Goal: Task Accomplishment & Management: Complete application form

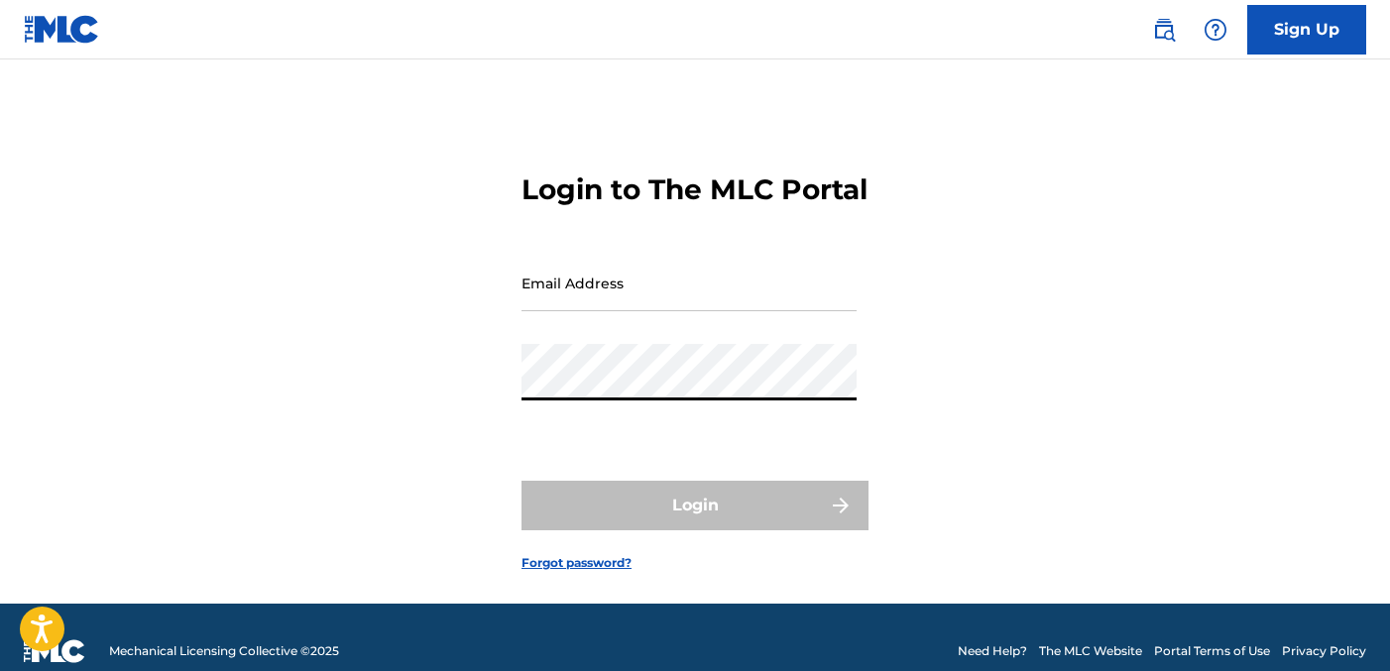
click at [574, 311] on input "Email Address" at bounding box center [689, 283] width 335 height 57
type input "[EMAIL_ADDRESS][DOMAIN_NAME]"
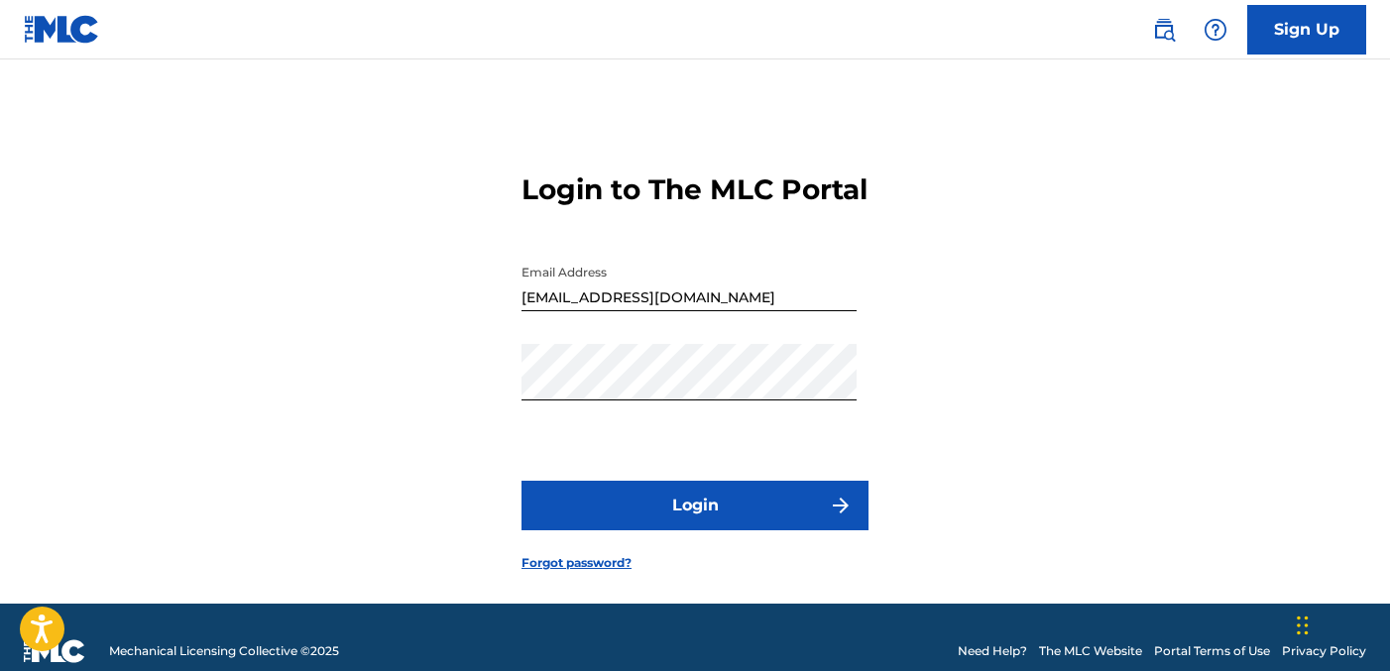
click at [783, 531] on button "Login" at bounding box center [695, 506] width 347 height 50
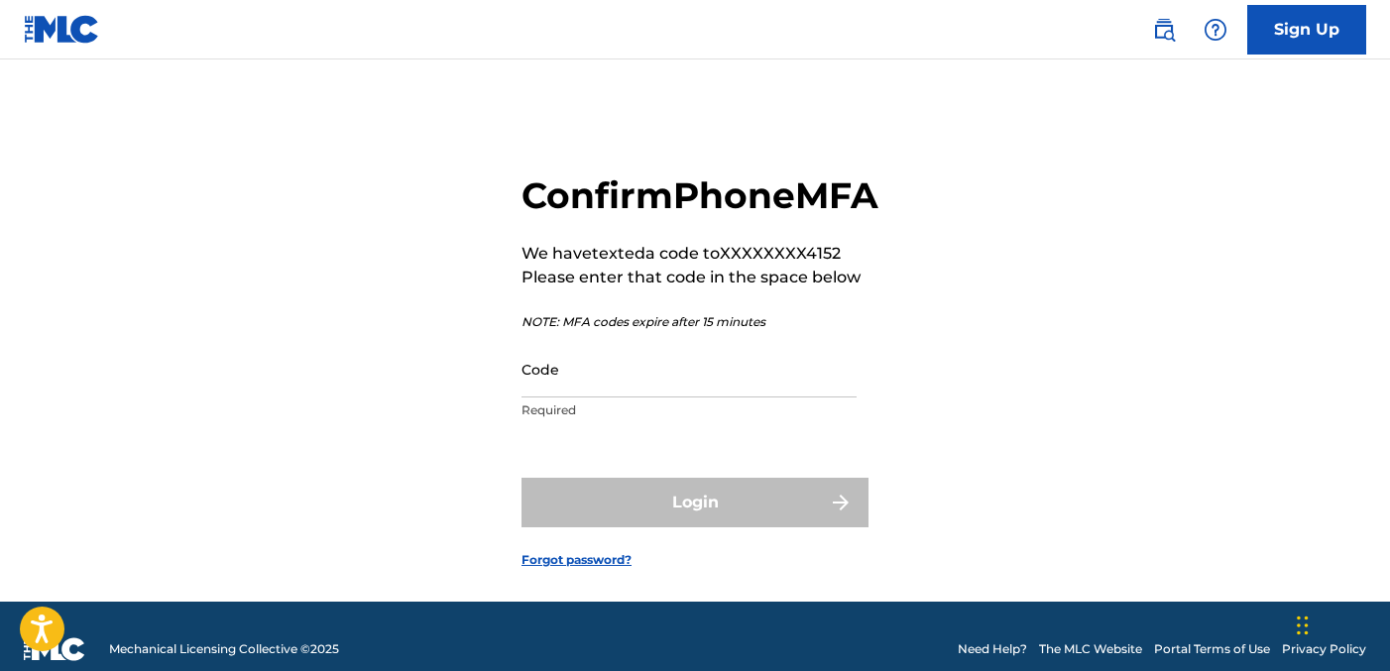
click at [670, 398] on input "Code" at bounding box center [689, 369] width 335 height 57
click at [678, 393] on input "Code" at bounding box center [689, 369] width 335 height 57
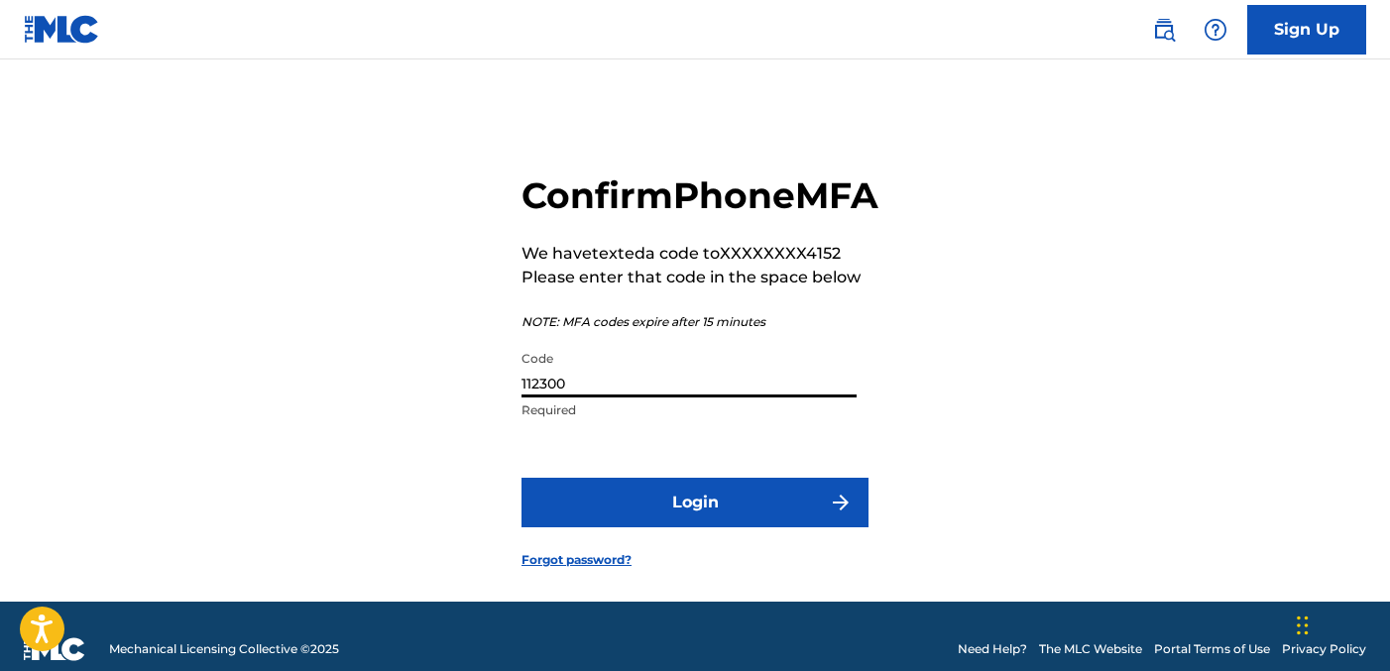
type input "112300"
click at [676, 528] on button "Login" at bounding box center [695, 503] width 347 height 50
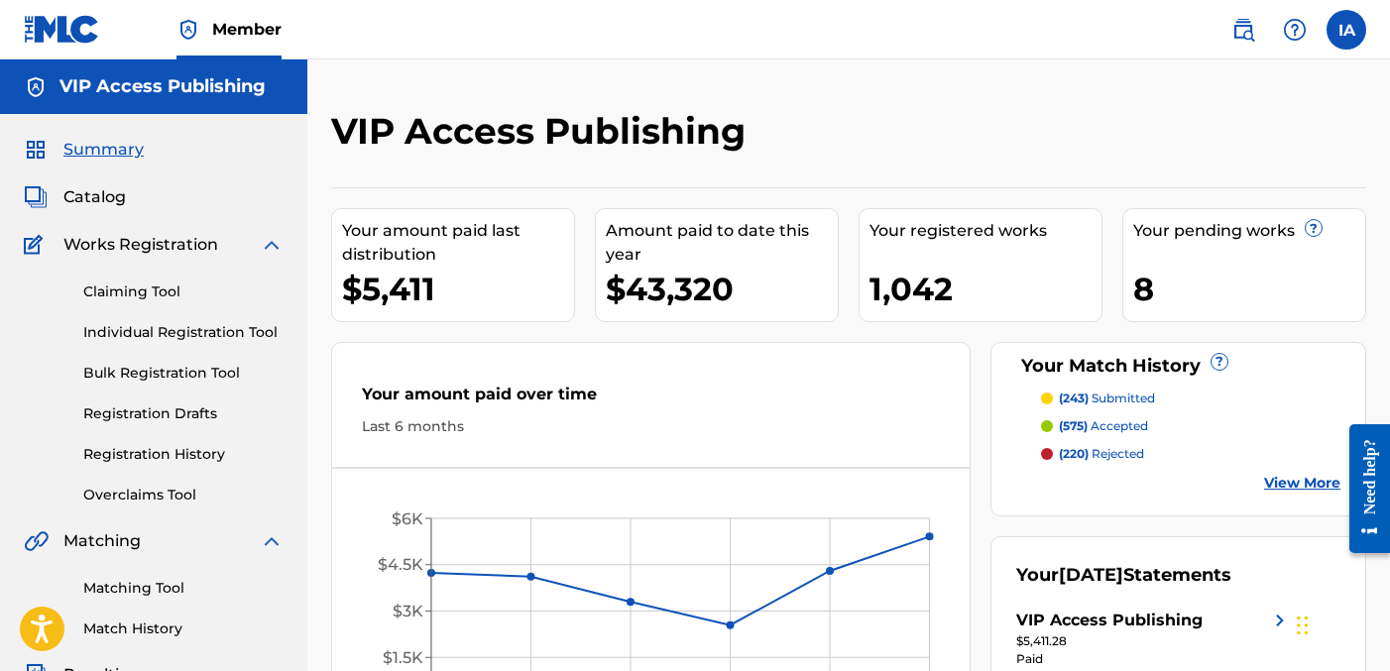
click at [249, 327] on link "Individual Registration Tool" at bounding box center [183, 332] width 200 height 21
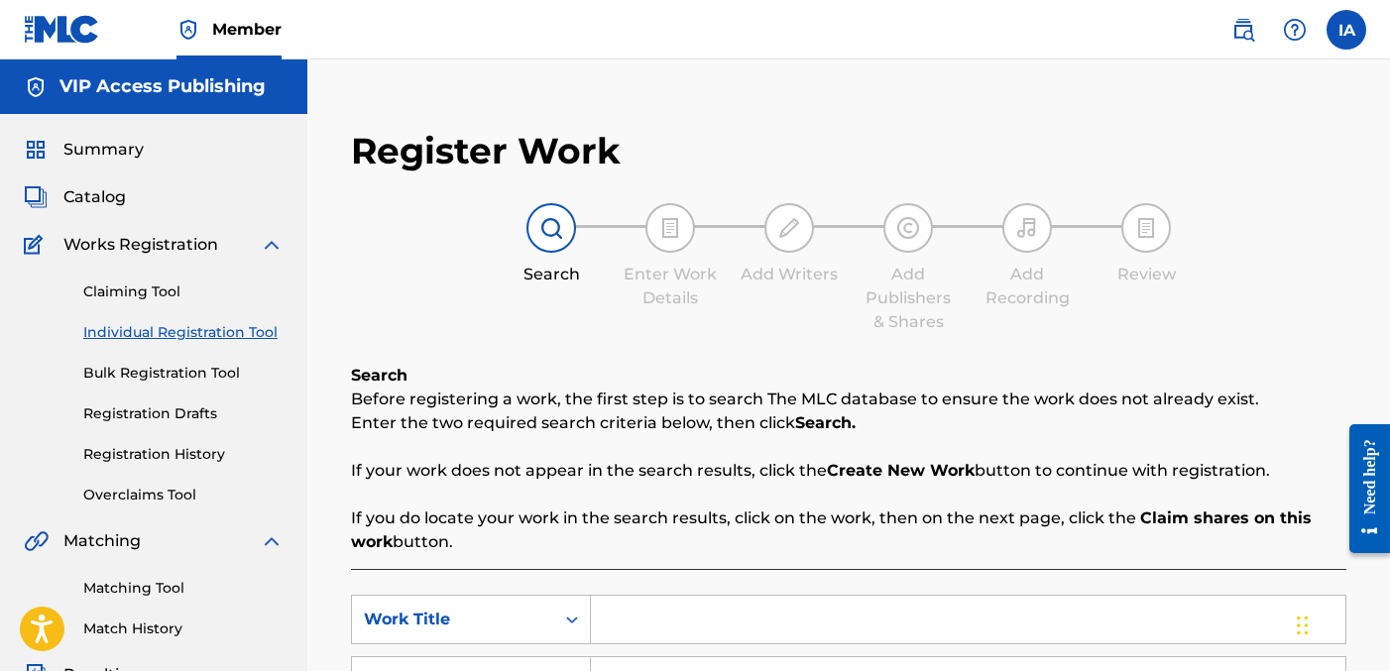
click at [688, 109] on div "Register Work Search Enter Work Details Add Writers Add Publishers & Shares Add…" at bounding box center [848, 522] width 1035 height 826
click at [646, 100] on div "Register Work Search Enter Work Details Add Writers Add Publishers & Shares Add…" at bounding box center [848, 596] width 1083 height 1075
click at [568, 71] on div "Register Work Search Enter Work Details Add Writers Add Publishers & Shares Add…" at bounding box center [848, 596] width 1083 height 1075
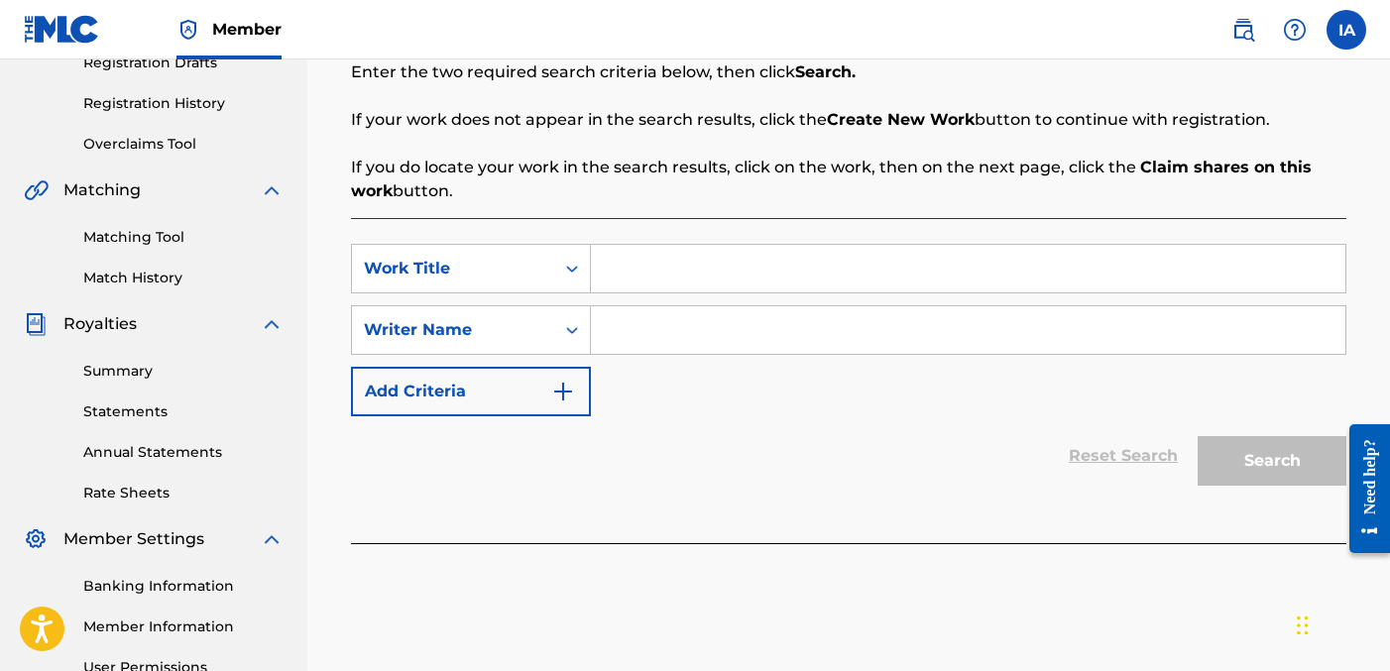
scroll to position [404, 0]
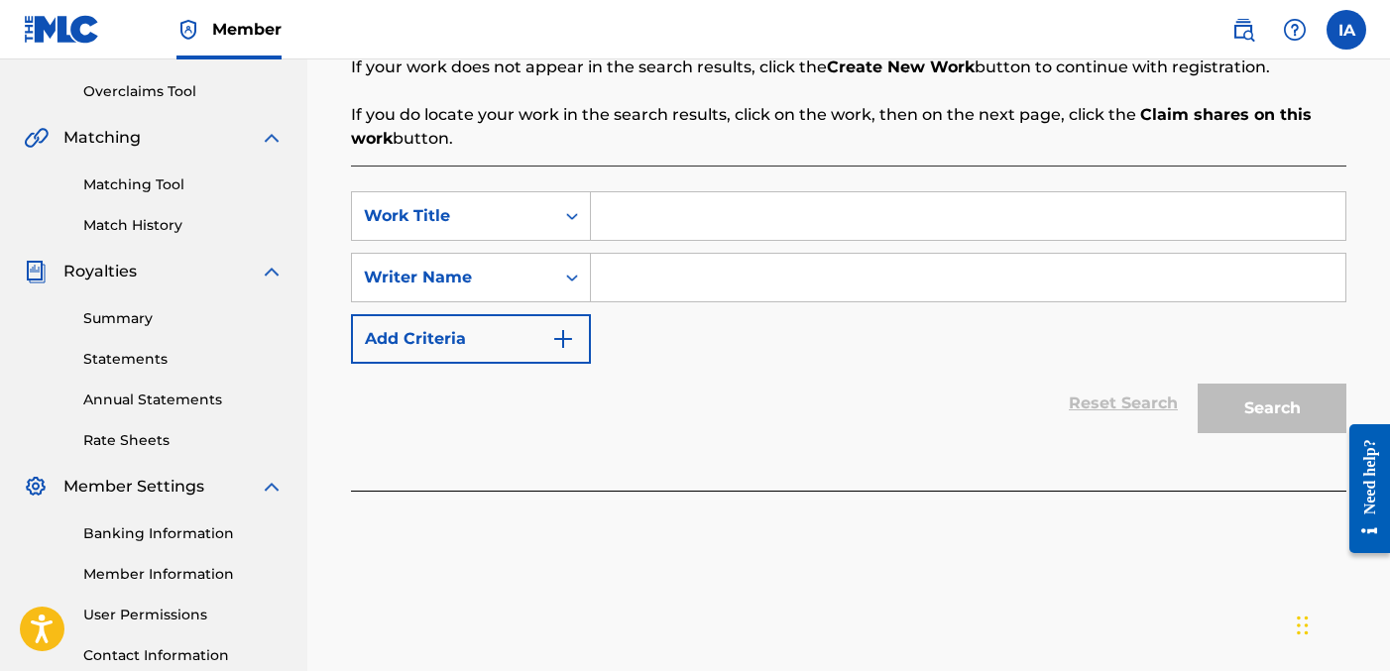
click at [826, 204] on input "Search Form" at bounding box center [968, 216] width 755 height 48
paste input "[PERSON_NAME]"
type input "[PERSON_NAME]"
click at [710, 284] on input "Search Form" at bounding box center [968, 278] width 755 height 48
type input "[PERSON_NAME] [PERSON_NAME]"
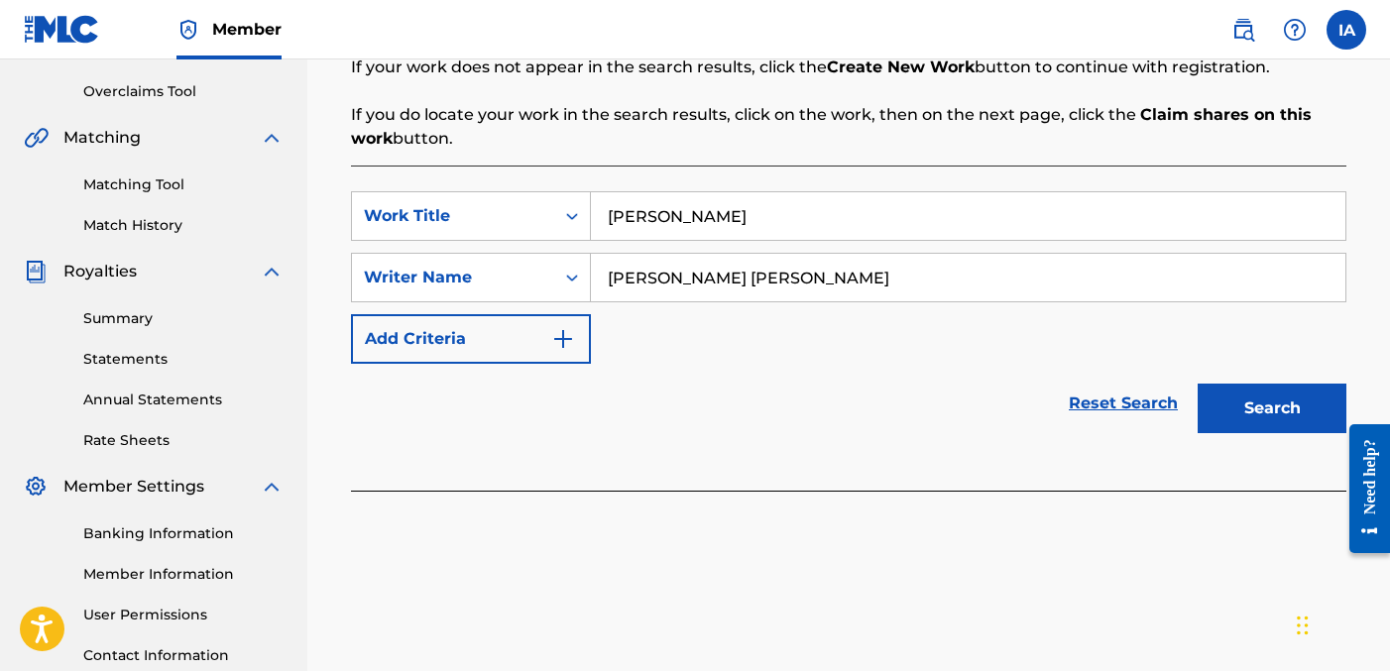
click at [1267, 401] on button "Search" at bounding box center [1272, 409] width 149 height 50
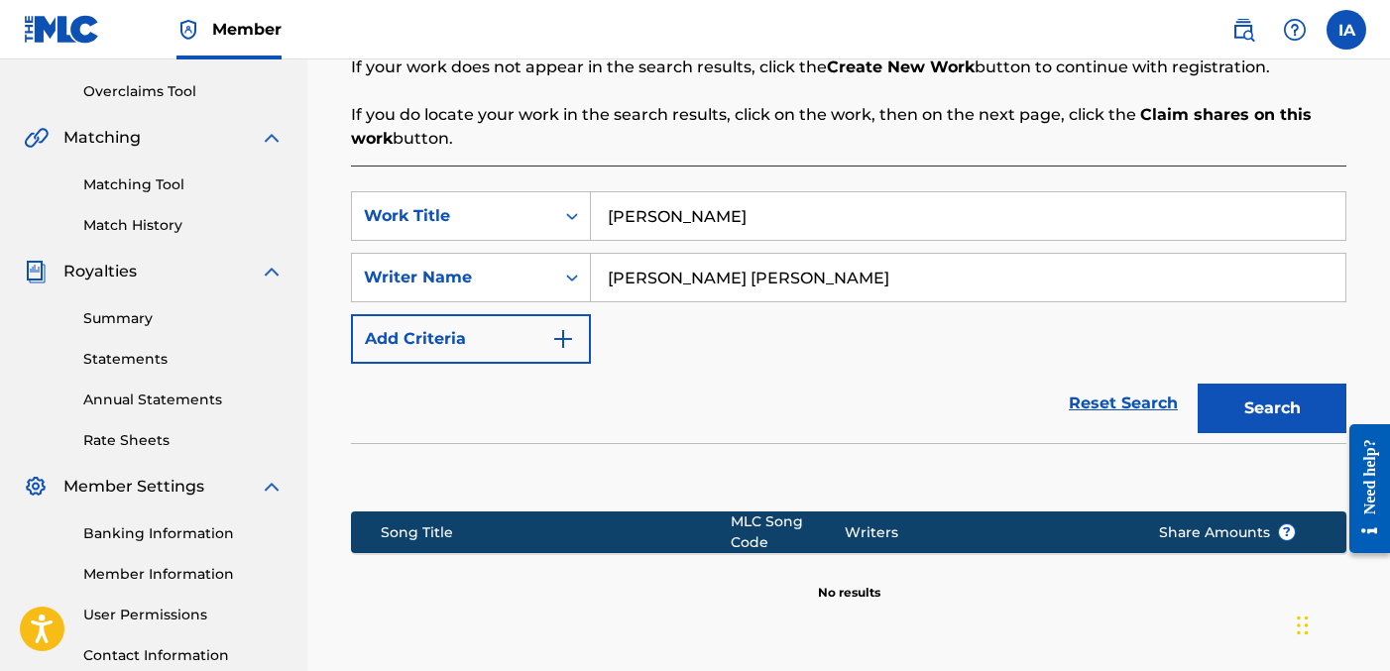
click at [1281, 414] on button "Search" at bounding box center [1272, 409] width 149 height 50
click at [908, 346] on div "SearchWithCriteria5a9eb3de-7899-4428-9ffe-8861bbb6033d Work Title LIL [PERSON_N…" at bounding box center [849, 277] width 996 height 173
click at [863, 333] on div "SearchWithCriteria5a9eb3de-7899-4428-9ffe-8861bbb6033d Work Title LIL [PERSON_N…" at bounding box center [849, 277] width 996 height 173
click at [1225, 415] on button "Search" at bounding box center [1272, 409] width 149 height 50
click at [864, 346] on div "SearchWithCriteria5a9eb3de-7899-4428-9ffe-8861bbb6033d Work Title LIL [PERSON_N…" at bounding box center [849, 277] width 996 height 173
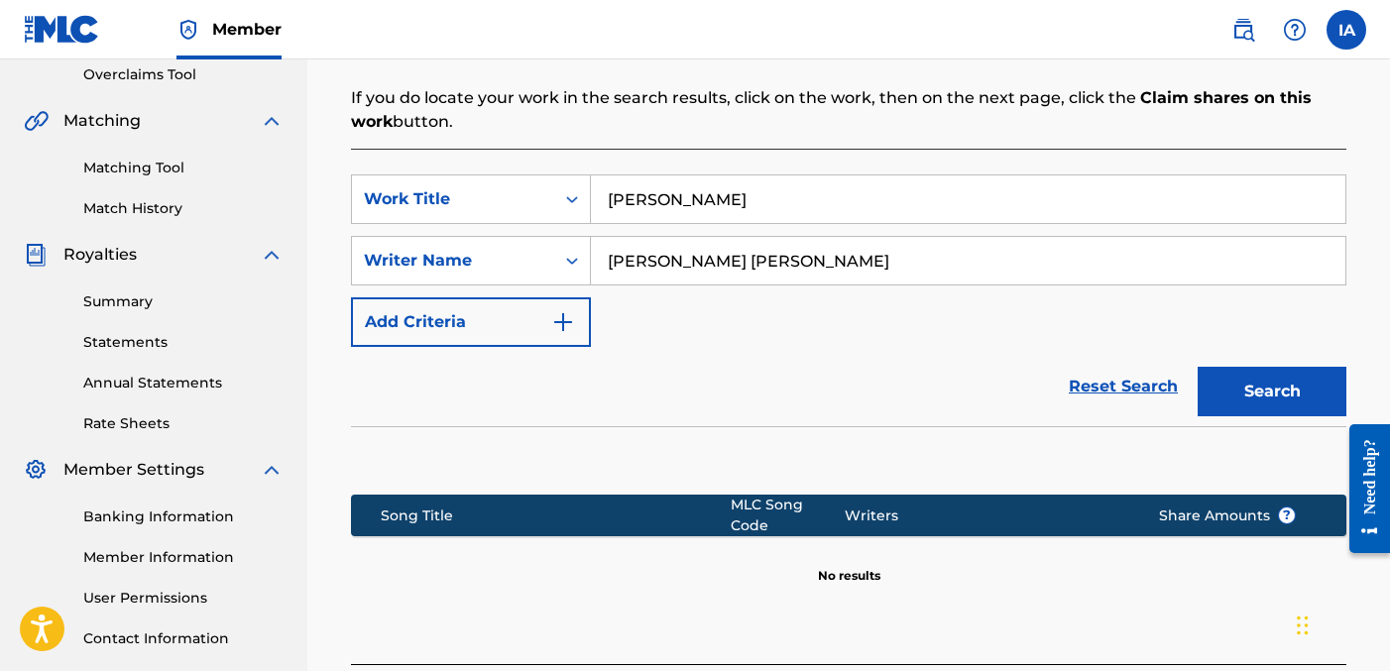
scroll to position [587, 0]
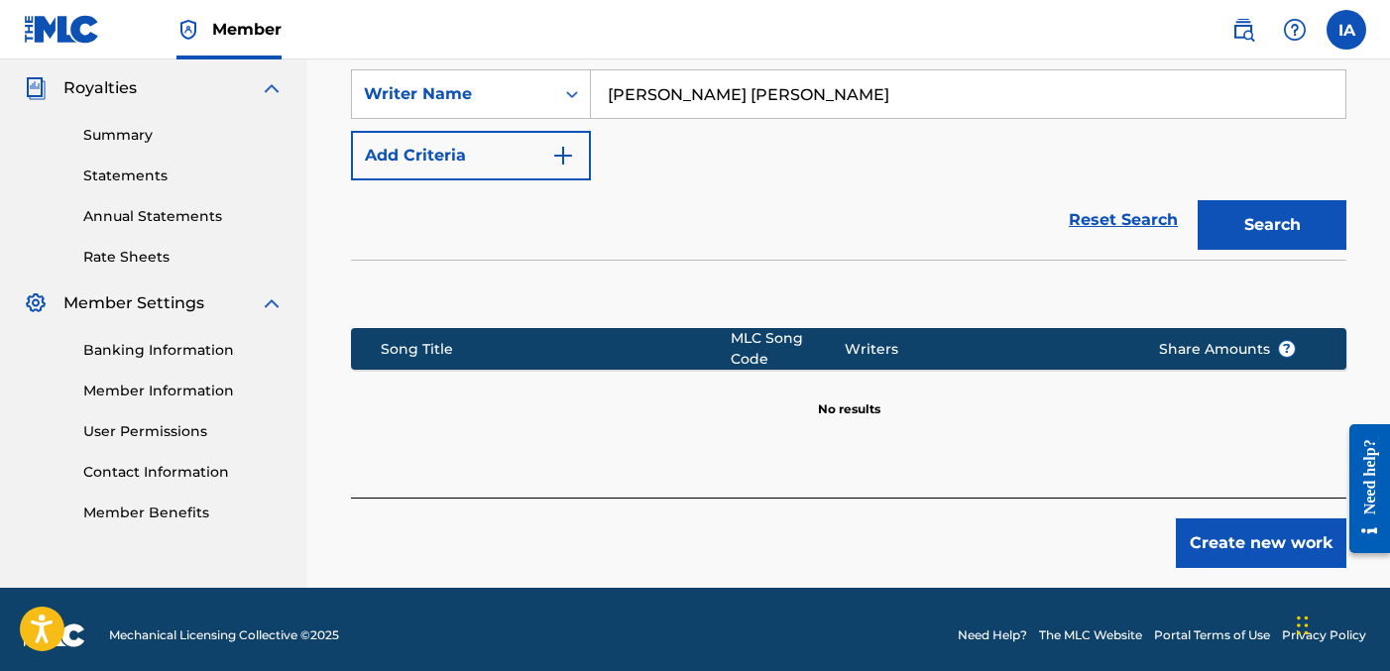
click at [1228, 519] on button "Create new work" at bounding box center [1261, 544] width 171 height 50
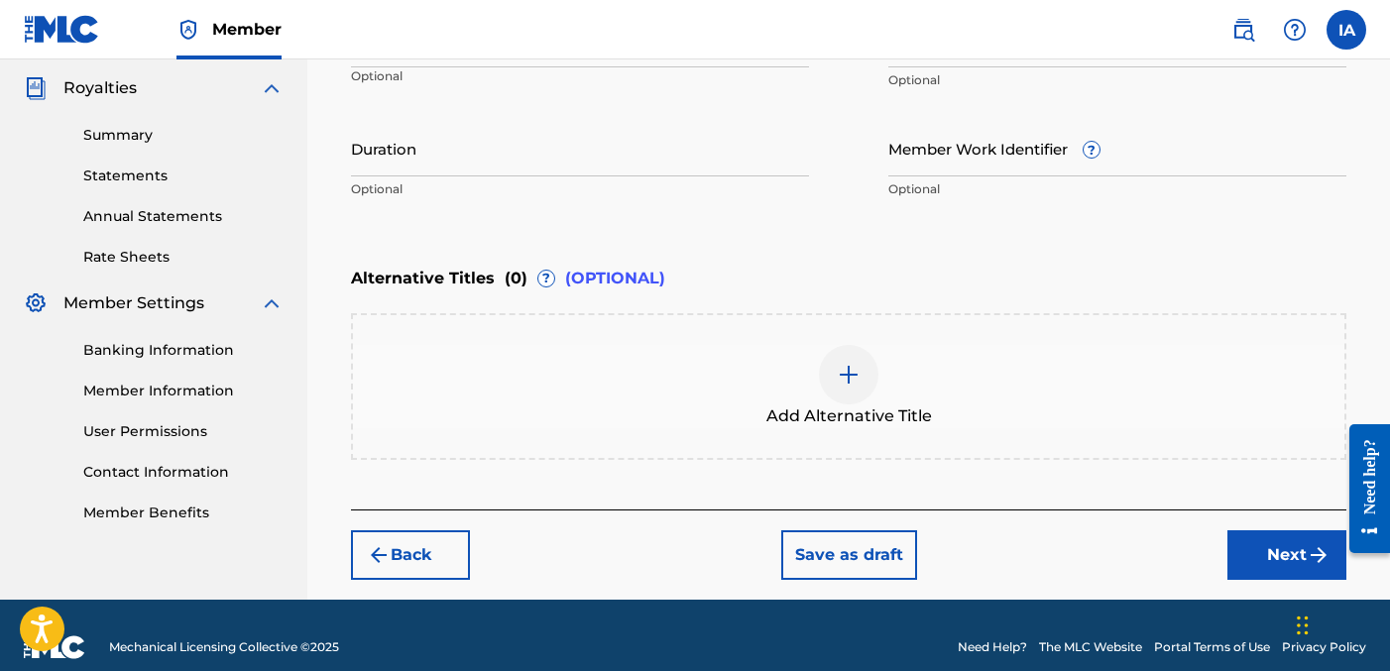
scroll to position [231, 0]
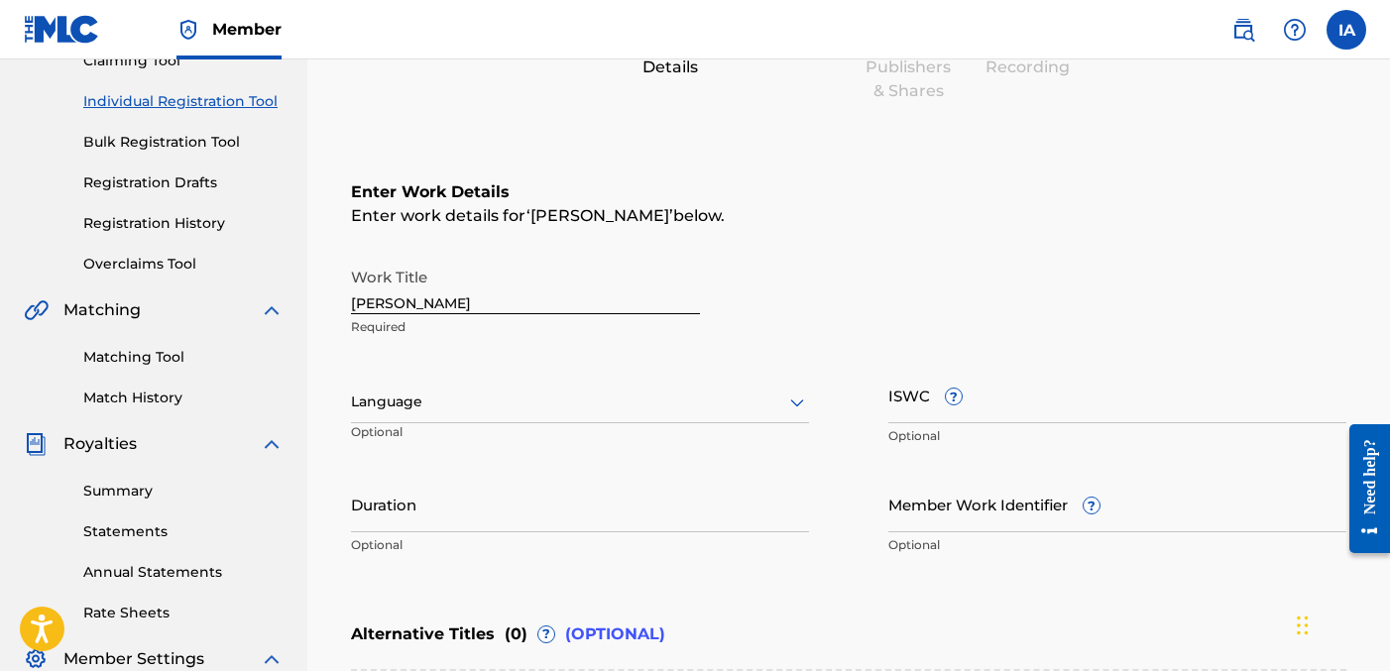
click at [504, 432] on div "Language Optional" at bounding box center [580, 411] width 458 height 89
click at [490, 417] on div "Language" at bounding box center [580, 403] width 458 height 42
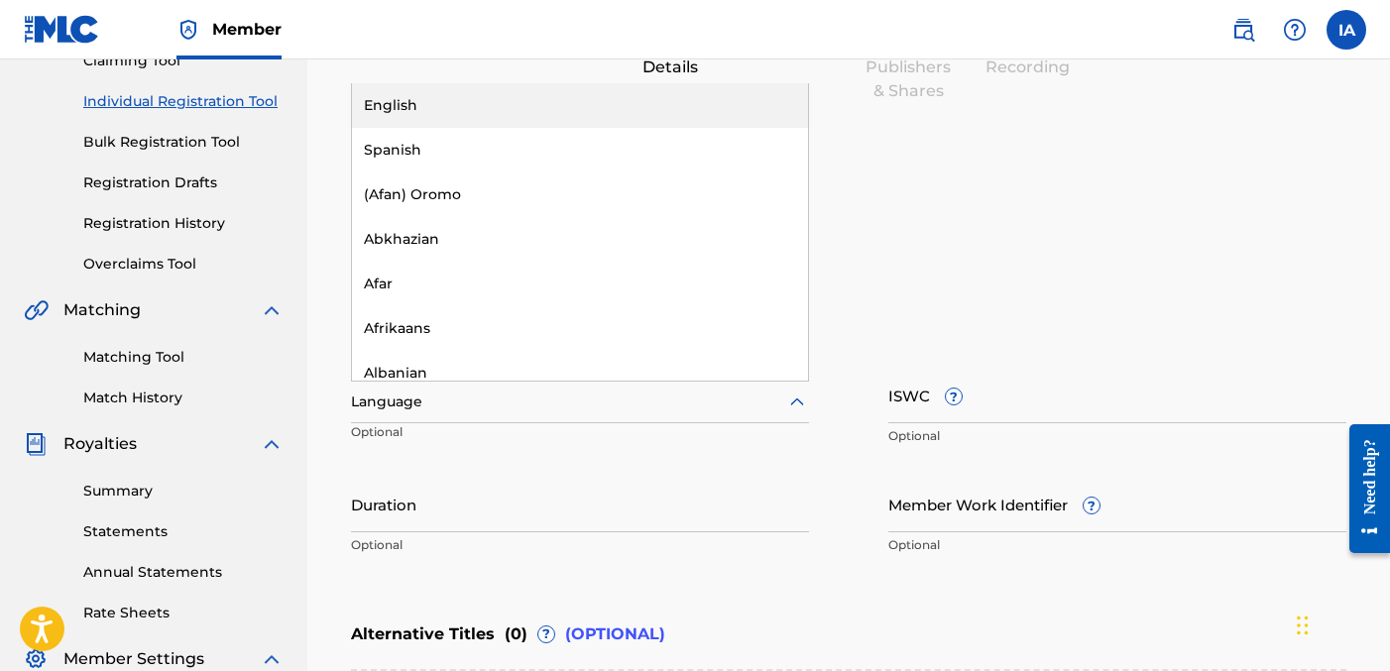
click at [543, 101] on div "English" at bounding box center [580, 105] width 456 height 45
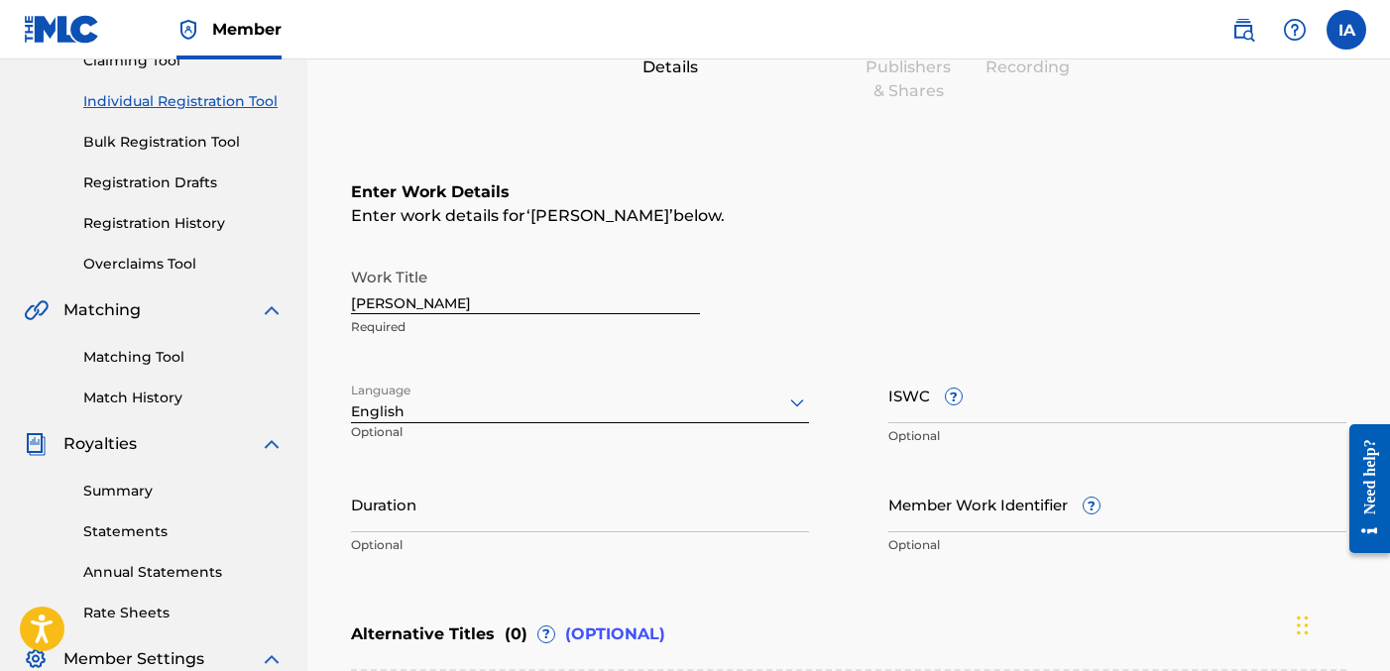
click at [470, 487] on input "Duration" at bounding box center [580, 504] width 458 height 57
click at [438, 497] on input "Duration" at bounding box center [580, 504] width 458 height 57
paste input "2:54"
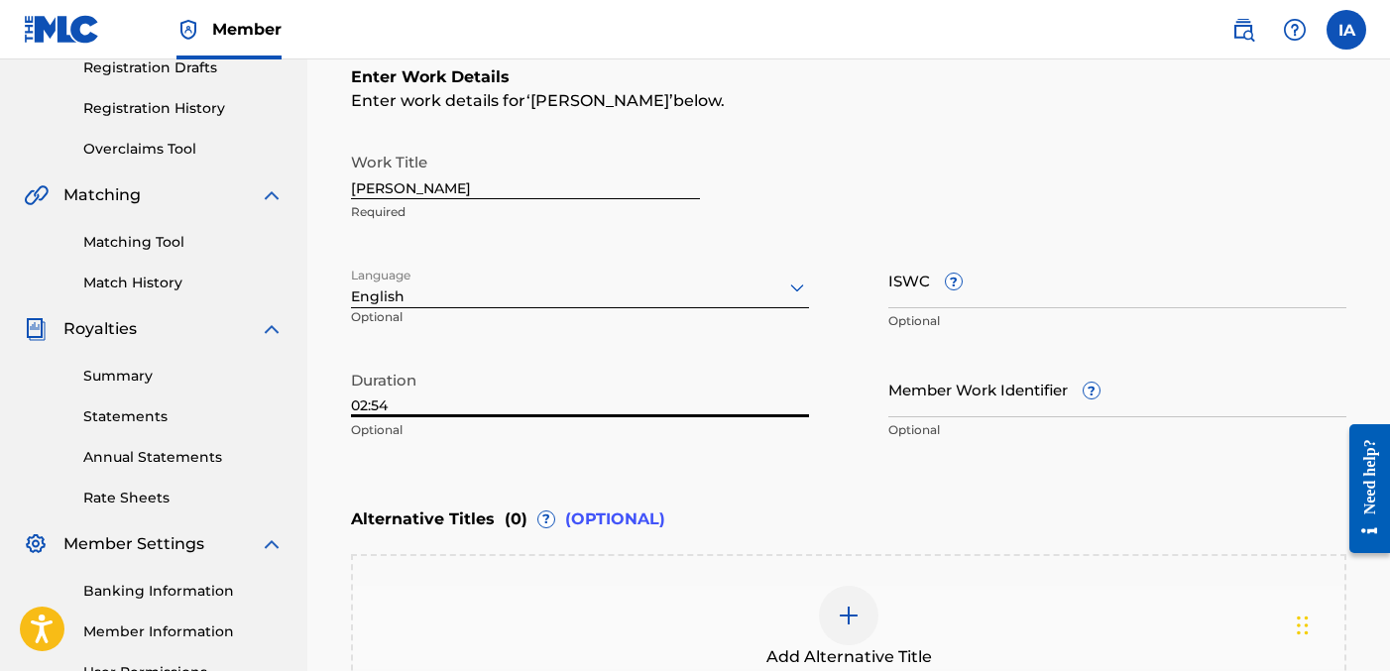
scroll to position [345, 0]
type input "02:54"
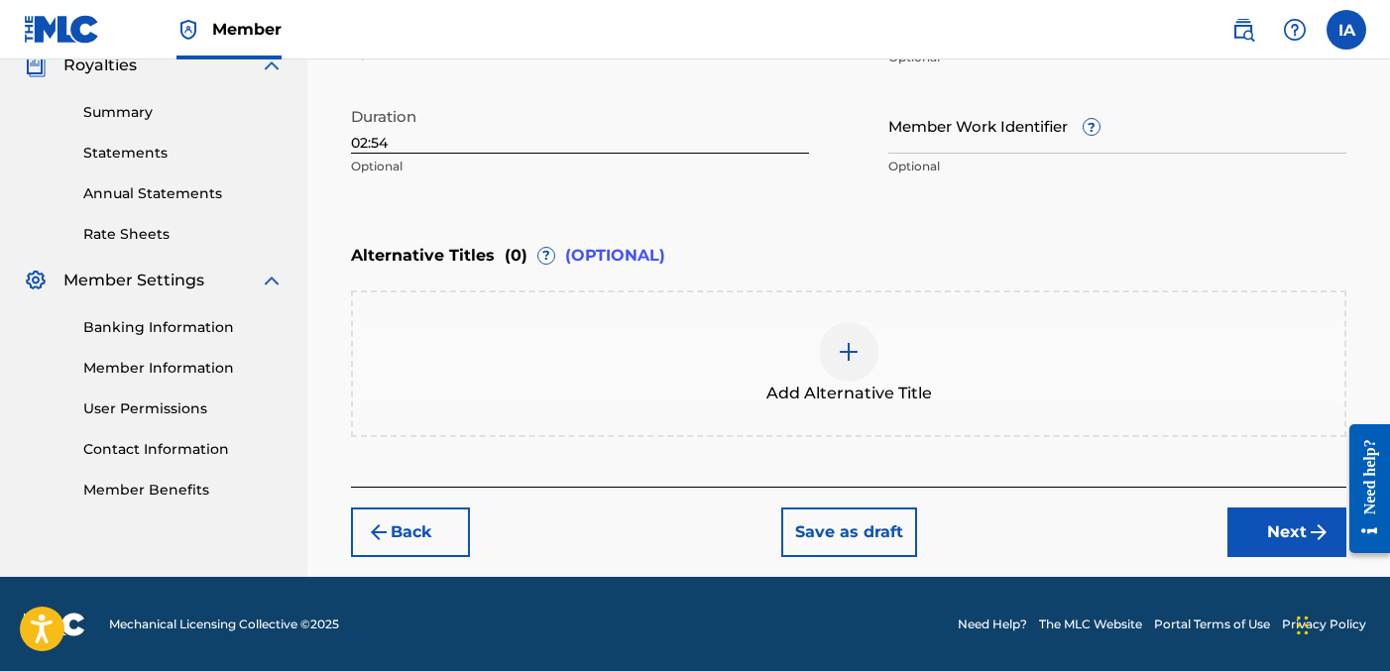
click at [1235, 527] on button "Next" at bounding box center [1287, 533] width 119 height 50
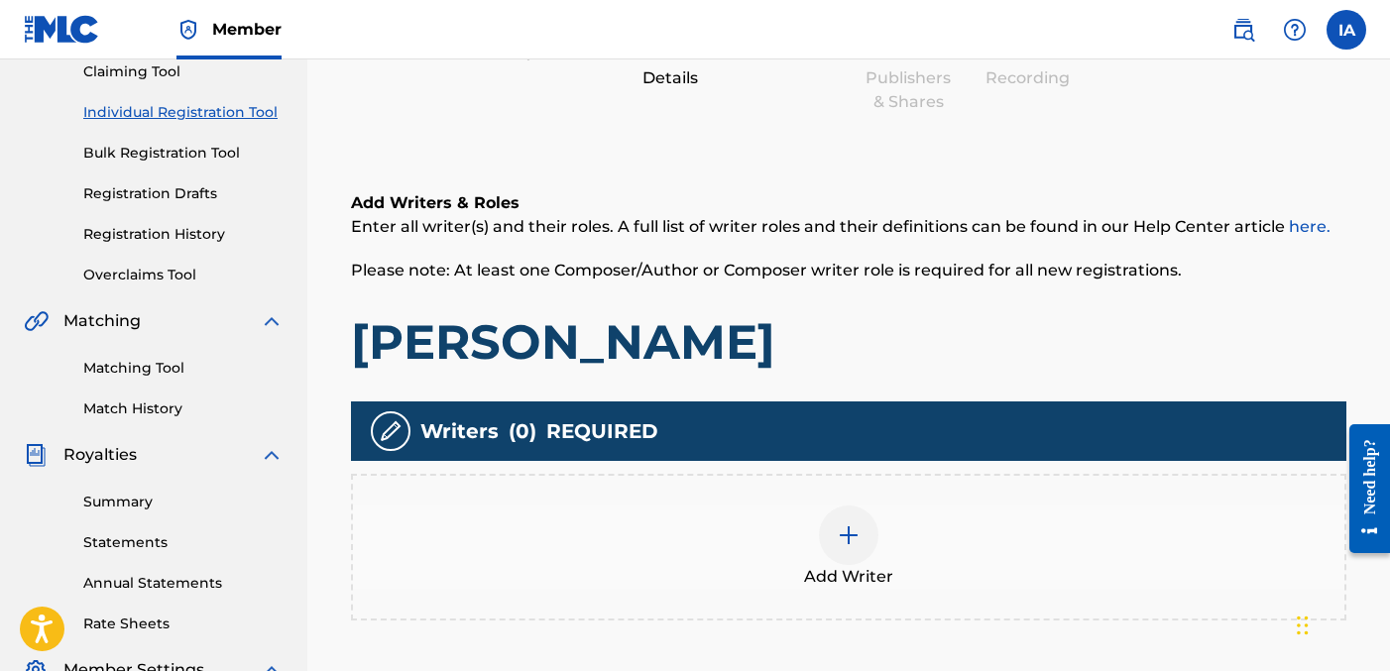
scroll to position [89, 0]
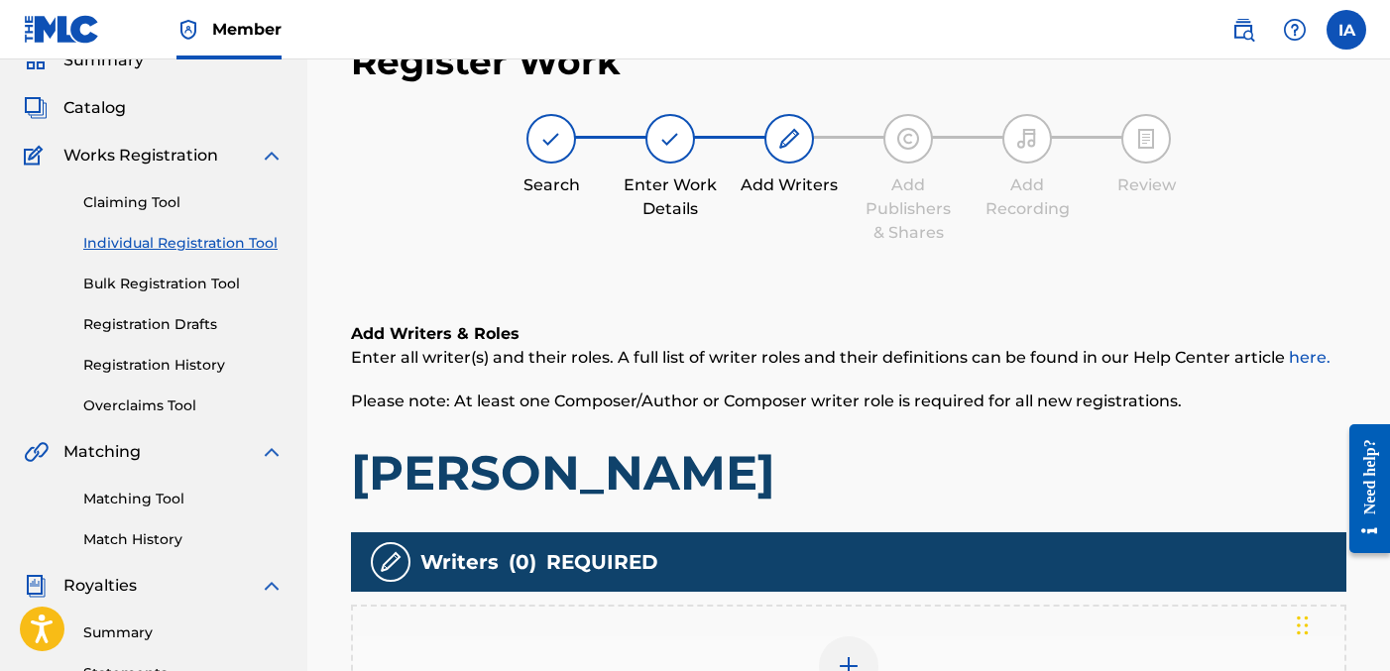
click at [827, 262] on div "Register Work Search Enter Work Details Add Writers Add Publishers & Shares Add…" at bounding box center [848, 478] width 1035 height 917
click at [803, 254] on div "Register Work Search Enter Work Details Add Writers Add Publishers & Shares Add…" at bounding box center [848, 478] width 1035 height 917
click at [791, 251] on div "Register Work Search Enter Work Details Add Writers Add Publishers & Shares Add…" at bounding box center [848, 478] width 1035 height 917
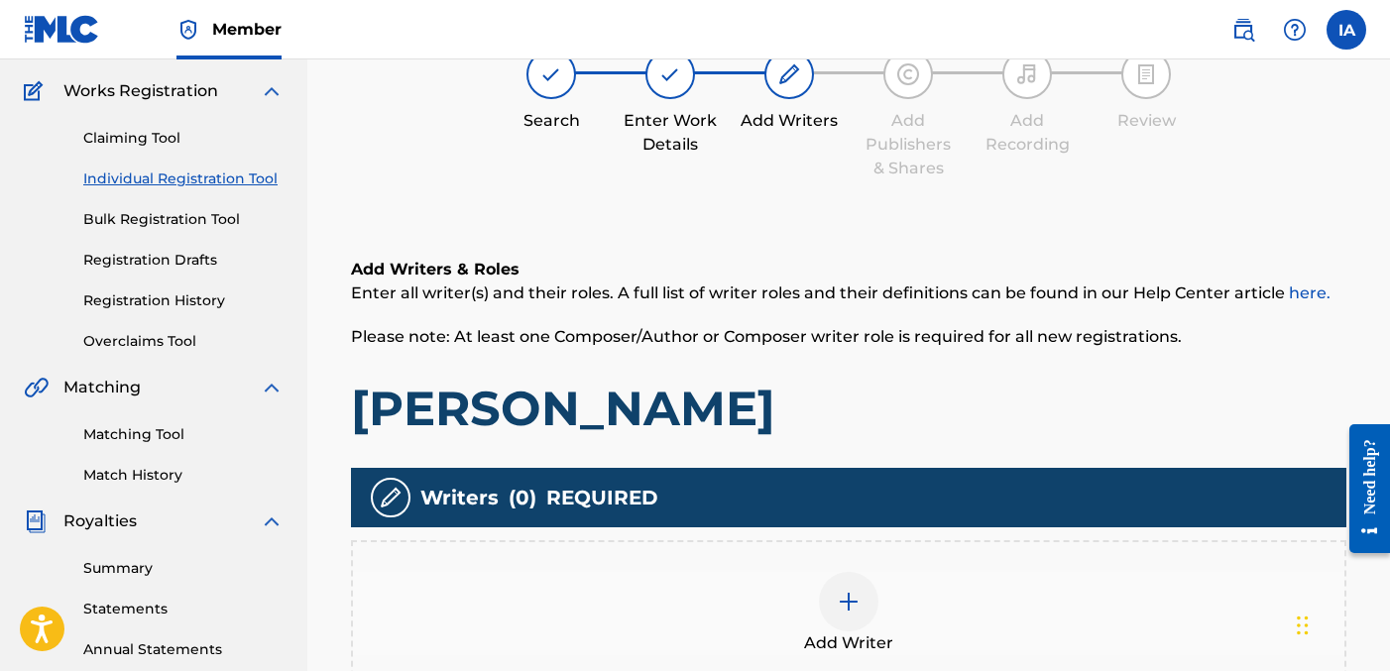
scroll to position [158, 0]
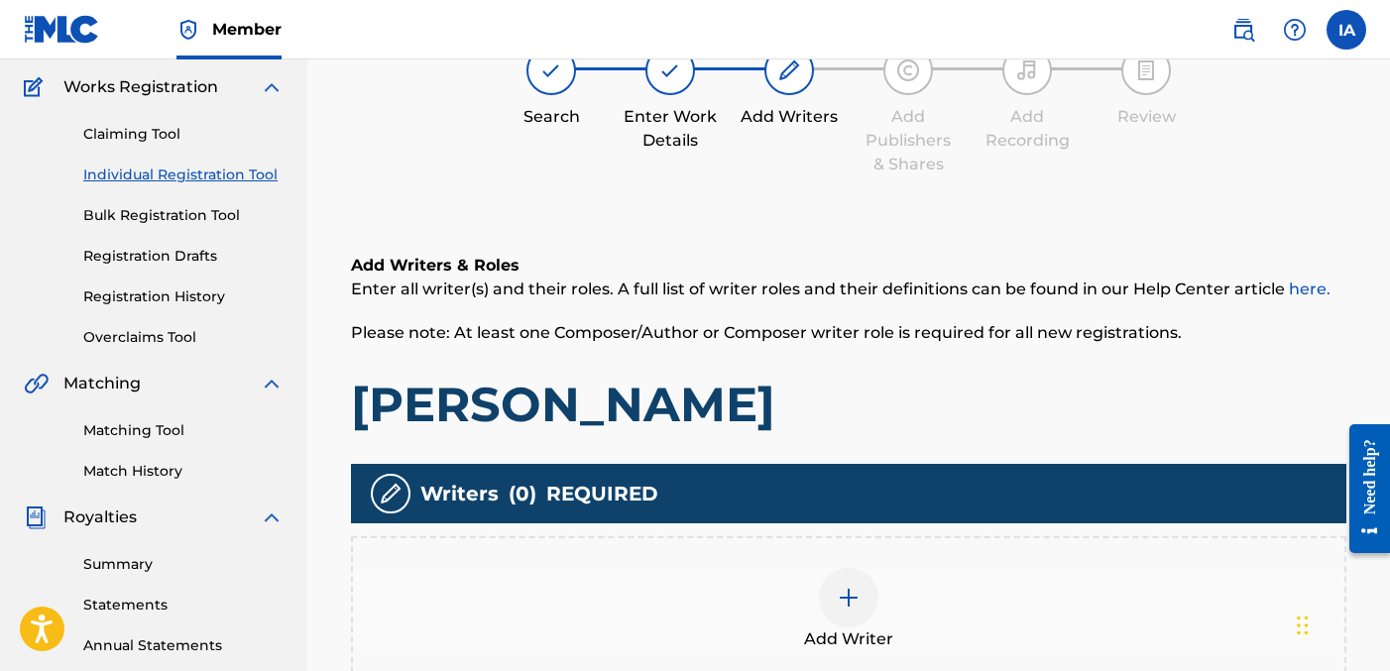
click at [948, 222] on div "Add Writers & Roles Enter all writer(s) and their roles. A full list of writer …" at bounding box center [849, 492] width 996 height 572
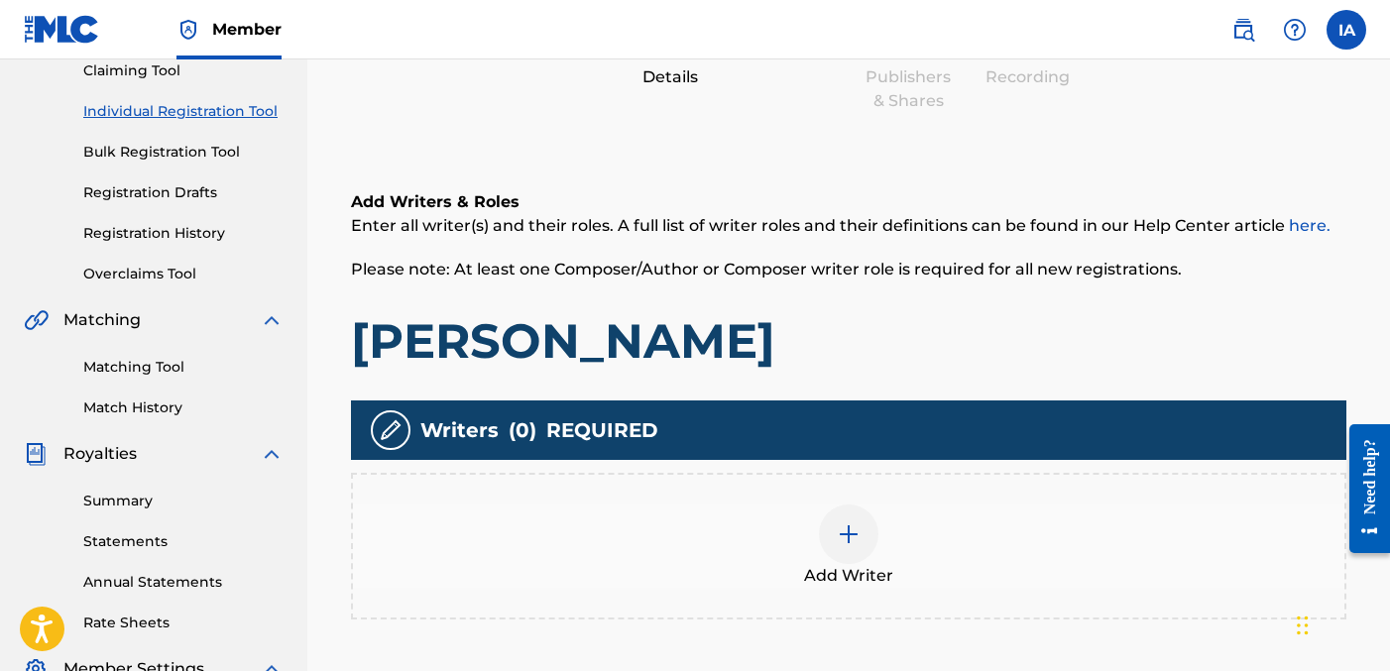
scroll to position [224, 0]
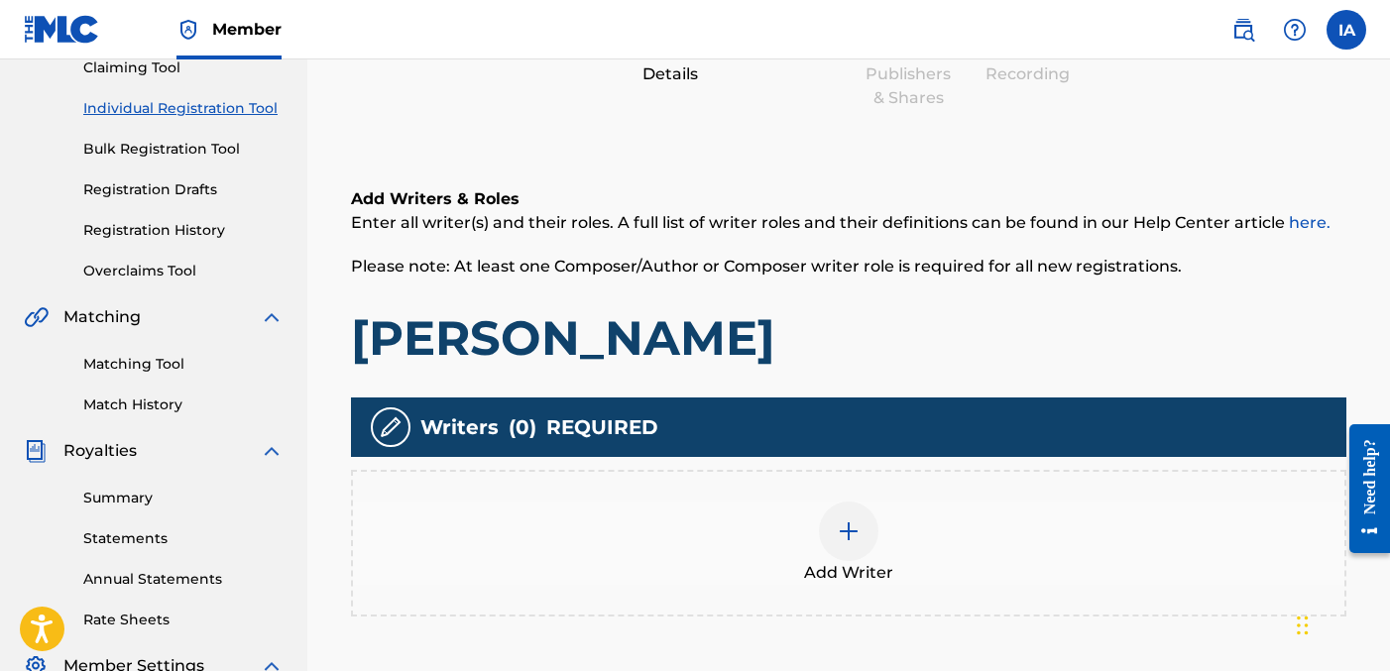
click at [862, 558] on div "Add Writer" at bounding box center [849, 543] width 992 height 83
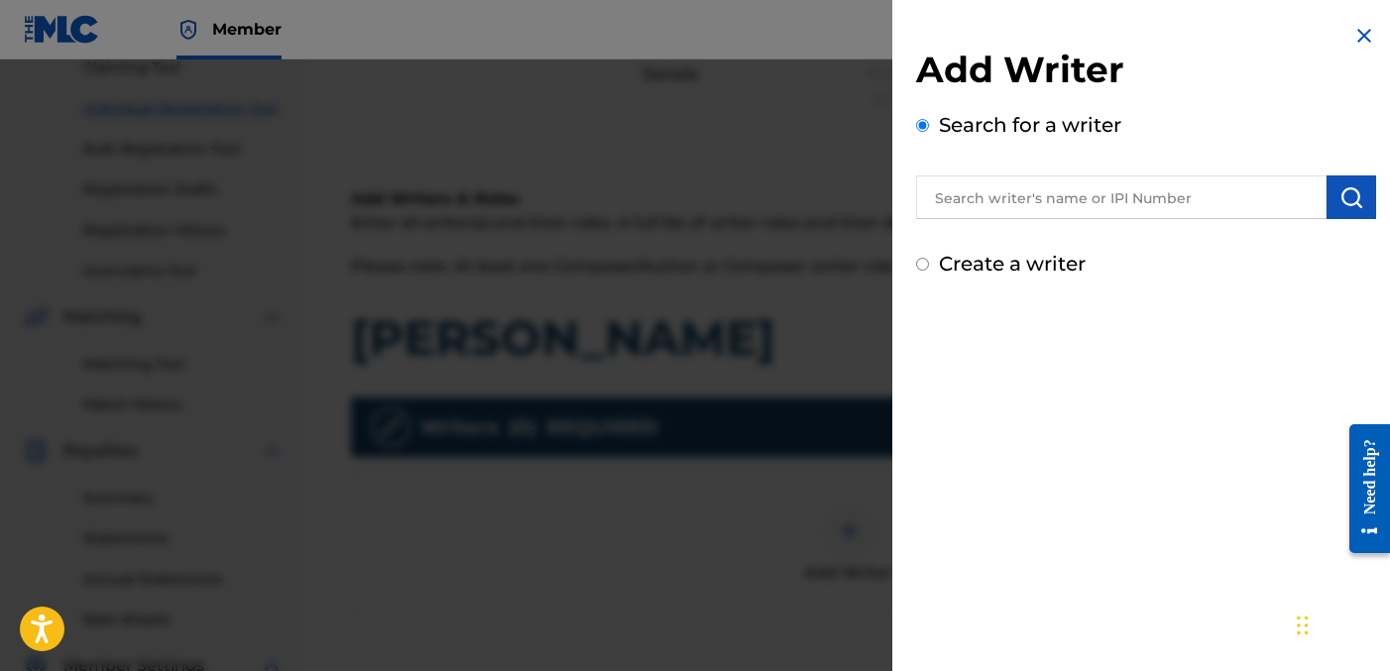
click at [1017, 263] on label "Create a writer" at bounding box center [1012, 264] width 147 height 24
radio input "true"
click at [929, 263] on input "Create a writer" at bounding box center [922, 264] width 13 height 13
radio input "false"
radio input "true"
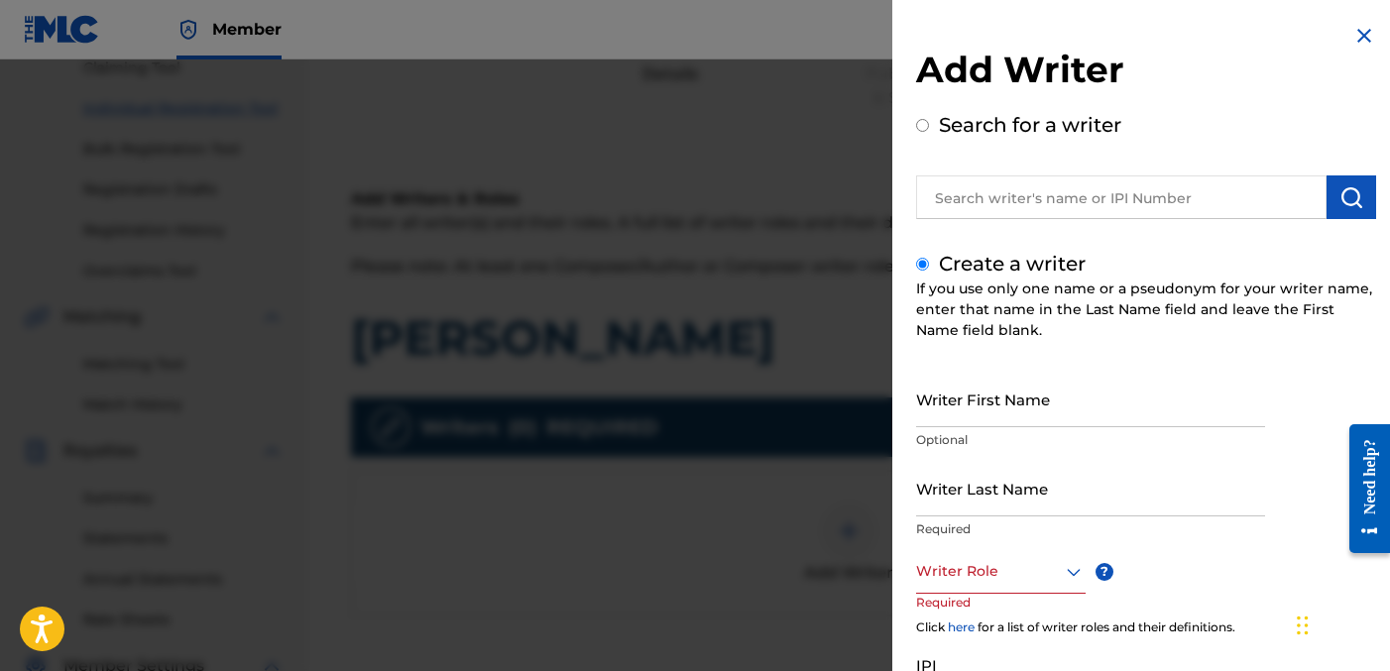
click at [975, 505] on input "Writer Last Name" at bounding box center [1090, 488] width 349 height 57
paste input "[PERSON_NAME] [PERSON_NAME]"
drag, startPoint x: 979, startPoint y: 503, endPoint x: 1189, endPoint y: 499, distance: 210.3
click at [1189, 499] on input "[PERSON_NAME] [PERSON_NAME]" at bounding box center [1090, 488] width 349 height 57
type input "[PERSON_NAME]"
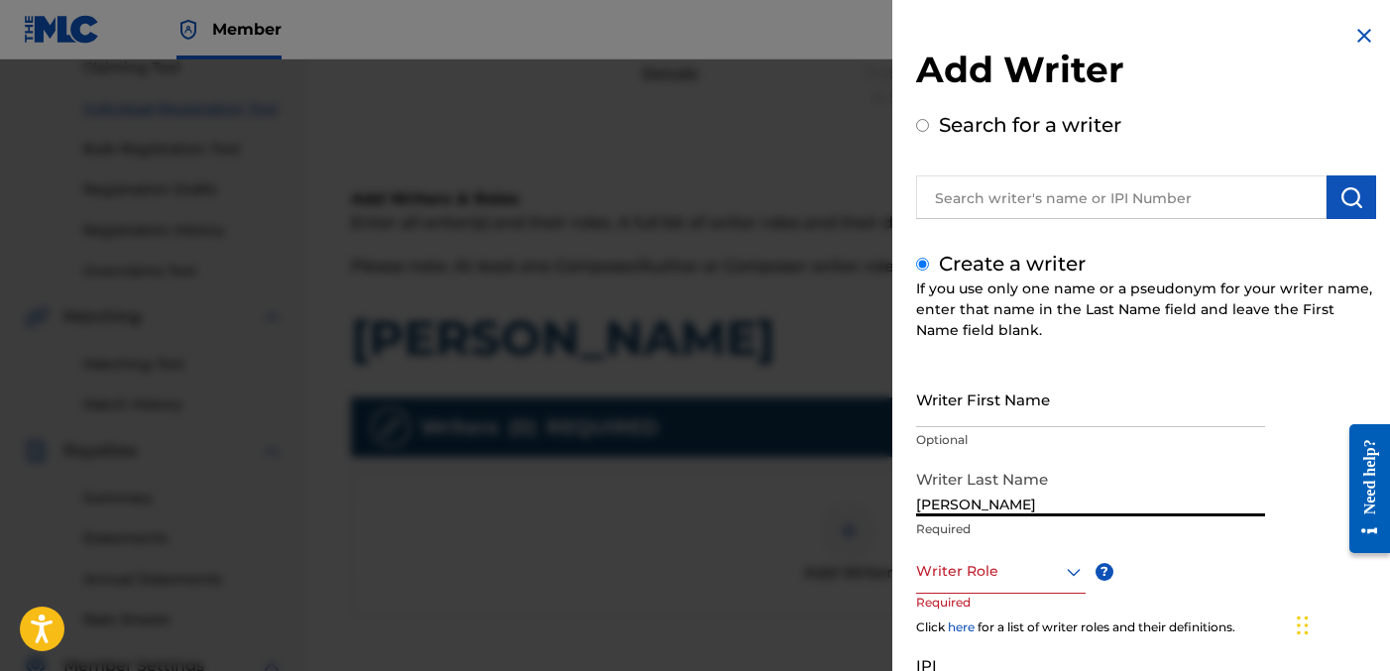
click at [1059, 390] on input "Writer First Name" at bounding box center [1090, 399] width 349 height 57
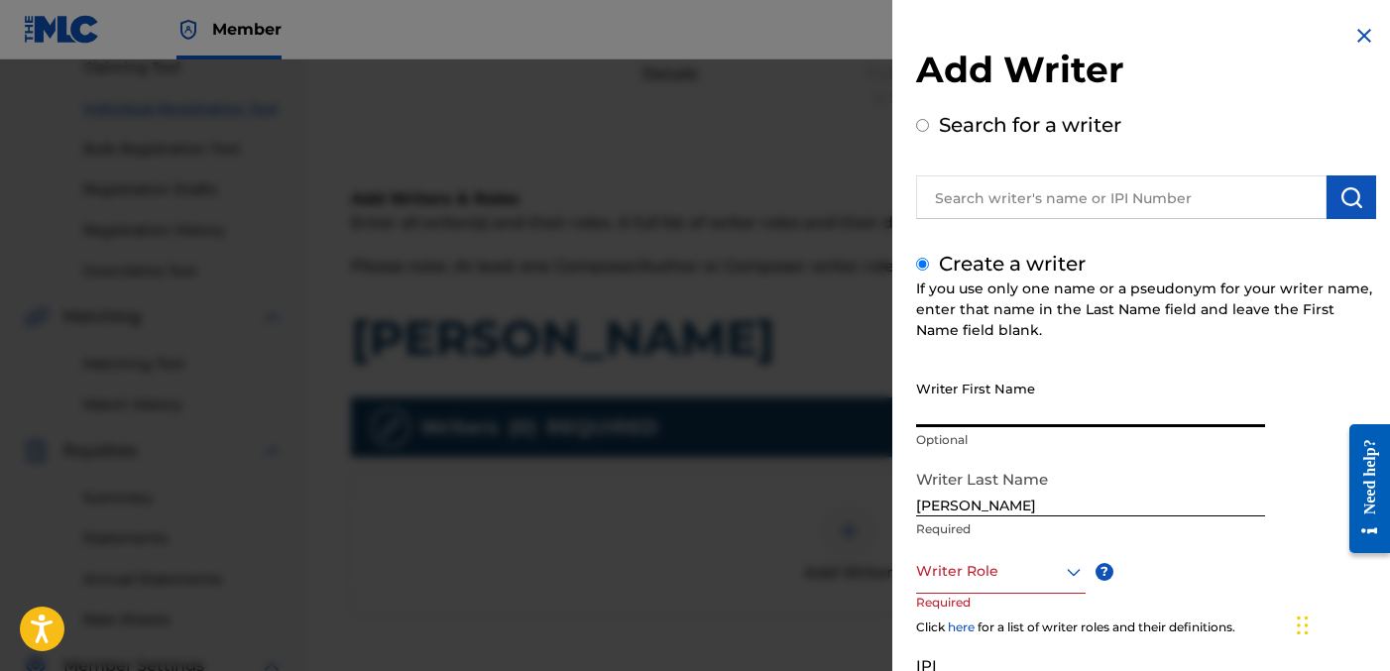
paste input "[PERSON_NAME]"
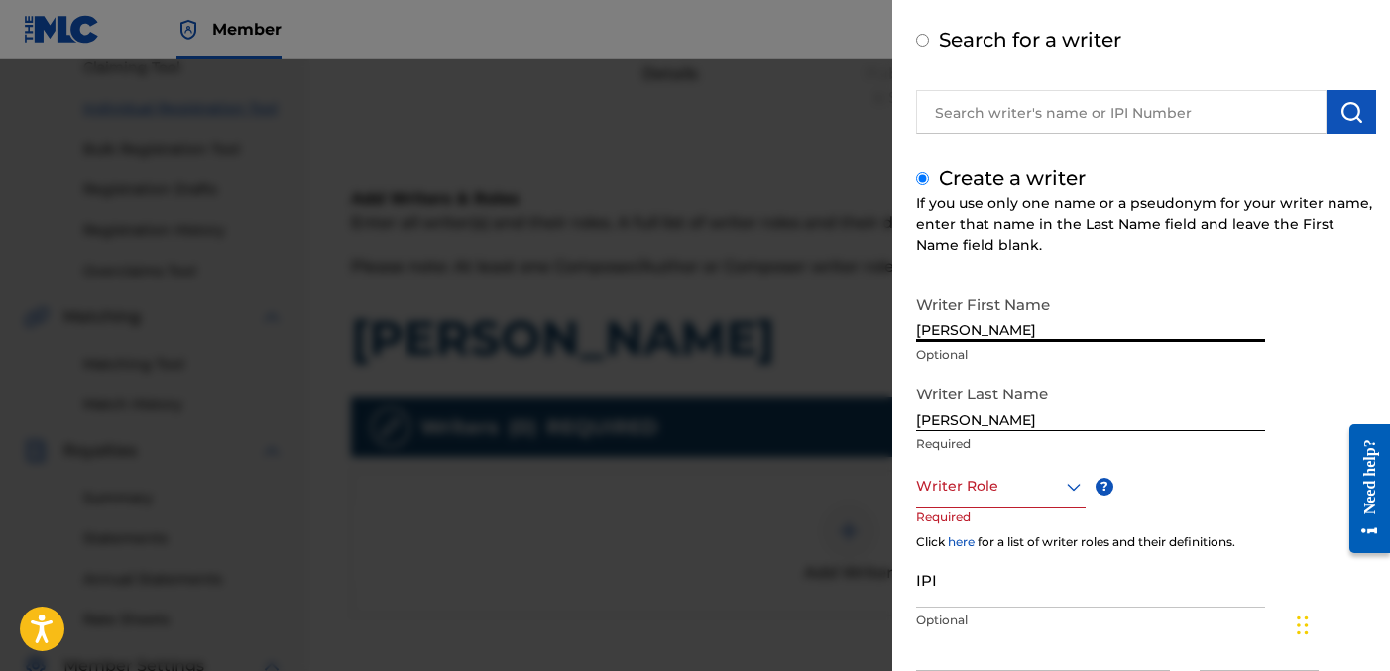
scroll to position [117, 0]
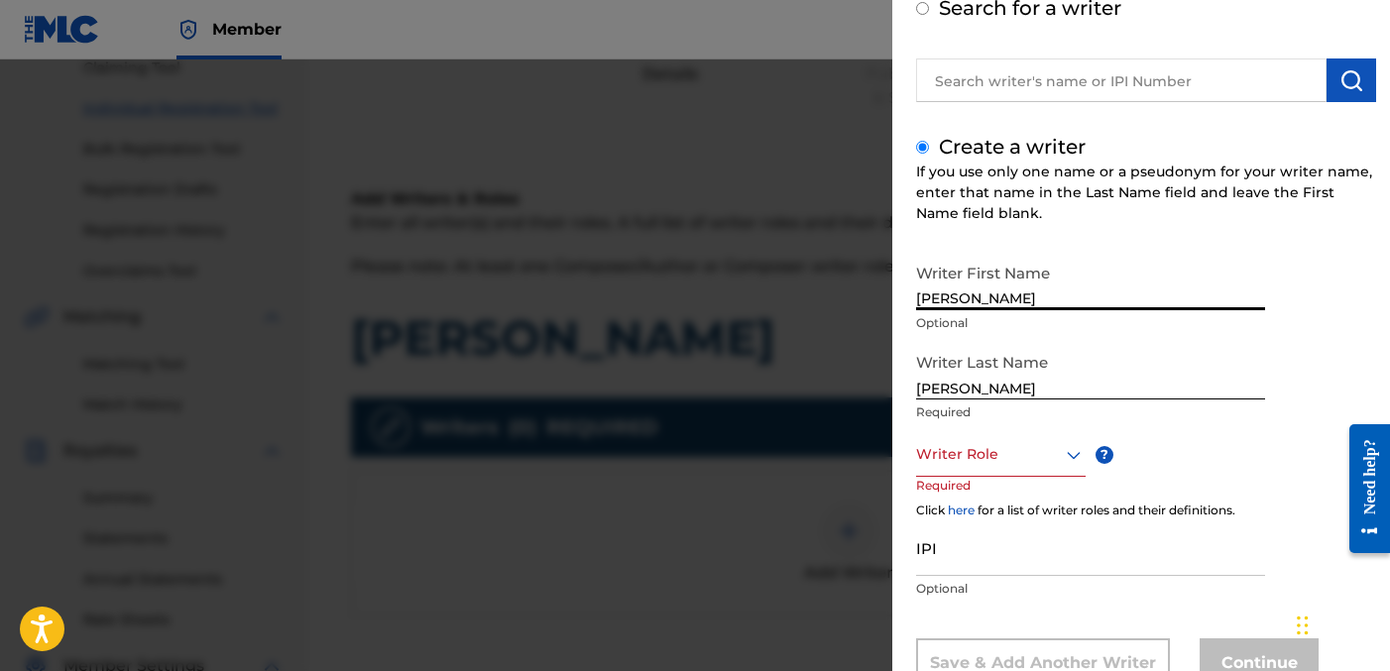
type input "[PERSON_NAME]"
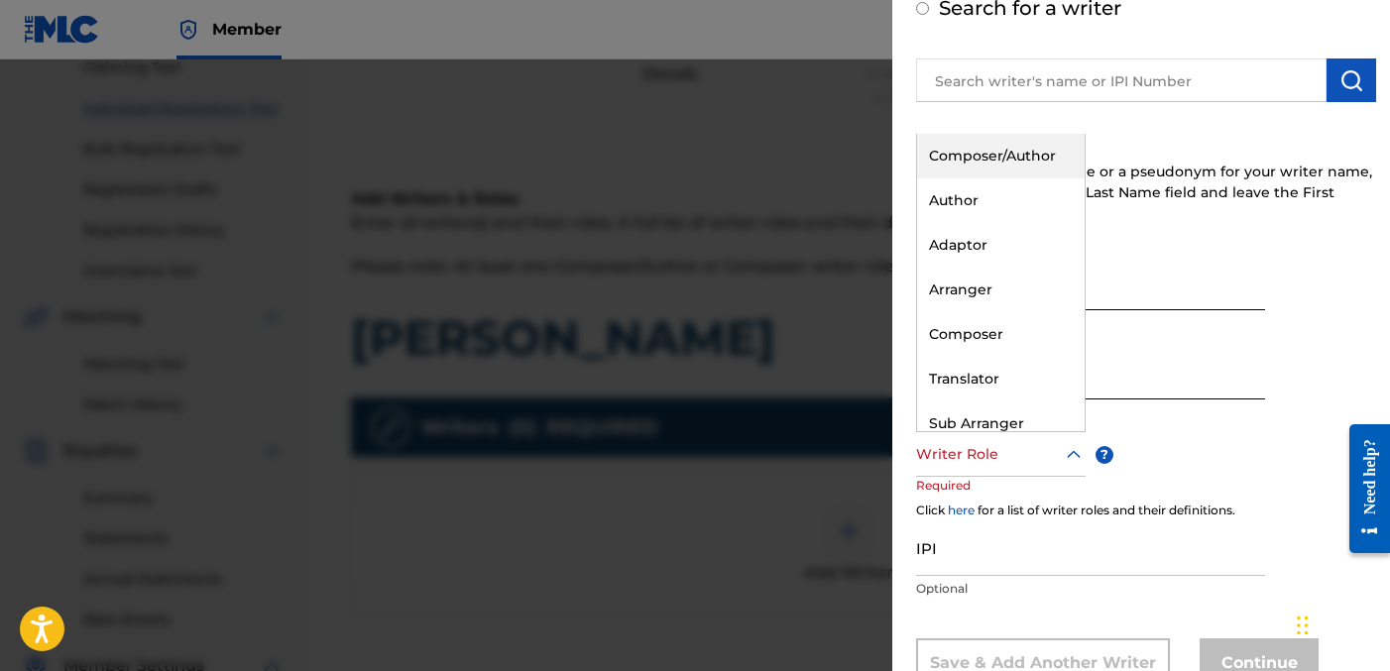
click at [995, 455] on div at bounding box center [1001, 454] width 170 height 25
click at [1000, 190] on div "Author" at bounding box center [1001, 200] width 168 height 45
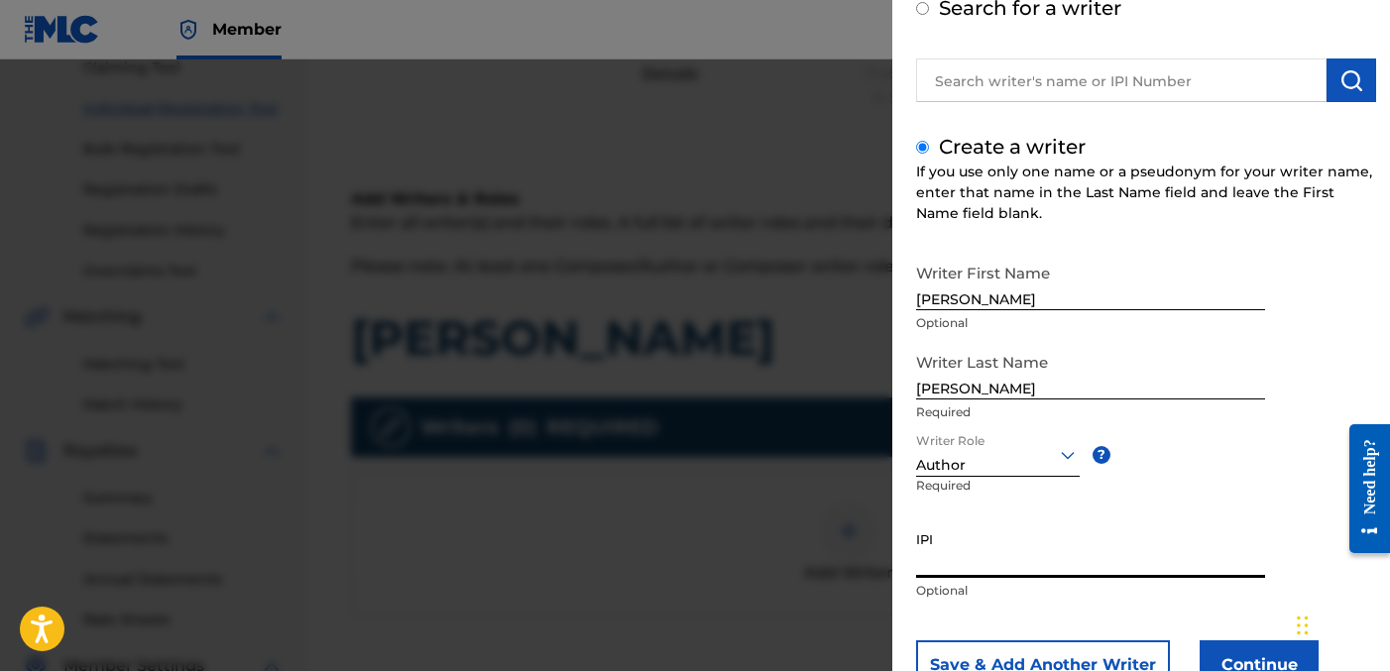
click at [996, 527] on input "IPI" at bounding box center [1090, 550] width 349 height 57
click at [925, 551] on input "IPI" at bounding box center [1090, 550] width 349 height 57
paste input "1278752215"
click at [916, 561] on input "1278752215" at bounding box center [1090, 550] width 349 height 57
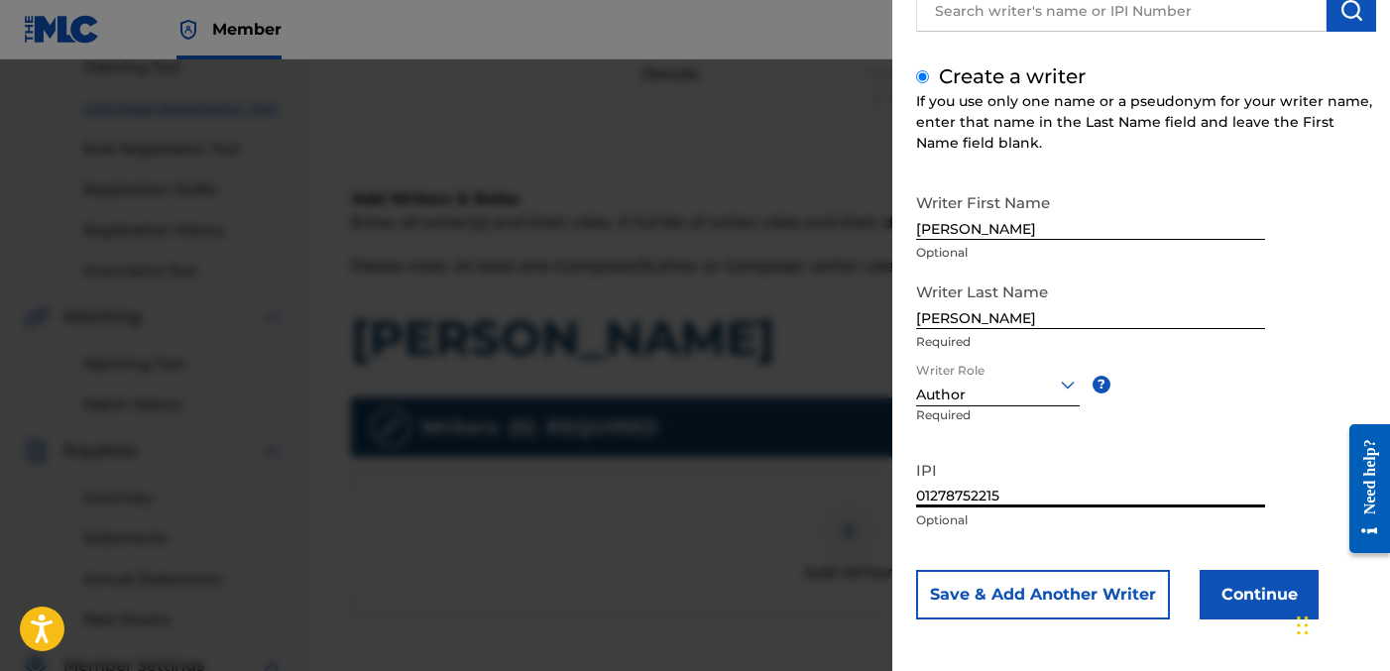
scroll to position [189, 0]
type input "01278752215"
click at [1250, 586] on button "Continue" at bounding box center [1259, 593] width 119 height 50
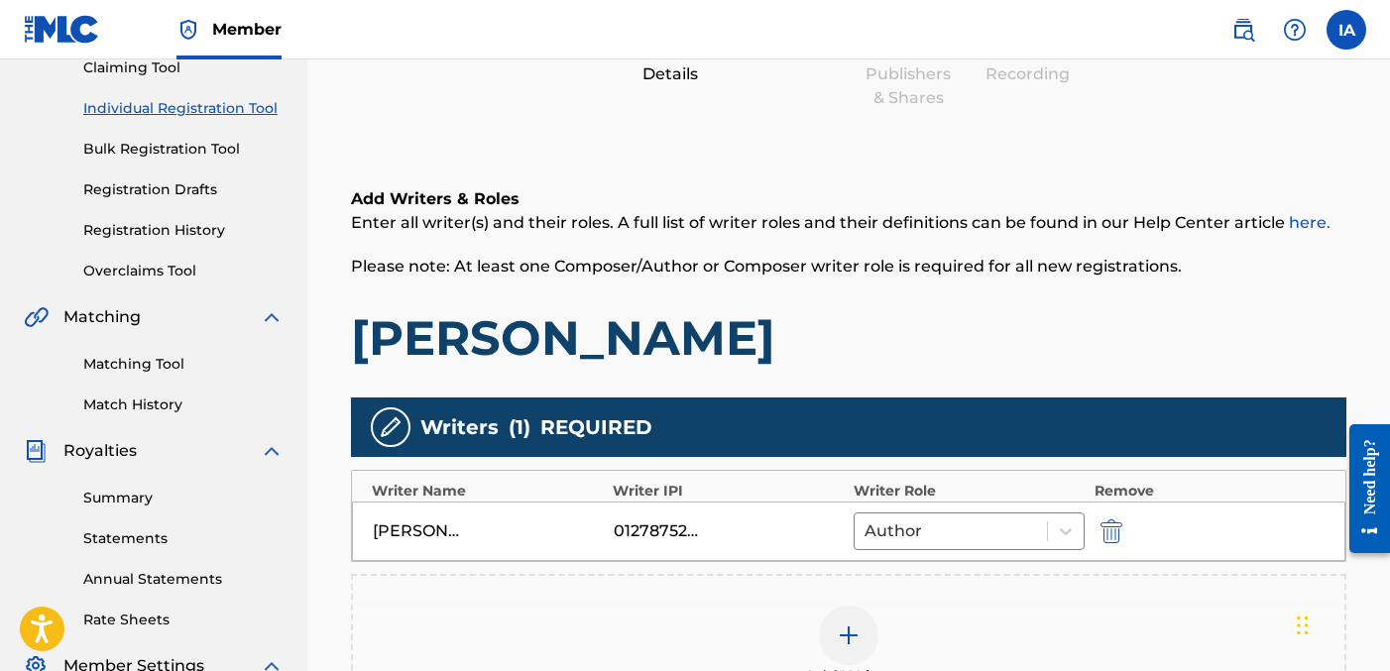
click at [914, 304] on div "Add Writers & Roles Enter all writer(s) and their roles. A full list of writer …" at bounding box center [849, 277] width 996 height 180
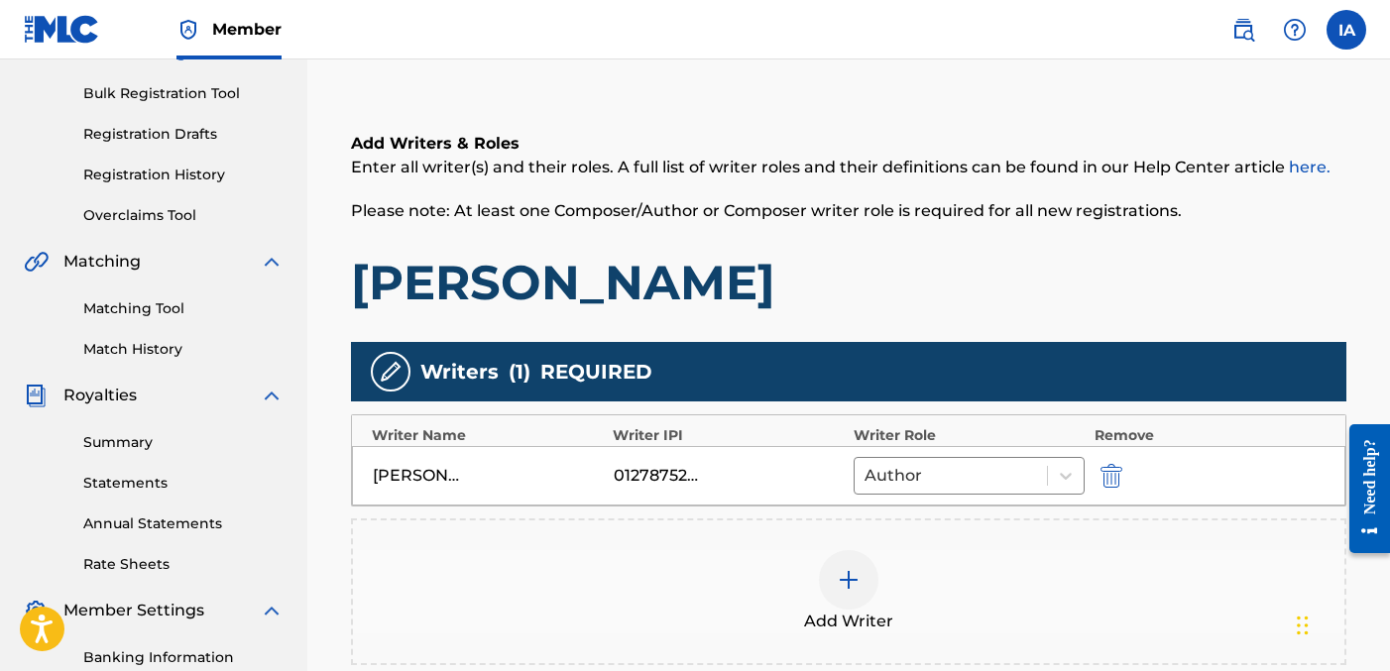
scroll to position [497, 0]
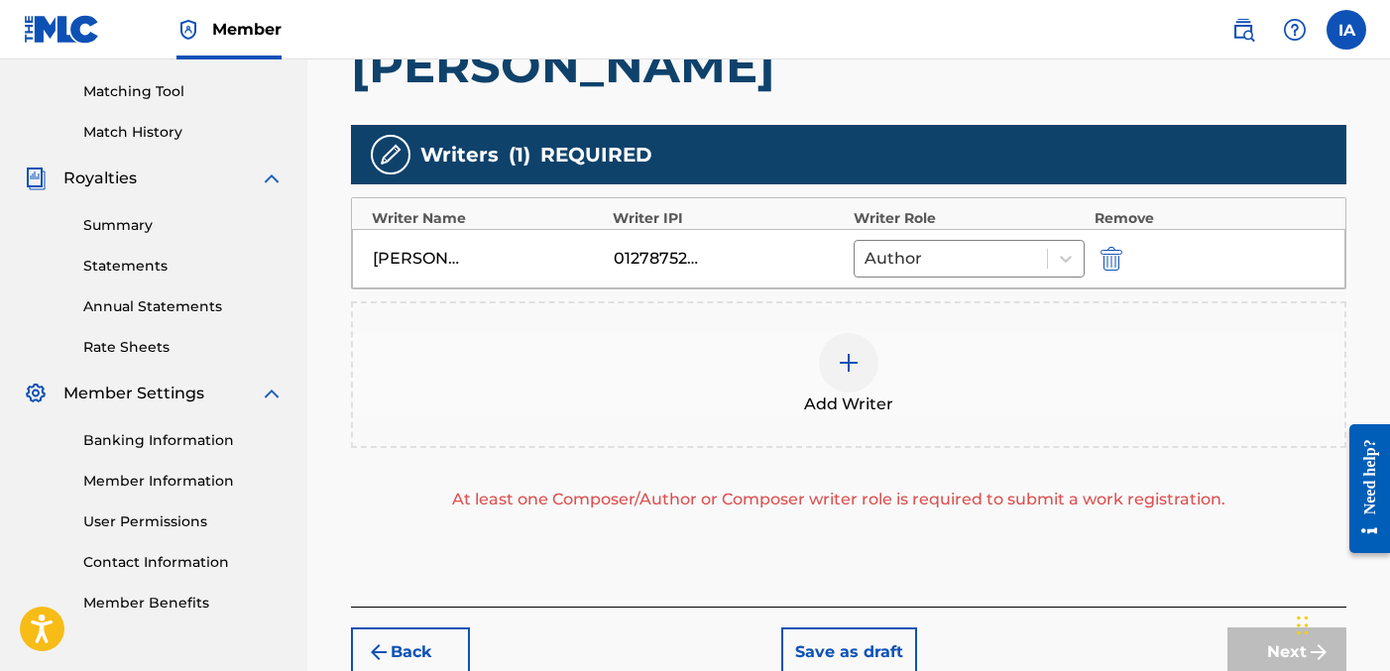
click at [858, 408] on span "Add Writer" at bounding box center [848, 405] width 89 height 24
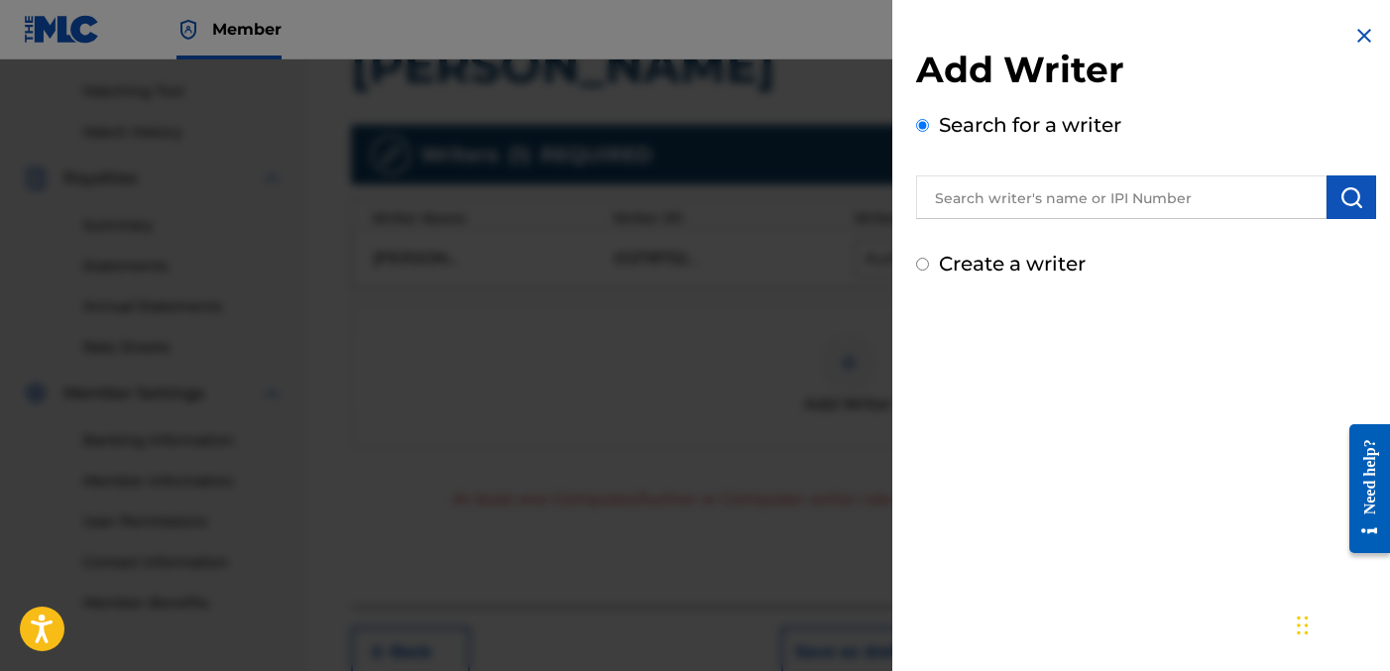
click at [996, 268] on label "Create a writer" at bounding box center [1012, 264] width 147 height 24
radio input "true"
click at [929, 268] on input "Create a writer" at bounding box center [922, 264] width 13 height 13
radio input "false"
radio input "true"
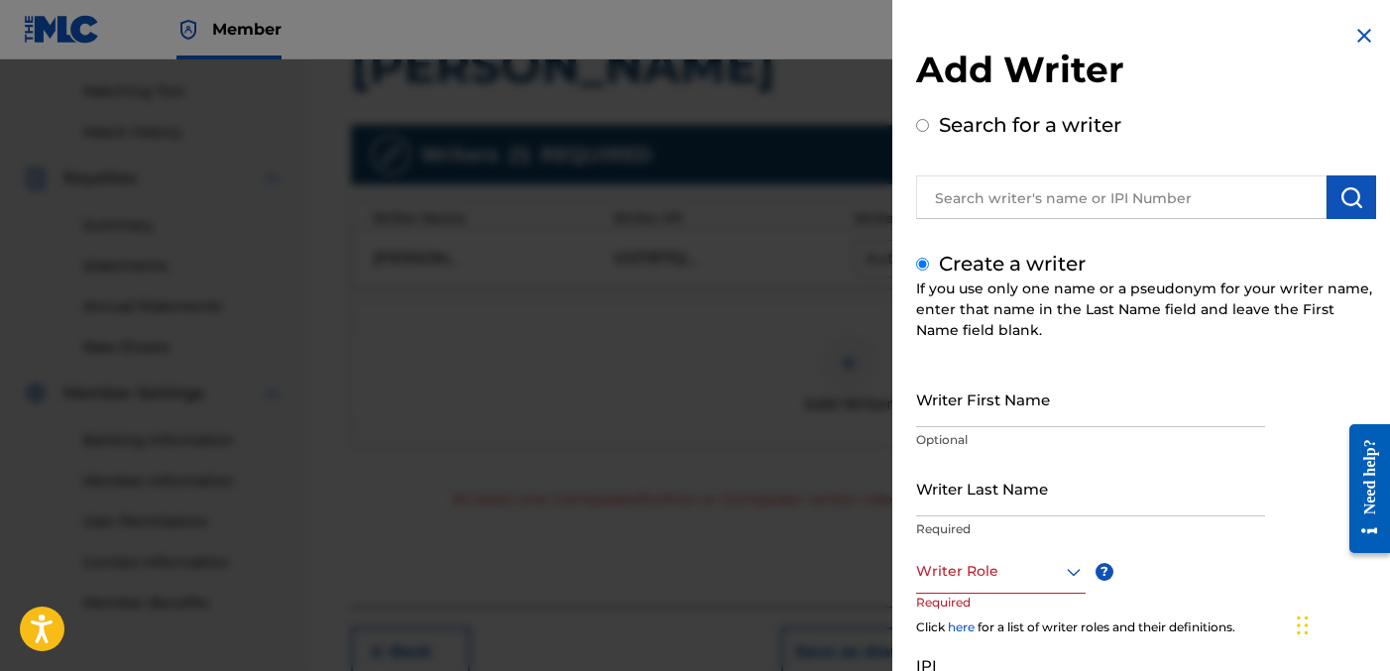
click at [968, 457] on div "Writer First Name Optional" at bounding box center [1090, 415] width 349 height 89
click at [943, 411] on input "Writer First Name" at bounding box center [1090, 399] width 349 height 57
click at [959, 485] on input "Writer Last Name" at bounding box center [1090, 488] width 349 height 57
click at [971, 497] on input "Writer Last Name" at bounding box center [1090, 488] width 349 height 57
click at [953, 499] on input "Writer Last Name" at bounding box center [1090, 488] width 349 height 57
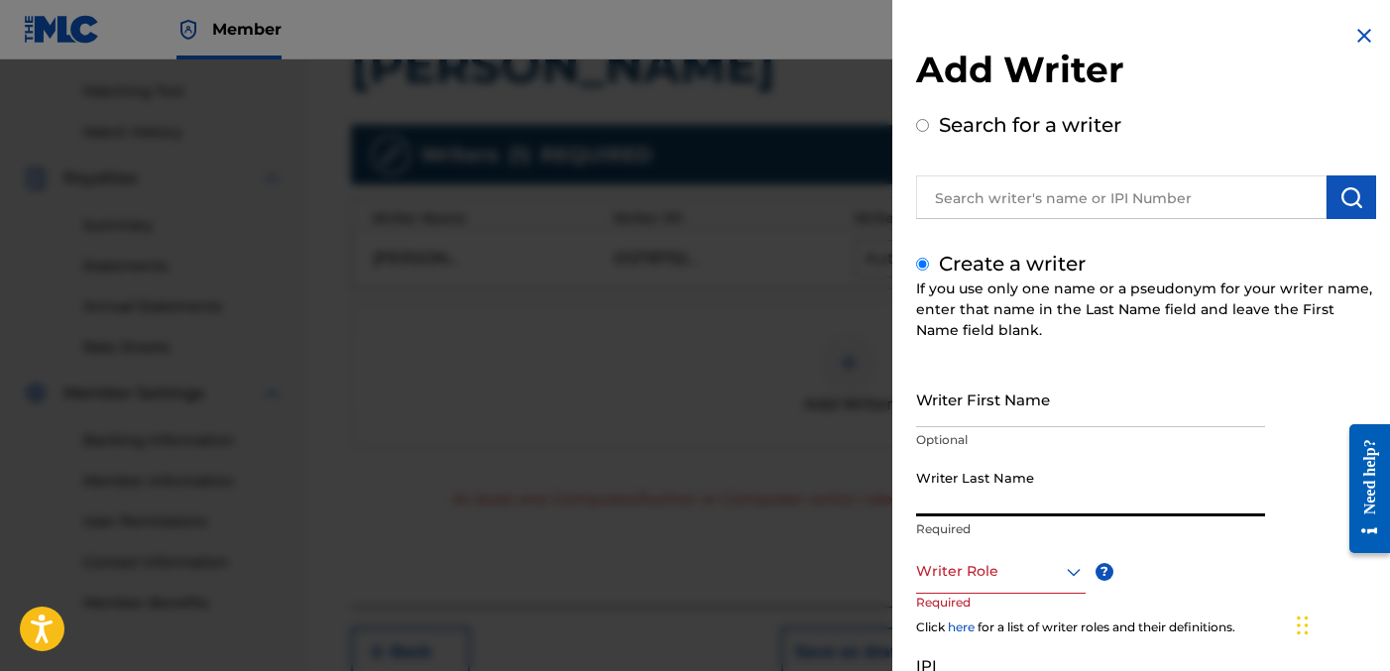
click at [990, 476] on input "Writer Last Name" at bounding box center [1090, 488] width 349 height 57
paste input "UNKNOWN WRITER"
click at [1026, 509] on input "UNKNOWN WRITER" at bounding box center [1090, 488] width 349 height 57
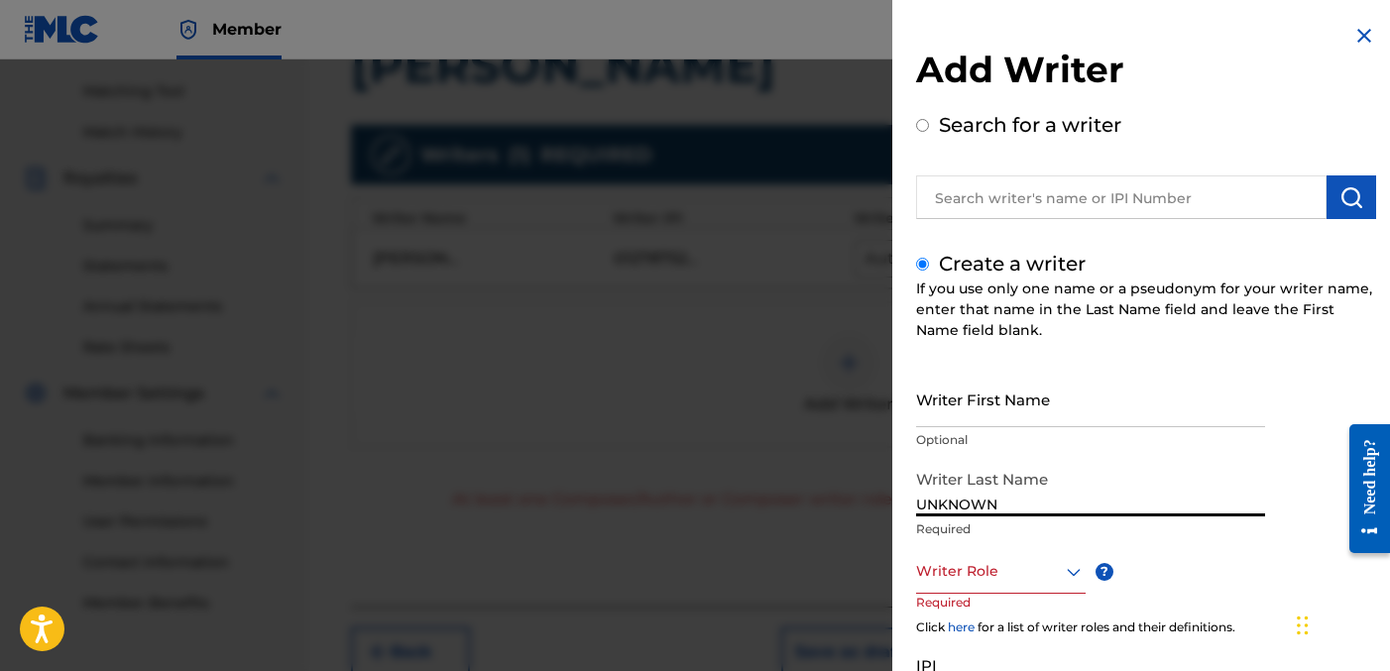
type input "UNKNOWN"
click at [1000, 417] on input "Writer First Name" at bounding box center [1090, 399] width 349 height 57
paste input "WRITER"
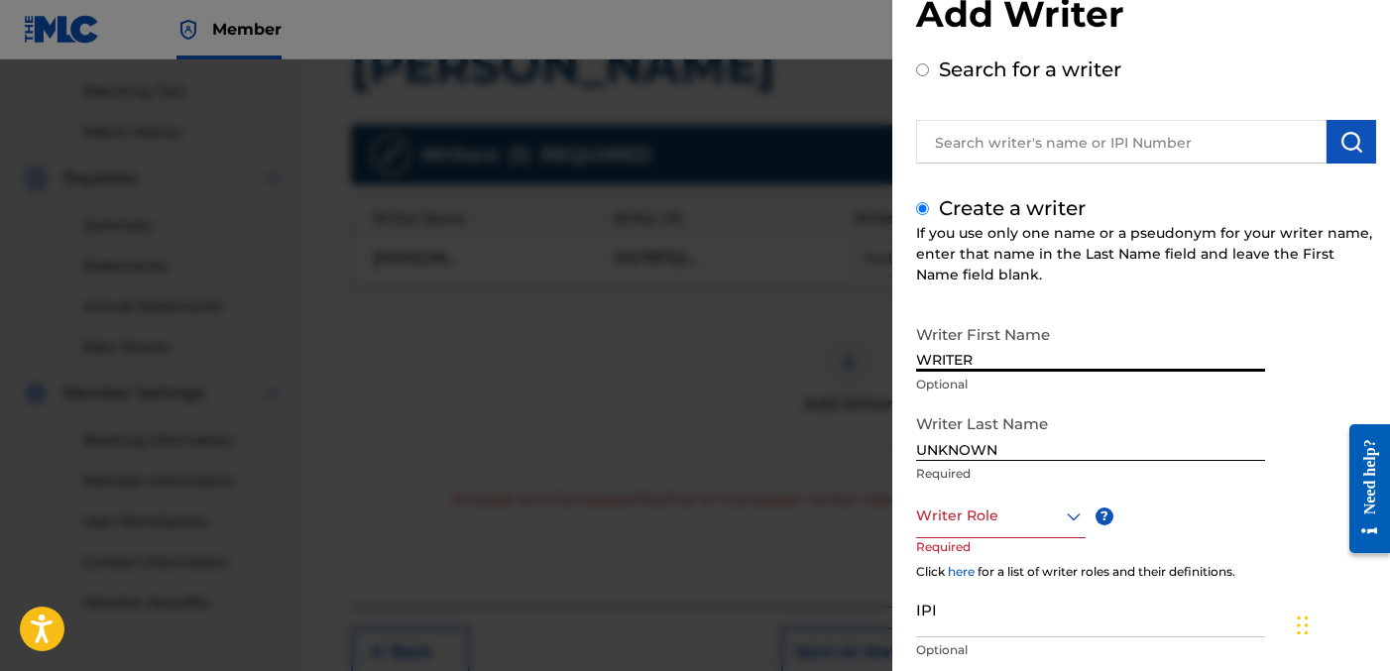
scroll to position [57, 0]
type input "WRITER"
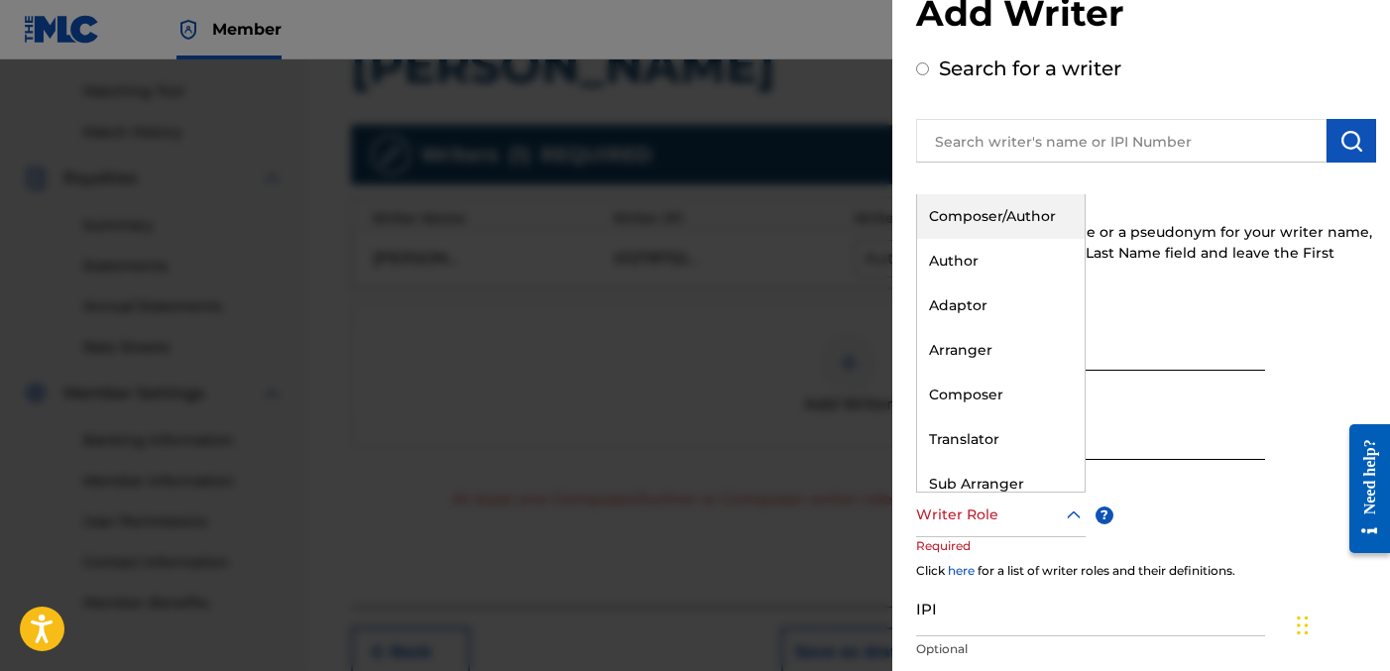
click at [1028, 511] on div at bounding box center [1001, 515] width 170 height 25
click at [1006, 407] on div "Composer" at bounding box center [1001, 395] width 168 height 45
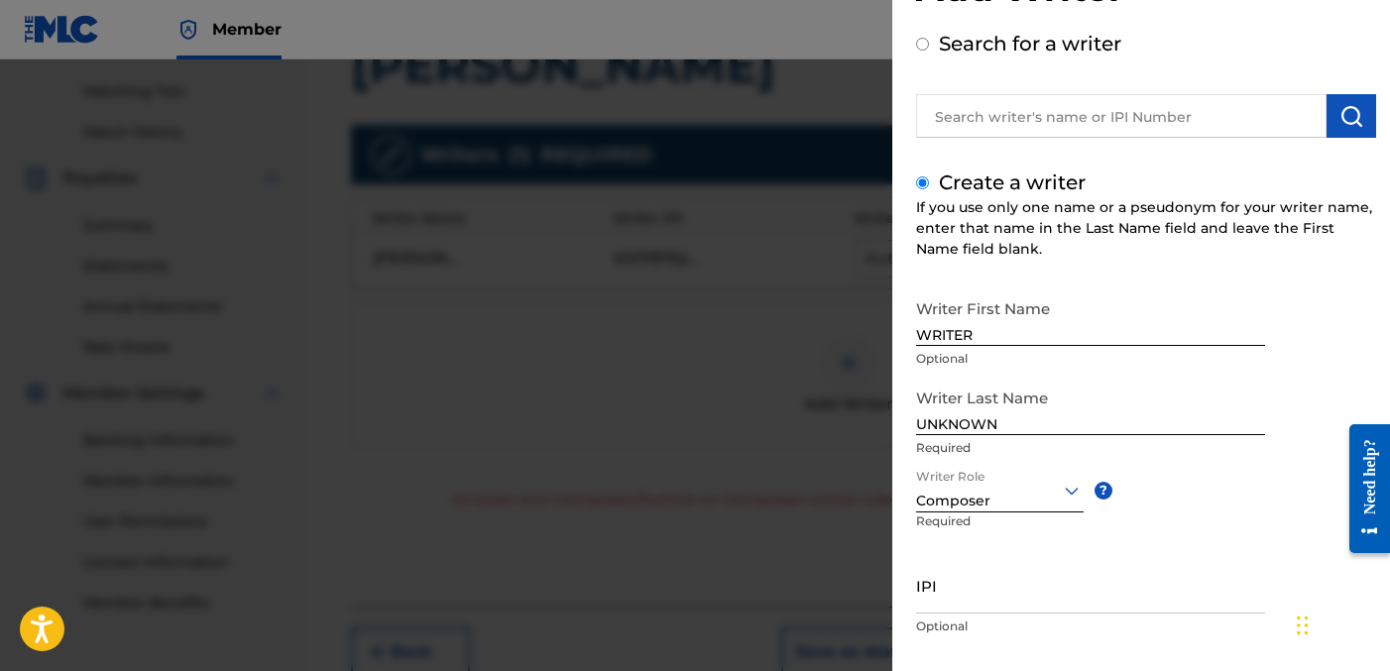
scroll to position [189, 0]
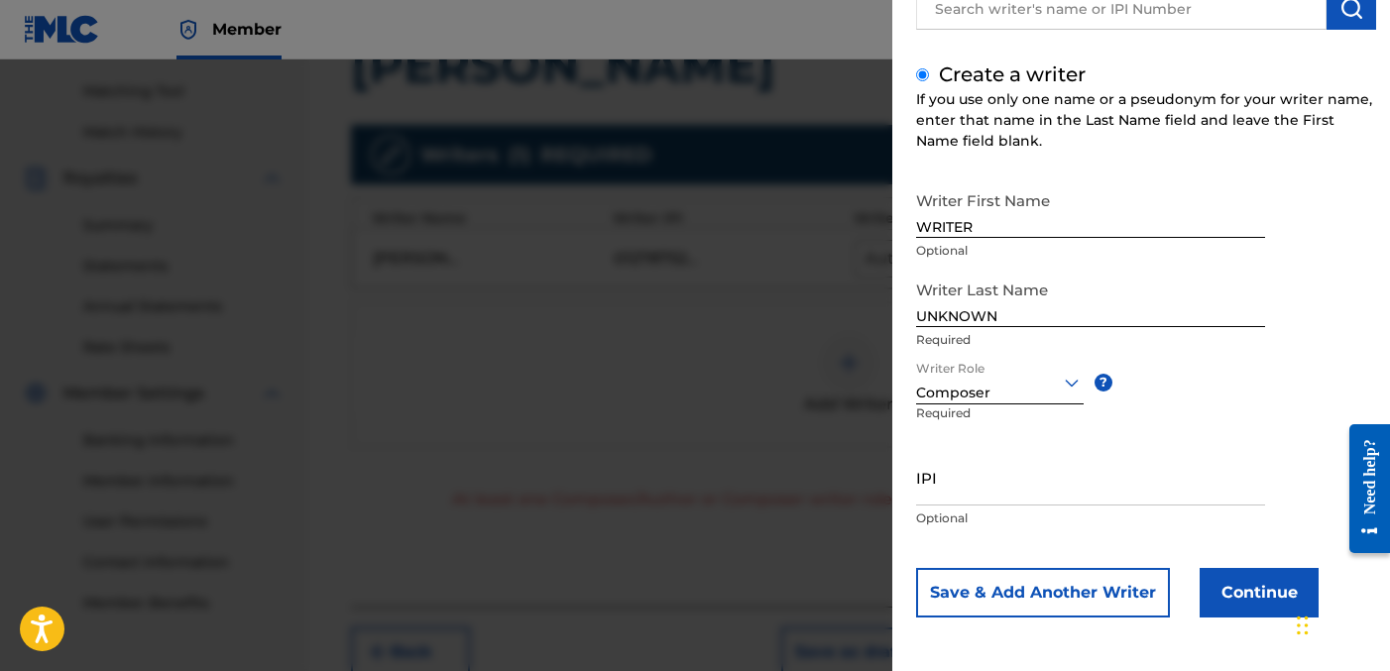
click at [1246, 583] on button "Continue" at bounding box center [1259, 593] width 119 height 50
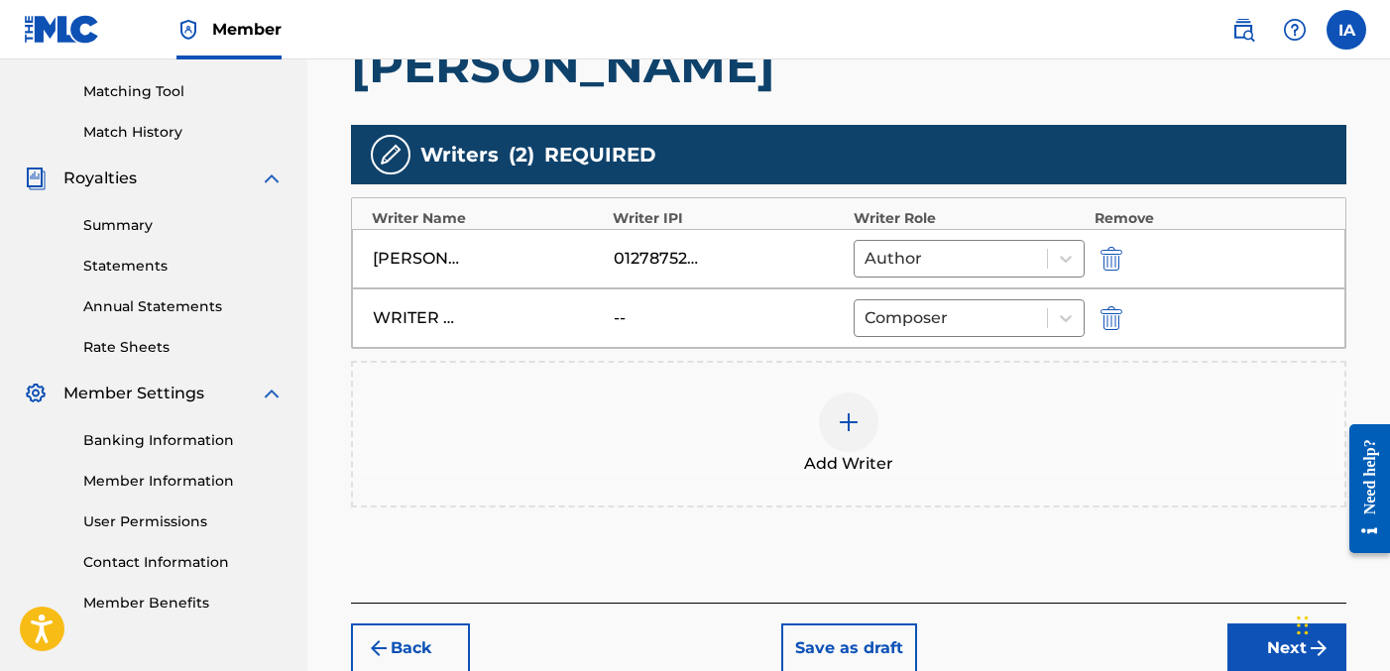
click at [1243, 630] on button "Next" at bounding box center [1287, 649] width 119 height 50
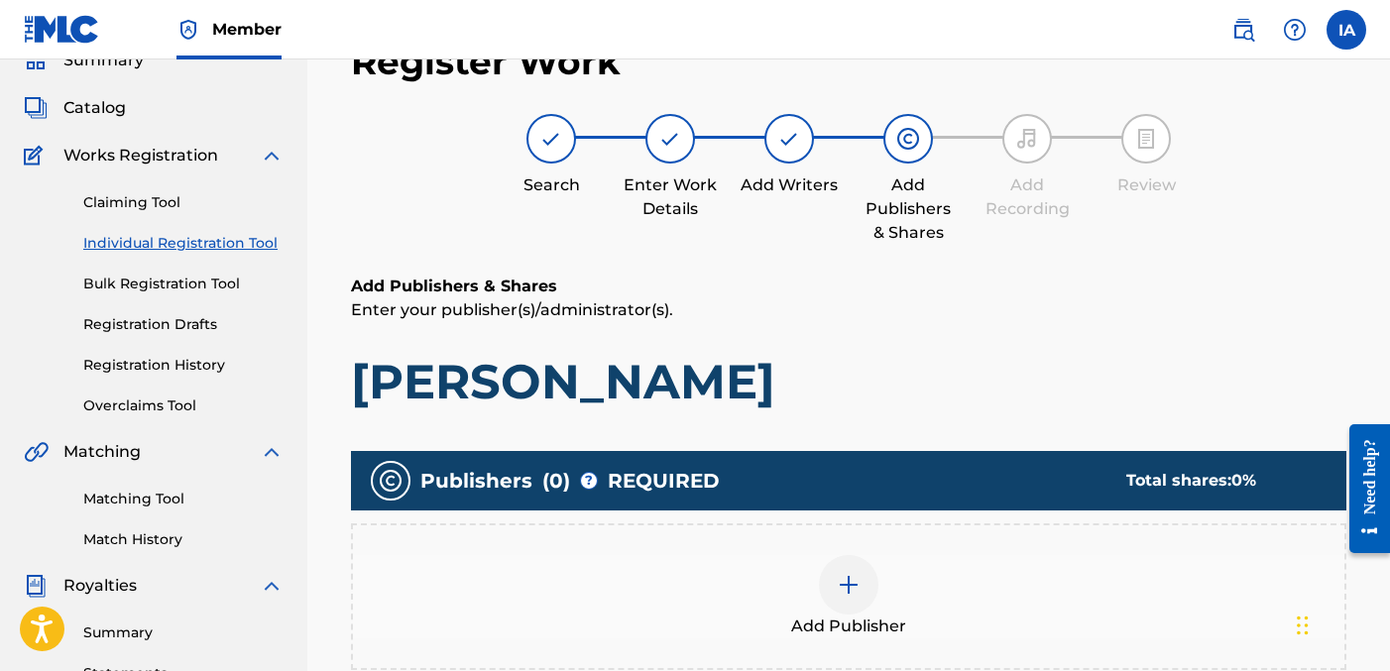
click at [996, 325] on div "Add Publishers & Shares Enter your publisher(s)/administrator(s). [PERSON_NAME]" at bounding box center [849, 343] width 996 height 137
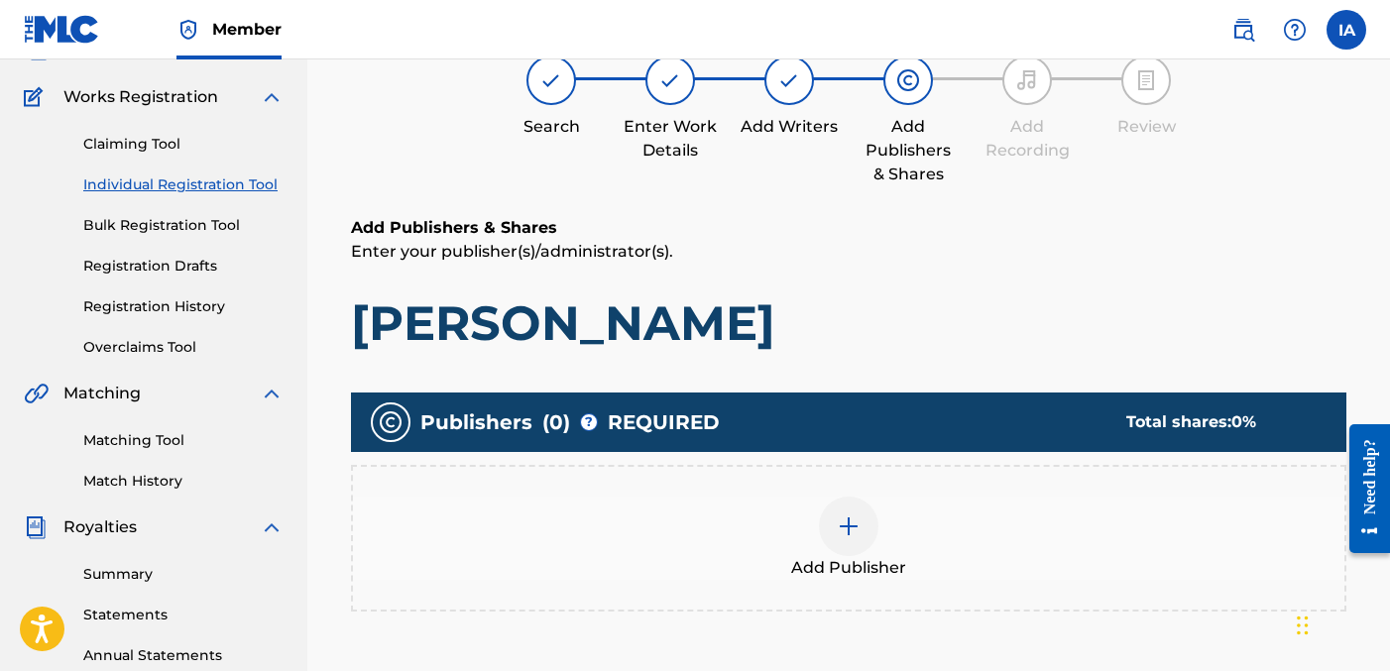
scroll to position [148, 0]
click at [910, 489] on div "Add Publisher" at bounding box center [849, 538] width 996 height 147
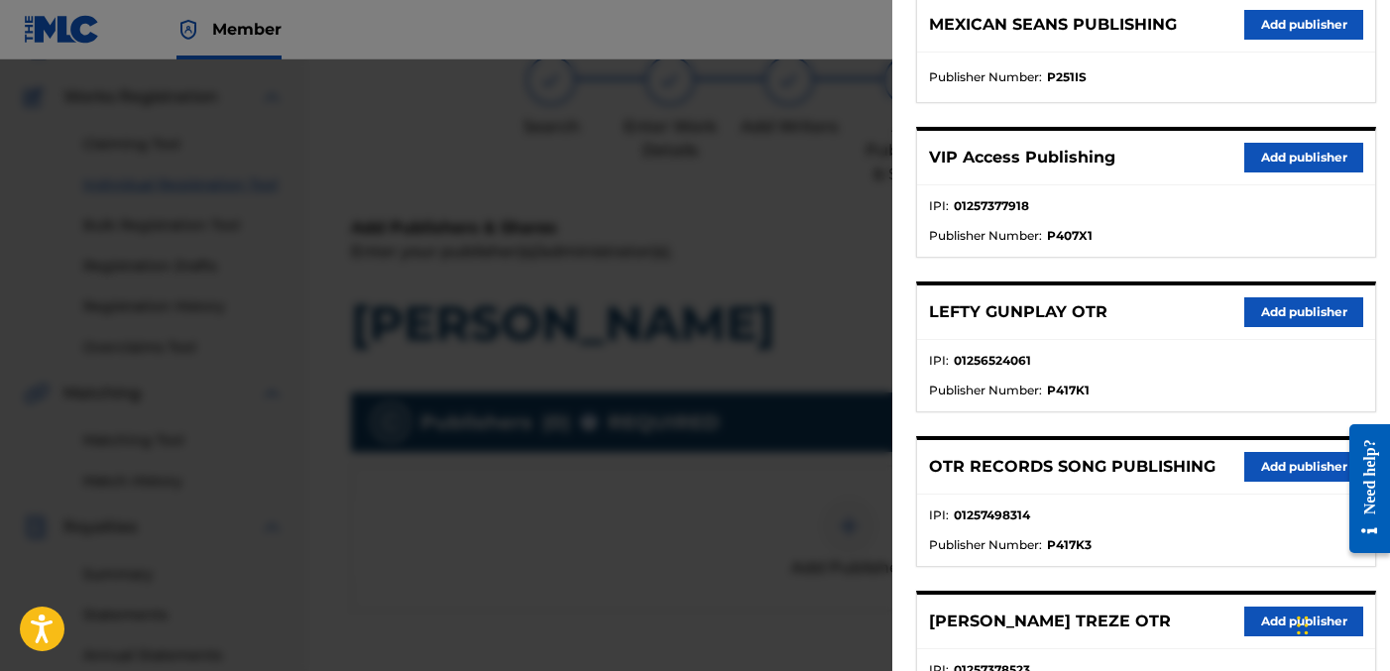
scroll to position [700, 0]
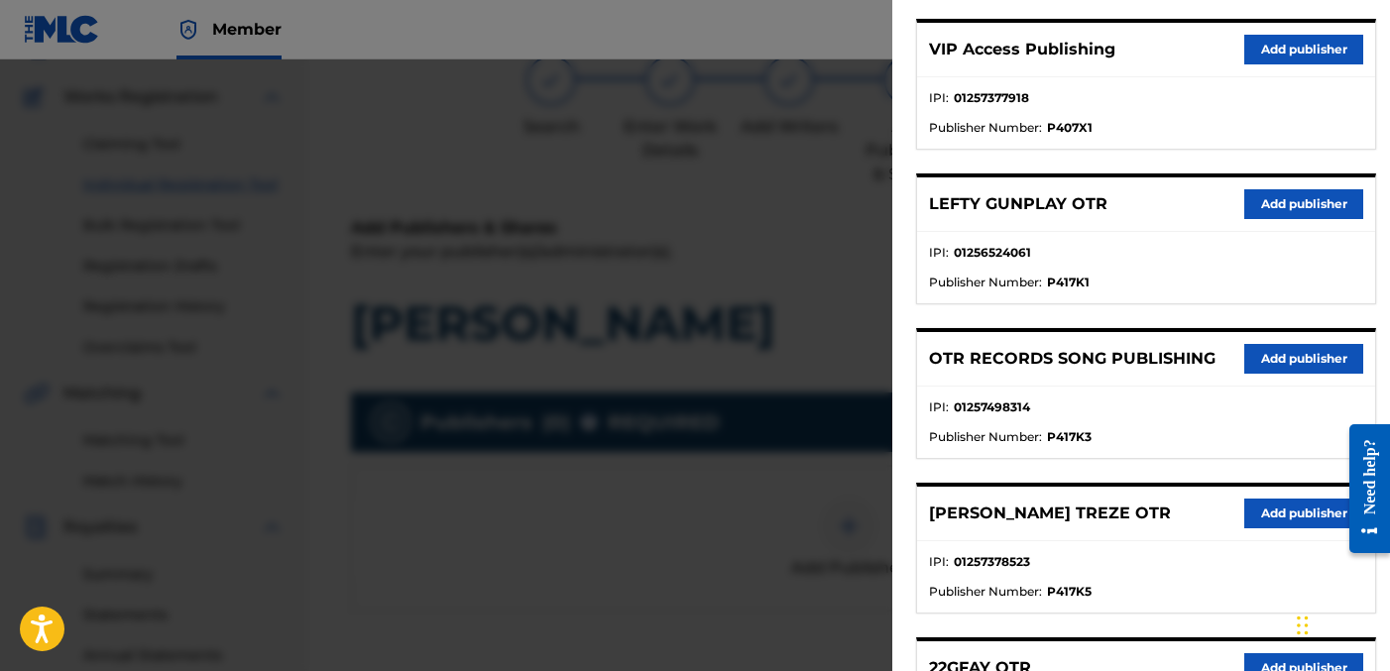
click at [1273, 357] on button "Add publisher" at bounding box center [1304, 359] width 119 height 30
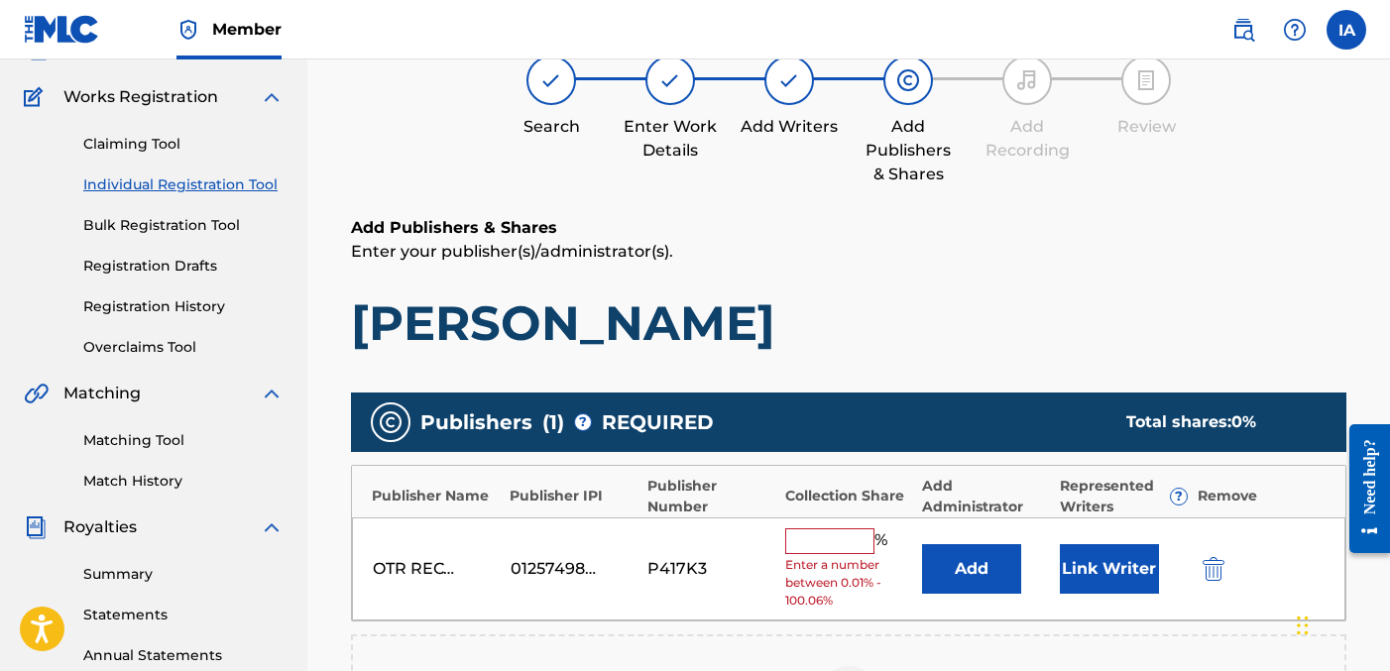
click at [852, 537] on input "text" at bounding box center [829, 542] width 89 height 26
type input "50"
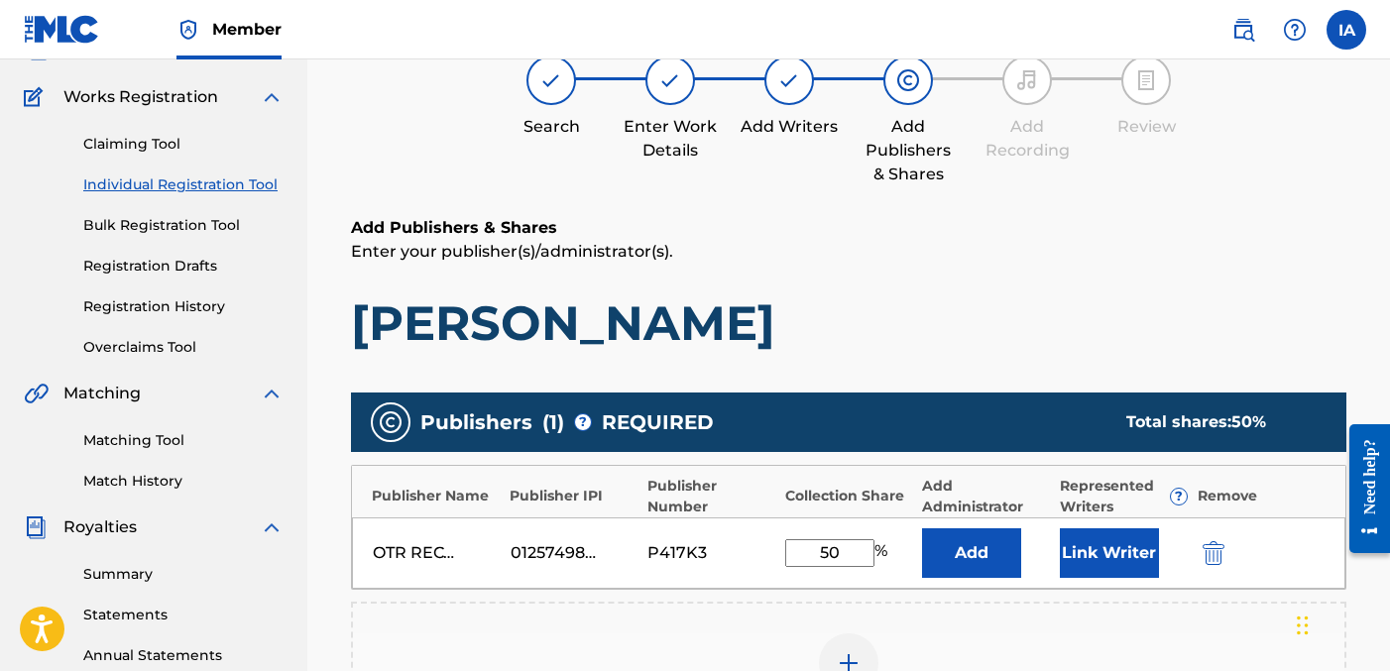
click at [1010, 559] on button "Add" at bounding box center [971, 554] width 99 height 50
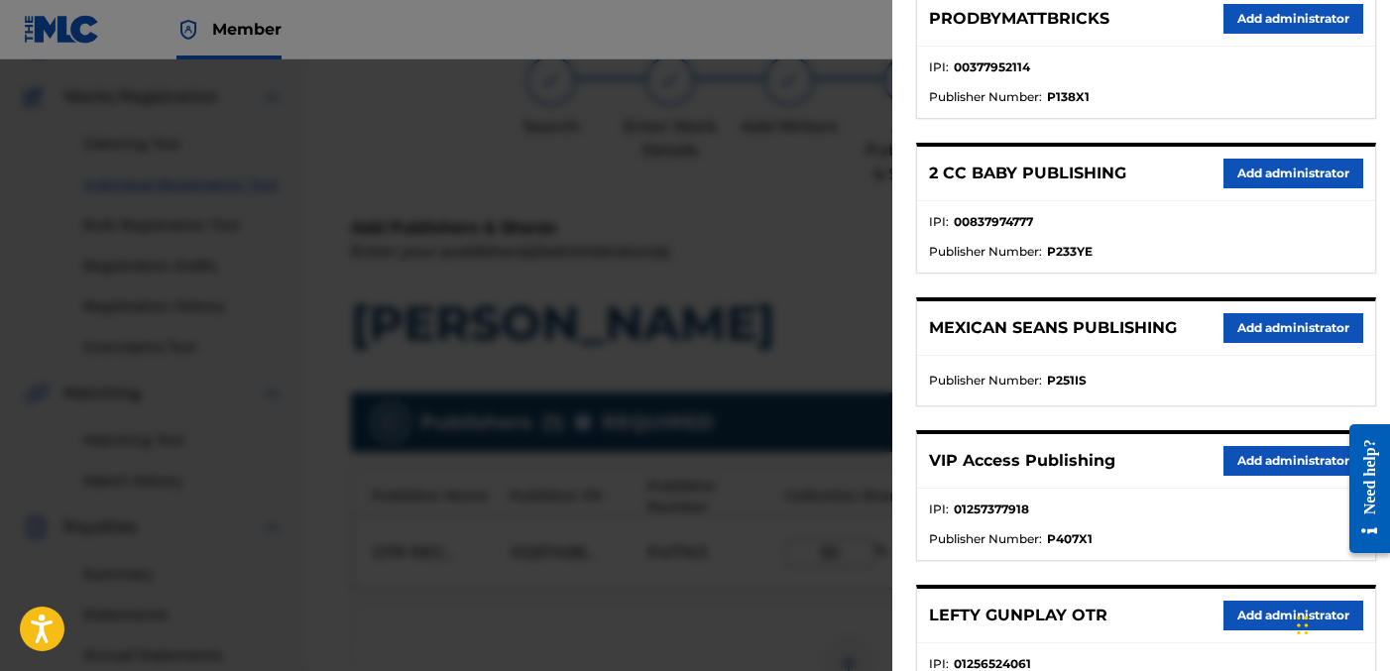
scroll to position [301, 0]
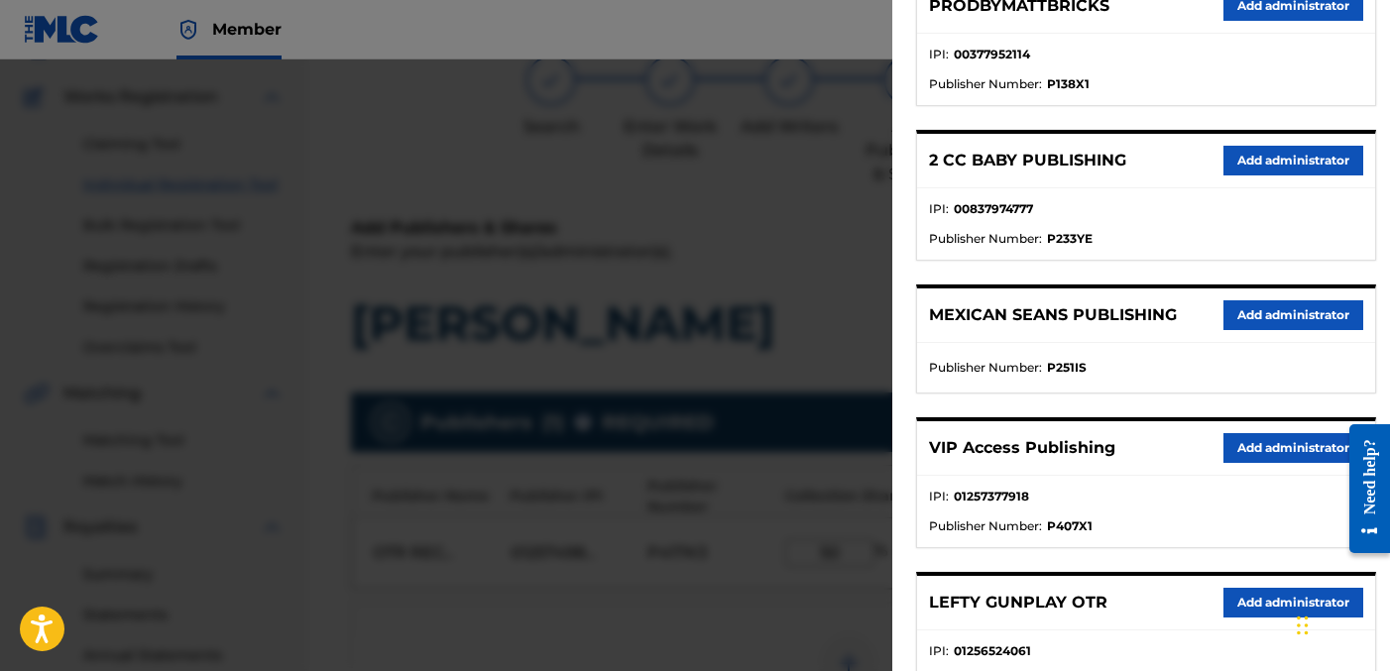
click at [1248, 444] on button "Add administrator" at bounding box center [1294, 448] width 140 height 30
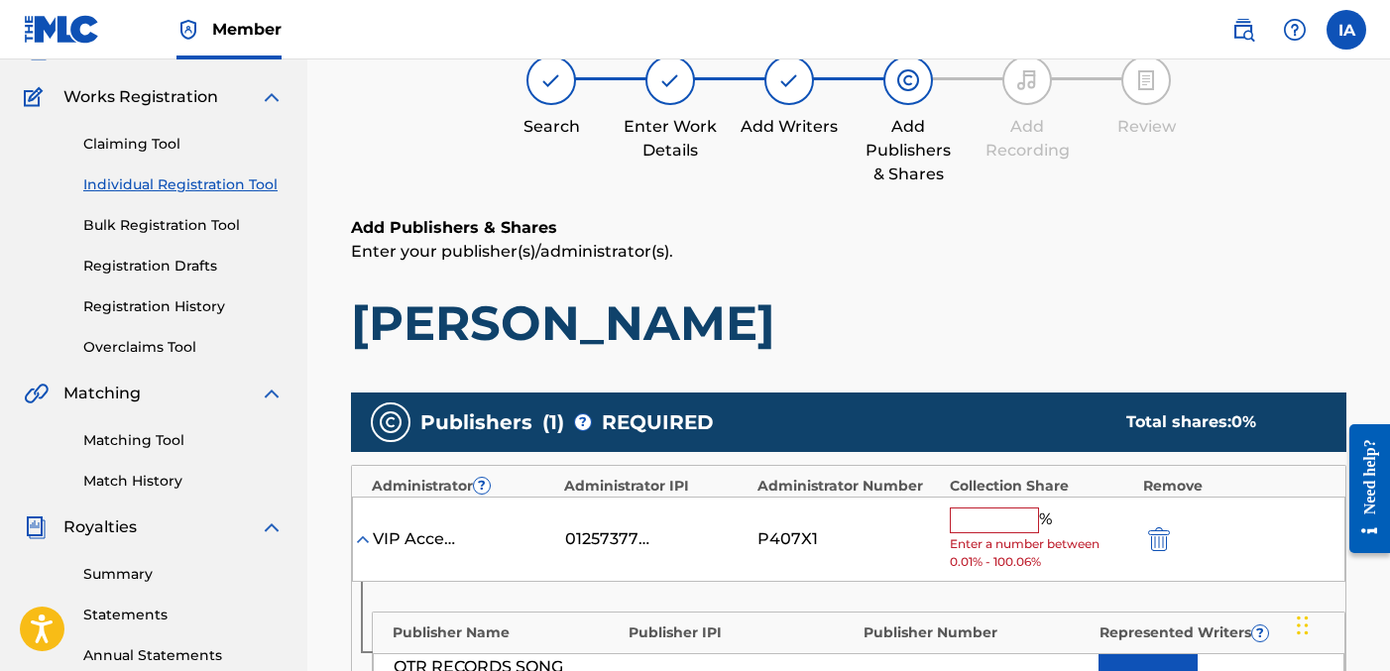
click at [985, 530] on input "text" at bounding box center [994, 521] width 89 height 26
type input "50"
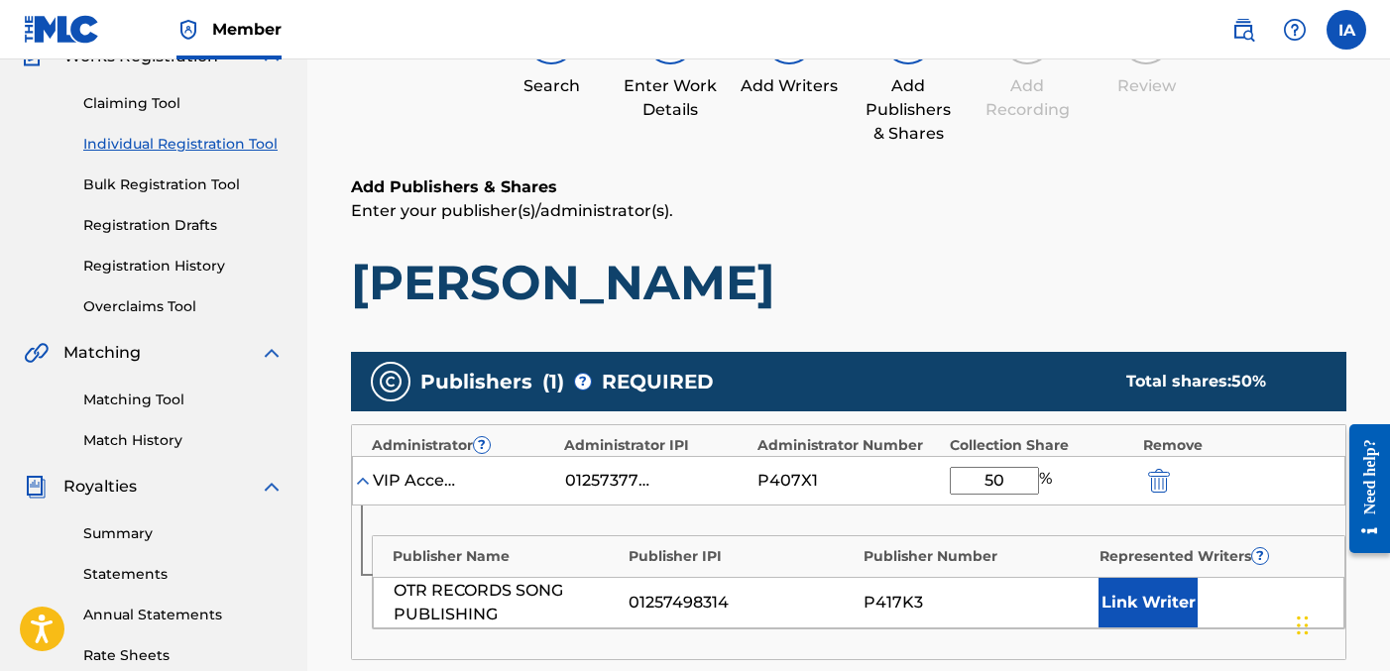
scroll to position [478, 0]
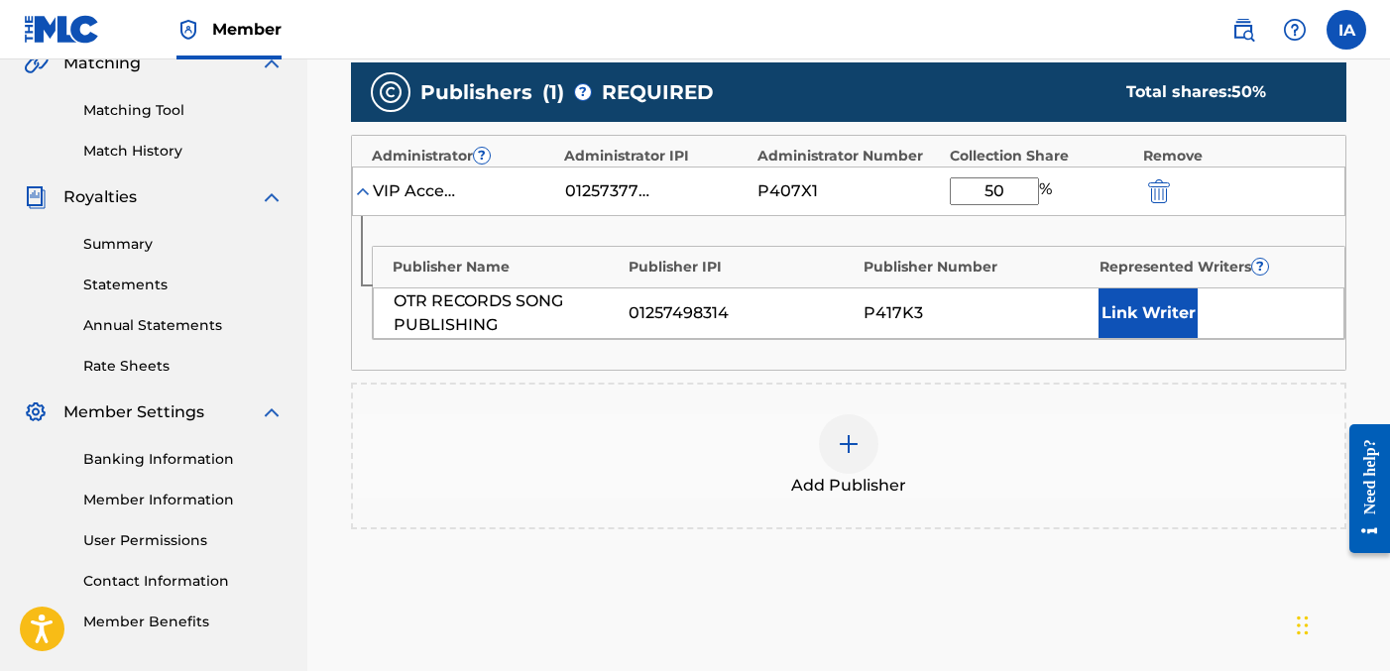
click at [1161, 288] on div "OTR RECORDS SONG PUBLISHING 01257498314 P417K3 Link Writer" at bounding box center [859, 314] width 972 height 52
click at [1170, 297] on button "Link Writer" at bounding box center [1148, 314] width 99 height 50
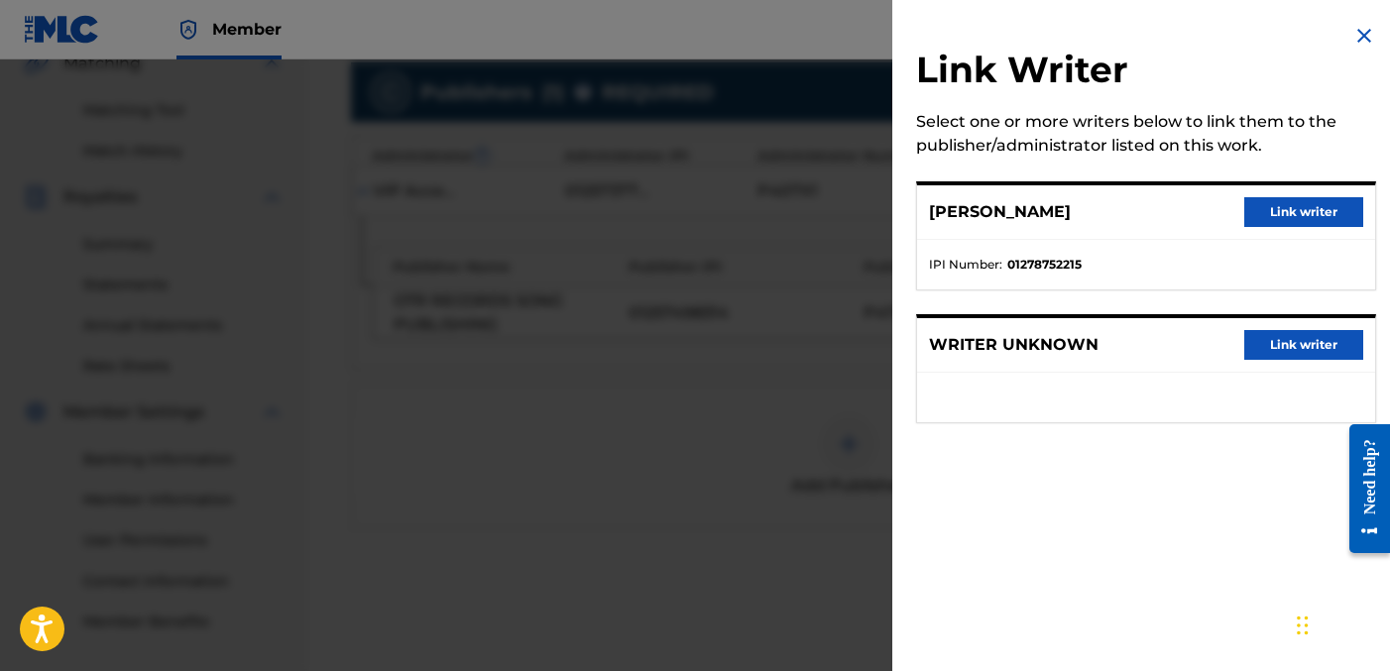
click at [1282, 219] on button "Link writer" at bounding box center [1304, 212] width 119 height 30
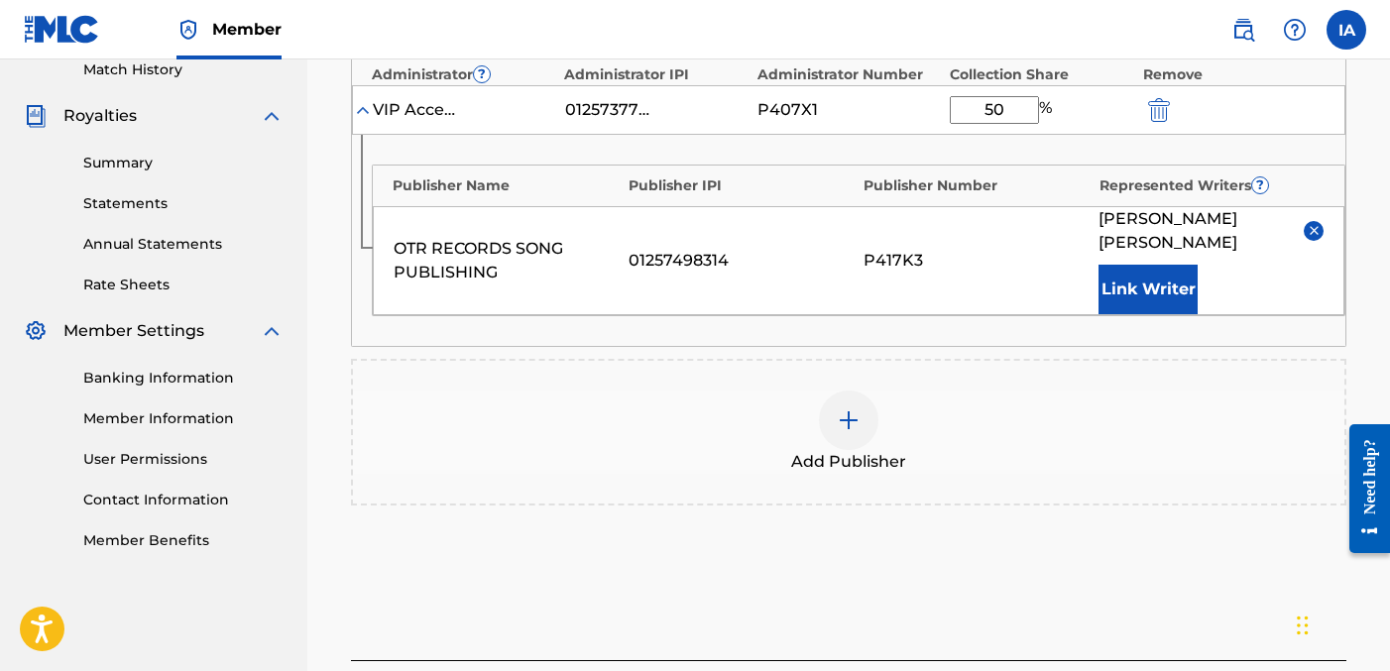
scroll to position [734, 0]
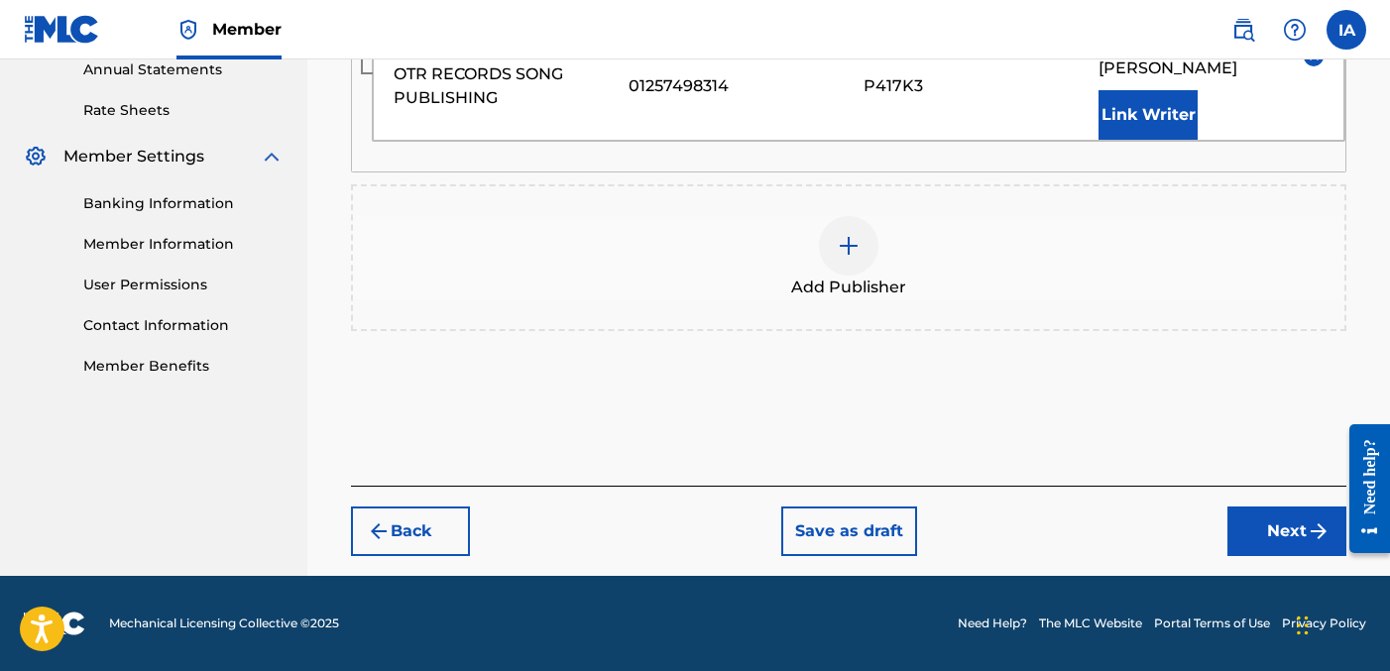
click at [1284, 535] on button "Next" at bounding box center [1287, 532] width 119 height 50
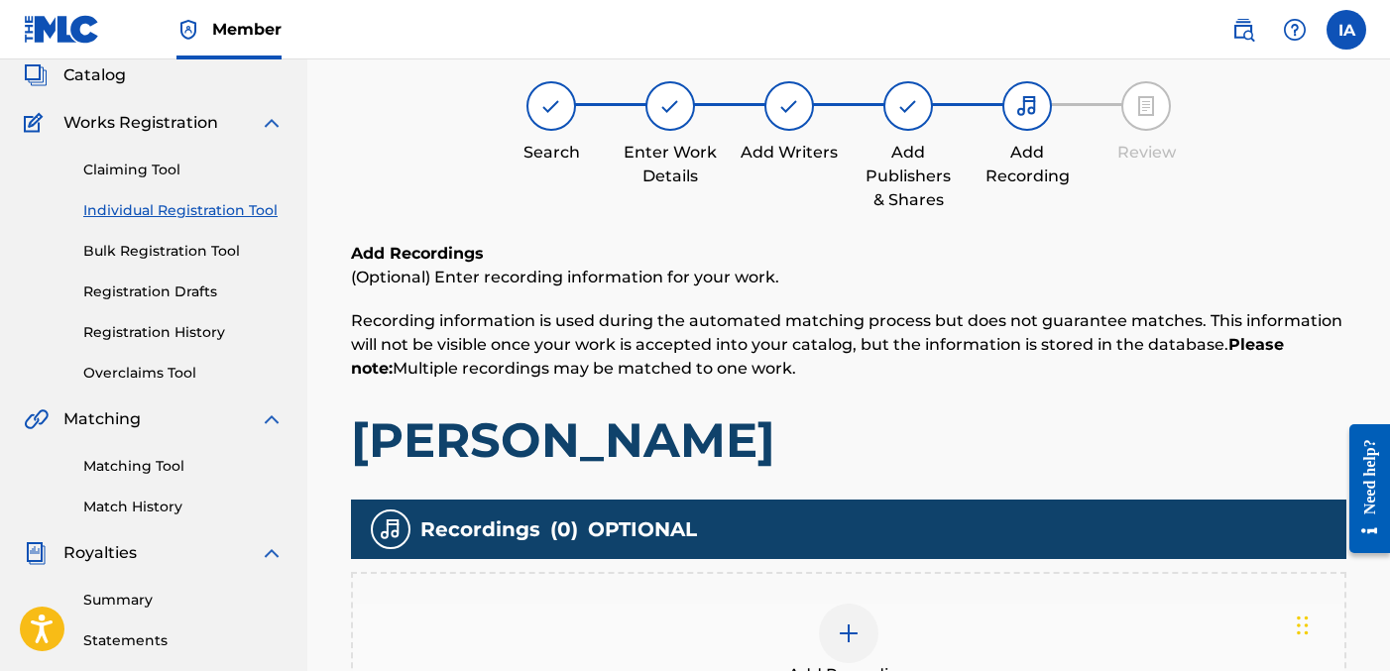
scroll to position [160, 0]
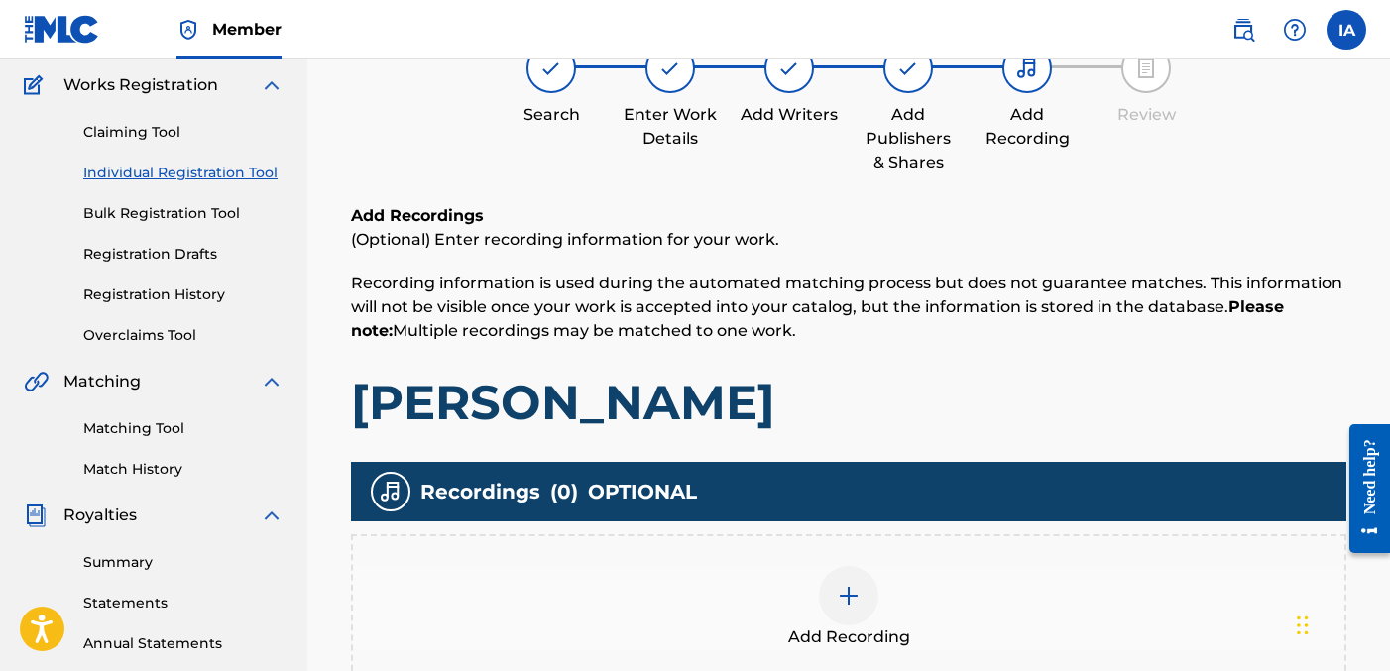
click at [904, 564] on div "Add Recording" at bounding box center [849, 608] width 996 height 147
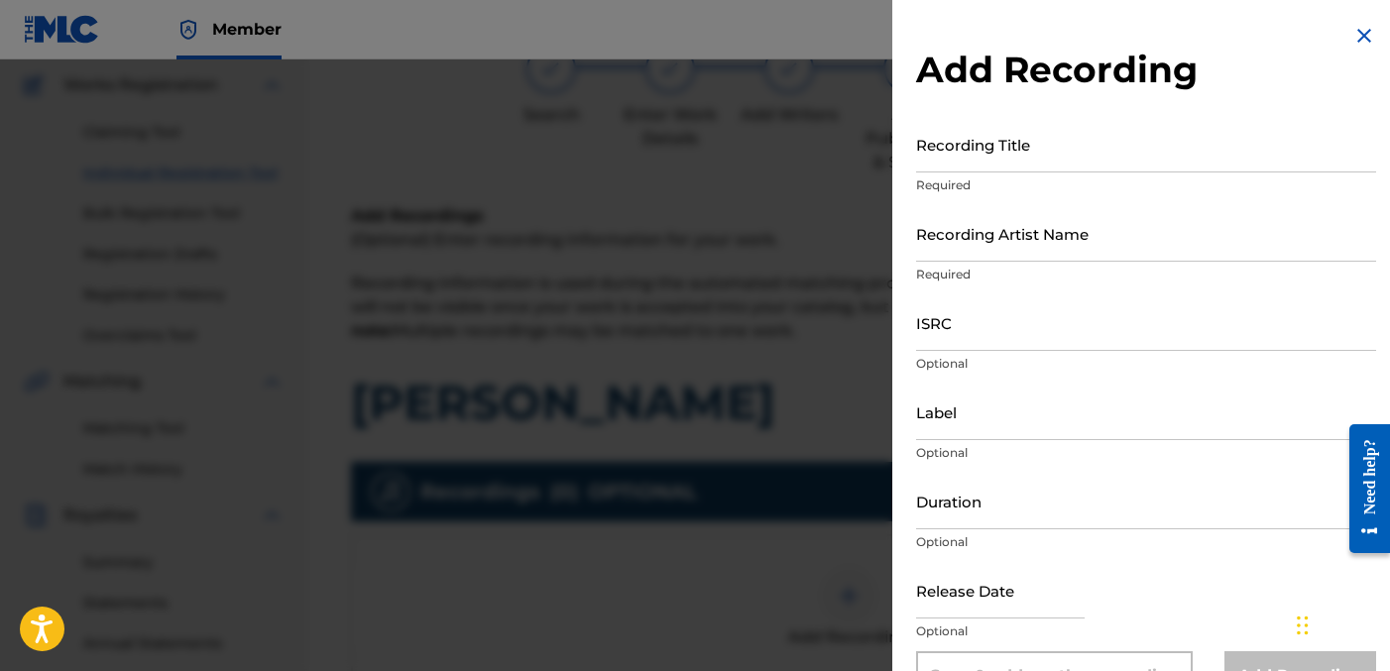
click at [1053, 163] on input "Recording Title" at bounding box center [1146, 144] width 460 height 57
paste input "[PERSON_NAME]"
type input "[PERSON_NAME]"
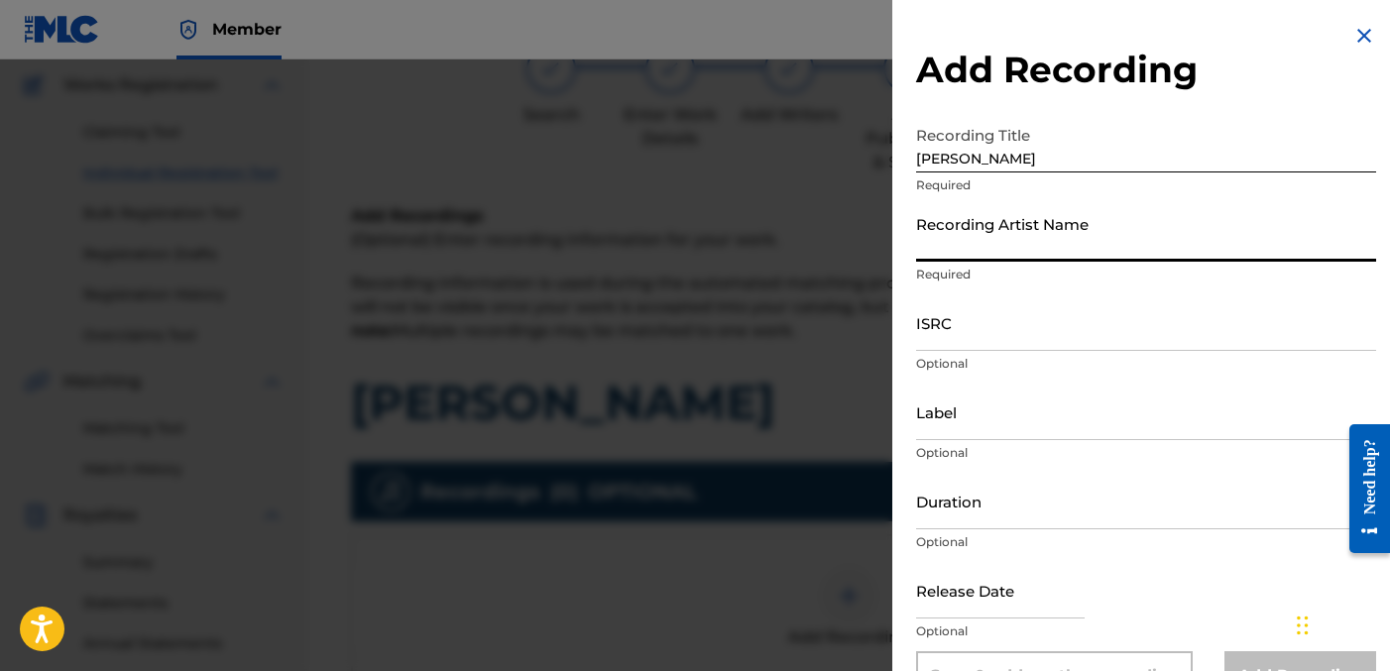
click at [1156, 247] on input "Recording Artist Name" at bounding box center [1146, 233] width 460 height 57
type input "FAYZDATRAPR"
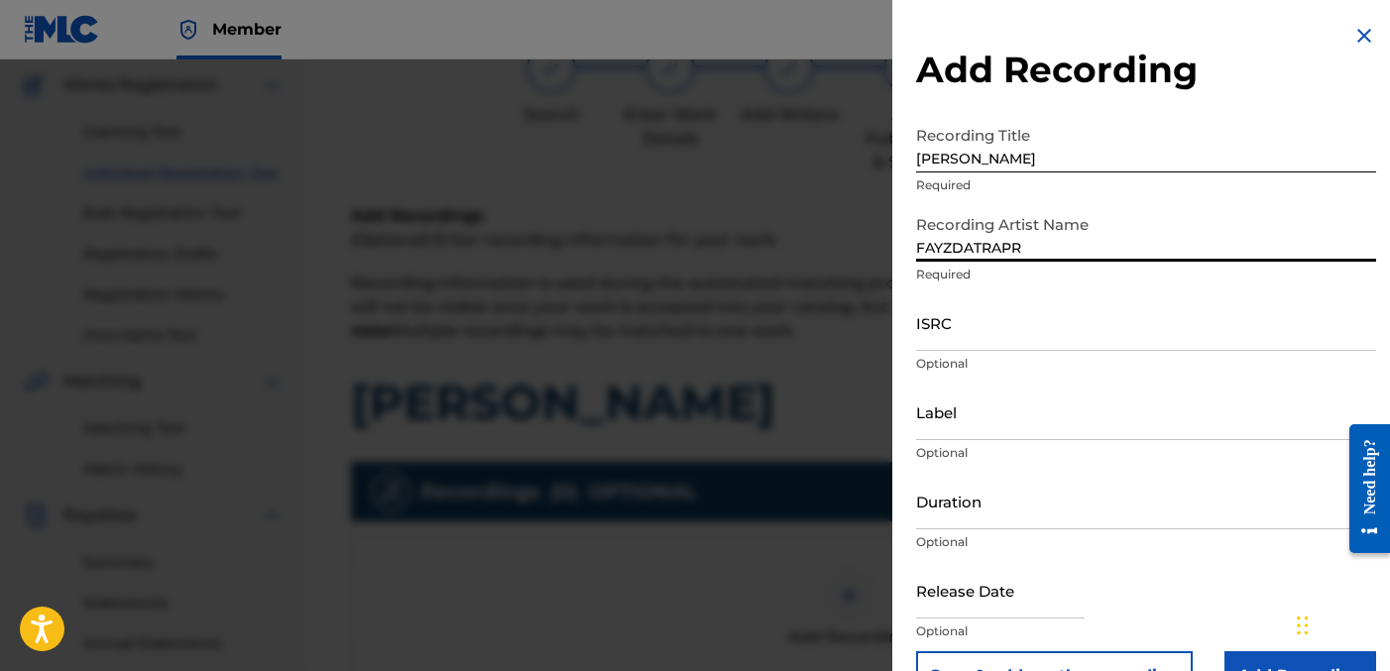
click at [991, 349] on div "ISRC Optional" at bounding box center [1146, 339] width 460 height 89
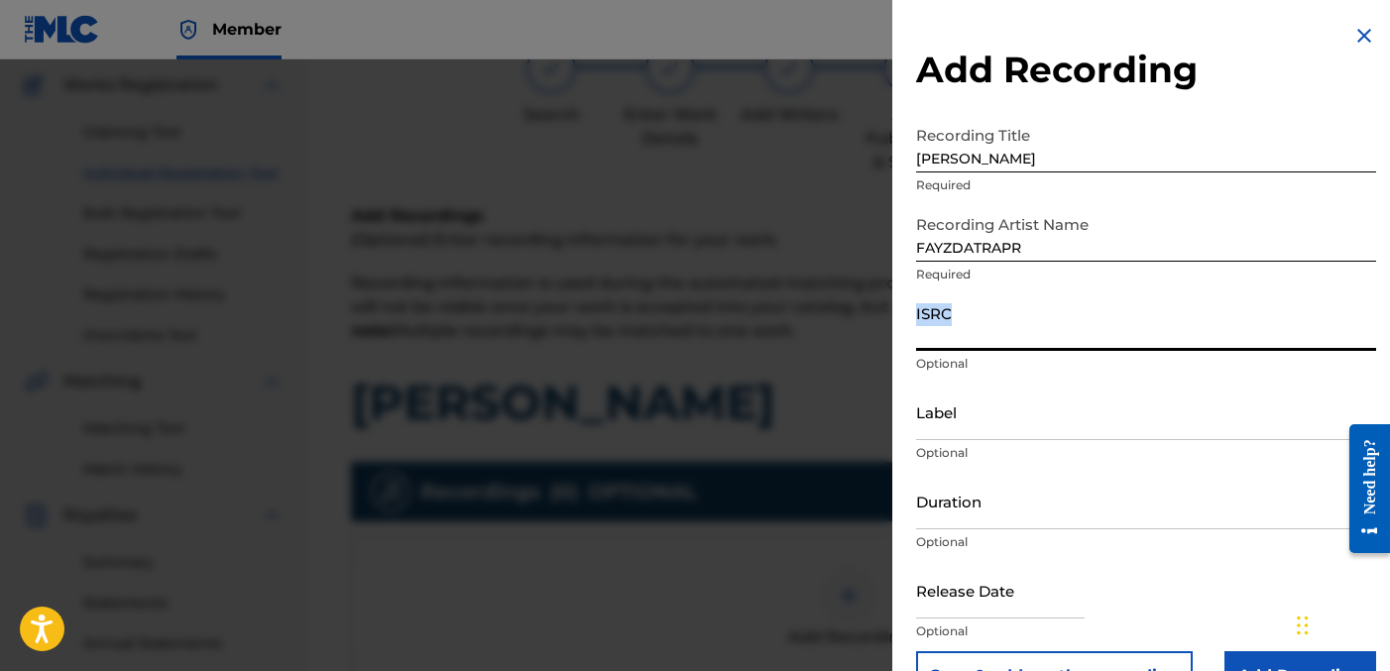
click at [984, 320] on input "ISRC" at bounding box center [1146, 323] width 460 height 57
paste input "QZNWX2328859"
type input "QZNWX2328859"
click at [998, 424] on input "Label" at bounding box center [1146, 412] width 460 height 57
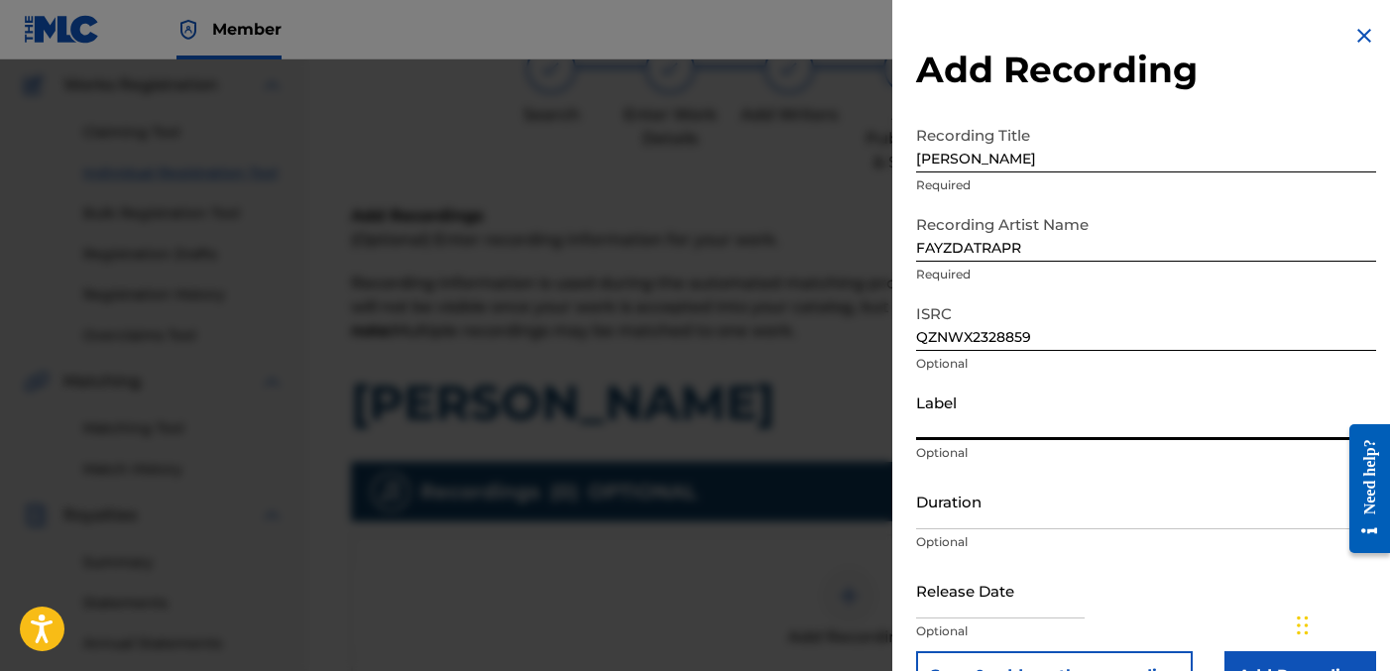
type input "OTR RECORDS"
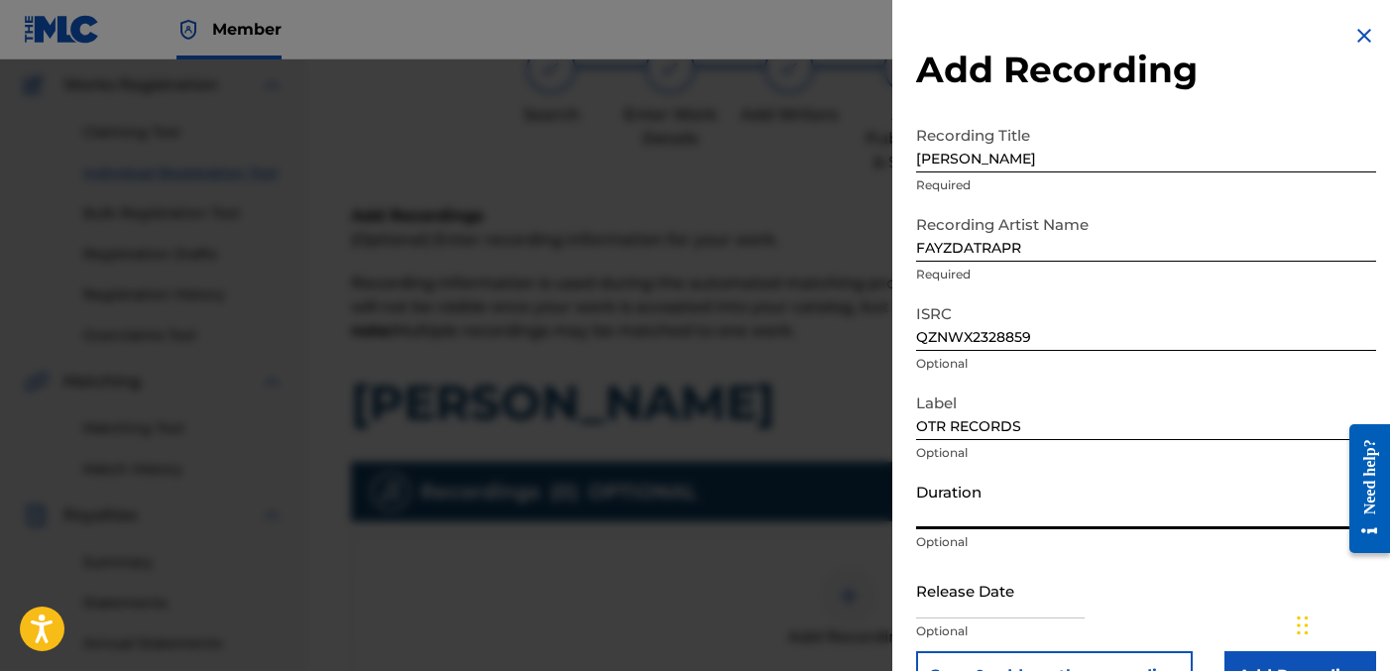
click at [948, 524] on input "Duration" at bounding box center [1146, 501] width 460 height 57
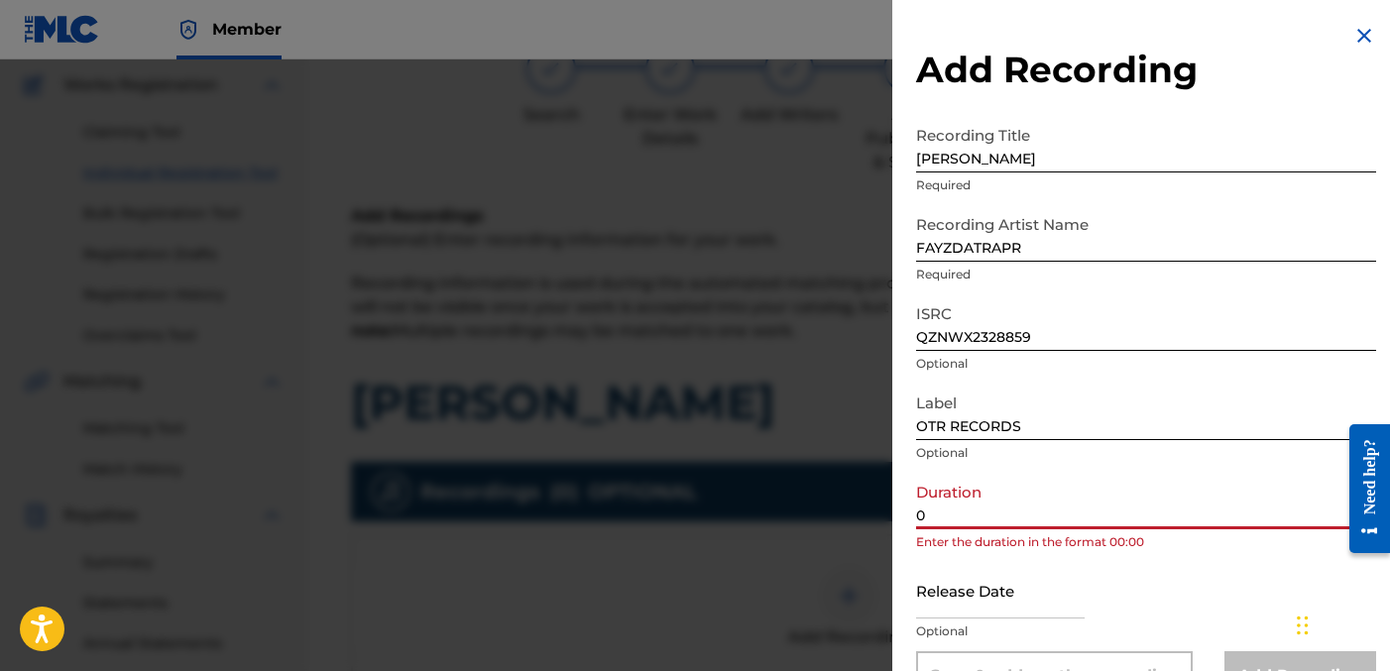
paste input "2:54"
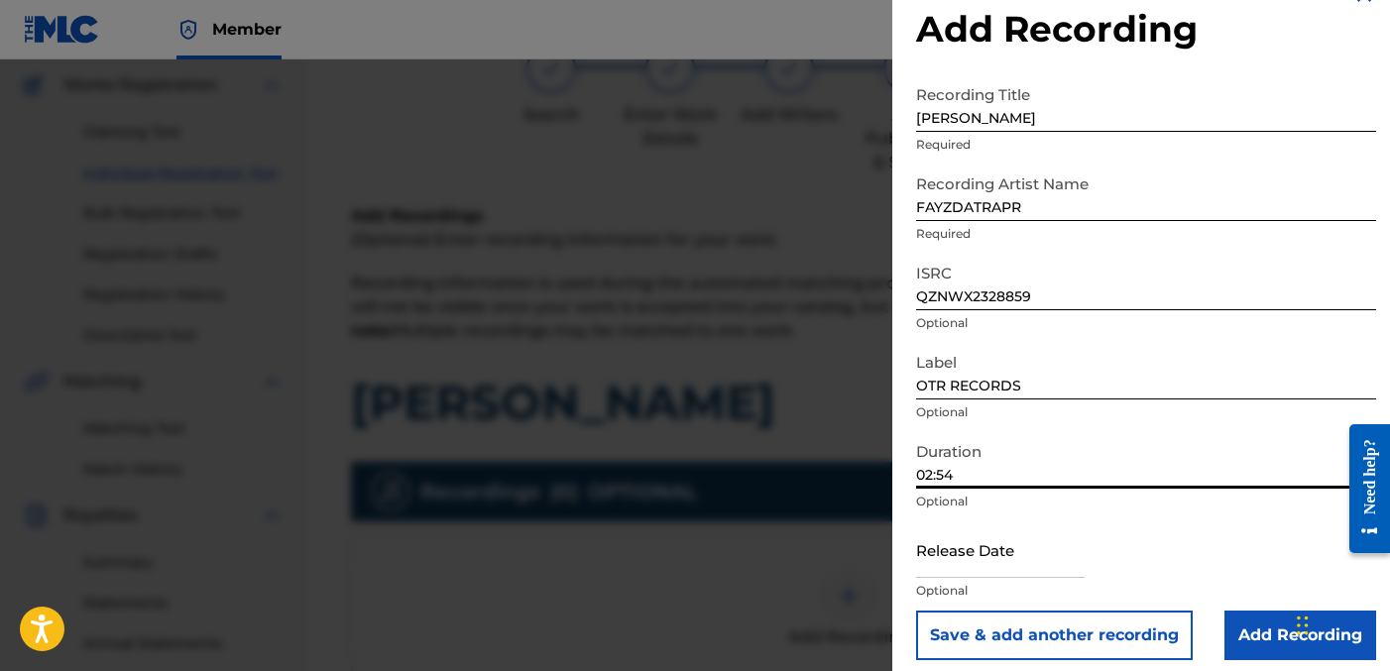
scroll to position [42, 0]
type input "02:54"
click at [1259, 622] on input "Add Recording" at bounding box center [1301, 635] width 152 height 50
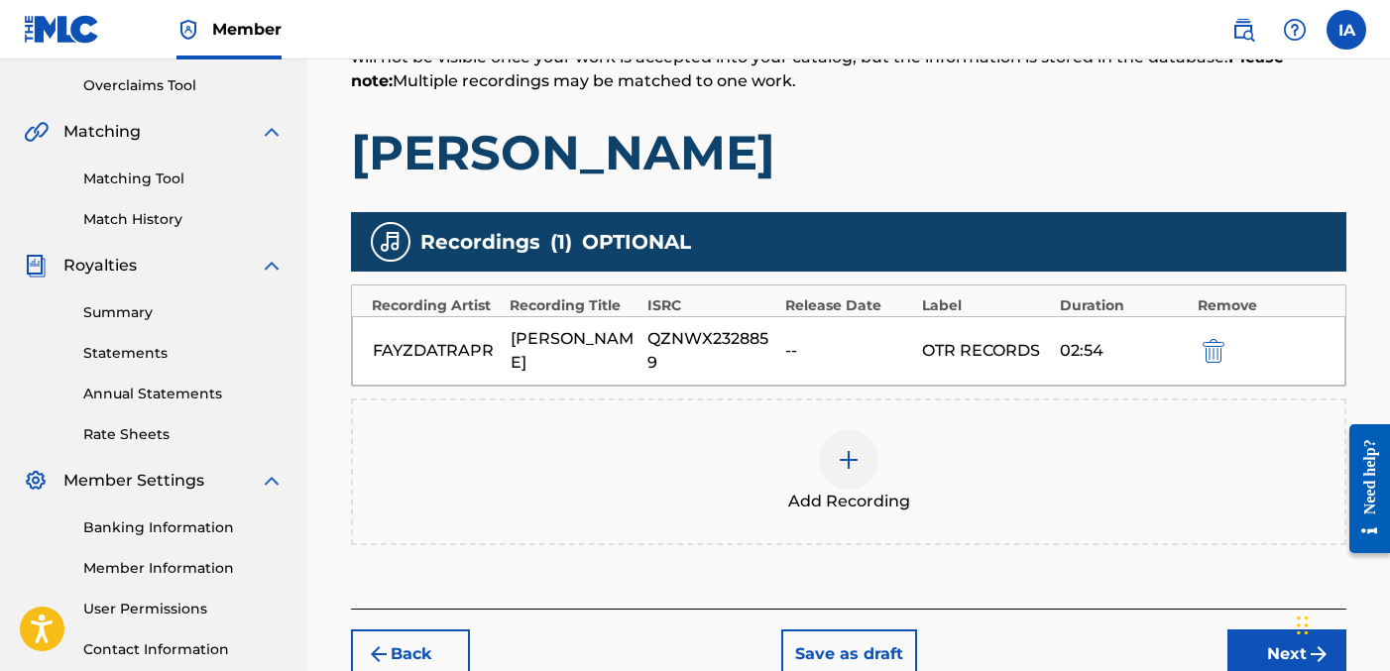
scroll to position [558, 0]
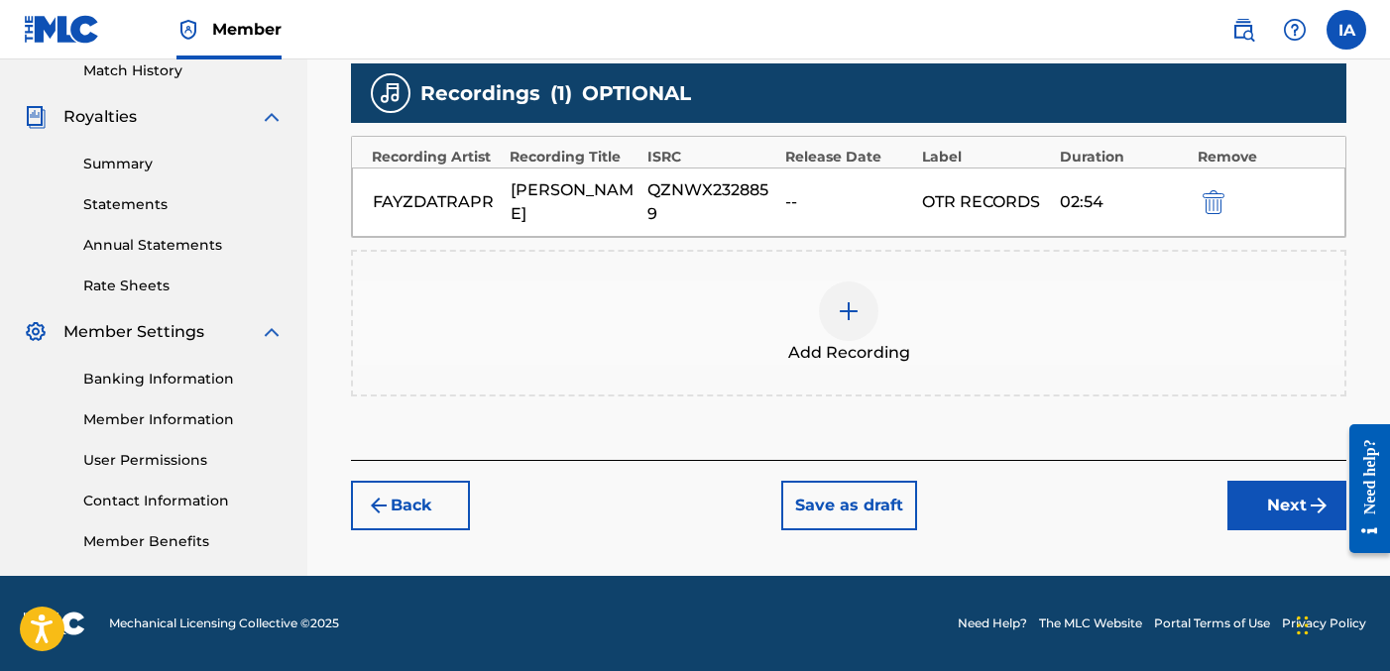
click at [1284, 514] on button "Next" at bounding box center [1287, 506] width 119 height 50
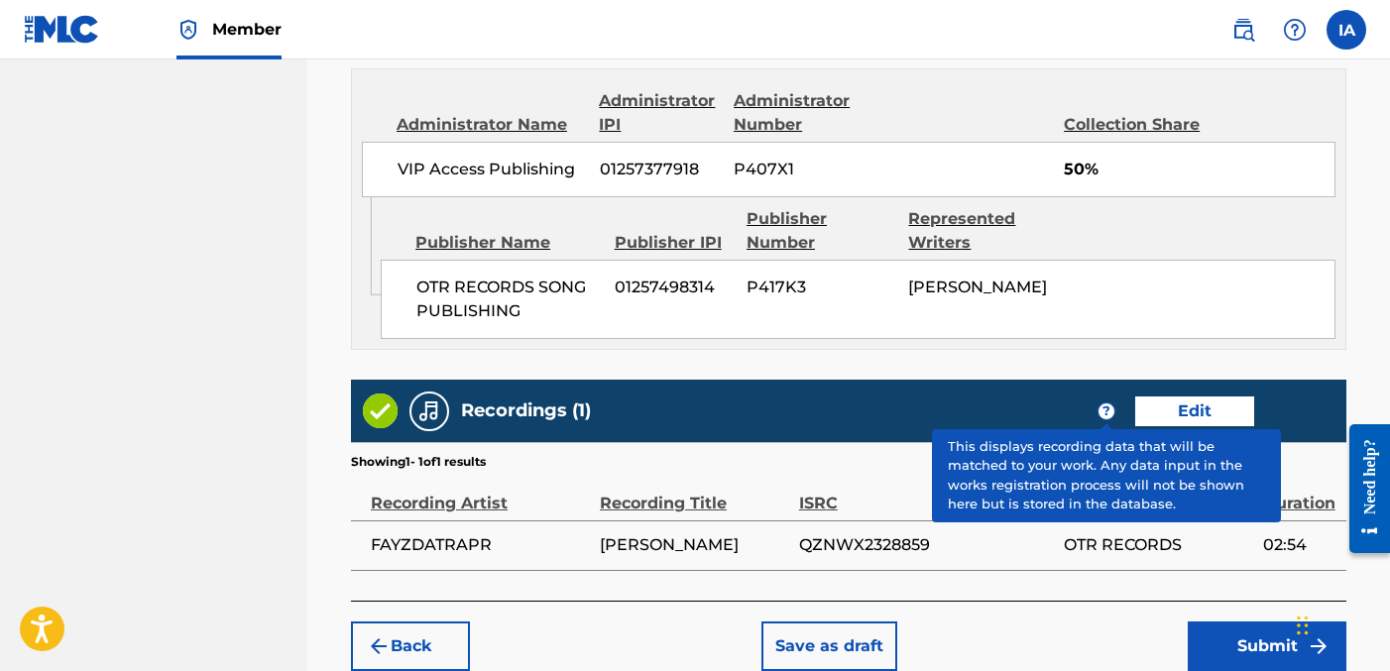
scroll to position [1212, 0]
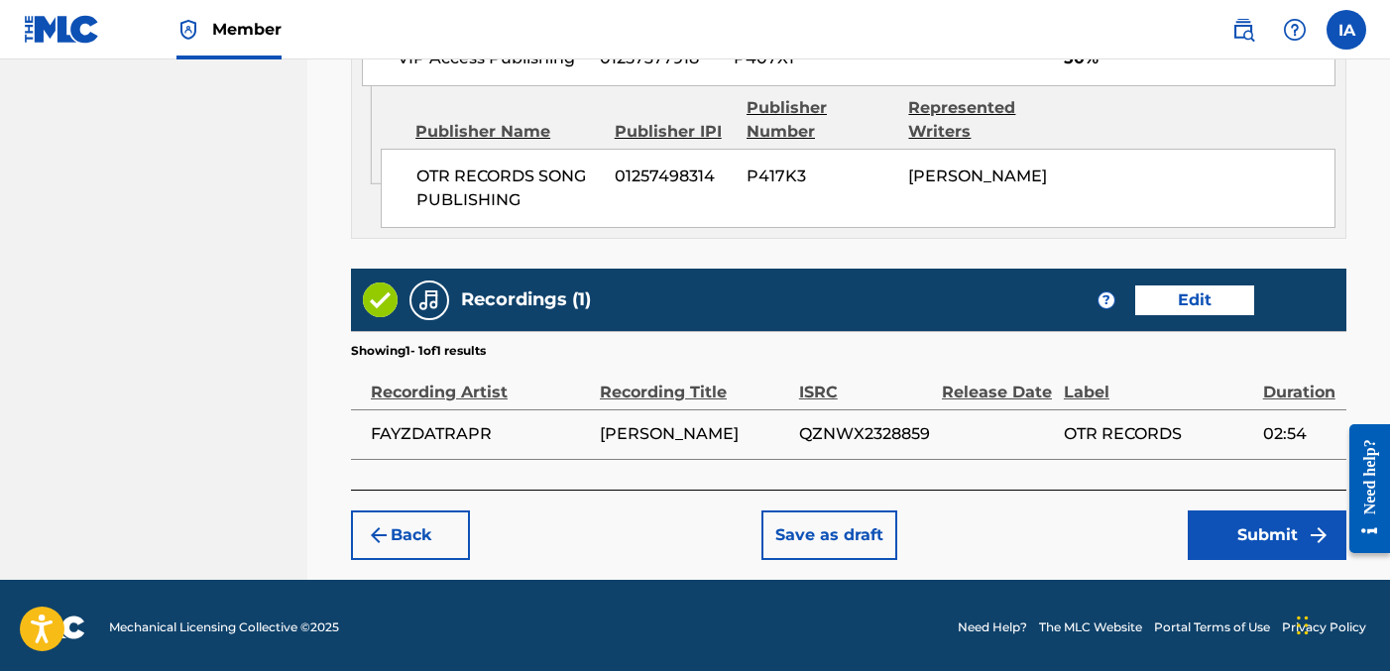
click at [1223, 550] on button "Submit" at bounding box center [1267, 536] width 159 height 50
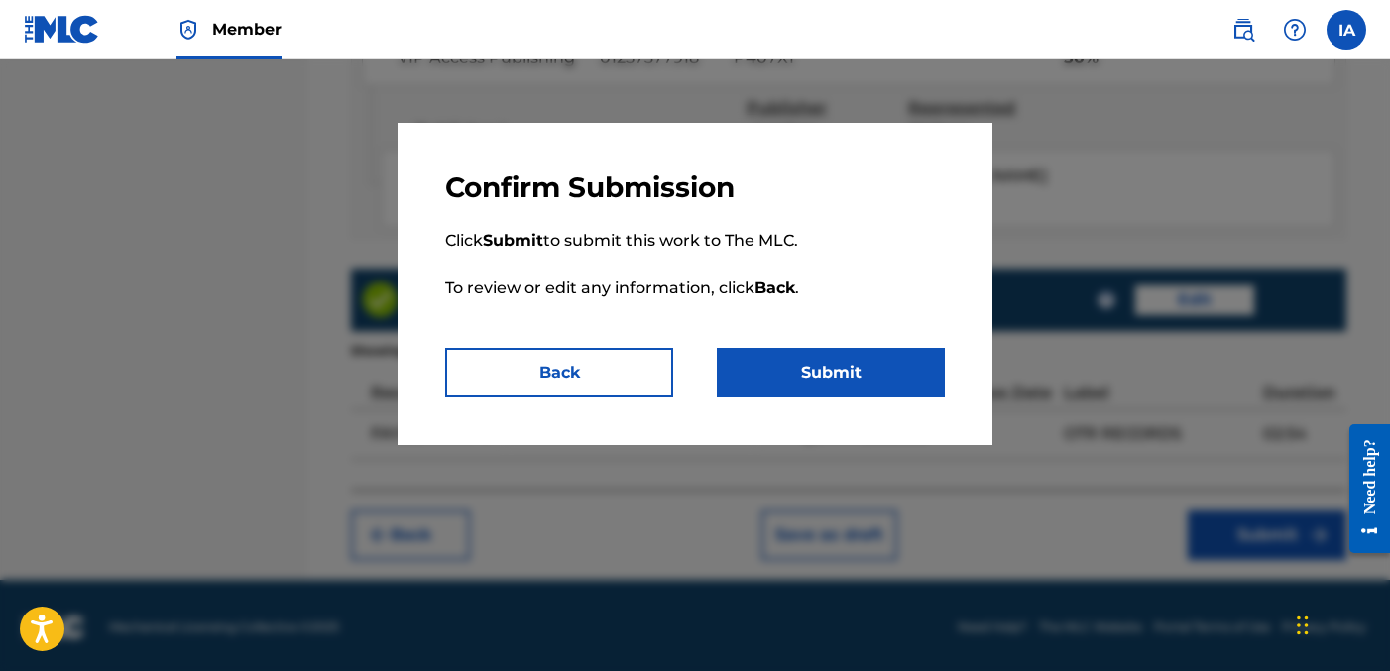
click at [879, 361] on button "Submit" at bounding box center [831, 373] width 228 height 50
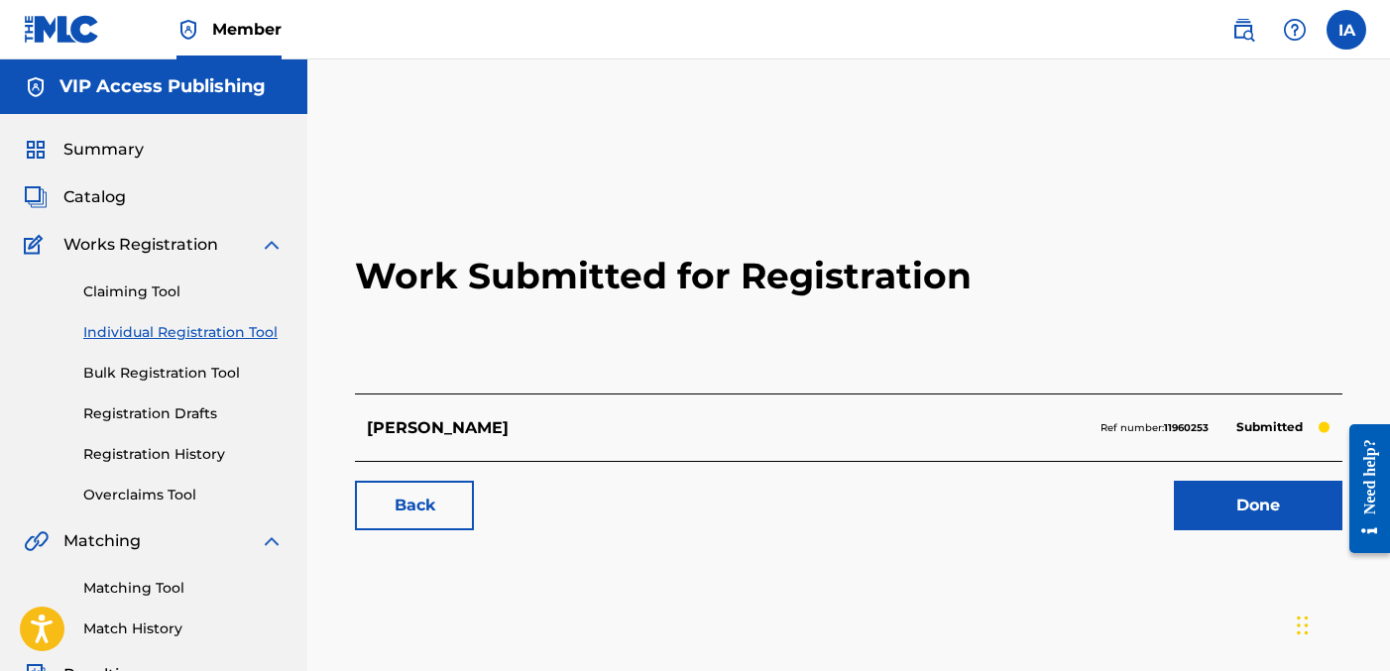
click at [234, 335] on link "Individual Registration Tool" at bounding box center [183, 332] width 200 height 21
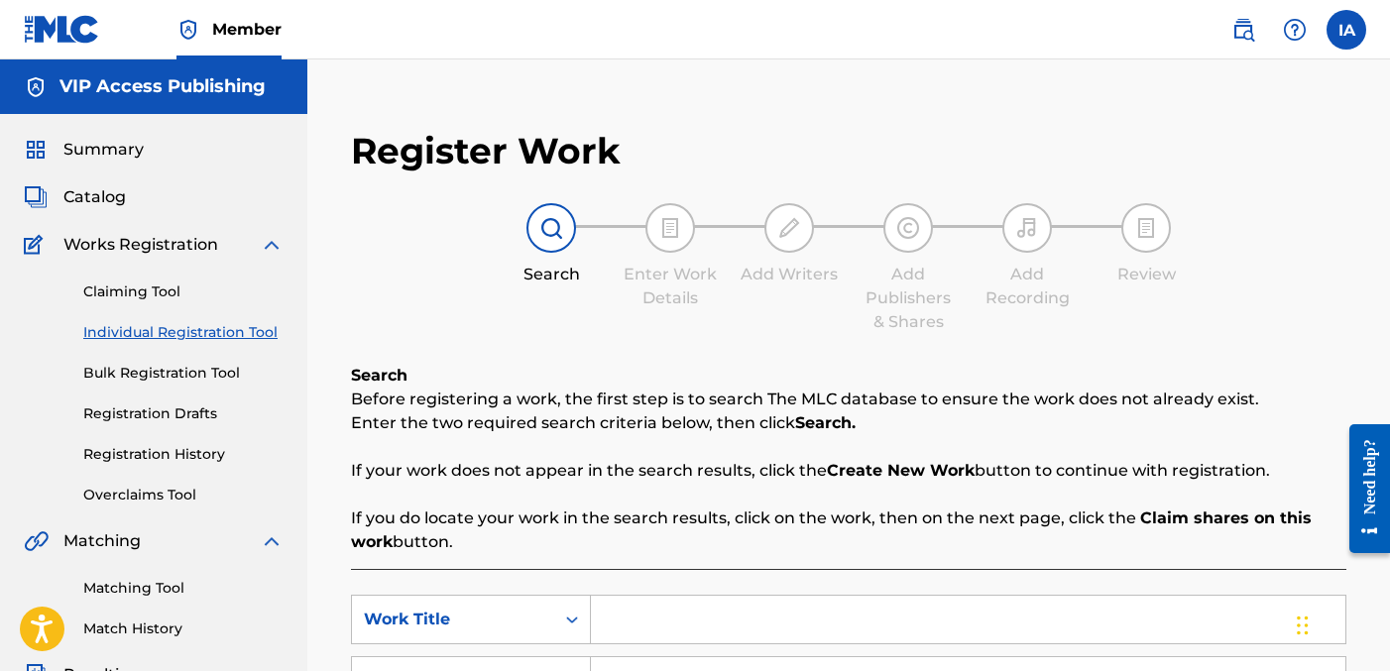
click at [780, 82] on div "Register Work Search Enter Work Details Add Writers Add Publishers & Shares Add…" at bounding box center [848, 596] width 1083 height 1075
click at [630, 342] on div "Register Work Search Enter Work Details Add Writers Add Publishers & Shares Add…" at bounding box center [848, 522] width 1035 height 826
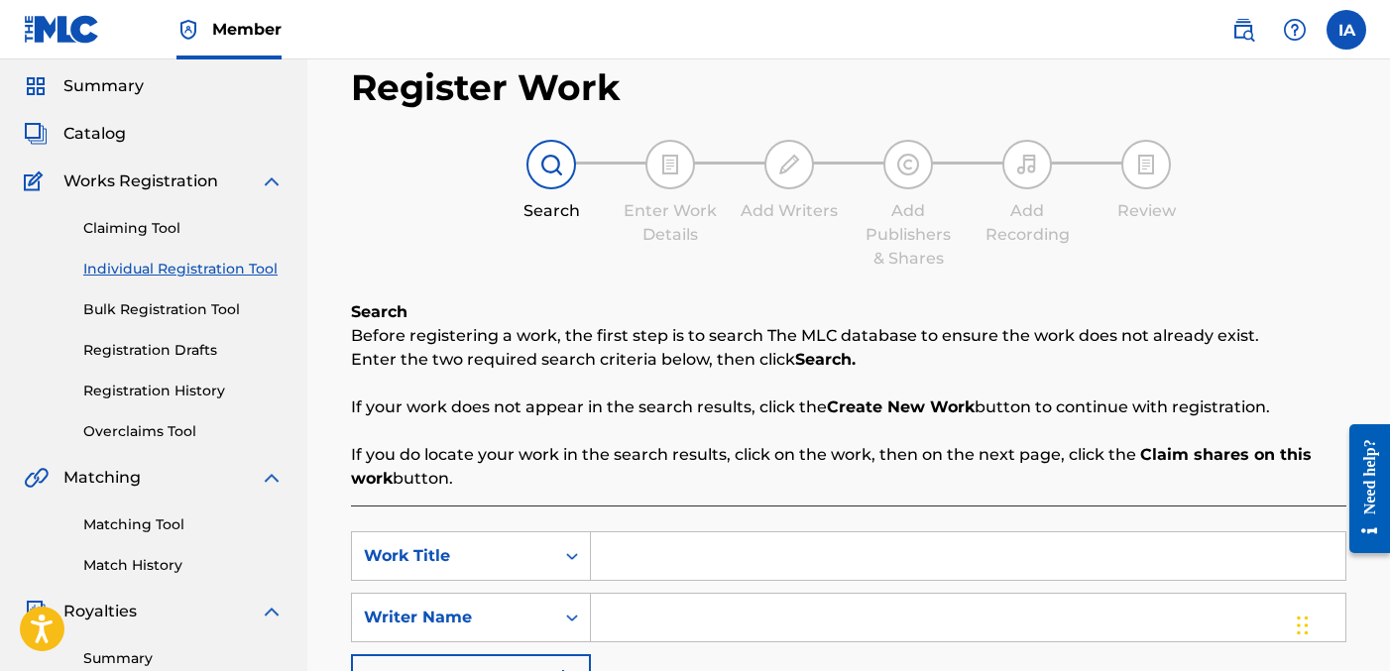
scroll to position [117, 0]
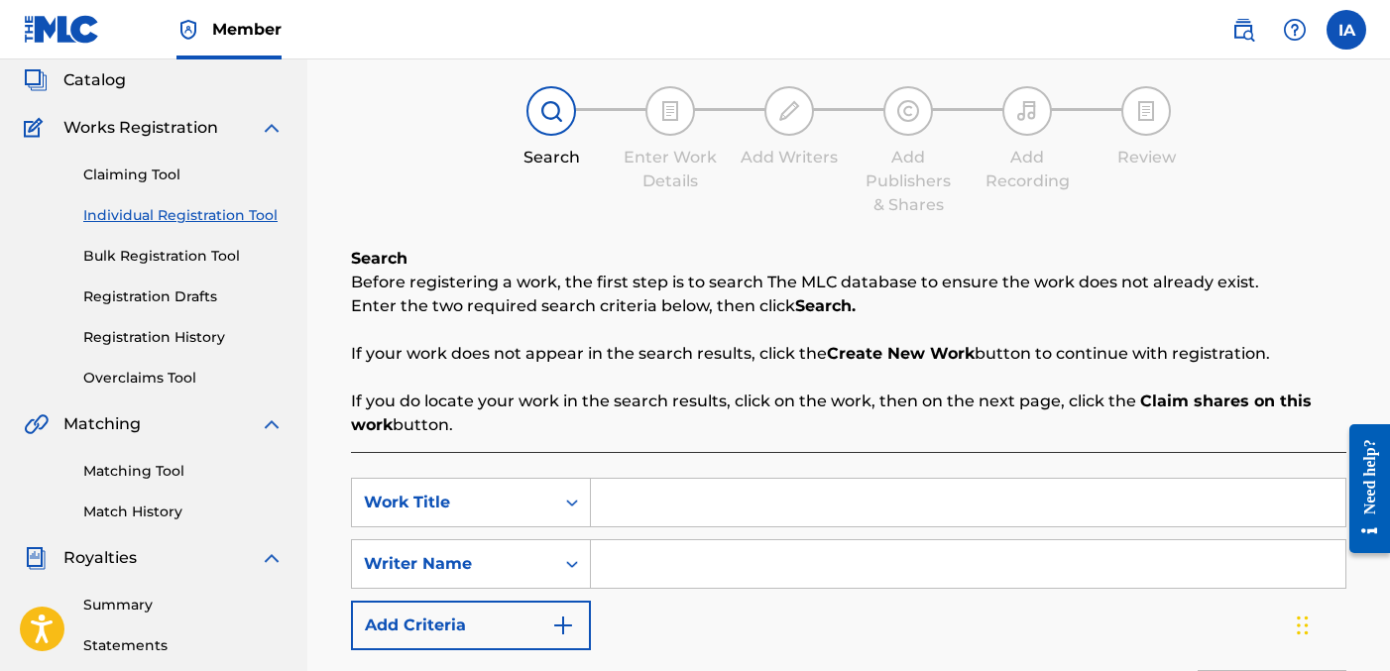
click at [906, 498] on input "Search Form" at bounding box center [968, 503] width 755 height 48
paste input "ALWAYS HIGH"
type input "ALWAYS HIGH"
click at [805, 578] on input "Search Form" at bounding box center [968, 564] width 755 height 48
paste input "[PERSON_NAME] [PERSON_NAME]"
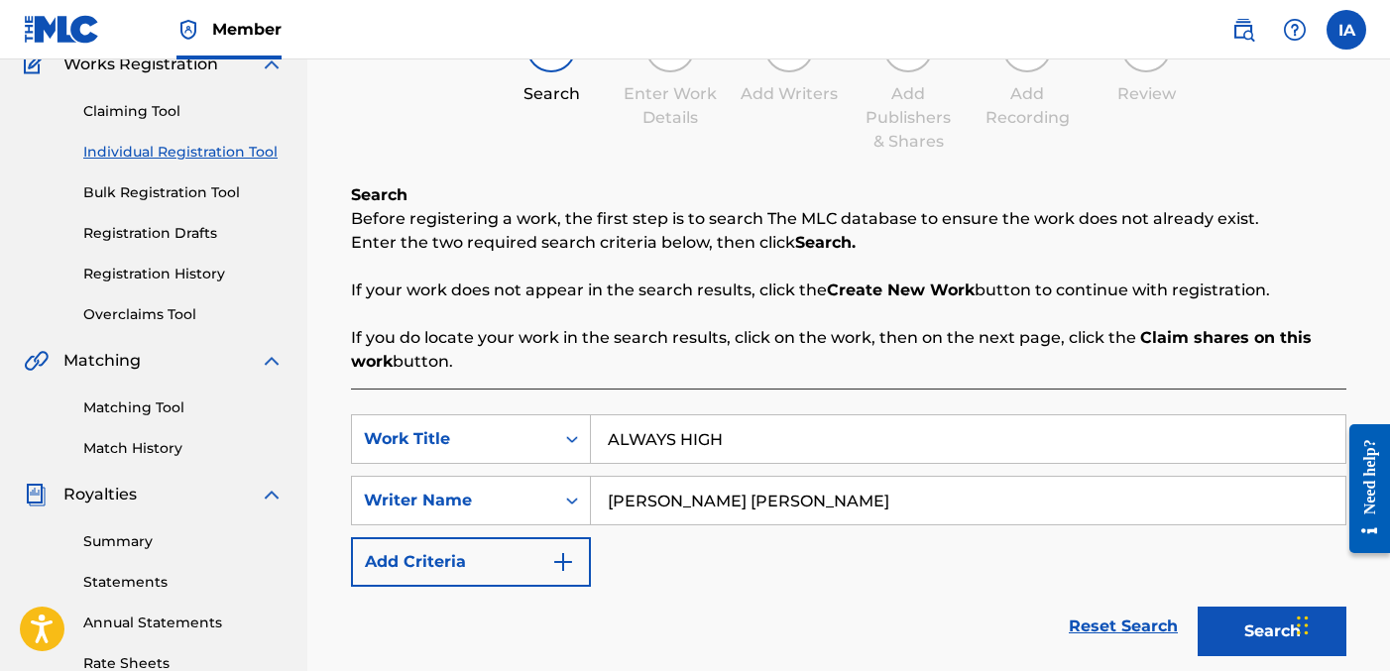
scroll to position [434, 0]
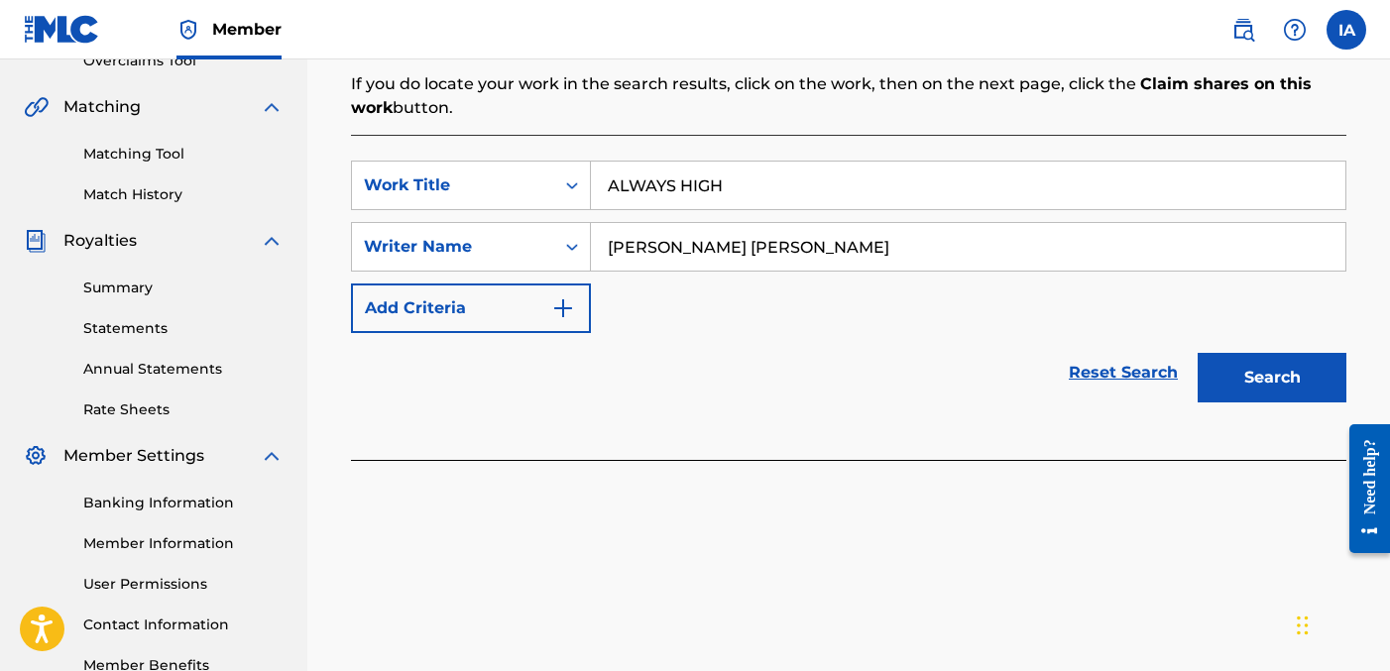
type input "[PERSON_NAME] [PERSON_NAME]"
click at [1270, 377] on button "Search" at bounding box center [1272, 378] width 149 height 50
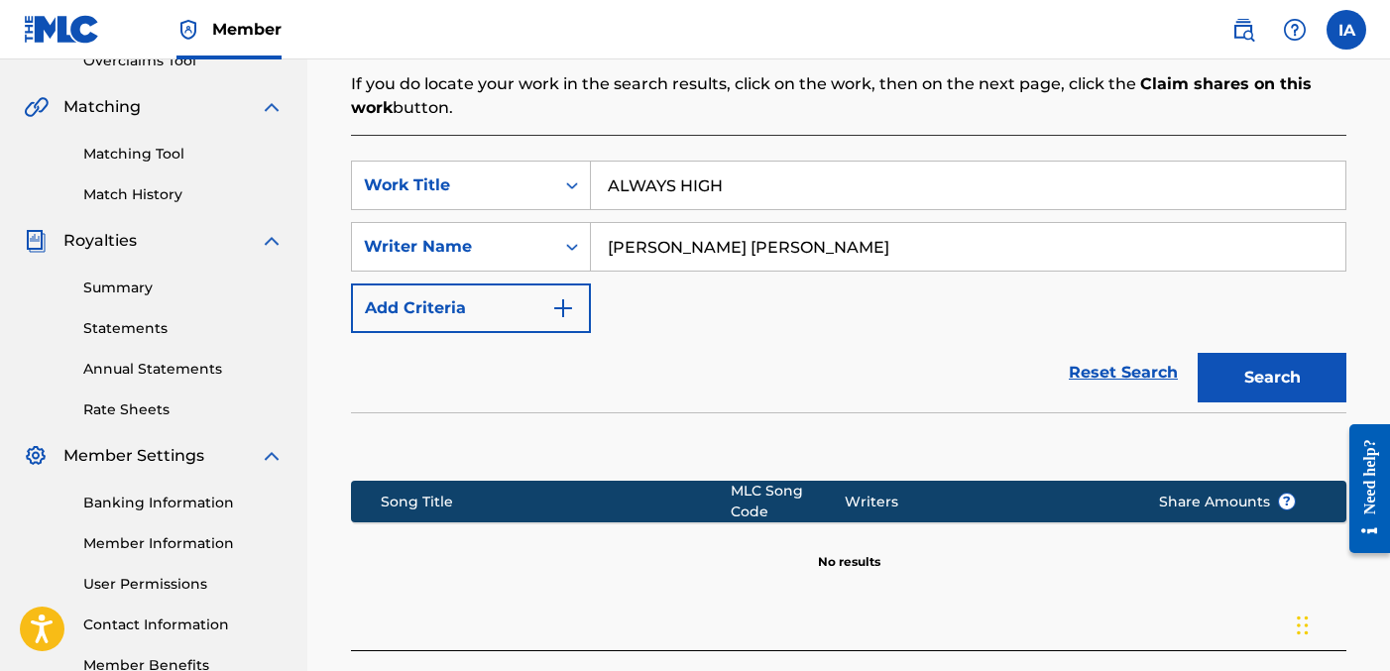
click at [937, 360] on div "Reset Search Search" at bounding box center [849, 372] width 996 height 79
click at [810, 320] on div "SearchWithCriteria5a9eb3de-7899-4428-9ffe-8861bbb6033d Work Title ALWAYS HIGH S…" at bounding box center [849, 247] width 996 height 173
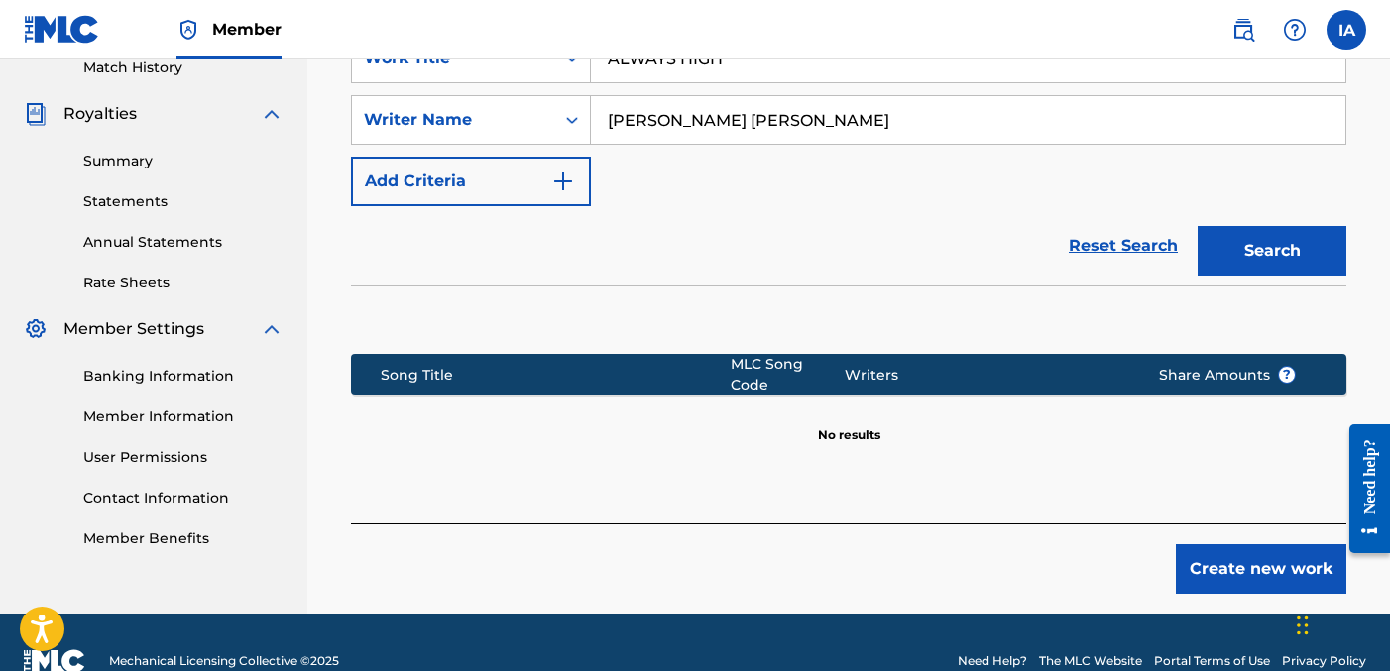
scroll to position [587, 0]
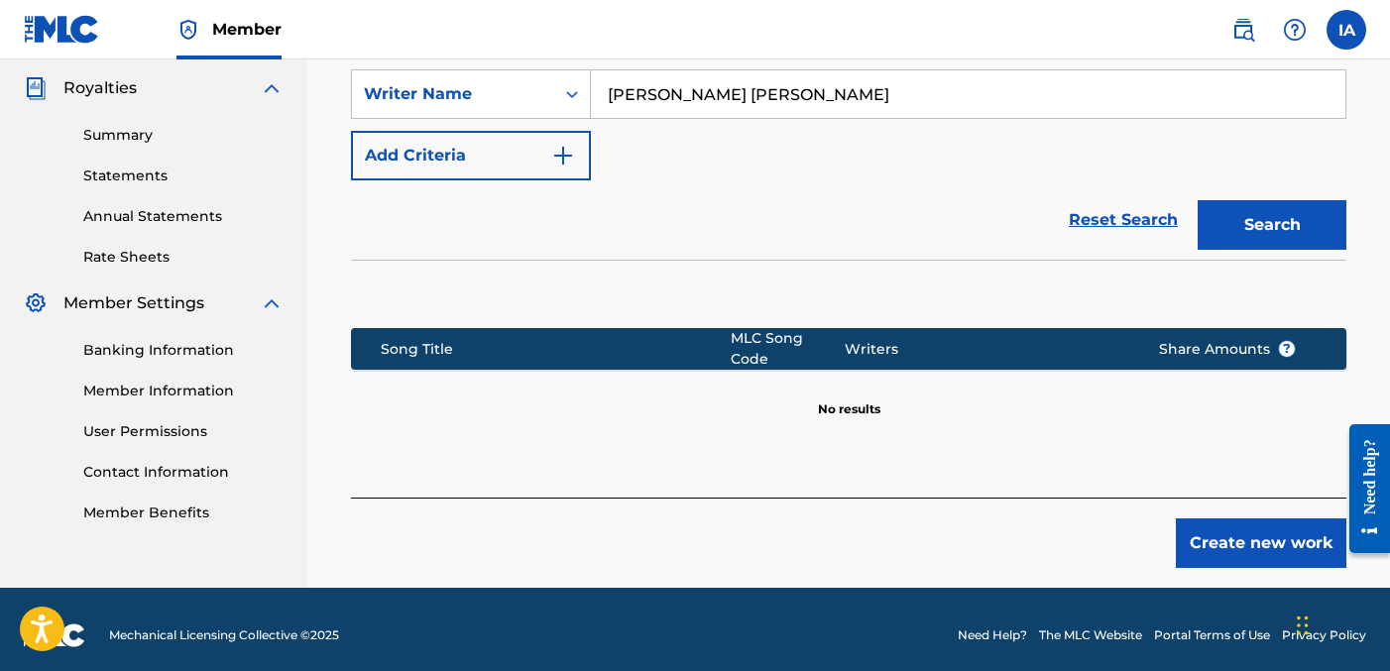
click at [1228, 543] on button "Create new work" at bounding box center [1261, 544] width 171 height 50
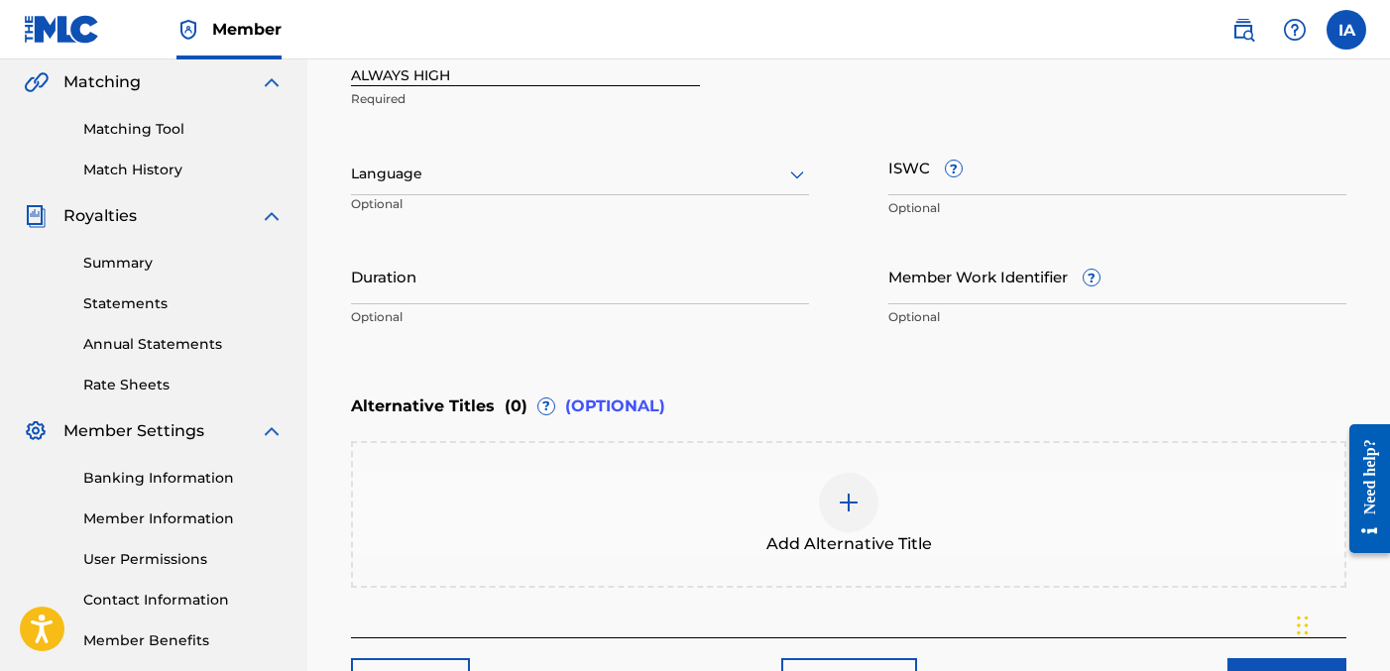
scroll to position [301, 0]
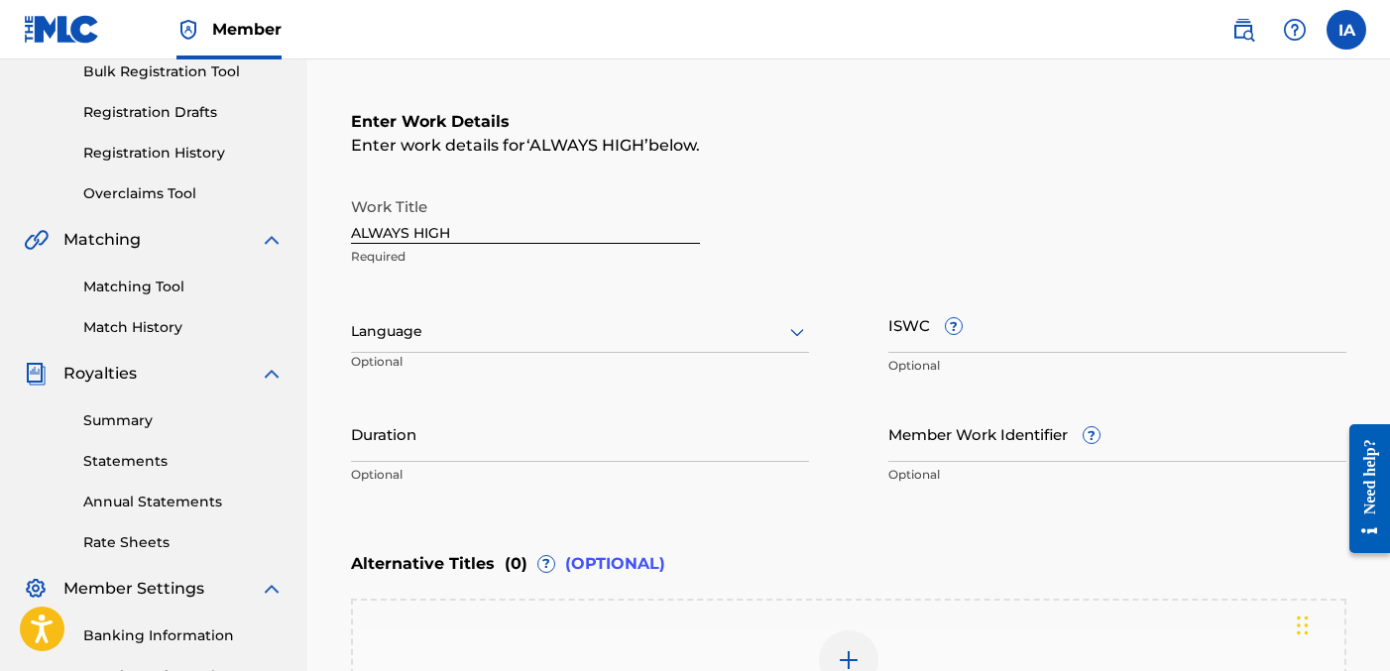
click at [646, 325] on div at bounding box center [580, 331] width 458 height 25
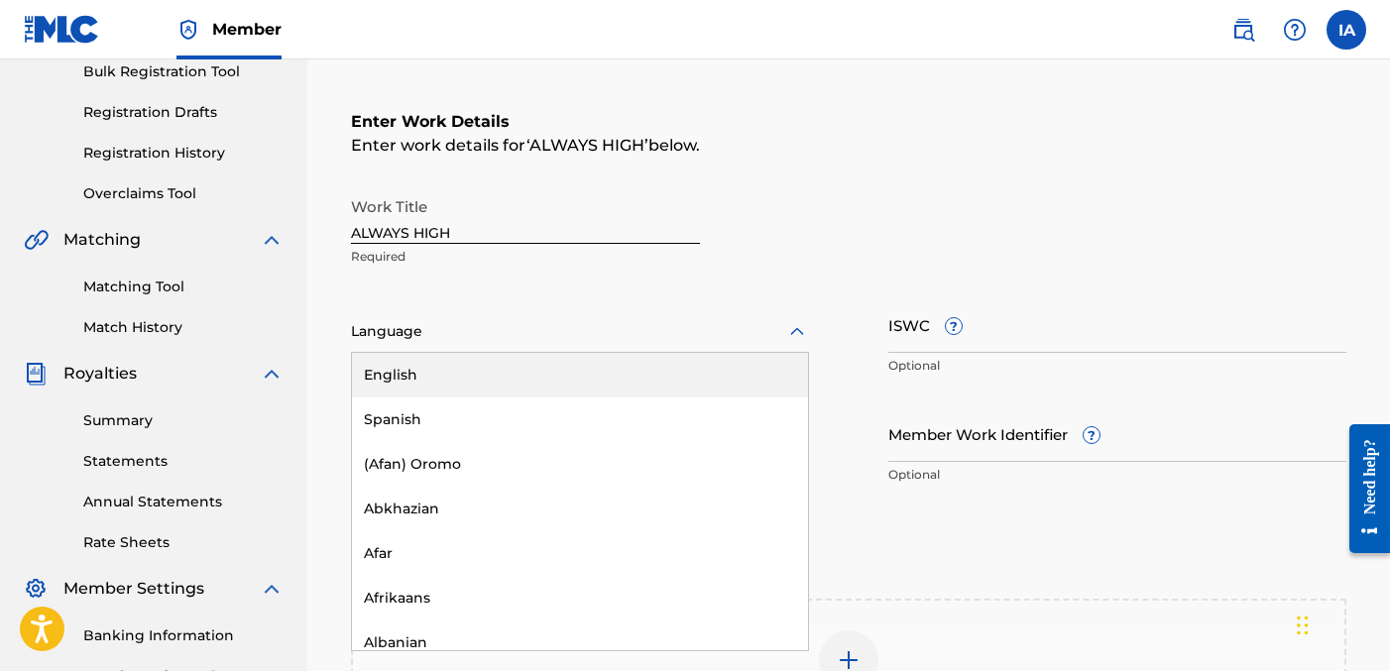
click at [696, 363] on div "English" at bounding box center [580, 375] width 456 height 45
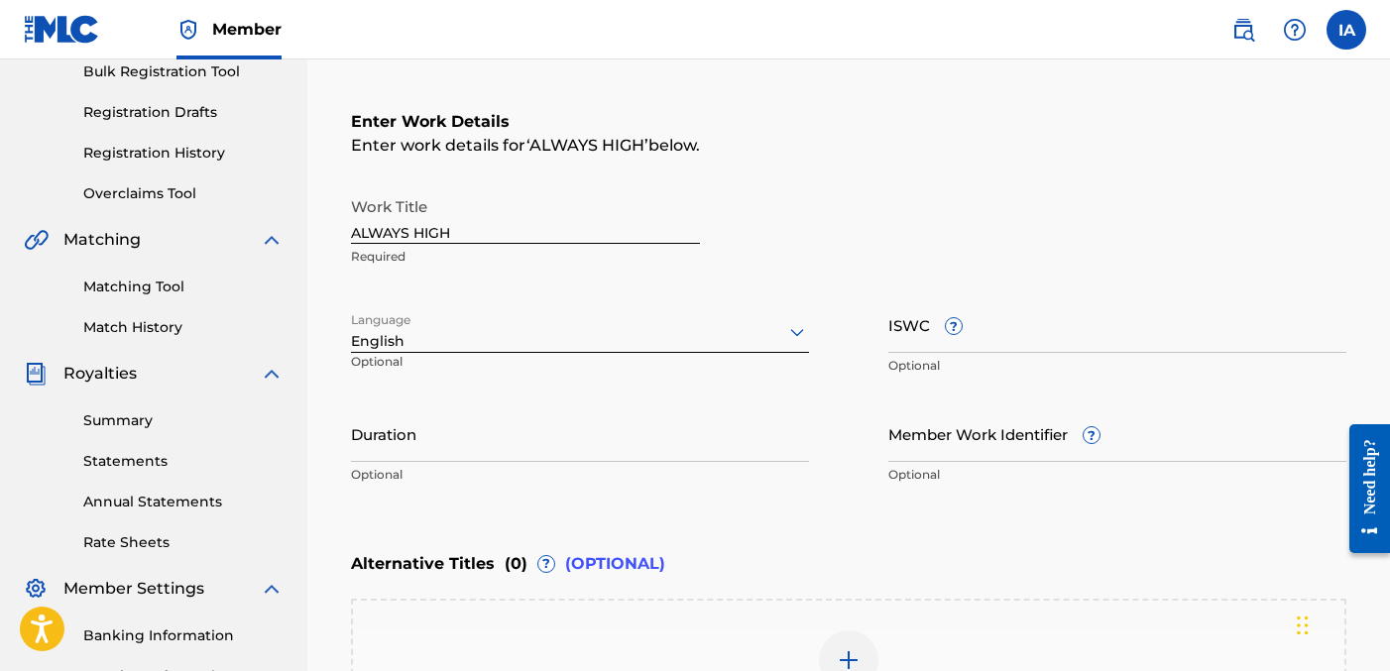
click at [675, 430] on input "Duration" at bounding box center [580, 434] width 458 height 57
paste input "2:14"
type input "02:14"
click at [858, 213] on div "Work Title ALWAYS HIGH Required" at bounding box center [849, 231] width 996 height 89
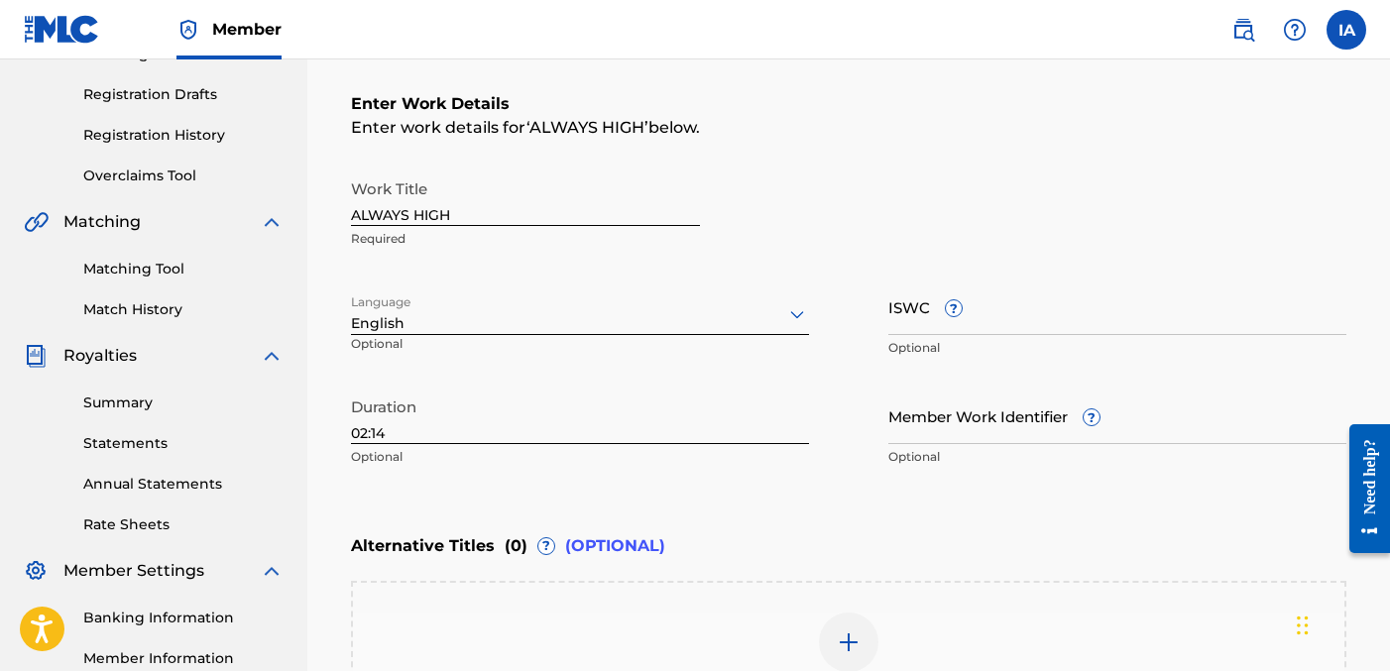
scroll to position [587, 0]
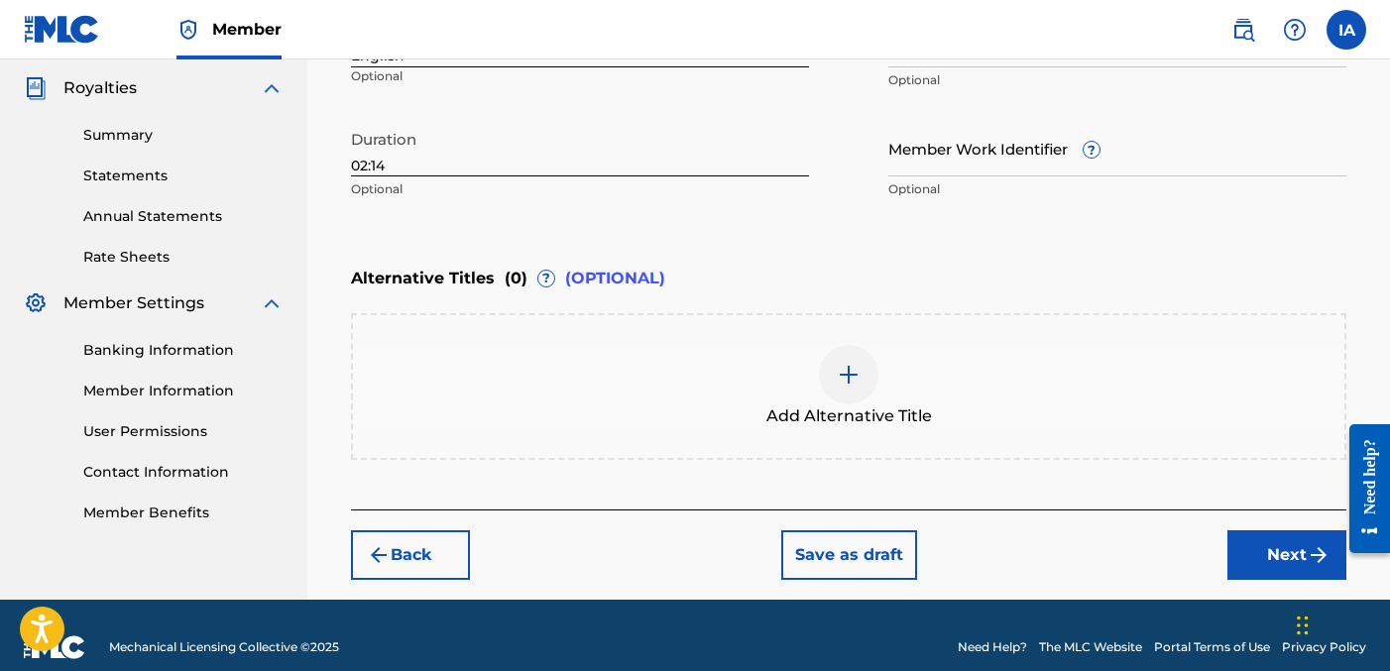
click at [1240, 562] on button "Next" at bounding box center [1287, 556] width 119 height 50
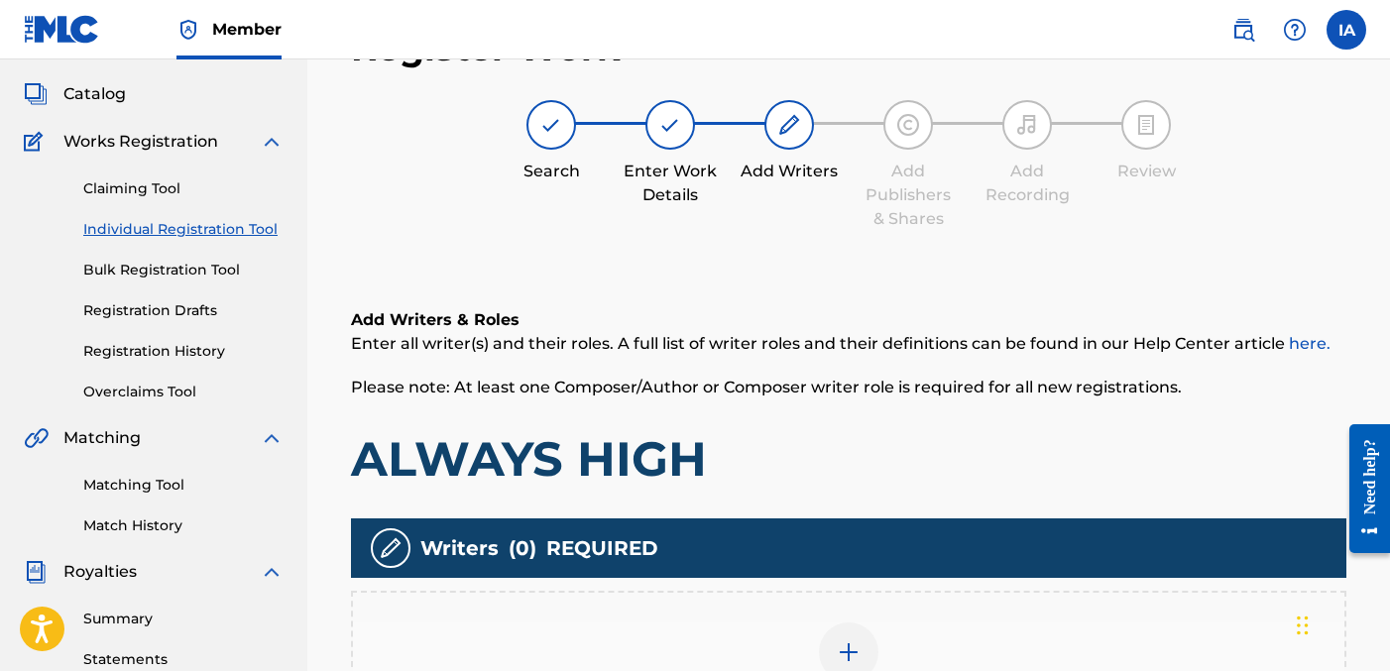
scroll to position [89, 0]
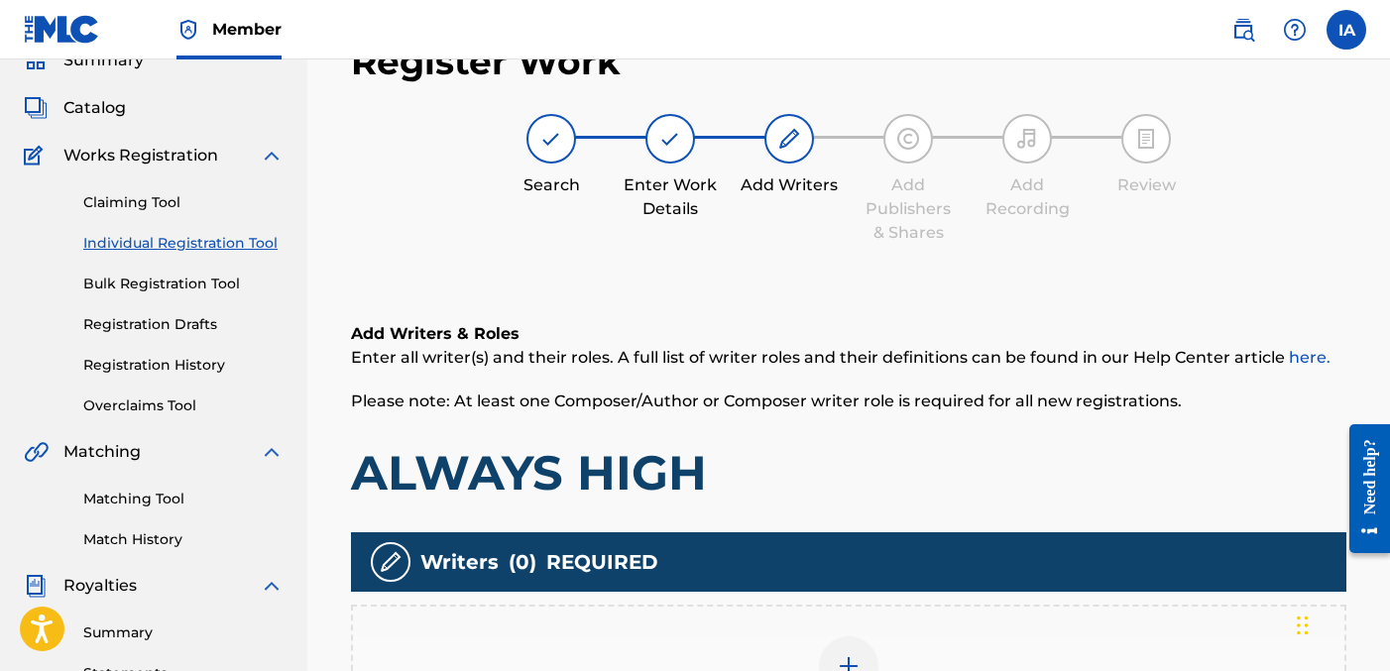
click at [978, 230] on div "Search Enter Work Details Add Writers Add Publishers & Shares Add Recording Rev…" at bounding box center [849, 179] width 996 height 131
click at [777, 292] on div "Add Writers & Roles Enter all writer(s) and their roles. A full list of writer …" at bounding box center [849, 561] width 996 height 572
click at [736, 277] on div "Add Writers & Roles Enter all writer(s) and their roles. A full list of writer …" at bounding box center [849, 561] width 996 height 572
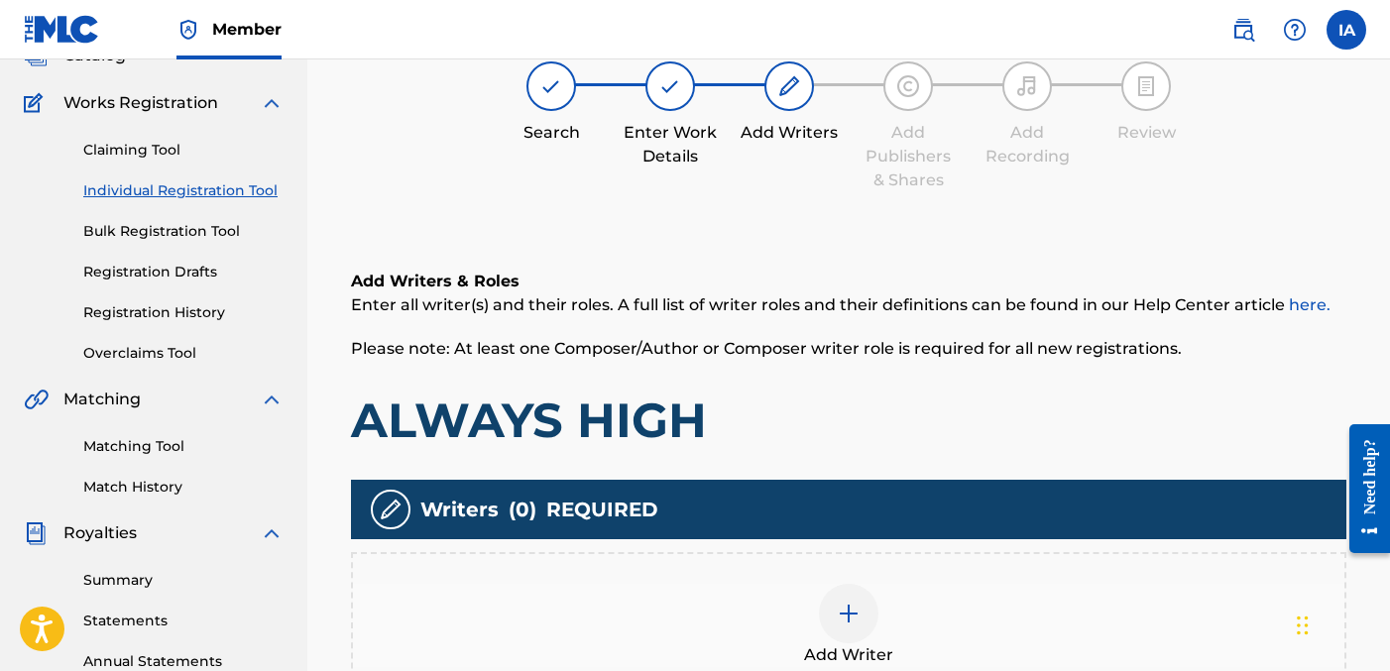
scroll to position [154, 0]
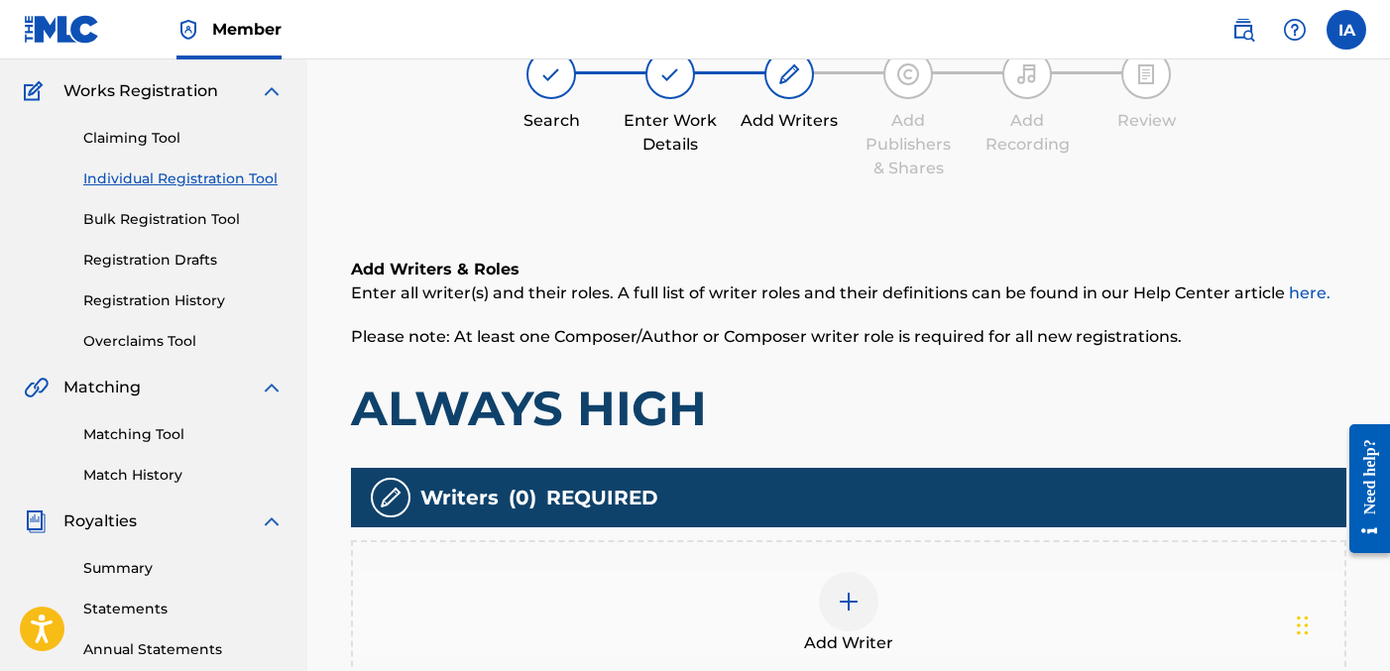
click at [876, 587] on div "Add Writer" at bounding box center [849, 613] width 992 height 83
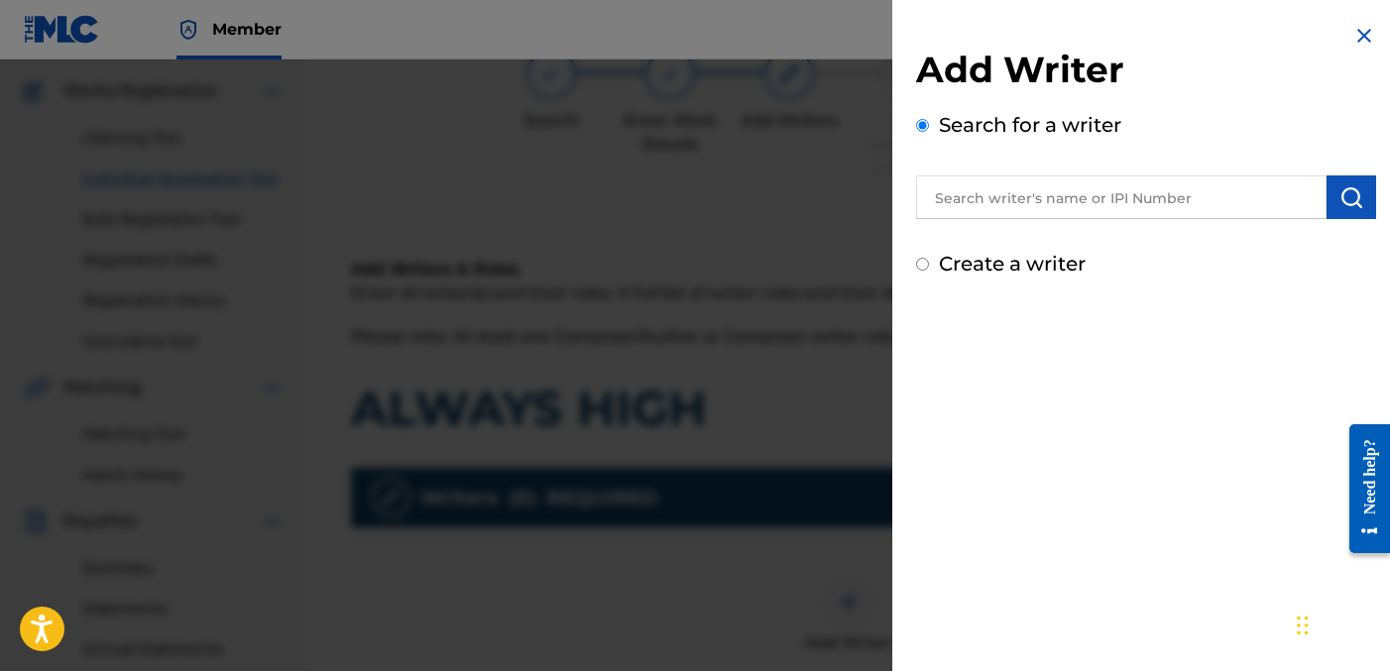
click at [1123, 210] on input "text" at bounding box center [1121, 198] width 411 height 44
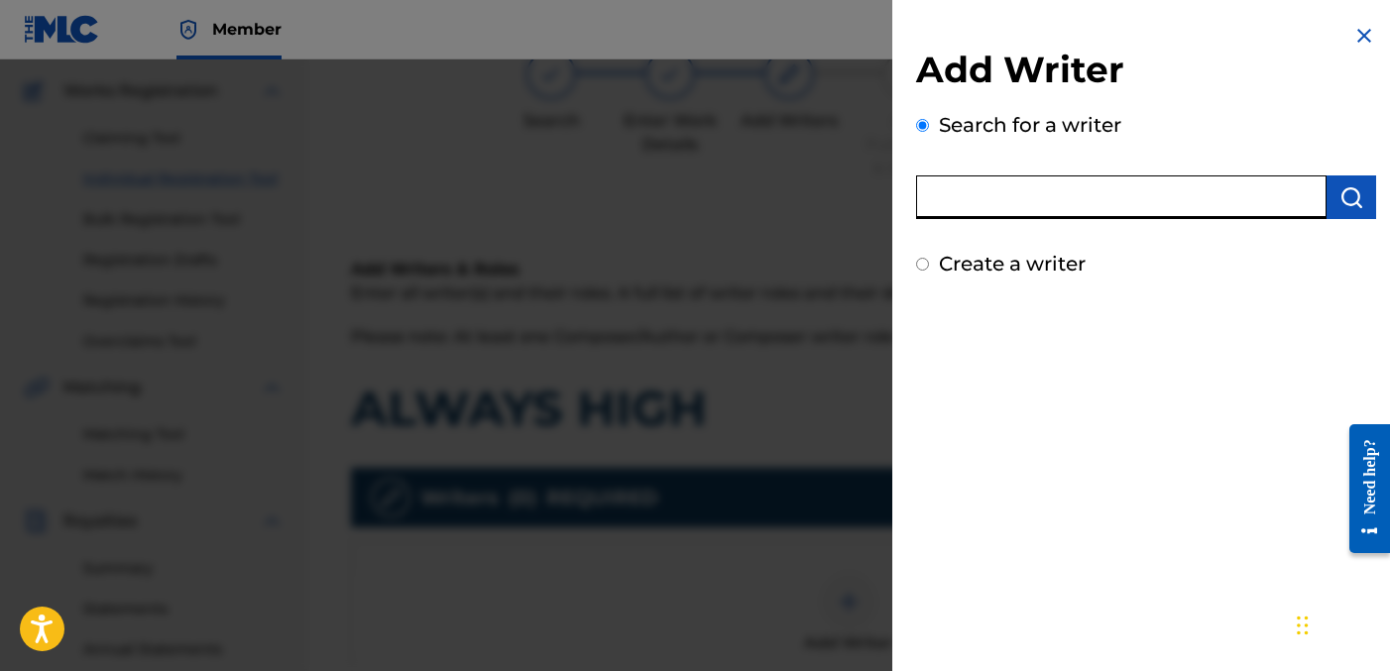
paste input "[PERSON_NAME] [PERSON_NAME]"
type input "[PERSON_NAME] [PERSON_NAME]"
click at [1350, 204] on img "submit" at bounding box center [1352, 197] width 24 height 24
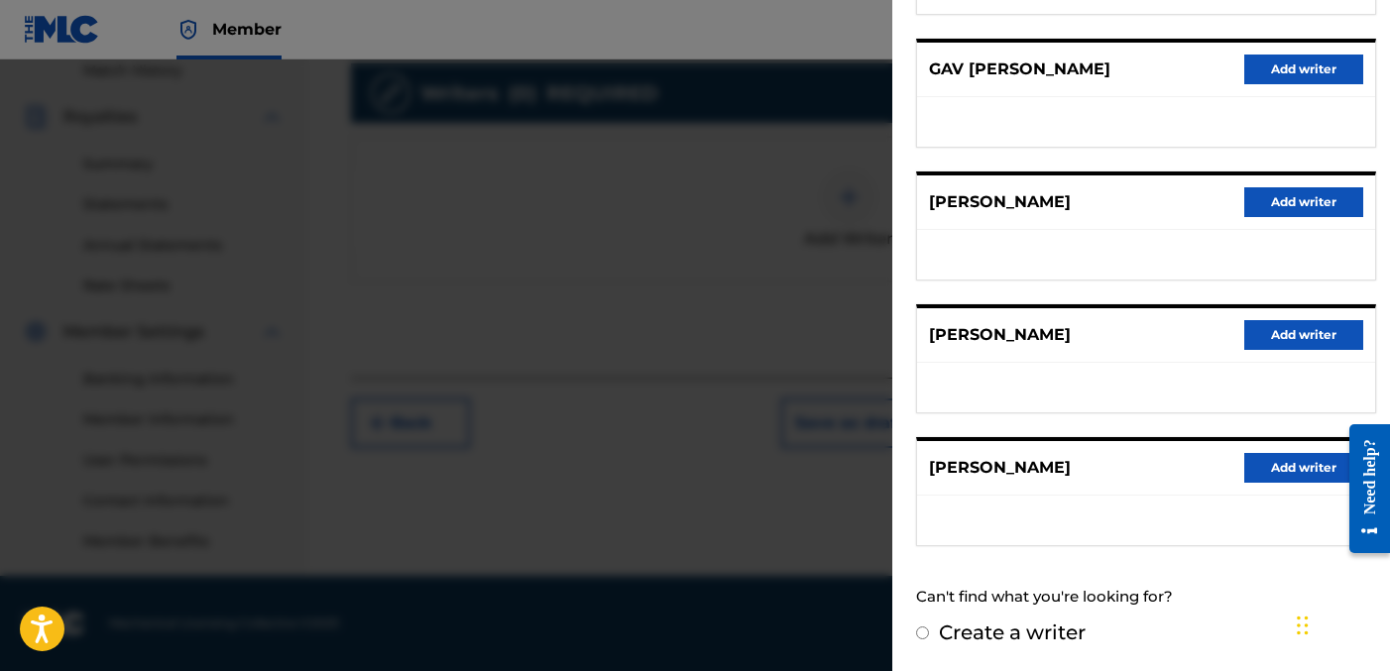
scroll to position [0, 0]
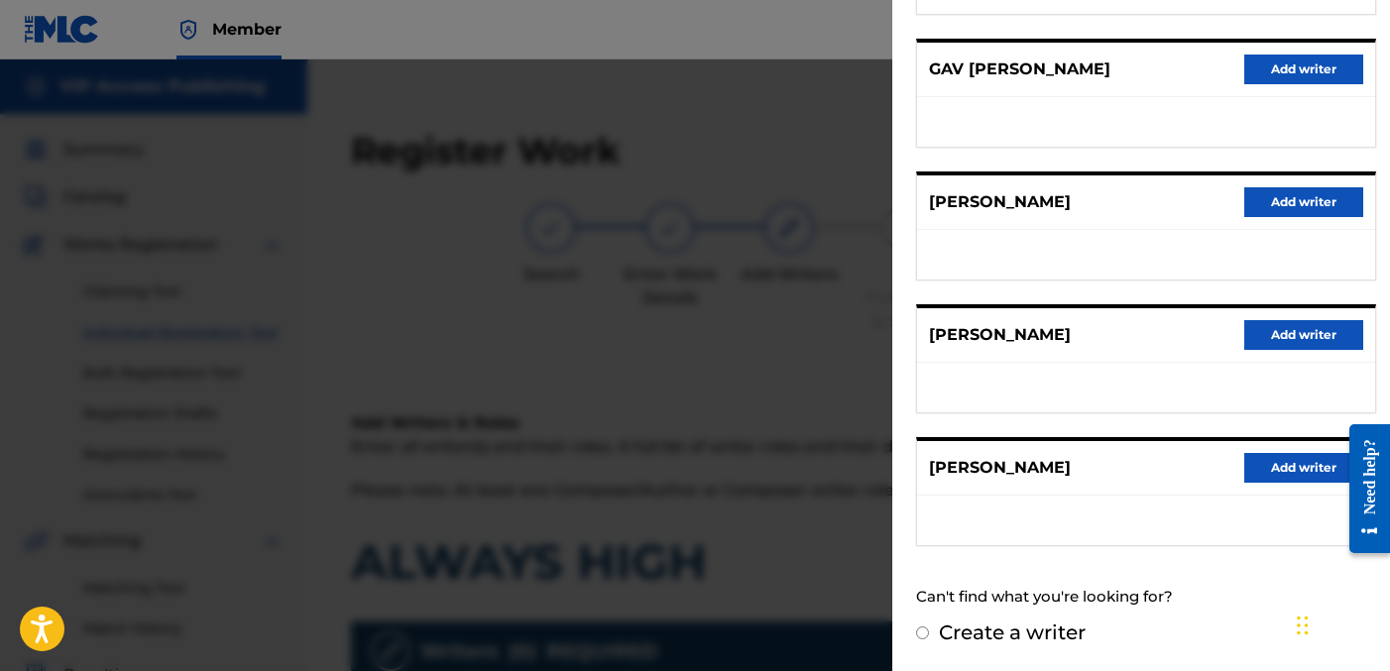
click at [1003, 640] on label "Create a writer" at bounding box center [1012, 633] width 147 height 24
radio input "true"
click at [929, 640] on input "Create a writer" at bounding box center [922, 633] width 13 height 13
radio input "false"
radio input "true"
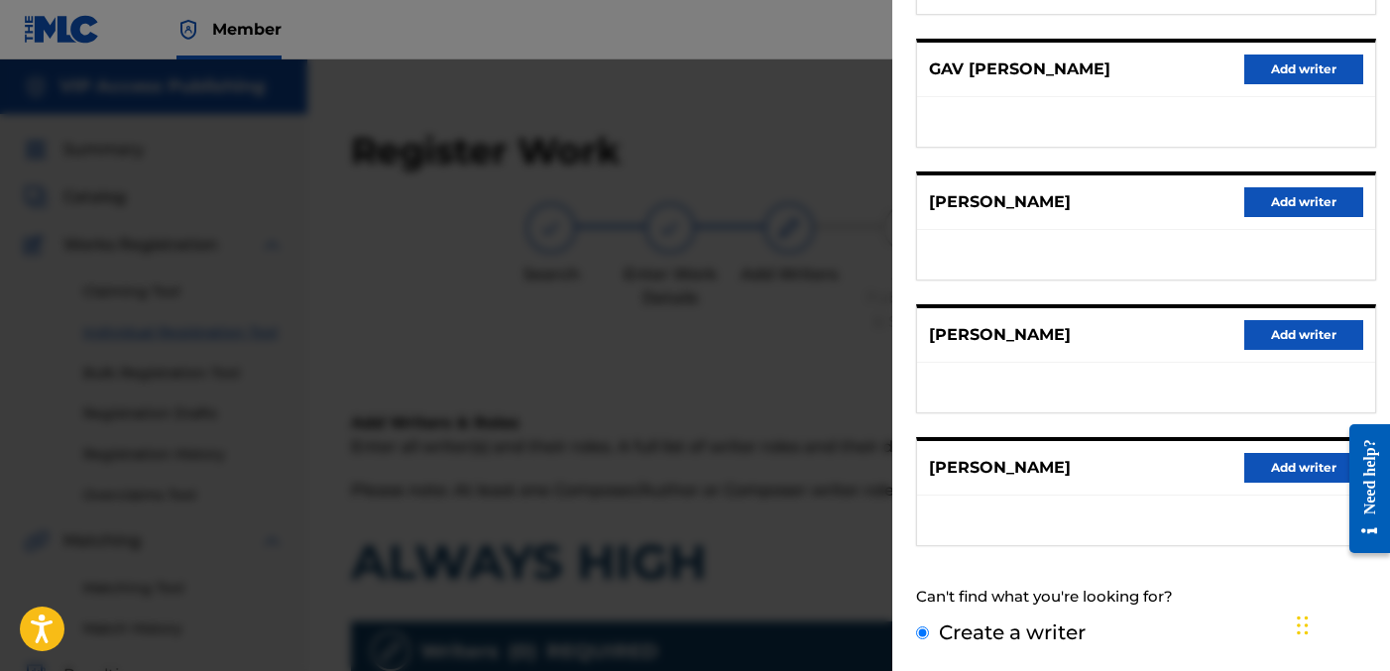
scroll to position [125, 0]
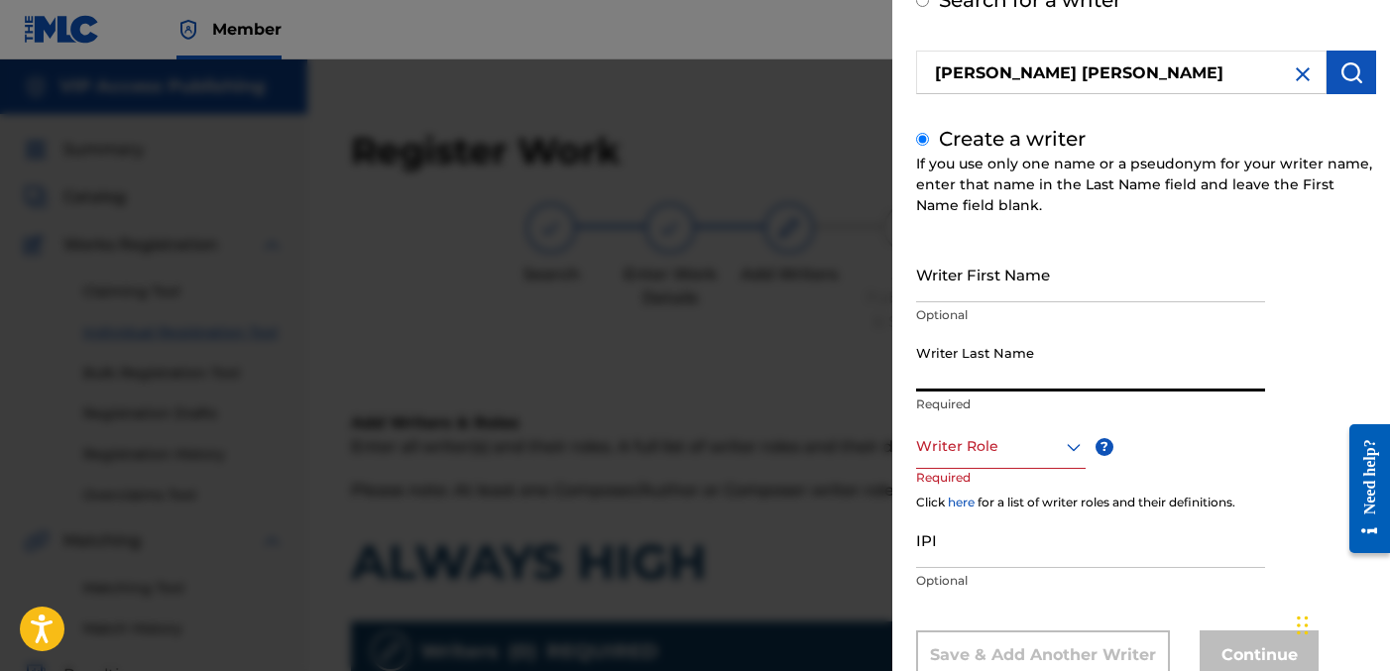
click at [1051, 352] on input "Writer Last Name" at bounding box center [1090, 363] width 349 height 57
paste input "[PERSON_NAME] [PERSON_NAME]"
drag, startPoint x: 973, startPoint y: 369, endPoint x: 1171, endPoint y: 424, distance: 206.0
click at [1171, 424] on div "Writer First Name Optional Writer Last Name [PERSON_NAME] [PERSON_NAME] Require…" at bounding box center [1146, 463] width 460 height 434
click at [1054, 377] on input "[PERSON_NAME] [PERSON_NAME]" at bounding box center [1090, 363] width 349 height 57
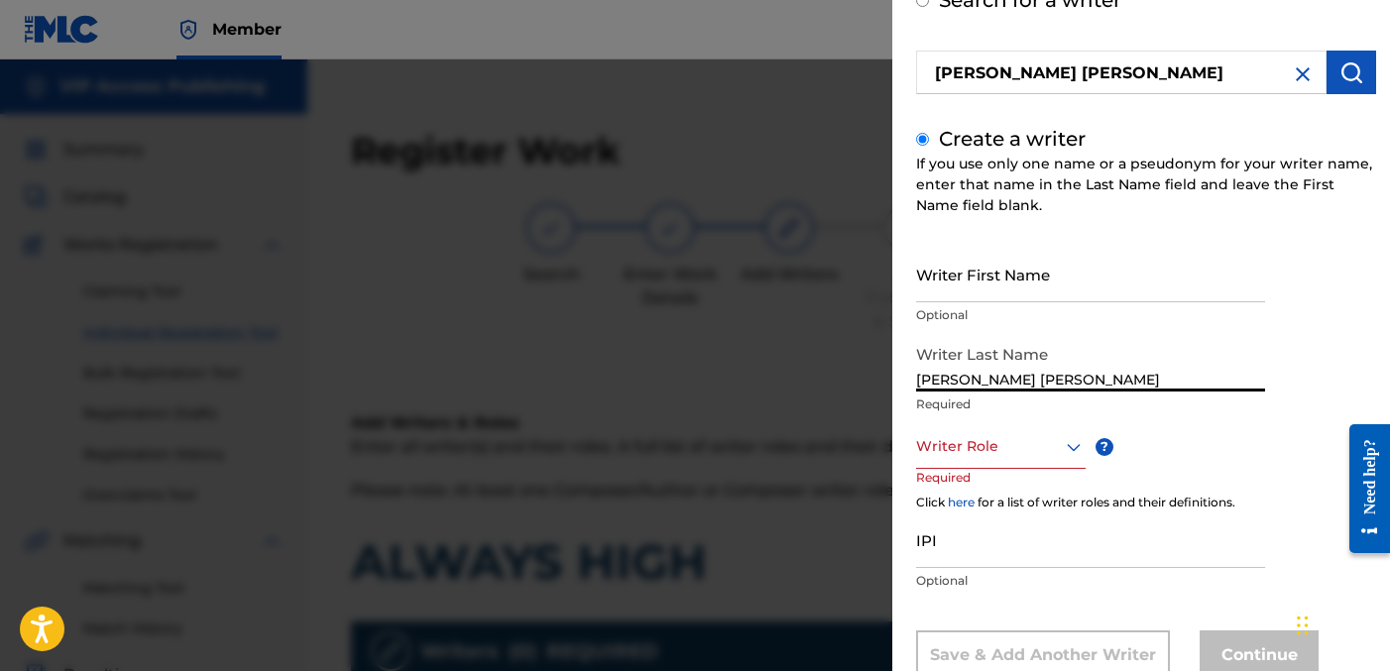
drag, startPoint x: 979, startPoint y: 379, endPoint x: 1092, endPoint y: 404, distance: 115.7
click at [1092, 404] on div "Writer Last Name [PERSON_NAME] [PERSON_NAME] Required" at bounding box center [1090, 379] width 349 height 89
type input "[PERSON_NAME]"
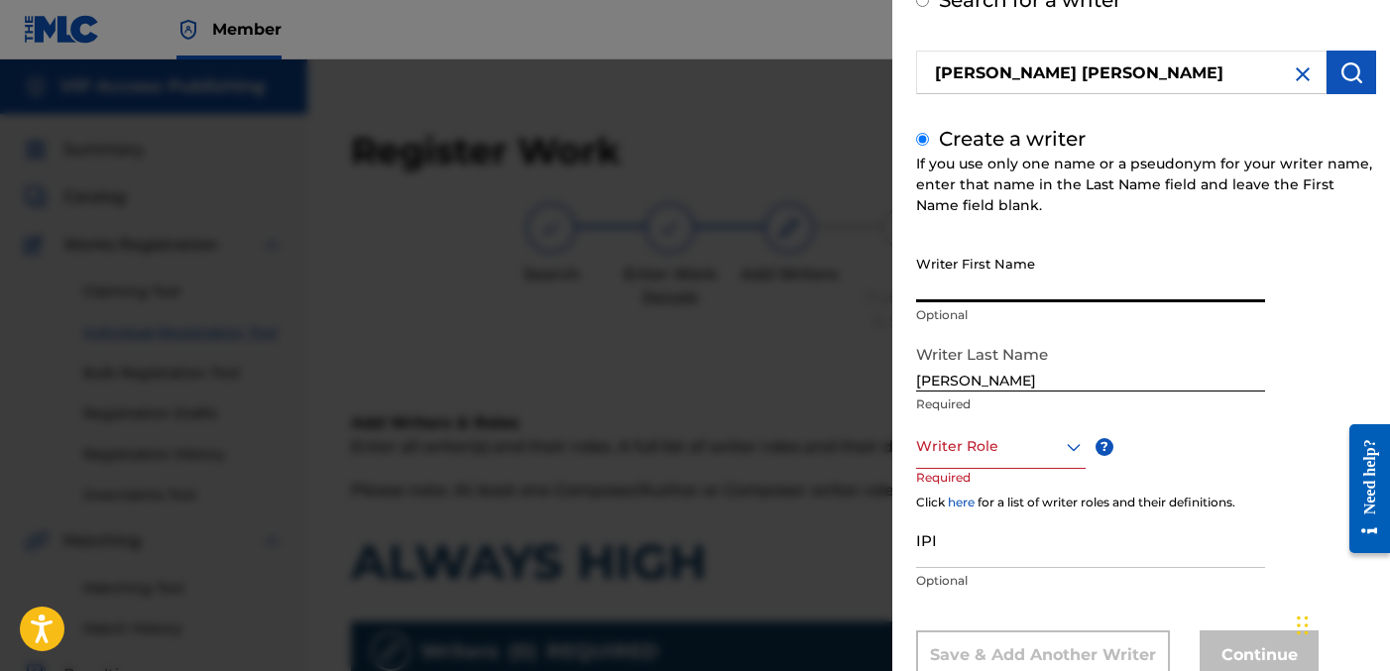
click at [1098, 266] on input "Writer First Name" at bounding box center [1090, 274] width 349 height 57
paste input "[PERSON_NAME]"
type input "[PERSON_NAME]"
click at [1007, 455] on div at bounding box center [1001, 446] width 170 height 25
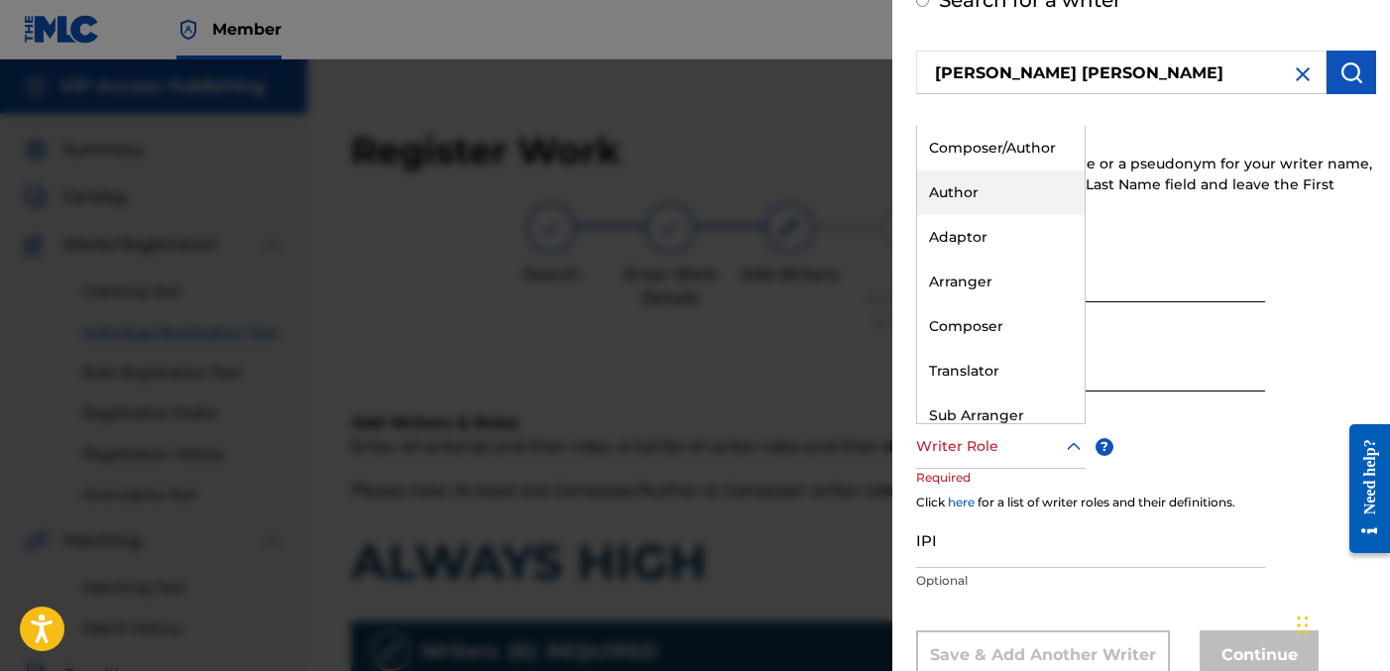
click at [960, 200] on div "Author" at bounding box center [1001, 193] width 168 height 45
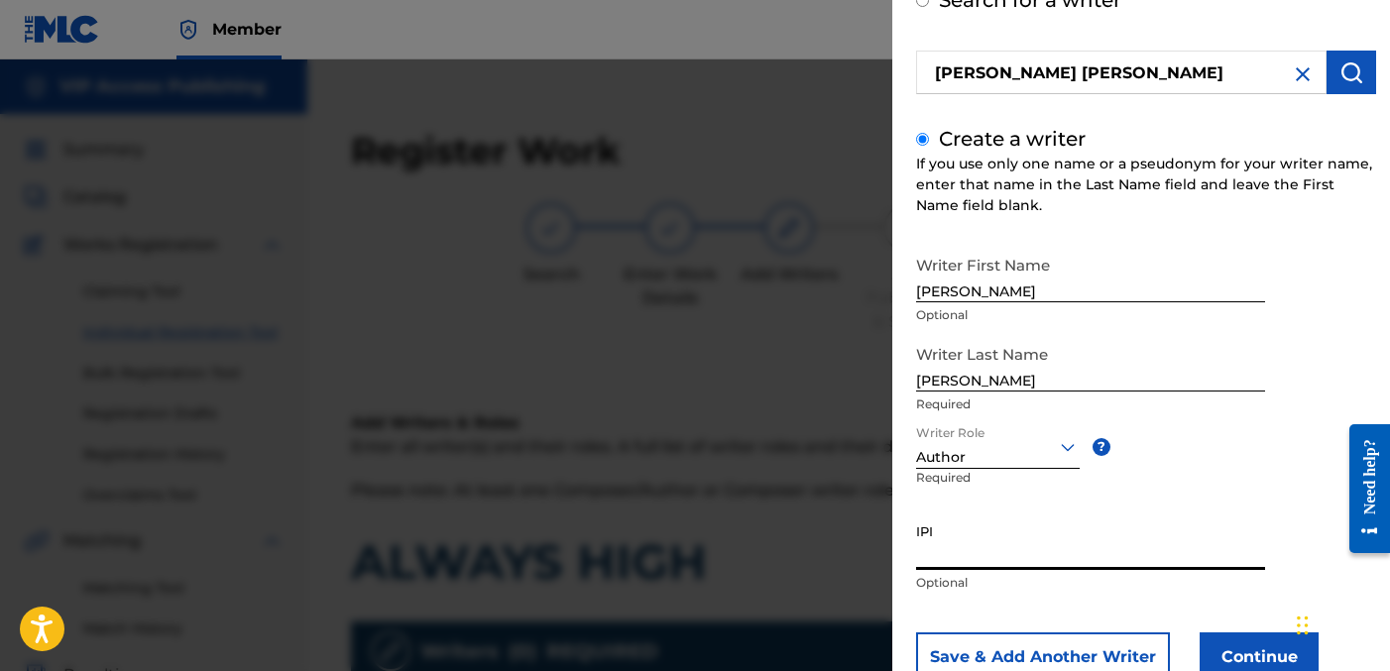
click at [951, 546] on input "IPI" at bounding box center [1090, 542] width 349 height 57
click at [966, 542] on input "IPI" at bounding box center [1090, 542] width 349 height 57
paste input "1278752215"
click at [914, 554] on div "Add Writer Search for a writer [PERSON_NAME] [PERSON_NAME] Create a writer If y…" at bounding box center [1146, 305] width 508 height 861
click at [916, 554] on input "1278752215" at bounding box center [1090, 542] width 349 height 57
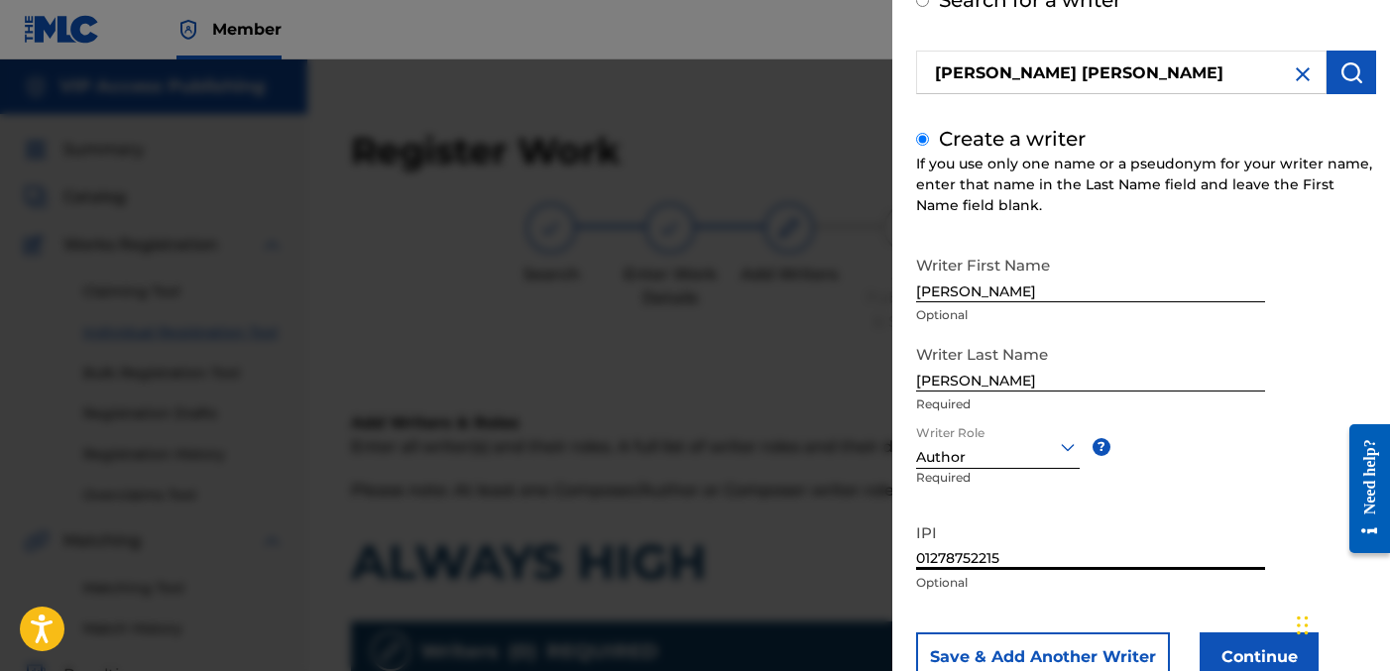
type input "01278752215"
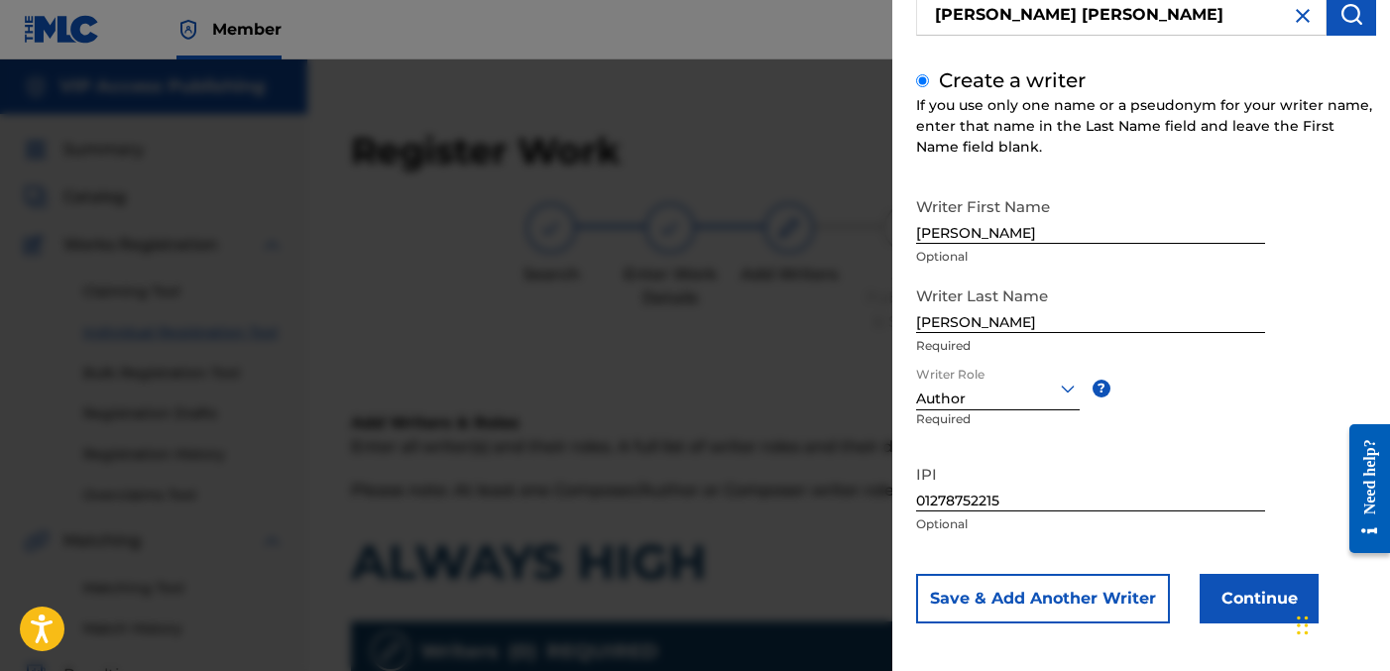
scroll to position [189, 0]
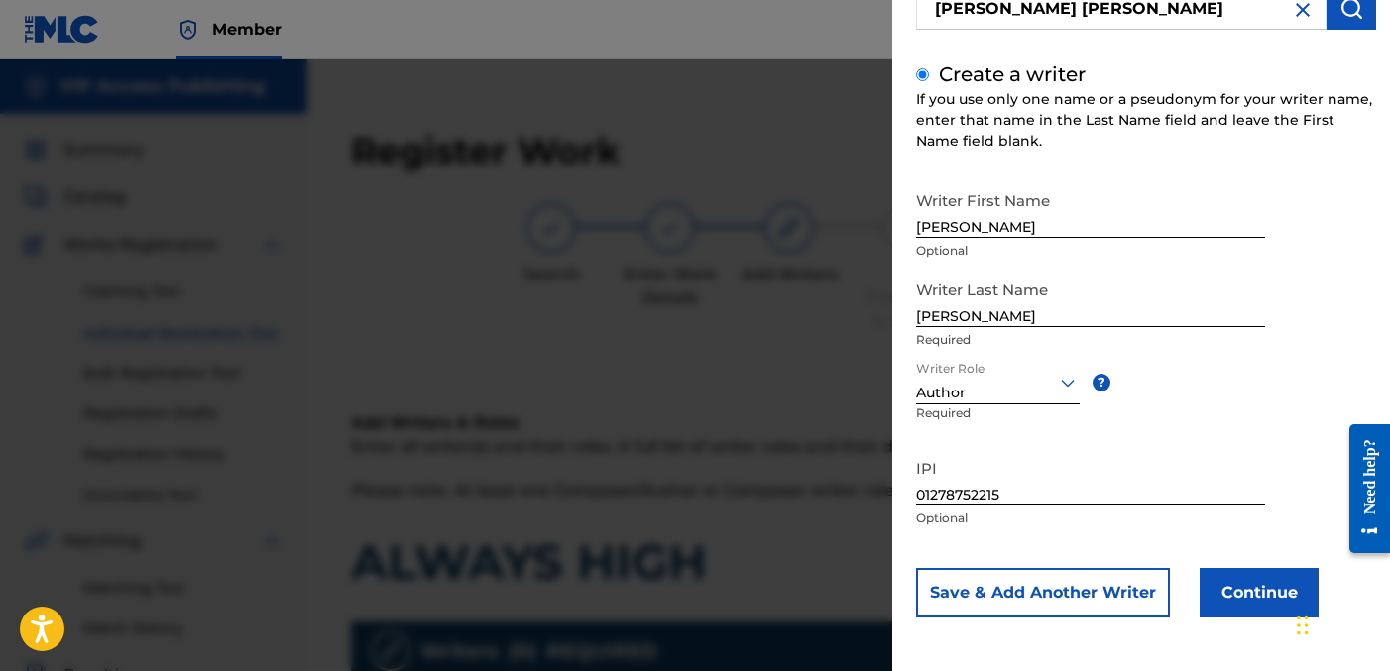
click at [1214, 575] on button "Continue" at bounding box center [1259, 593] width 119 height 50
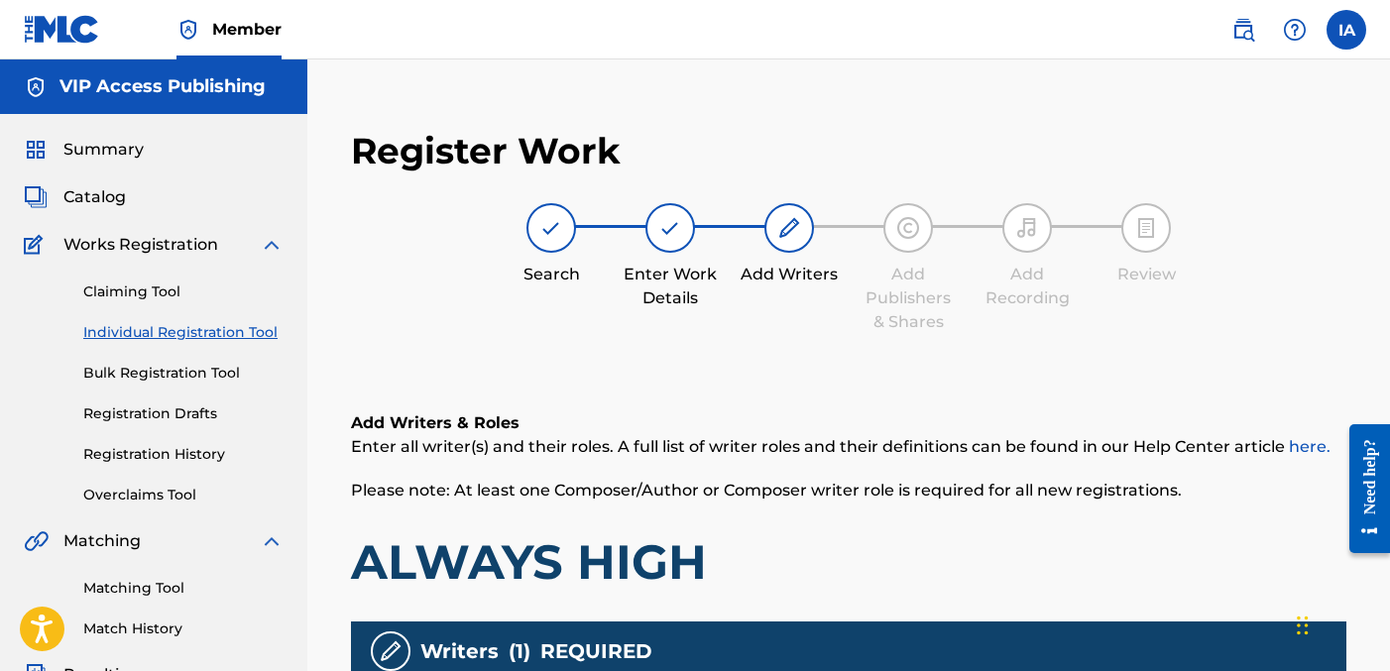
click at [1024, 347] on div "Register Work Search Enter Work Details Add Writers Add Publishers & Shares Add…" at bounding box center [848, 651] width 1035 height 1085
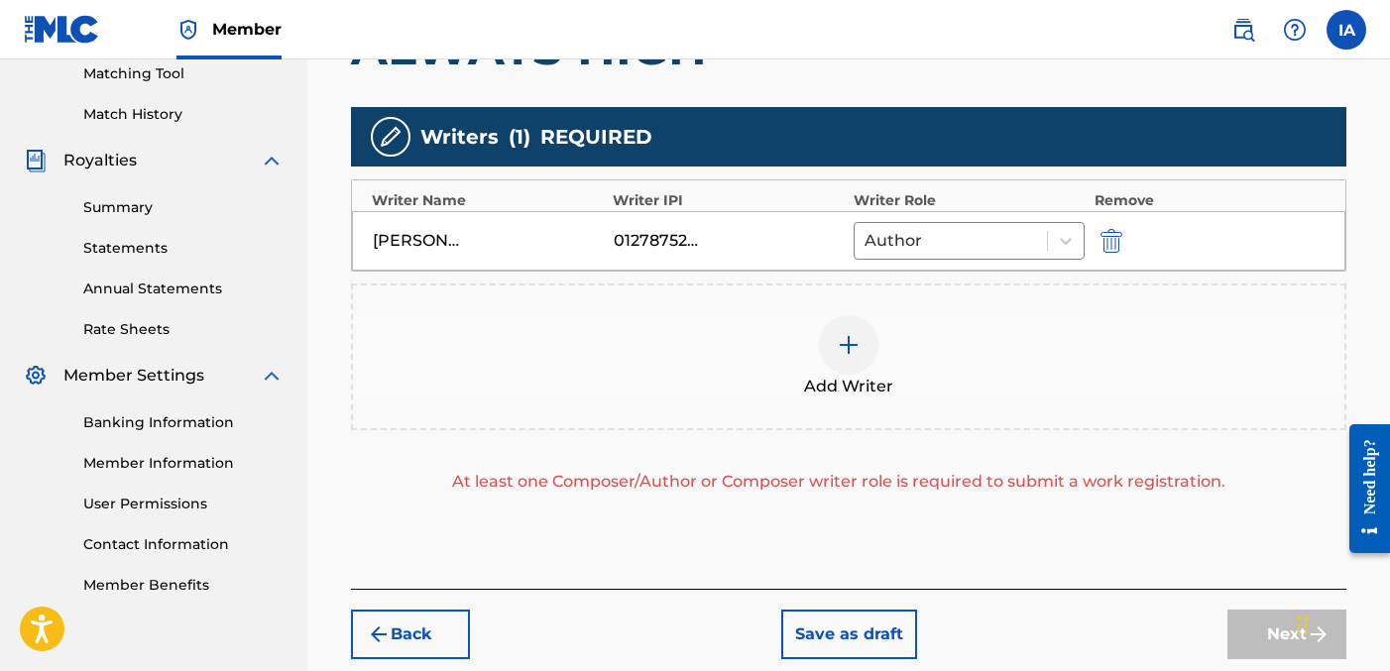
scroll to position [618, 0]
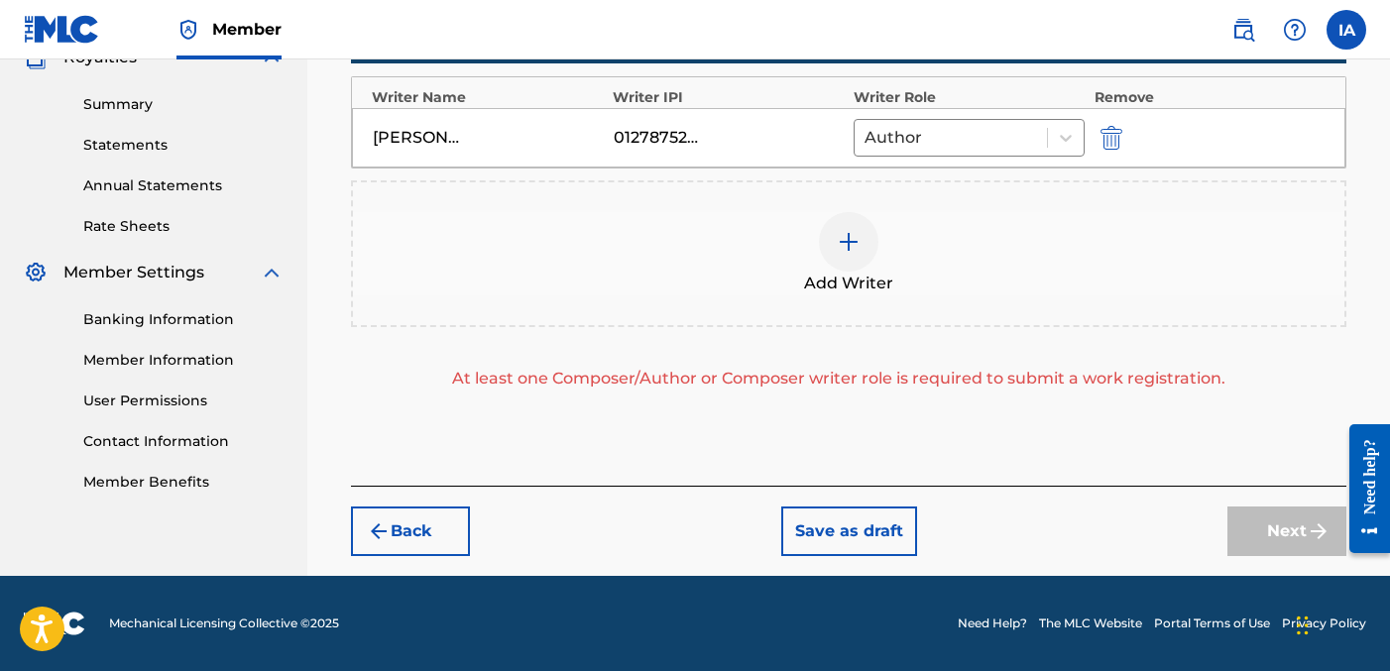
click at [995, 257] on div "Add Writer" at bounding box center [849, 253] width 992 height 83
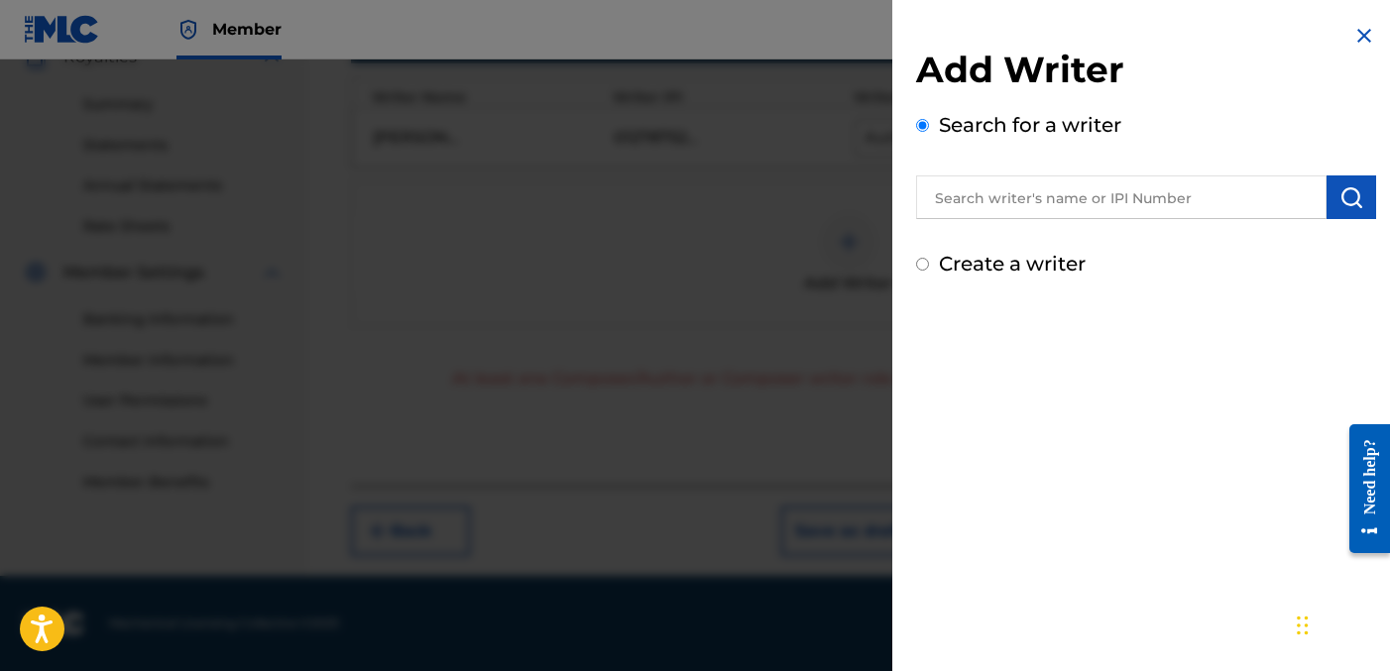
click at [957, 275] on label "Create a writer" at bounding box center [1012, 264] width 147 height 24
radio input "true"
click at [929, 271] on input "Create a writer" at bounding box center [922, 264] width 13 height 13
radio input "false"
radio input "true"
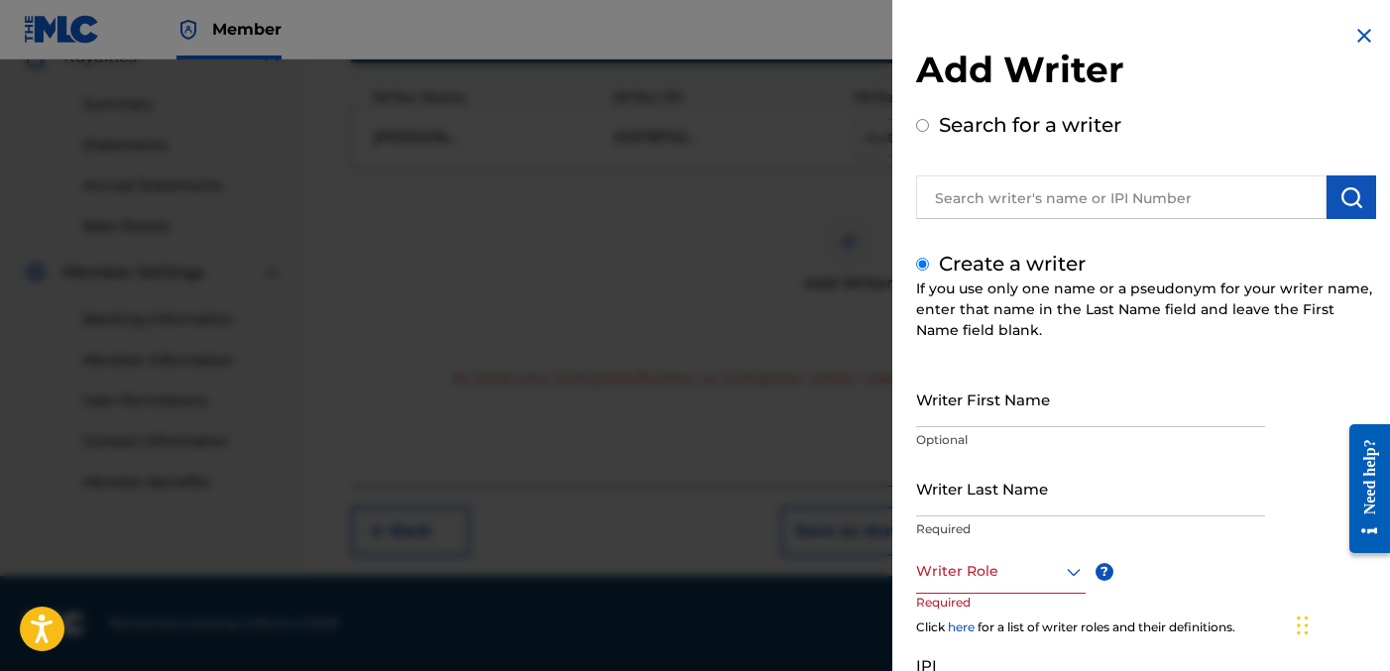
click at [971, 475] on input "Writer Last Name" at bounding box center [1090, 488] width 349 height 57
paste input "UNKNOWN WRITER"
click at [1009, 494] on input "UNKNOWN WRITER" at bounding box center [1090, 488] width 349 height 57
click at [1014, 497] on input "UNKNOWN WRITER" at bounding box center [1090, 488] width 349 height 57
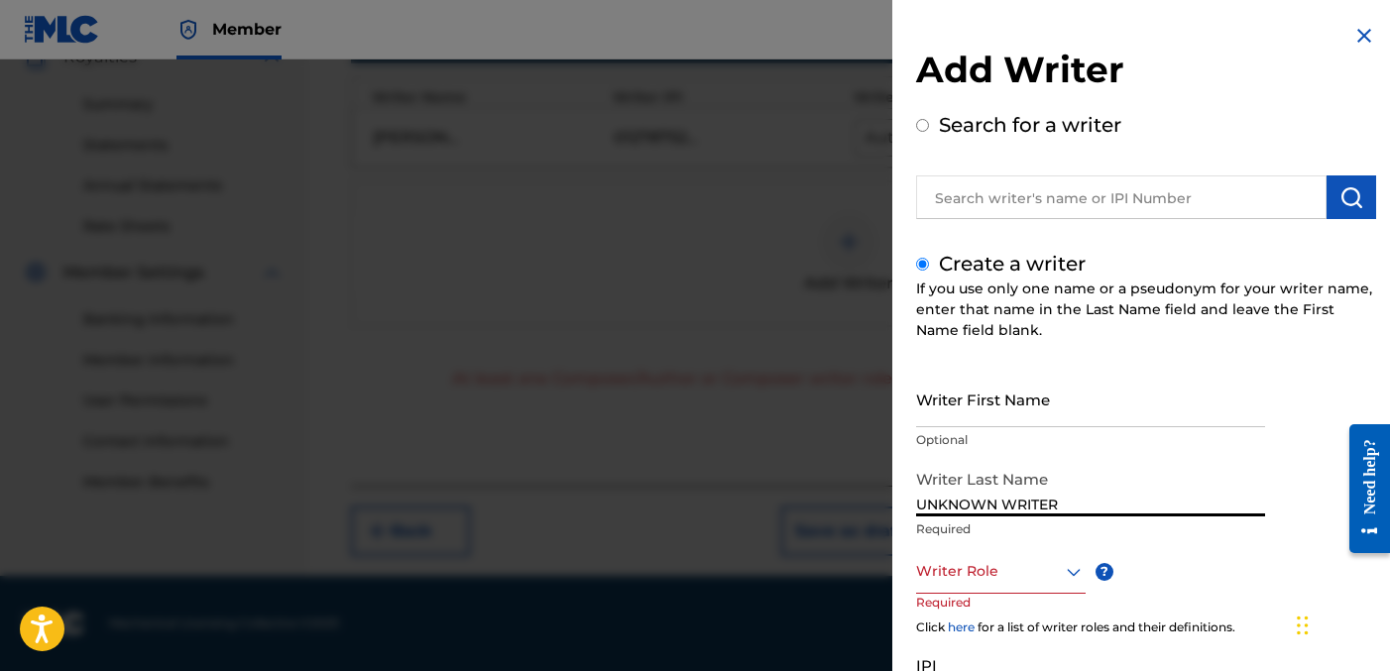
click at [1014, 497] on input "UNKNOWN WRITER" at bounding box center [1090, 488] width 349 height 57
type input "UNKNOWN"
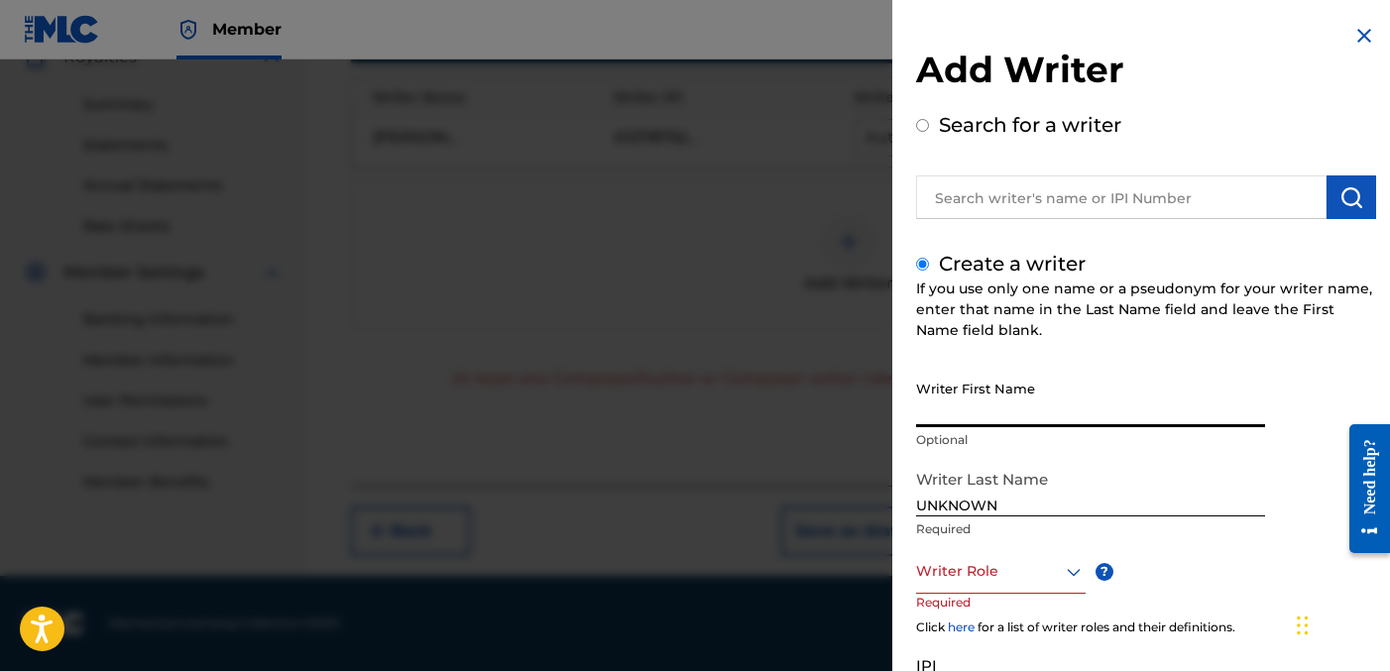
click at [1018, 406] on input "Writer First Name" at bounding box center [1090, 399] width 349 height 57
paste input "WRITER"
type input "WRITER"
click at [979, 576] on div at bounding box center [1001, 571] width 170 height 25
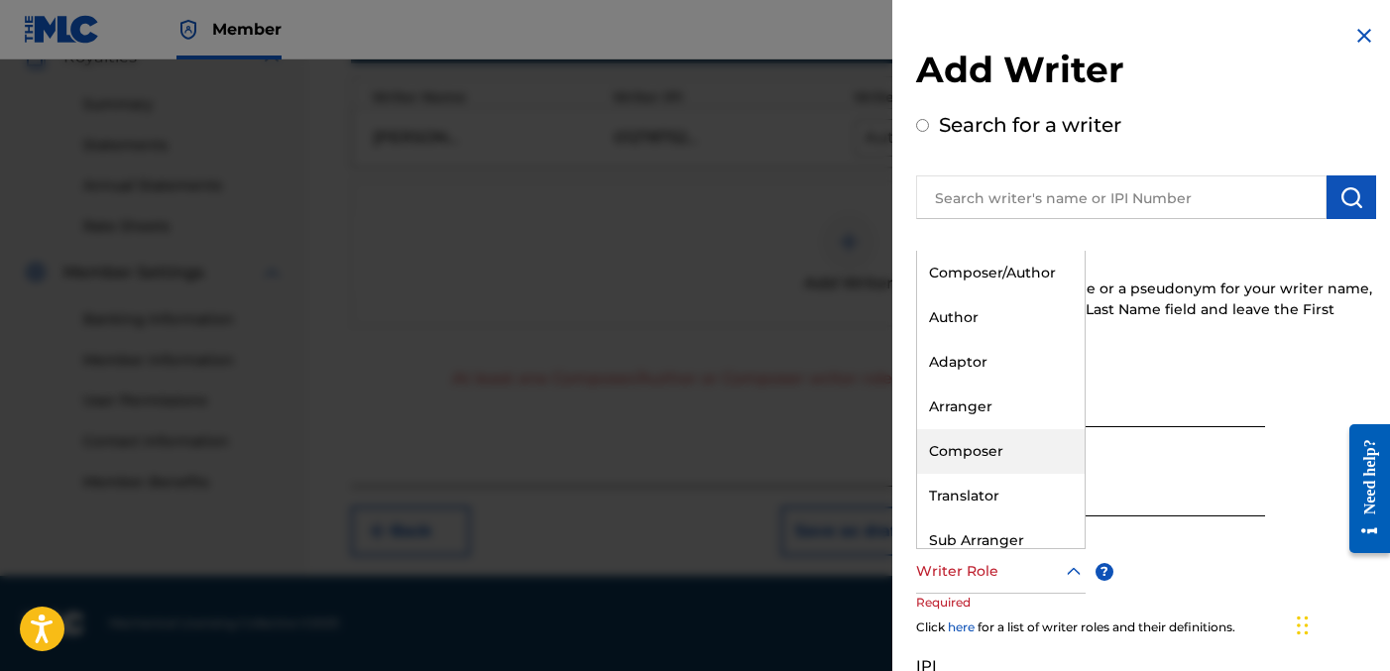
click at [1020, 437] on div "Composer" at bounding box center [1001, 451] width 168 height 45
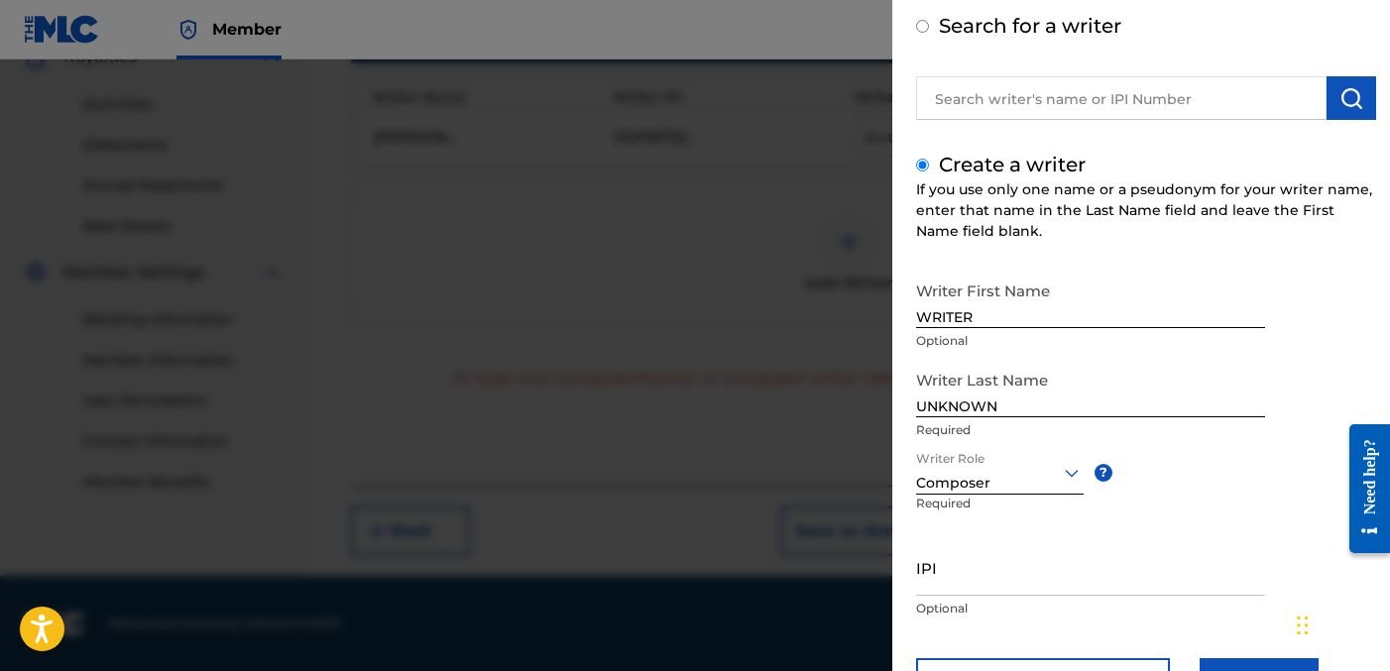
scroll to position [189, 0]
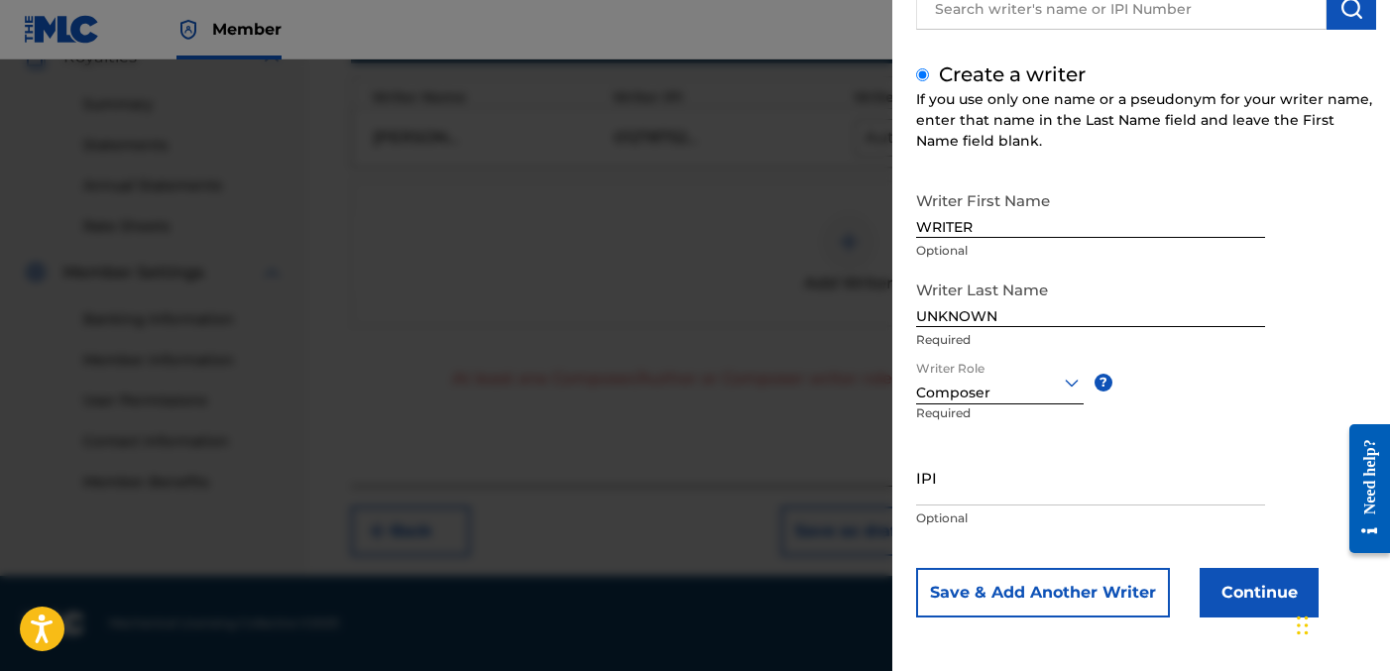
click at [1223, 582] on button "Continue" at bounding box center [1259, 593] width 119 height 50
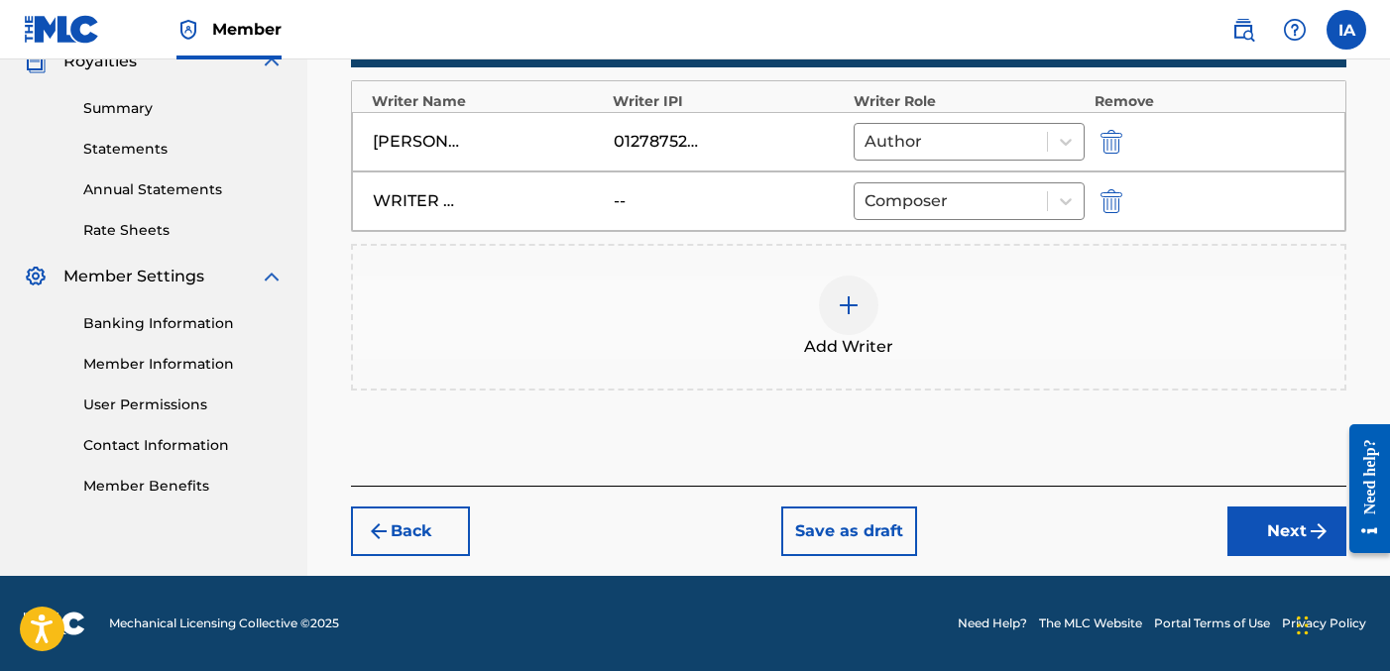
scroll to position [614, 0]
click at [1270, 515] on button "Next" at bounding box center [1287, 532] width 119 height 50
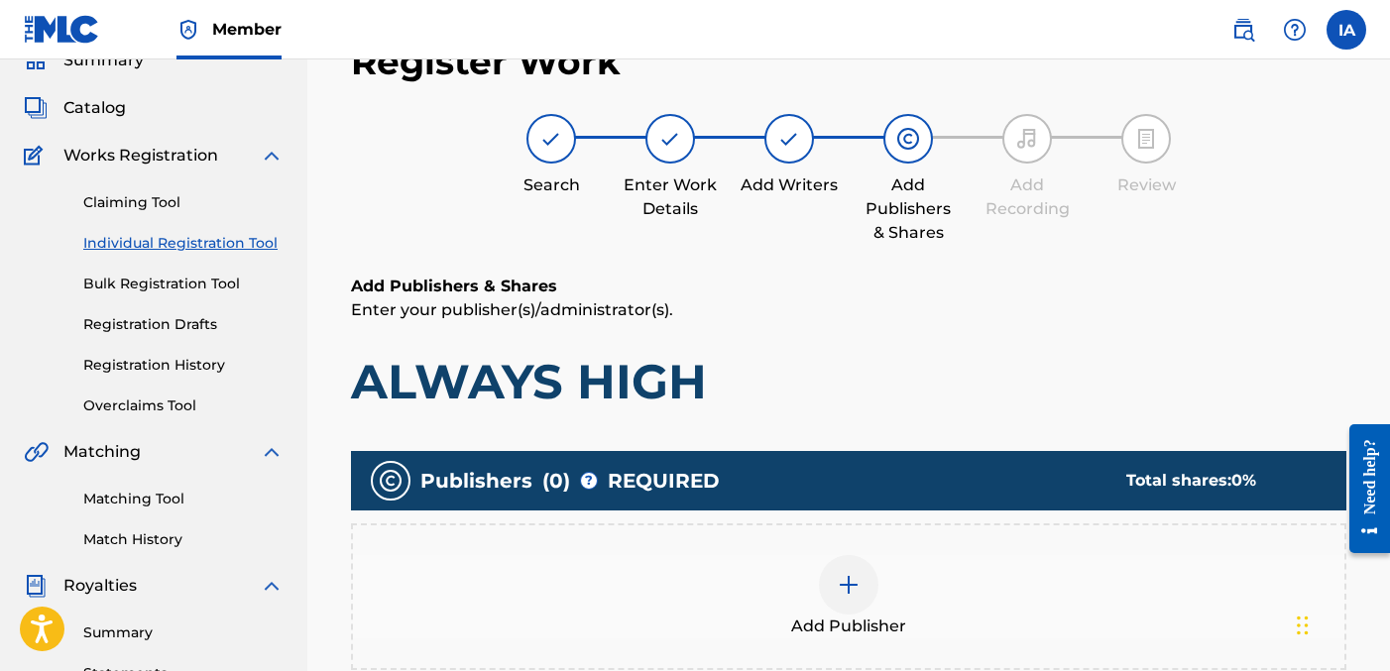
scroll to position [89, 0]
click at [886, 304] on p "Enter your publisher(s)/administrator(s)." at bounding box center [849, 310] width 996 height 24
click at [909, 585] on div "Add Publisher" at bounding box center [849, 596] width 992 height 83
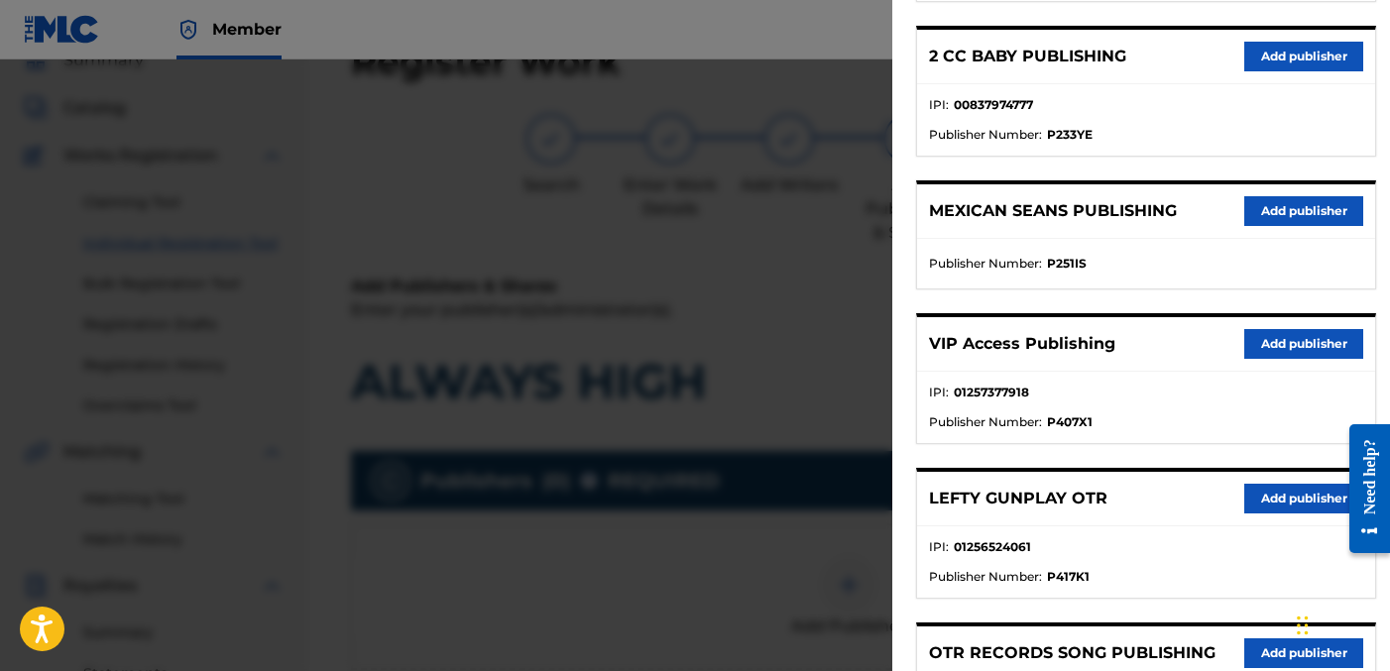
scroll to position [570, 0]
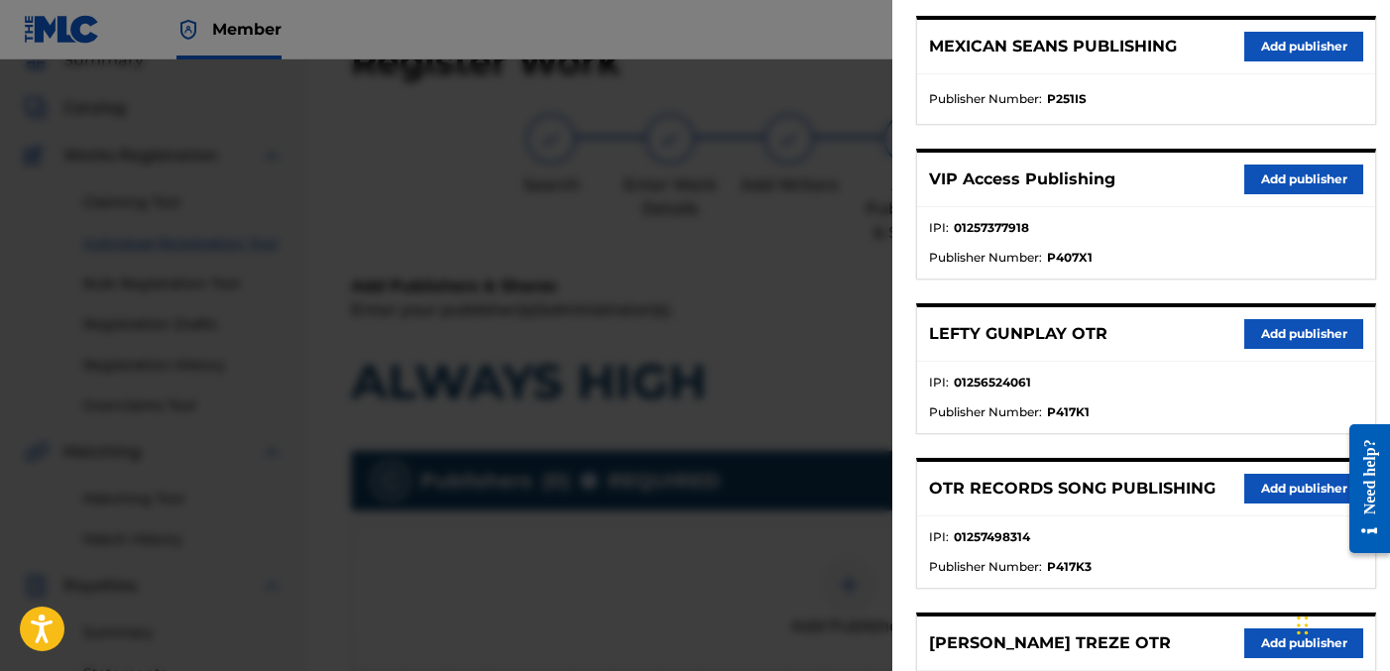
click at [1259, 492] on button "Add publisher" at bounding box center [1304, 489] width 119 height 30
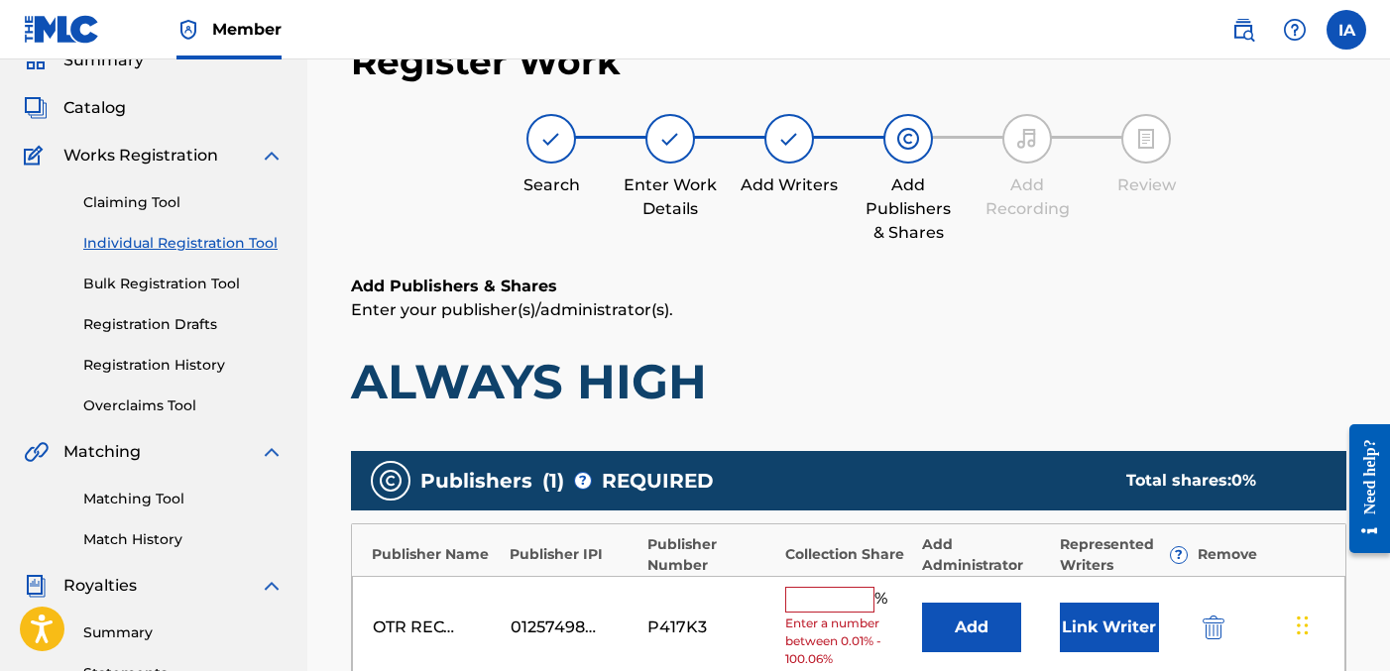
click at [835, 593] on input "text" at bounding box center [829, 600] width 89 height 26
type input "50"
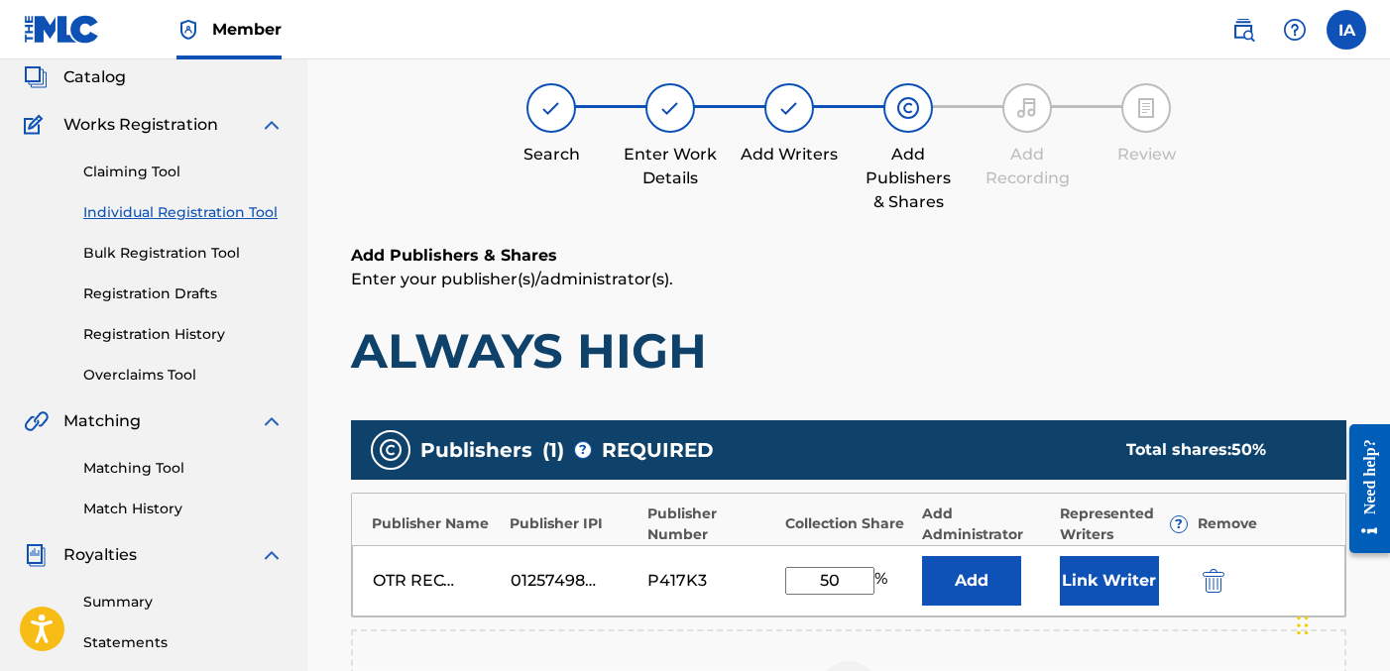
scroll to position [154, 0]
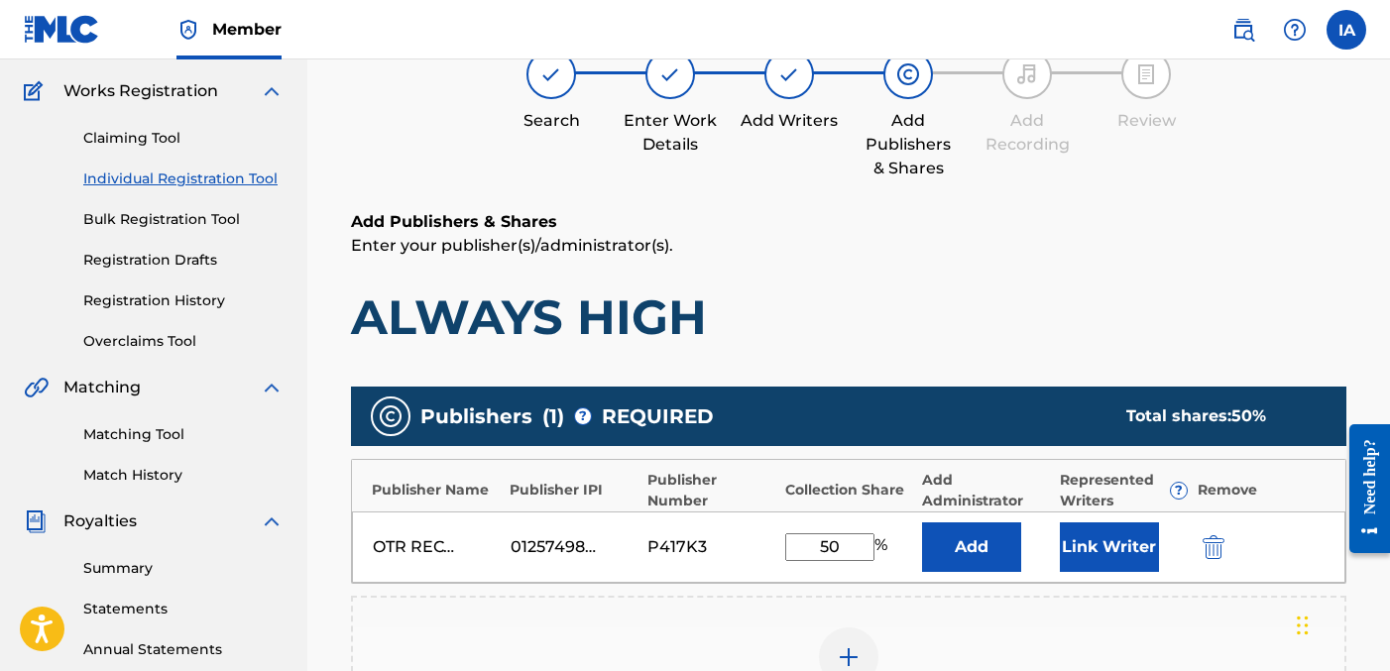
click at [928, 533] on button "Add" at bounding box center [971, 548] width 99 height 50
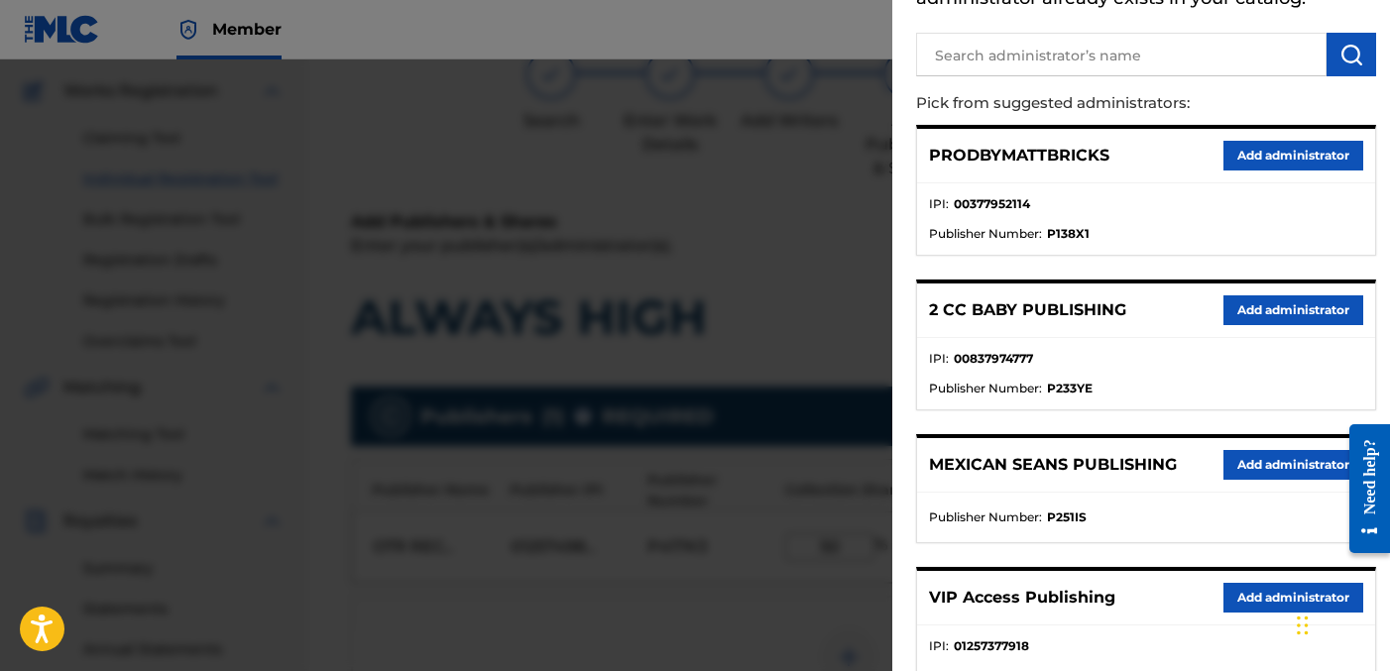
scroll to position [192, 0]
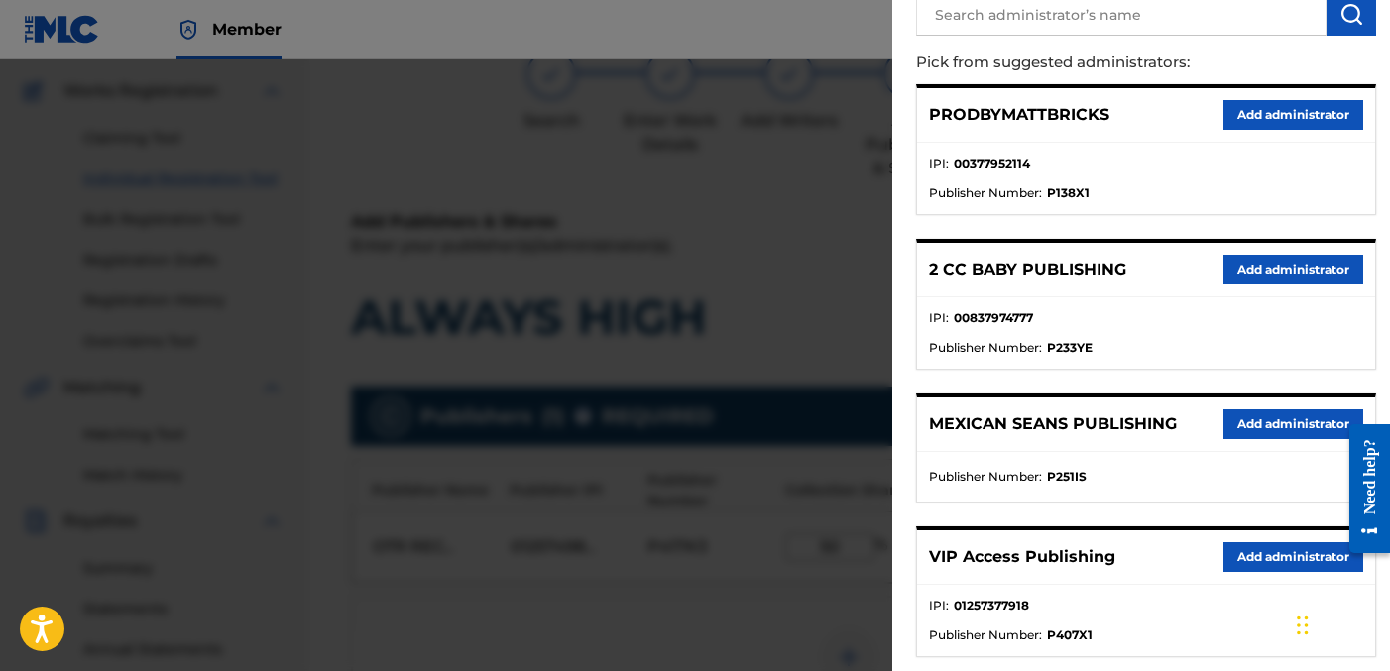
click at [1229, 561] on button "Add administrator" at bounding box center [1294, 557] width 140 height 30
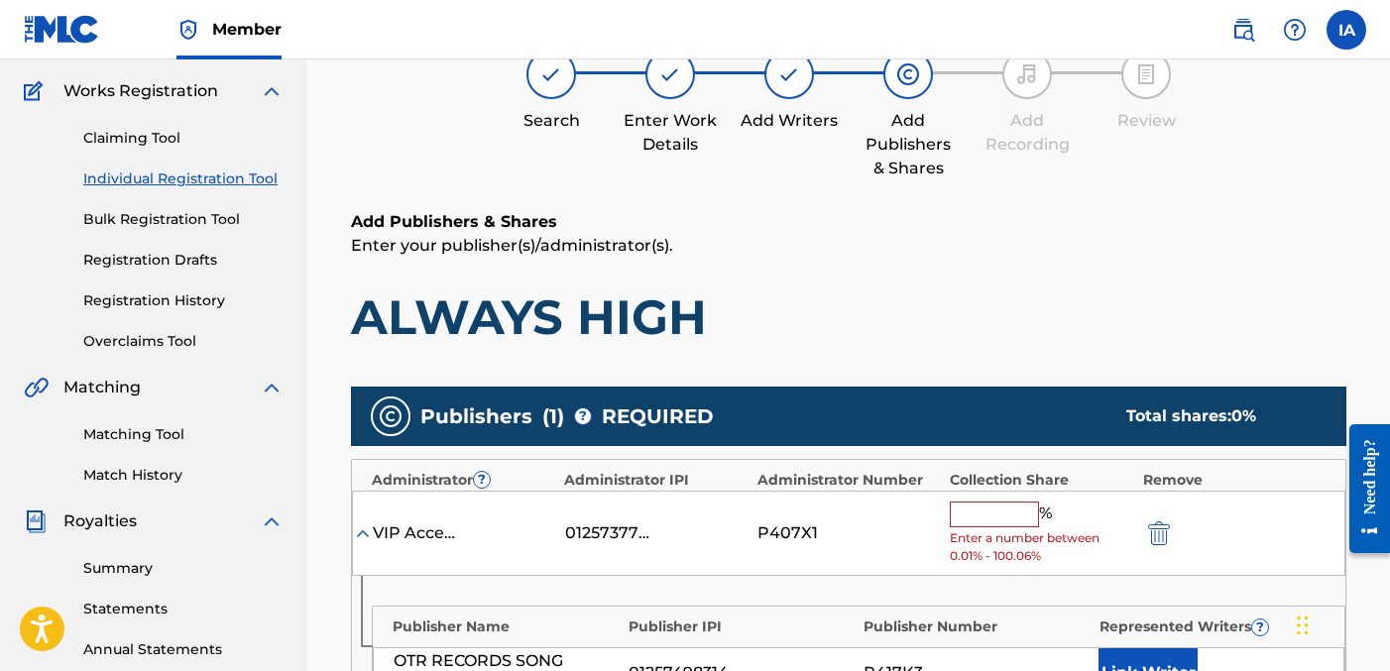
click at [981, 519] on input "text" at bounding box center [994, 515] width 89 height 26
type input "50"
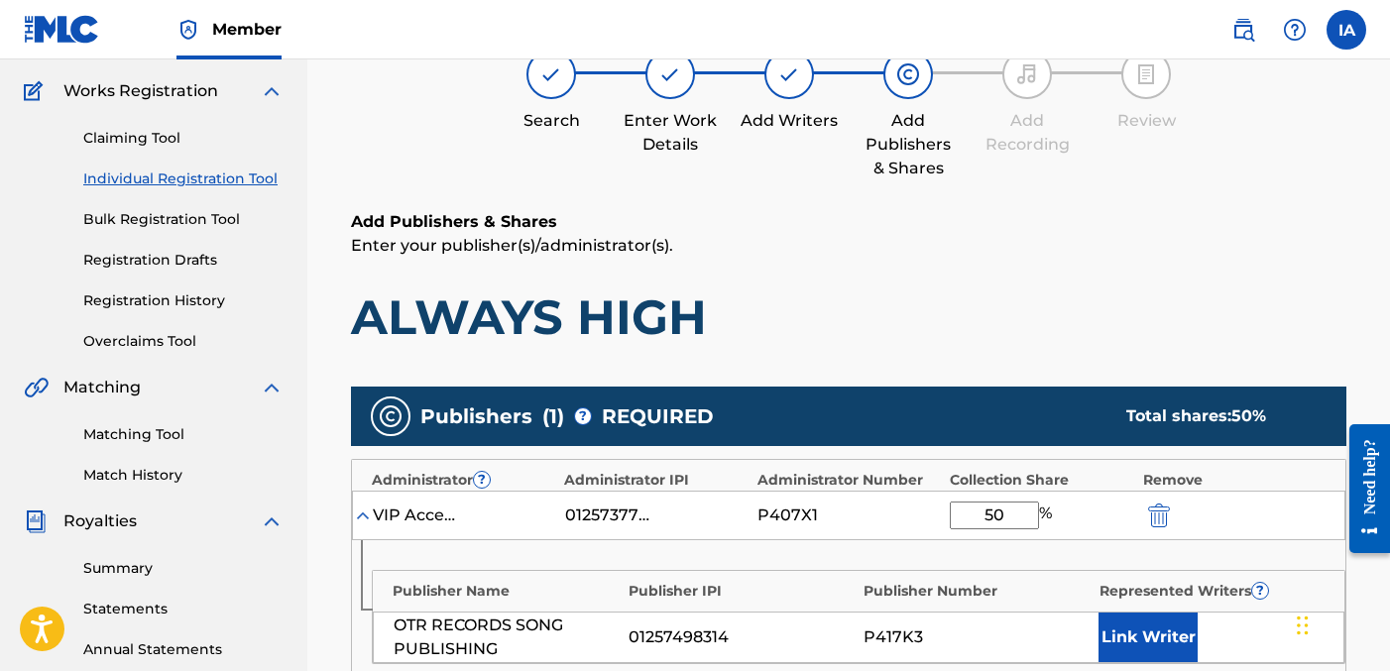
click at [1120, 617] on button "Link Writer" at bounding box center [1148, 638] width 99 height 50
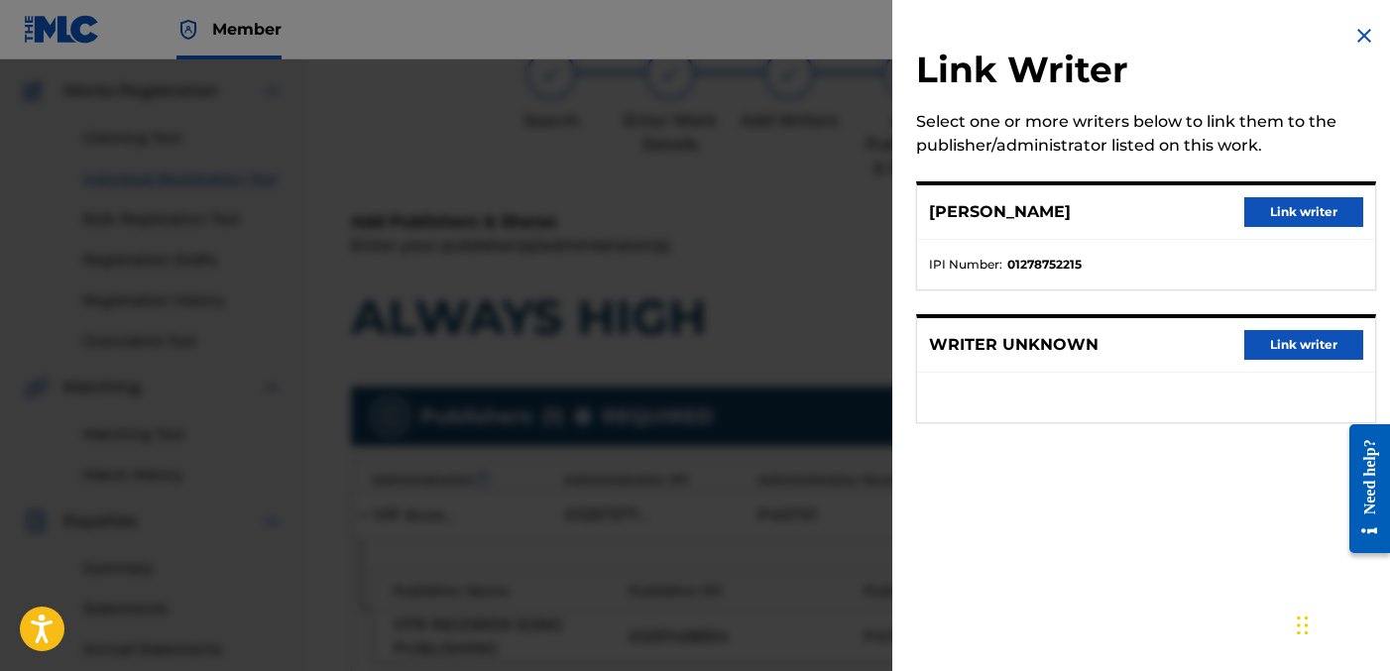
click at [1282, 217] on button "Link writer" at bounding box center [1304, 212] width 119 height 30
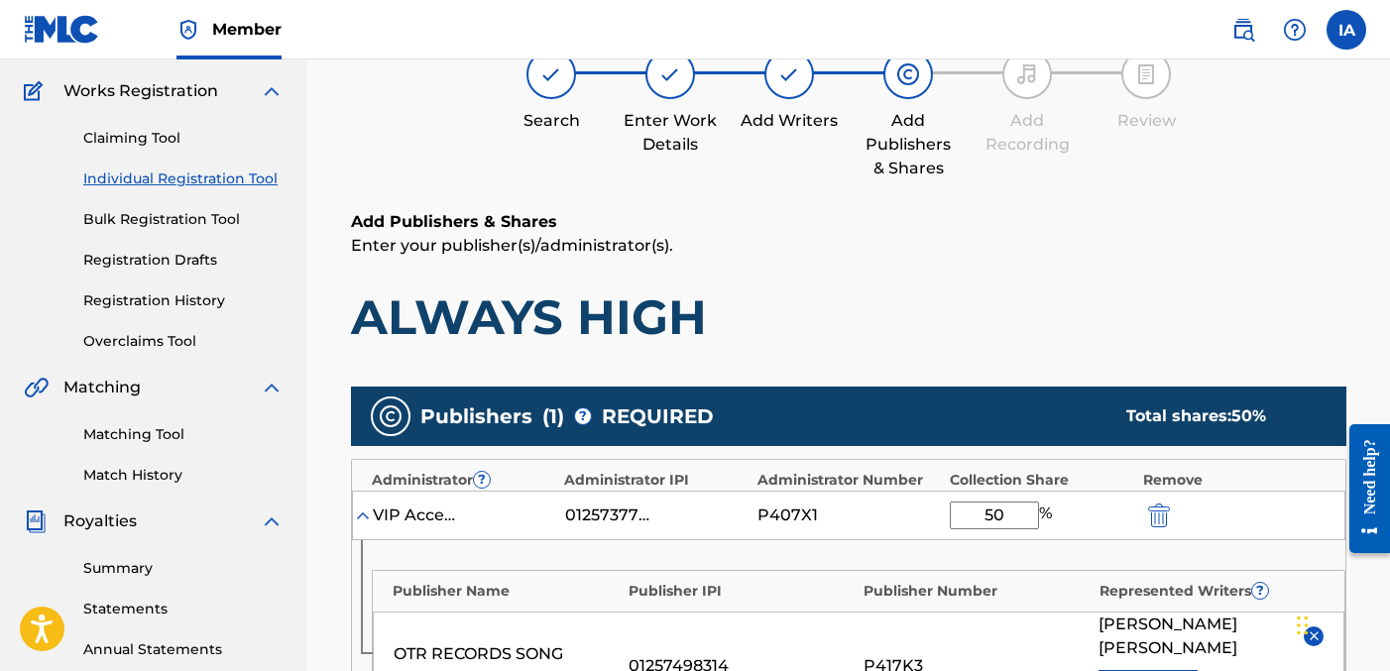
click at [1096, 241] on p "Enter your publisher(s)/administrator(s)." at bounding box center [849, 246] width 996 height 24
click at [1055, 234] on p "Enter your publisher(s)/administrator(s)." at bounding box center [849, 246] width 996 height 24
drag, startPoint x: 1050, startPoint y: 232, endPoint x: 968, endPoint y: 224, distance: 82.7
click at [912, 223] on h6 "Add Publishers & Shares" at bounding box center [849, 222] width 996 height 24
click at [1061, 254] on p "Enter your publisher(s)/administrator(s)." at bounding box center [849, 246] width 996 height 24
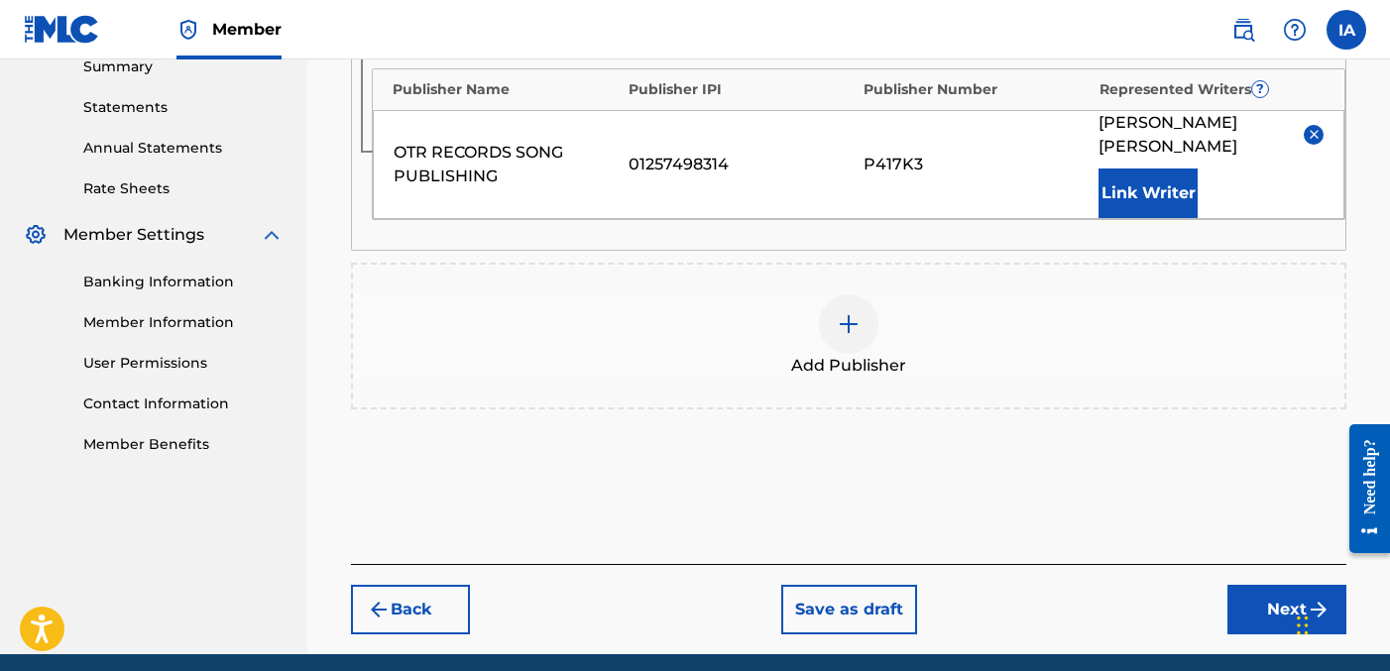
click at [1275, 596] on button "Next" at bounding box center [1287, 610] width 119 height 50
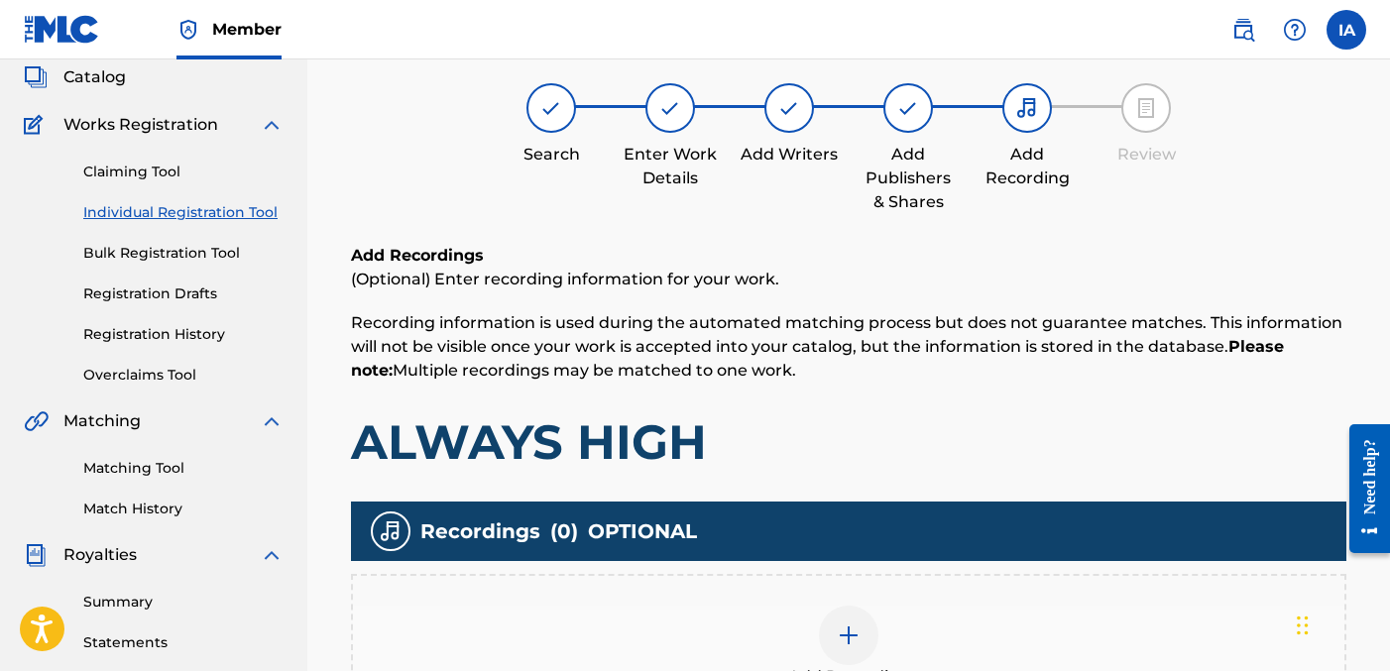
scroll to position [541, 0]
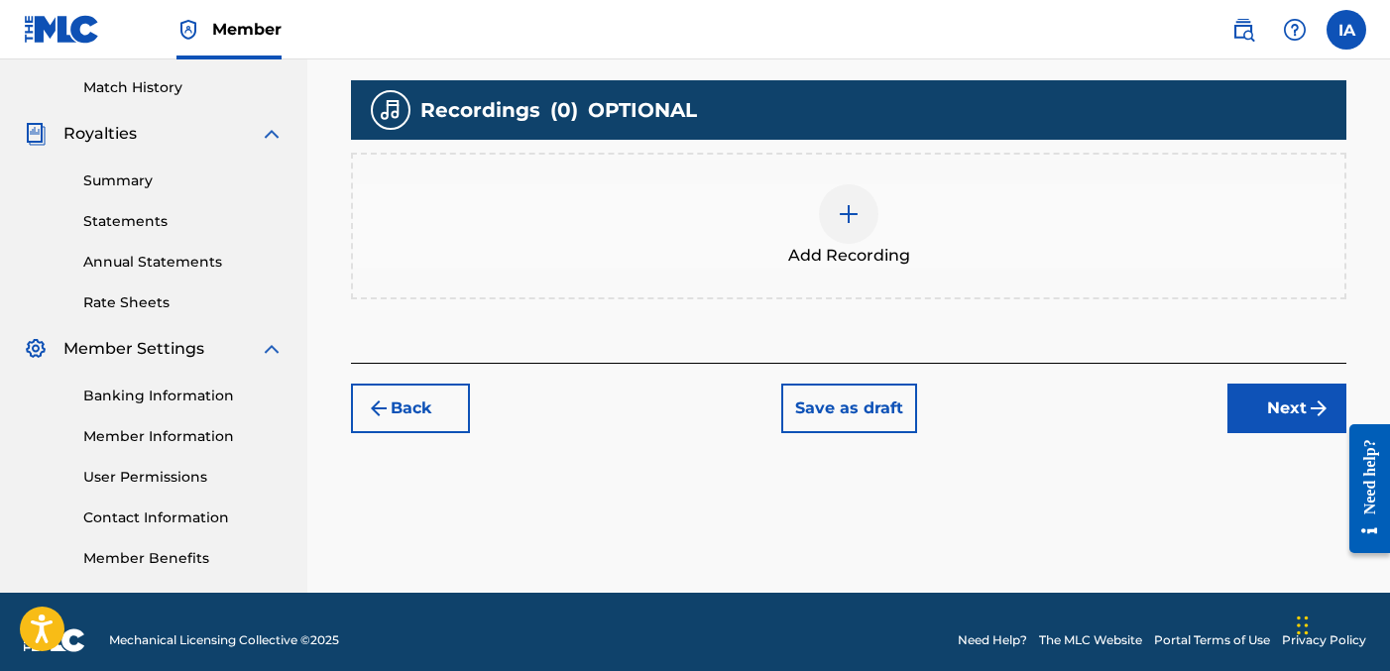
click at [885, 269] on div "Add Recording" at bounding box center [849, 226] width 996 height 147
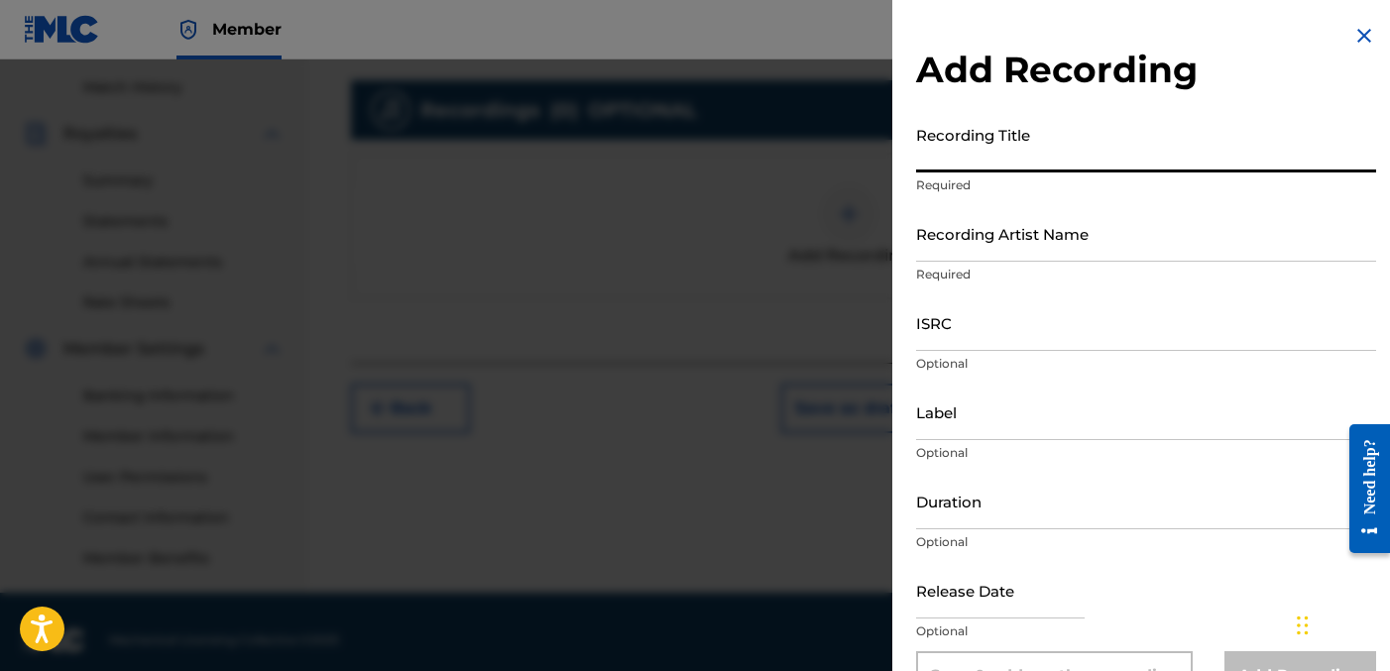
click at [1058, 155] on input "Recording Title" at bounding box center [1146, 144] width 460 height 57
click at [940, 122] on input "Recording Title" at bounding box center [1146, 144] width 460 height 57
click at [971, 132] on input "Recording Title" at bounding box center [1146, 144] width 460 height 57
paste input "ALWAYS HIGH"
type input "ALWAYS HIGH"
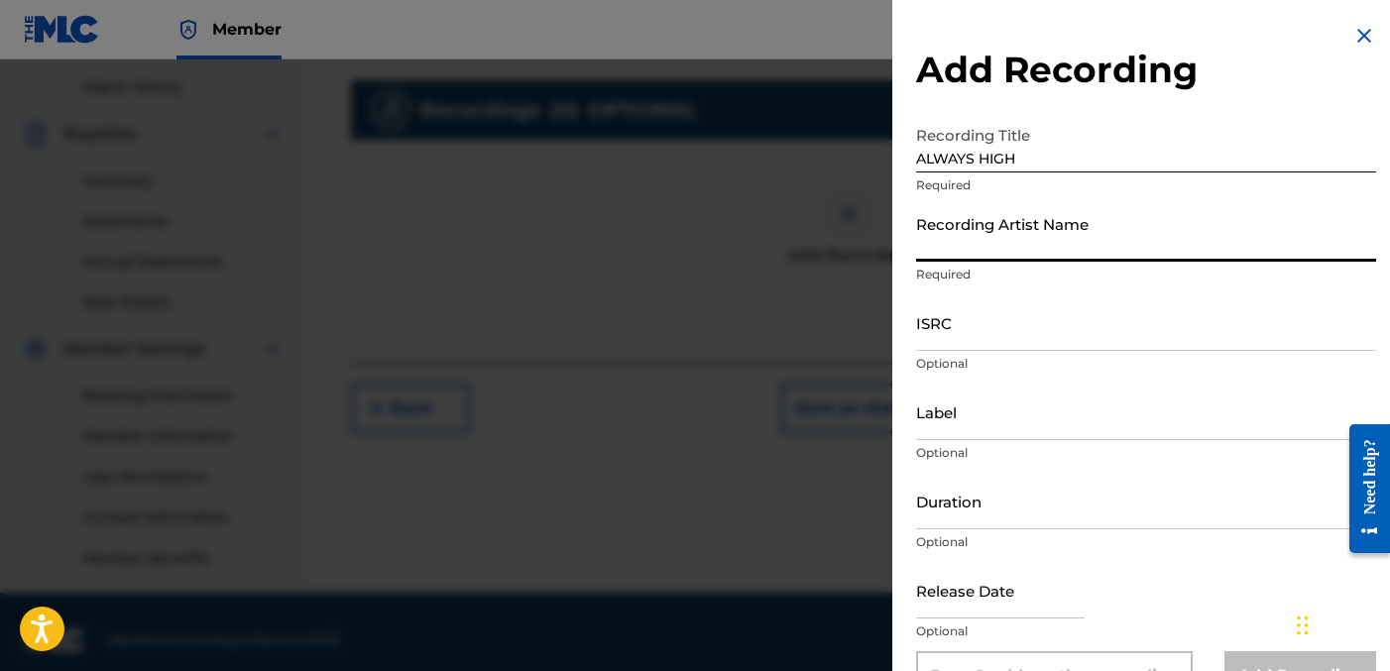
click at [984, 257] on input "Recording Artist Name" at bounding box center [1146, 233] width 460 height 57
type input "FAYZDATRAPR"
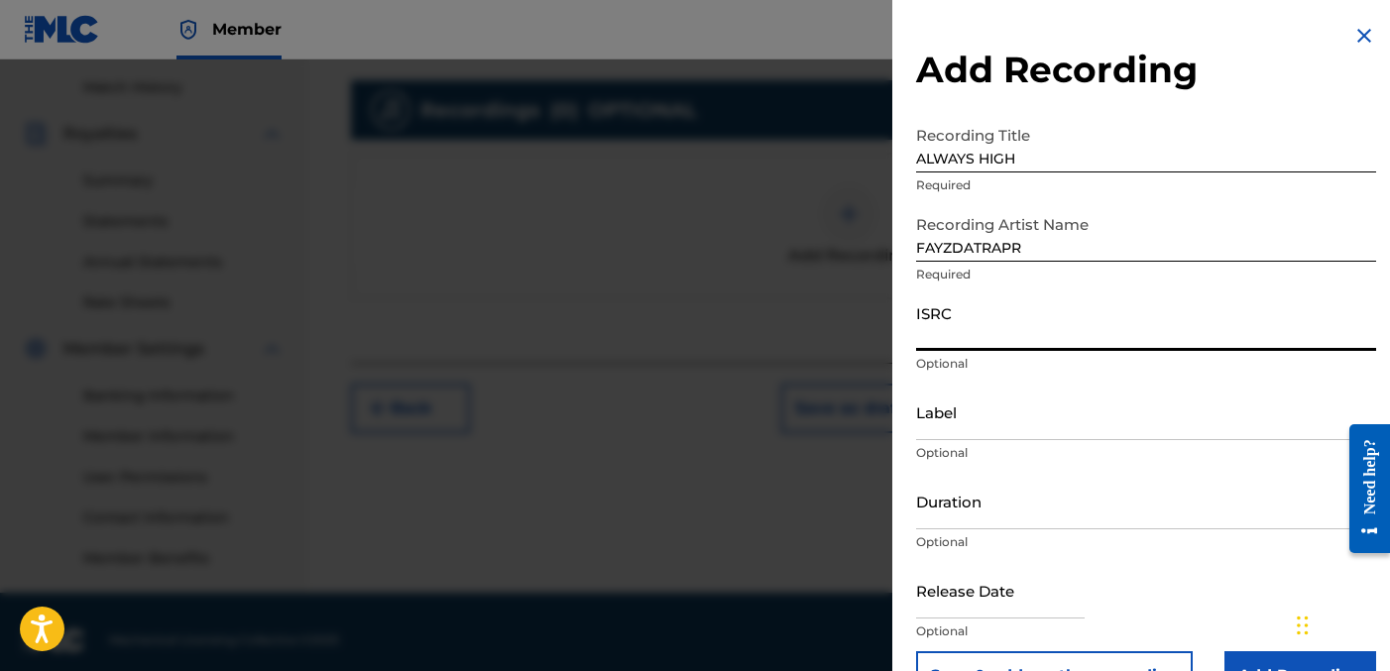
click at [953, 323] on input "ISRC" at bounding box center [1146, 323] width 460 height 57
click at [1004, 331] on input "ISRC" at bounding box center [1146, 323] width 460 height 57
paste input "QZNWX2328862"
type input "QZNWX2328862"
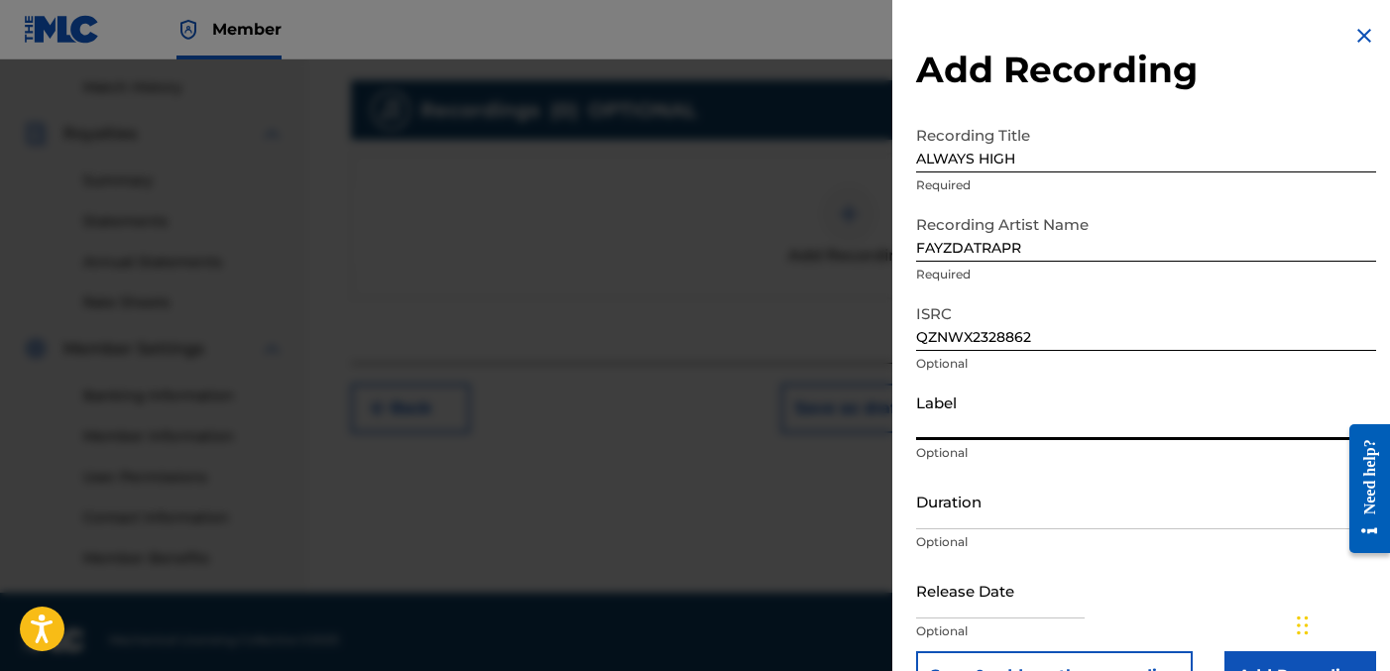
click at [1005, 398] on input "Label" at bounding box center [1146, 412] width 460 height 57
type input "OTR RECORDS"
click at [973, 485] on input "Duration" at bounding box center [1146, 501] width 460 height 57
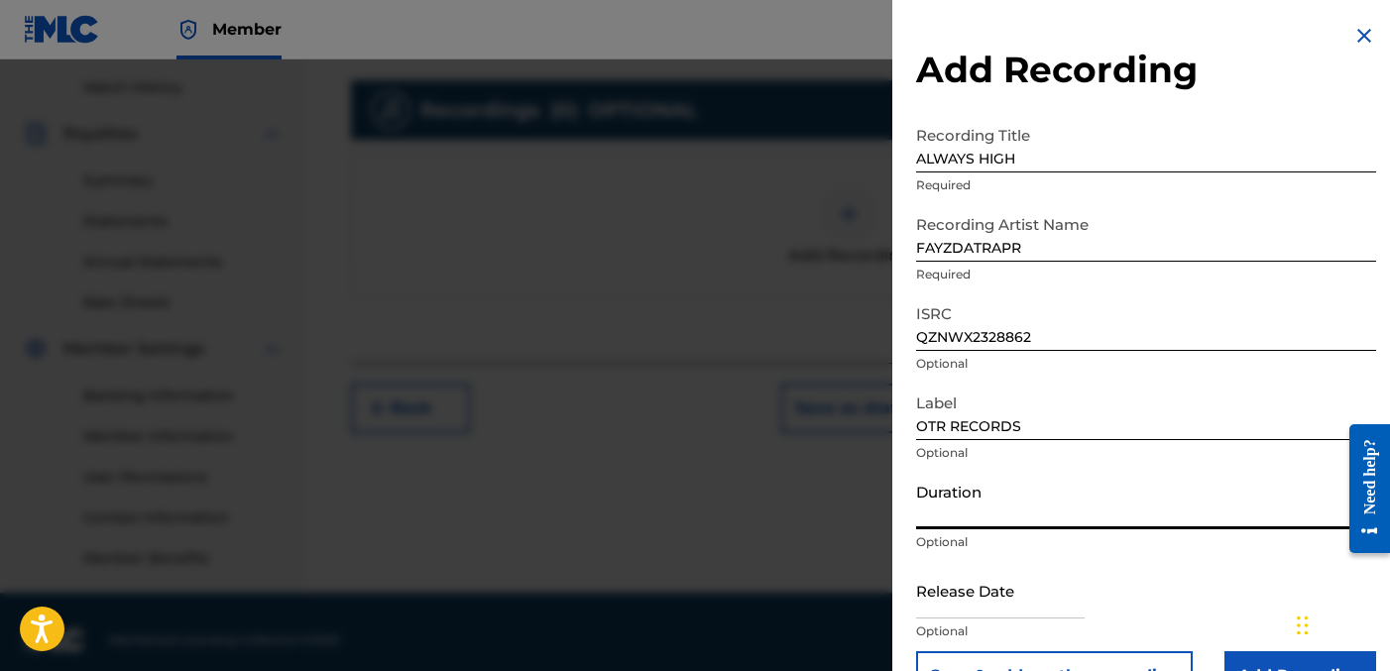
click at [951, 430] on input "OTR RECORDS" at bounding box center [1146, 412] width 460 height 57
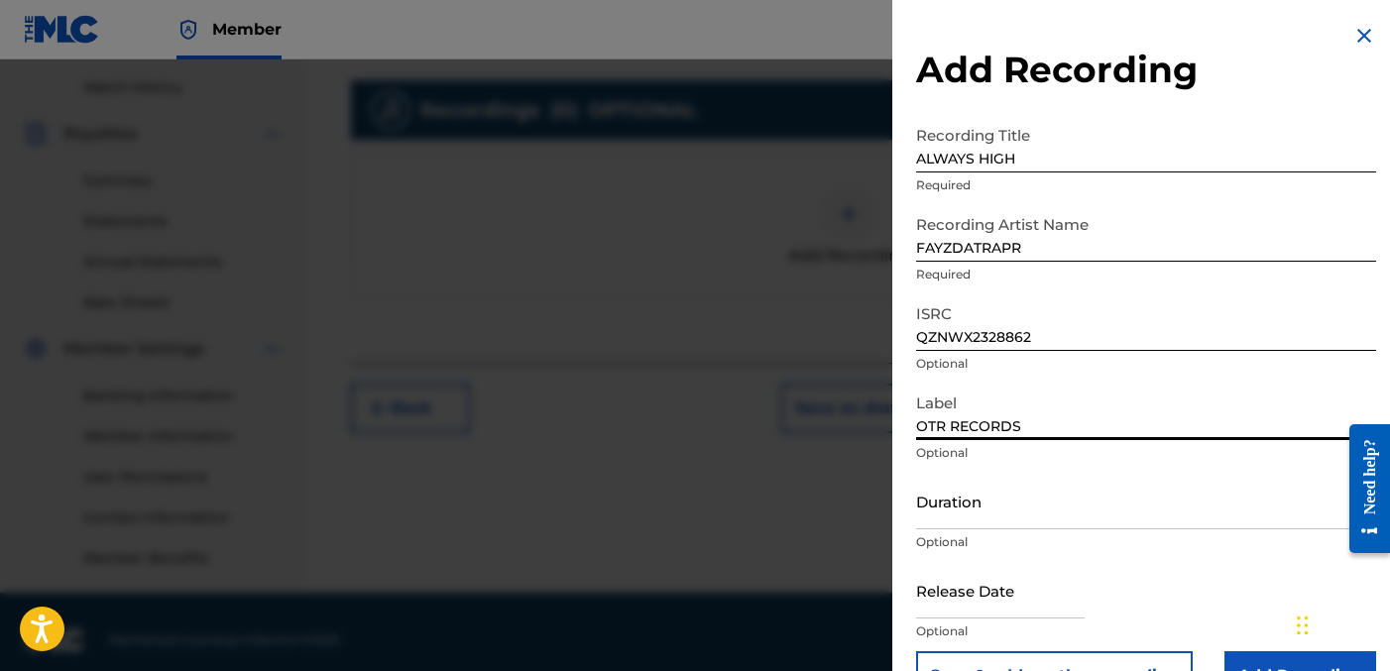
click at [959, 505] on input "Duration" at bounding box center [1146, 501] width 460 height 57
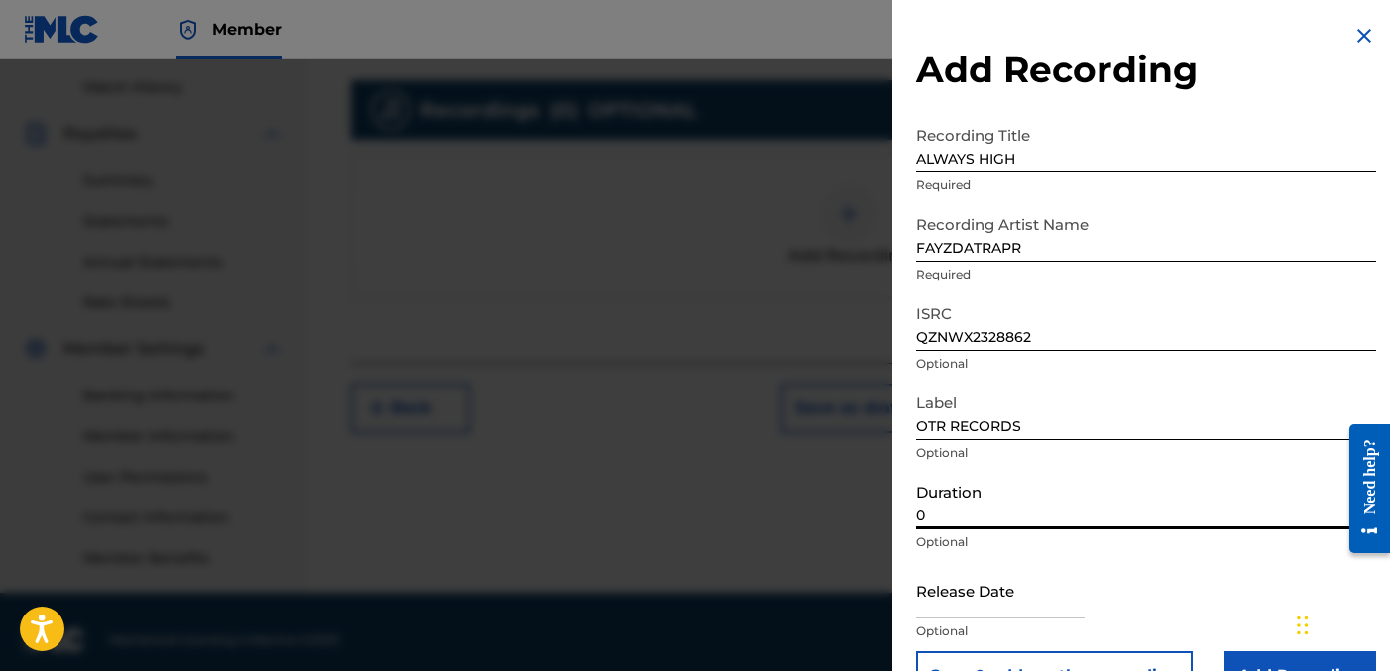
paste input "2:14"
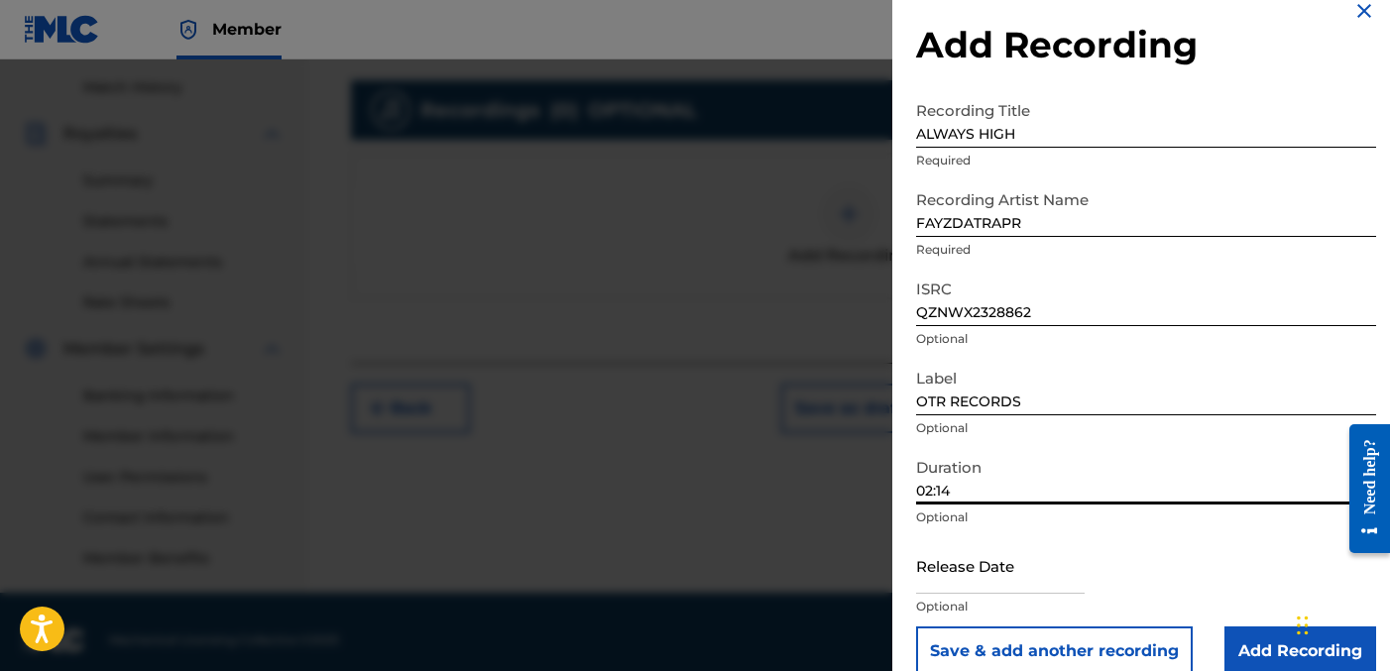
scroll to position [54, 0]
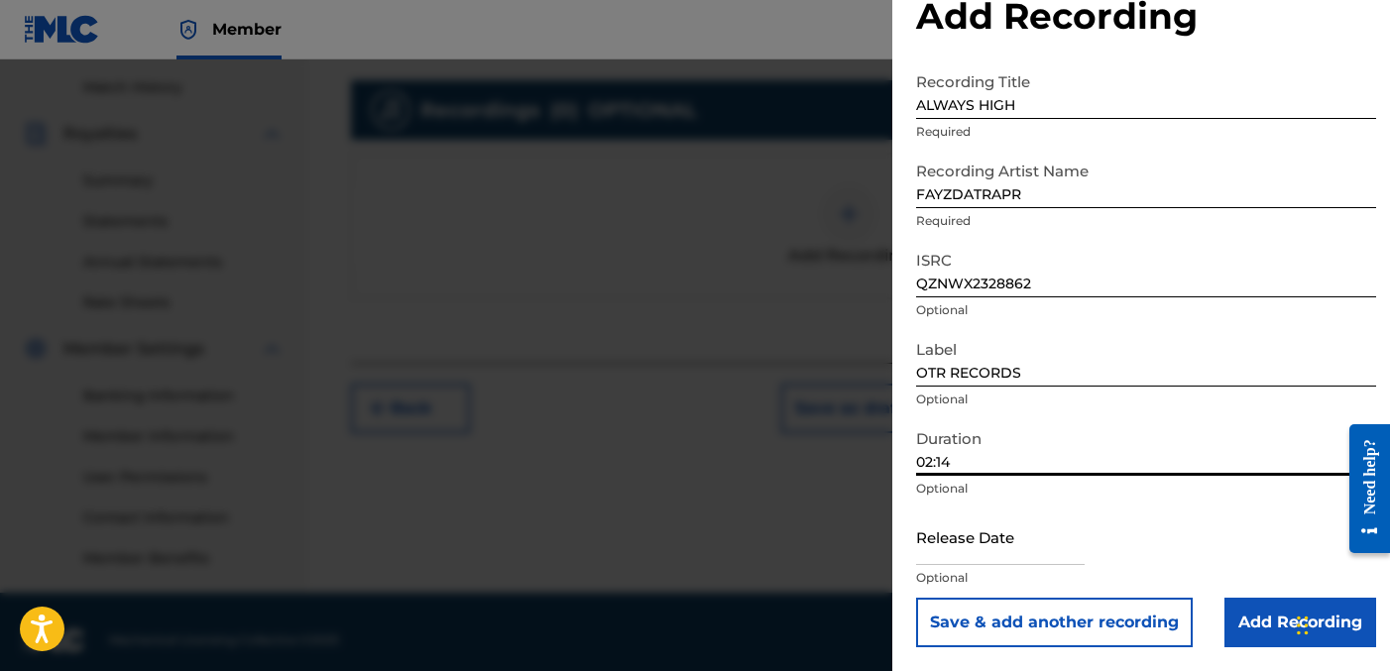
type input "02:14"
click at [1235, 604] on input "Add Recording" at bounding box center [1301, 623] width 152 height 50
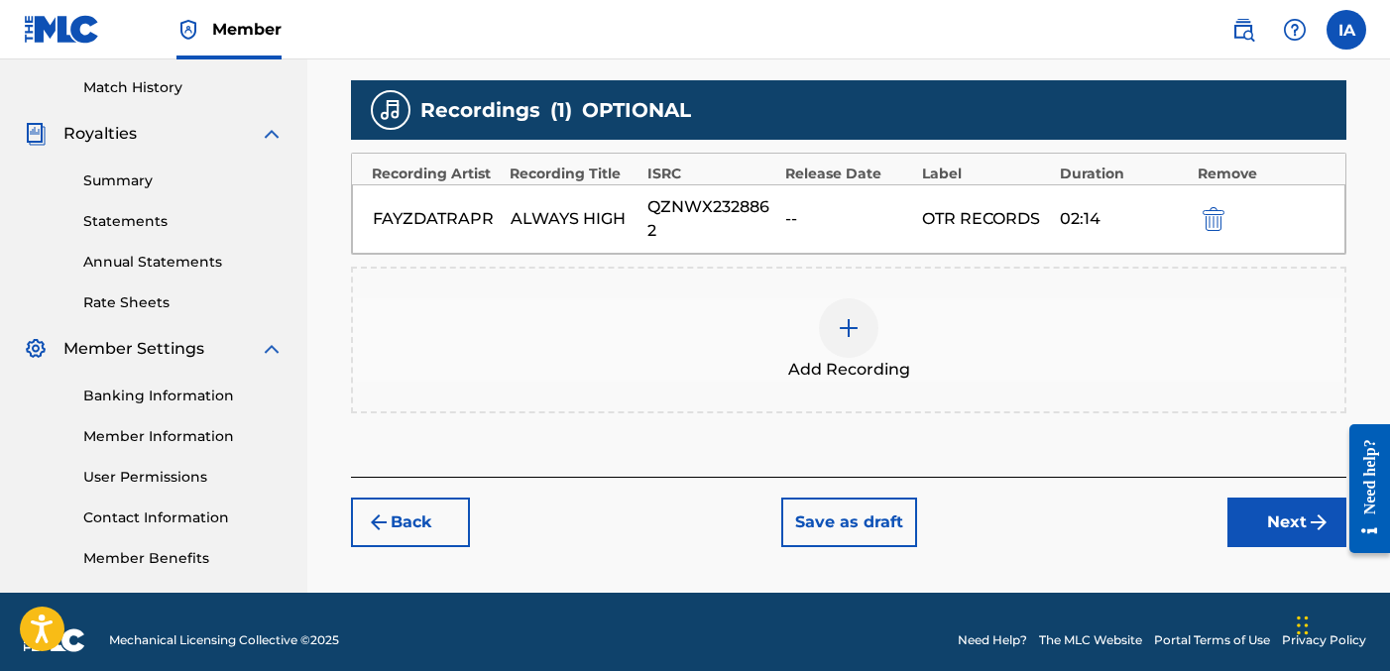
click at [1091, 441] on div "Add Recordings (Optional) Enter recording information for your work. Recording …" at bounding box center [849, 149] width 996 height 654
click at [1243, 512] on button "Next" at bounding box center [1287, 523] width 119 height 50
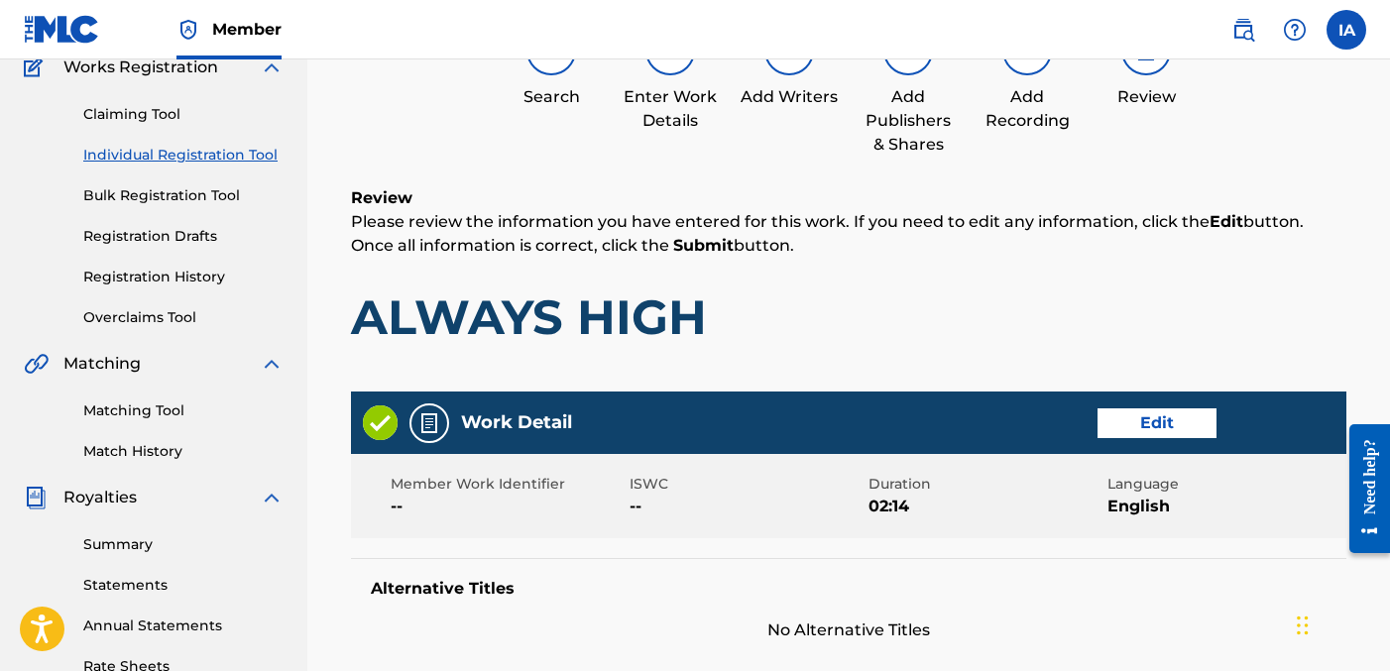
scroll to position [89, 0]
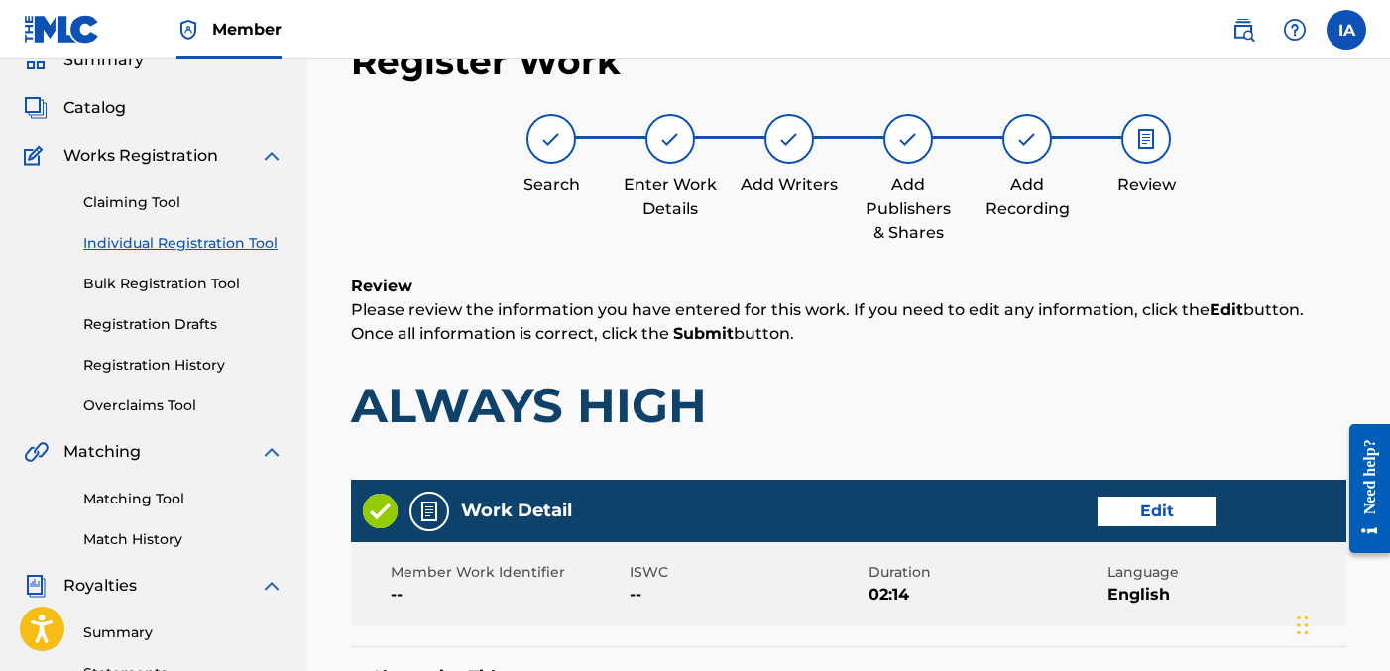
click at [877, 377] on h1 "ALWAYS HIGH" at bounding box center [849, 405] width 996 height 59
click at [820, 357] on div "Review Please review the information you have entered for this work. If you nee…" at bounding box center [849, 370] width 996 height 190
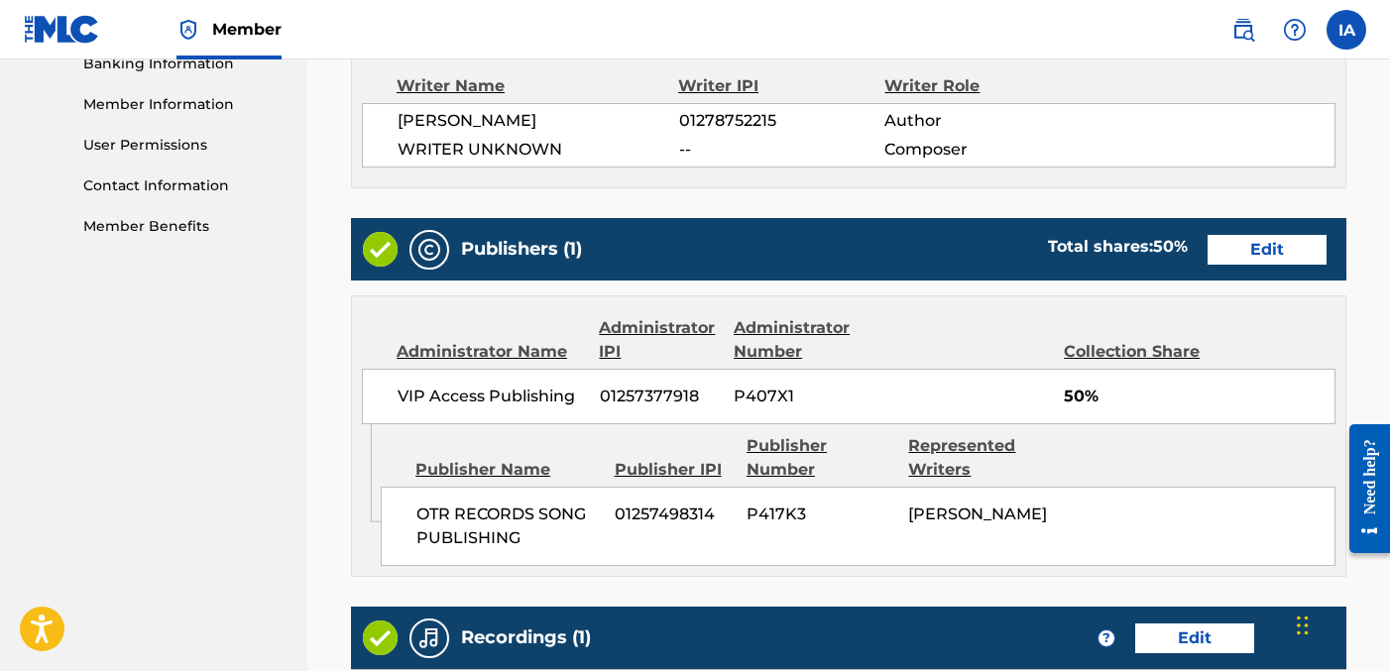
scroll to position [1146, 0]
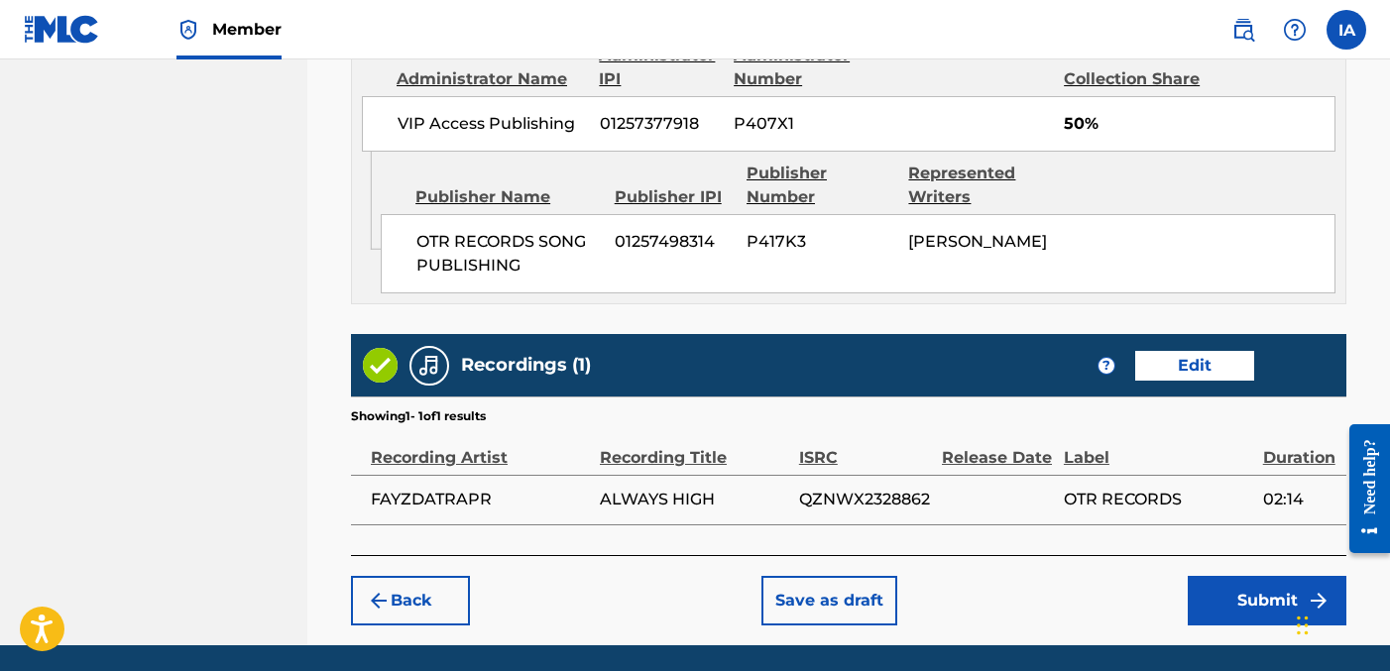
click at [1261, 588] on button "Submit" at bounding box center [1267, 601] width 159 height 50
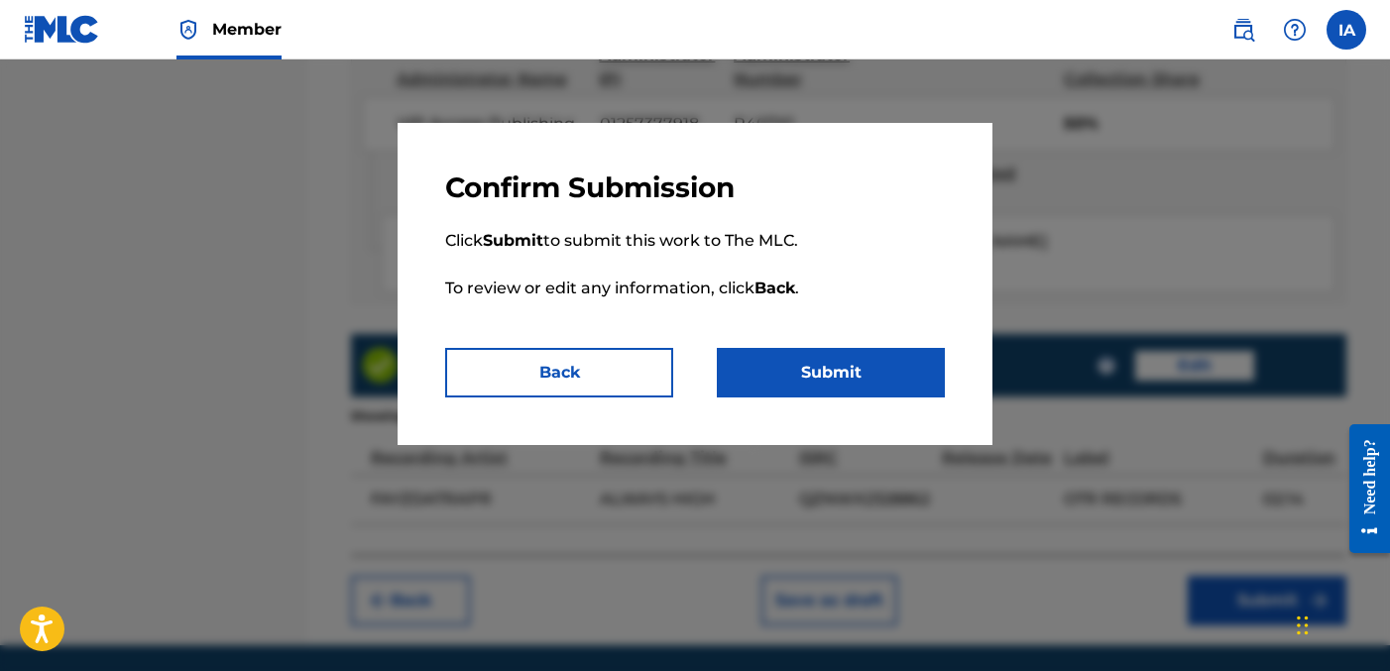
click at [823, 368] on button "Submit" at bounding box center [831, 373] width 228 height 50
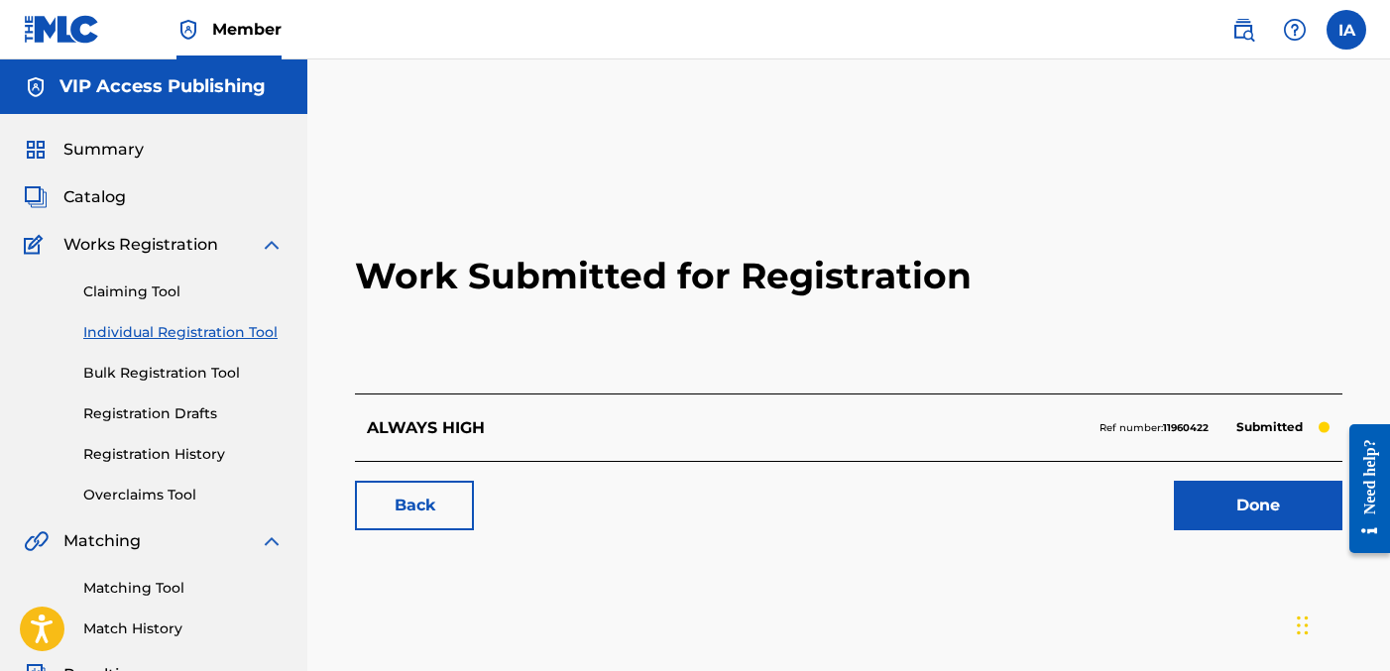
click at [231, 334] on link "Individual Registration Tool" at bounding box center [183, 332] width 200 height 21
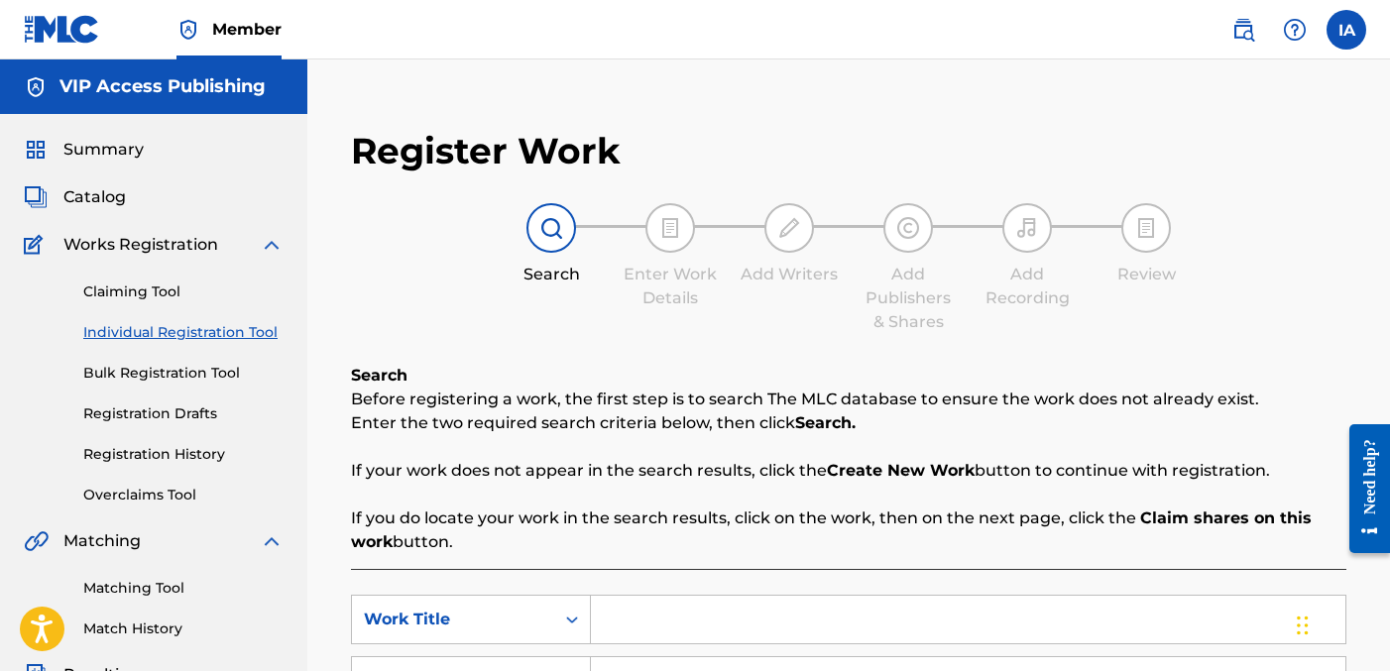
scroll to position [316, 0]
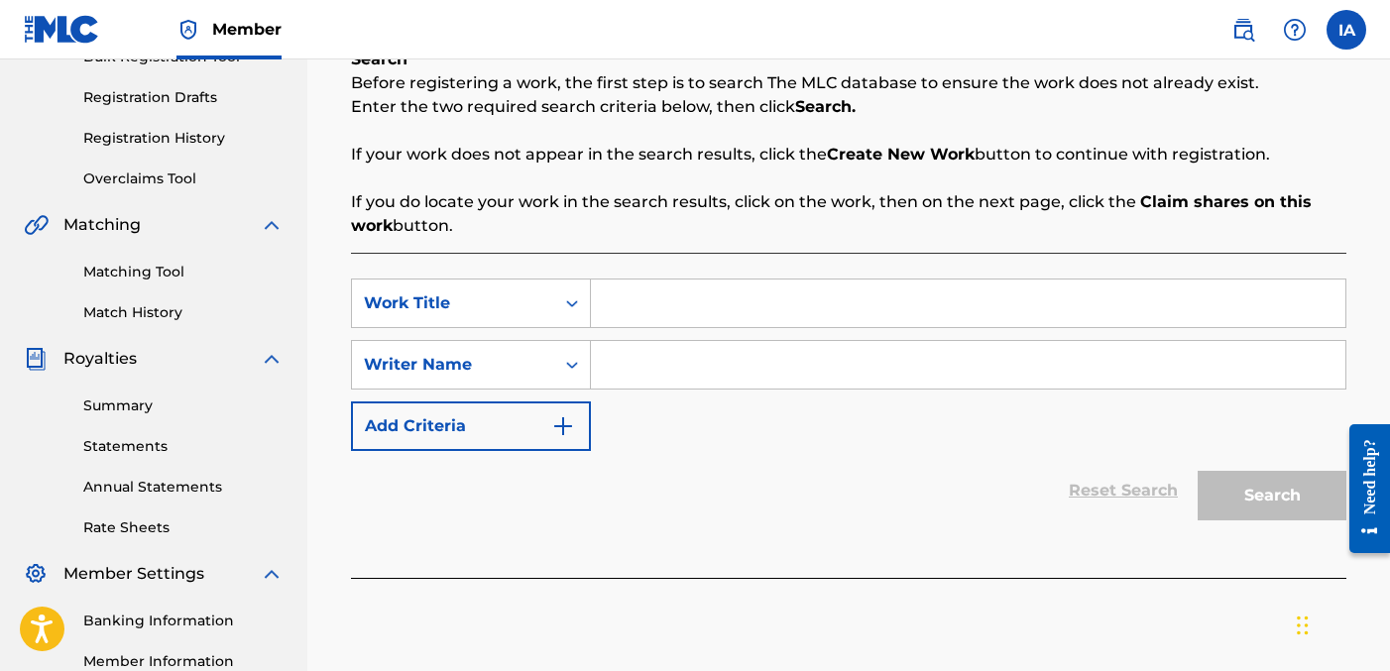
click at [969, 309] on input "Search Form" at bounding box center [968, 304] width 755 height 48
paste input "STRUGGLES"
type input "STRUGGLES"
click at [973, 361] on input "Search Form" at bounding box center [968, 365] width 755 height 48
type input "[PERSON_NAME] [PERSON_NAME]"
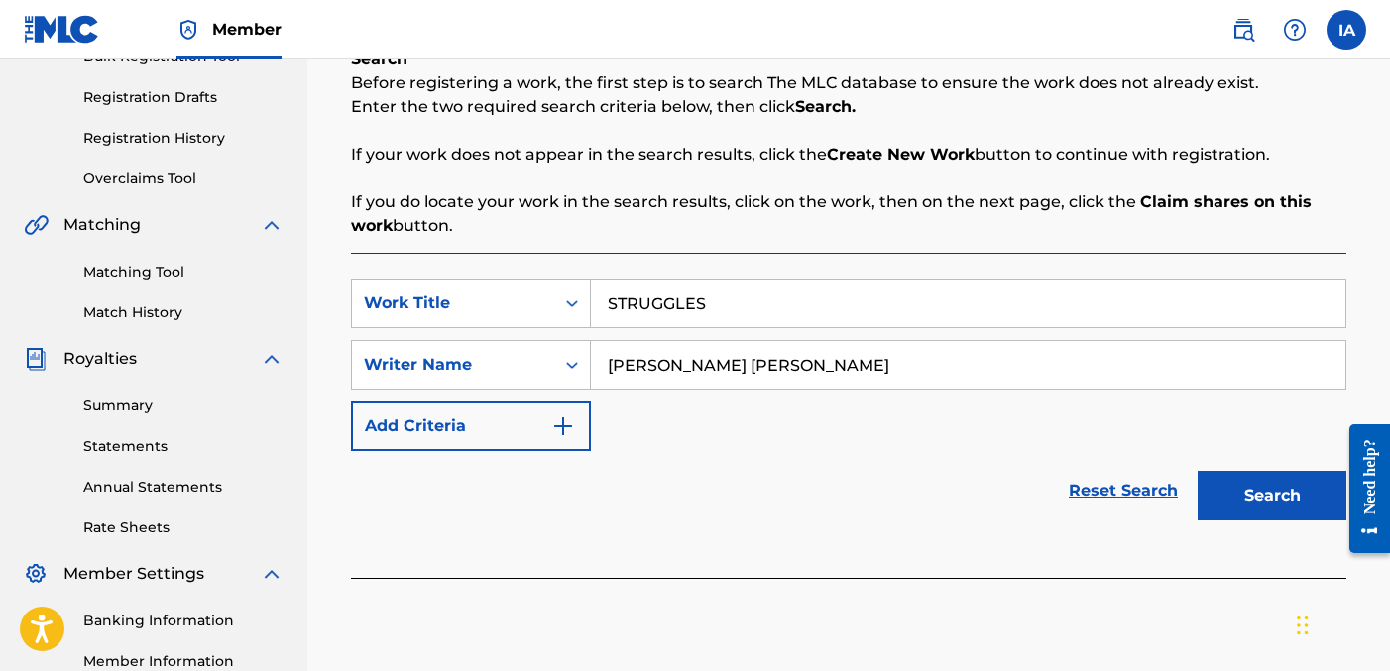
click at [1278, 483] on button "Search" at bounding box center [1272, 496] width 149 height 50
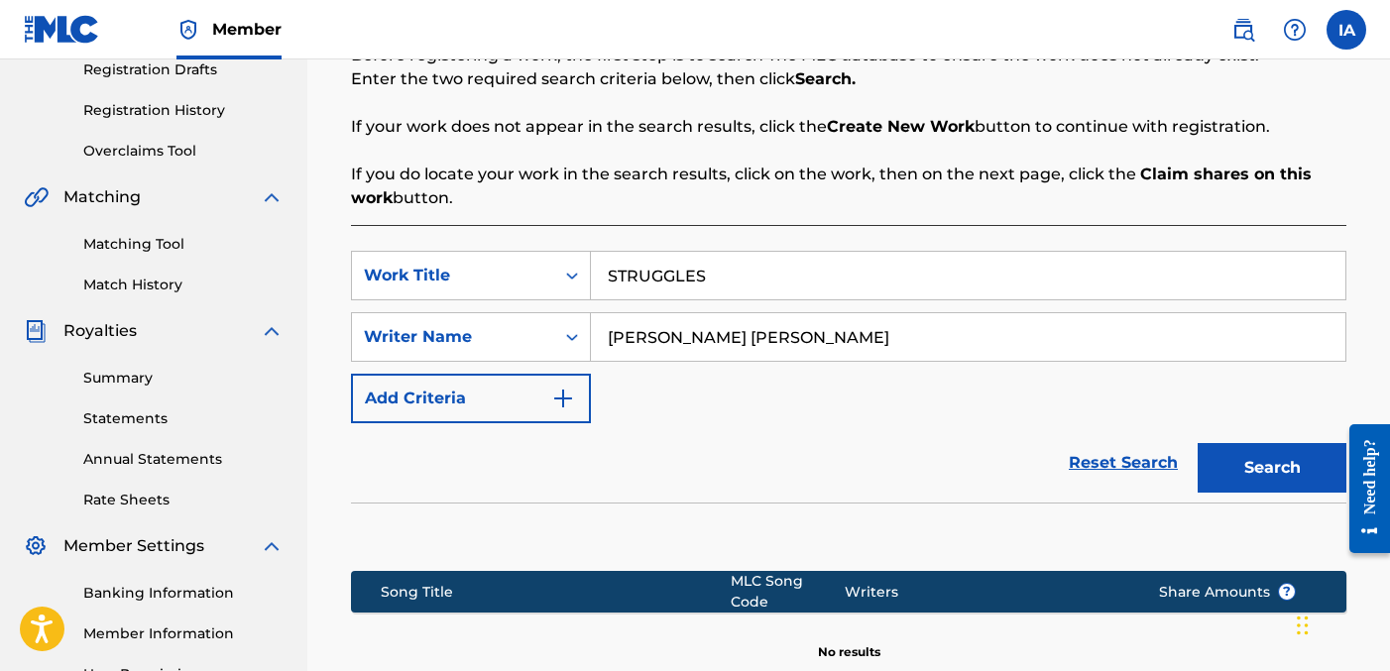
scroll to position [388, 0]
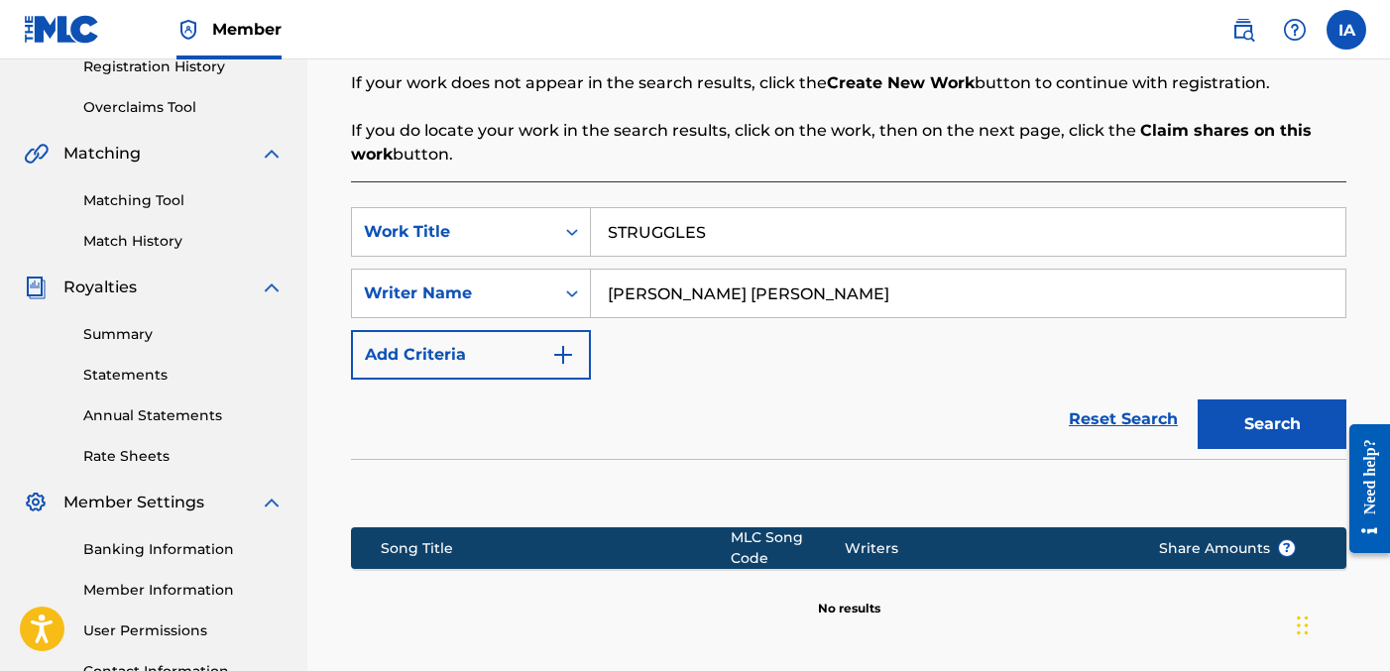
click at [1254, 429] on button "Search" at bounding box center [1272, 425] width 149 height 50
click at [880, 350] on div "SearchWithCriteria5a9eb3de-7899-4428-9ffe-8861bbb6033d Work Title STRUGGLES Sea…" at bounding box center [849, 293] width 996 height 173
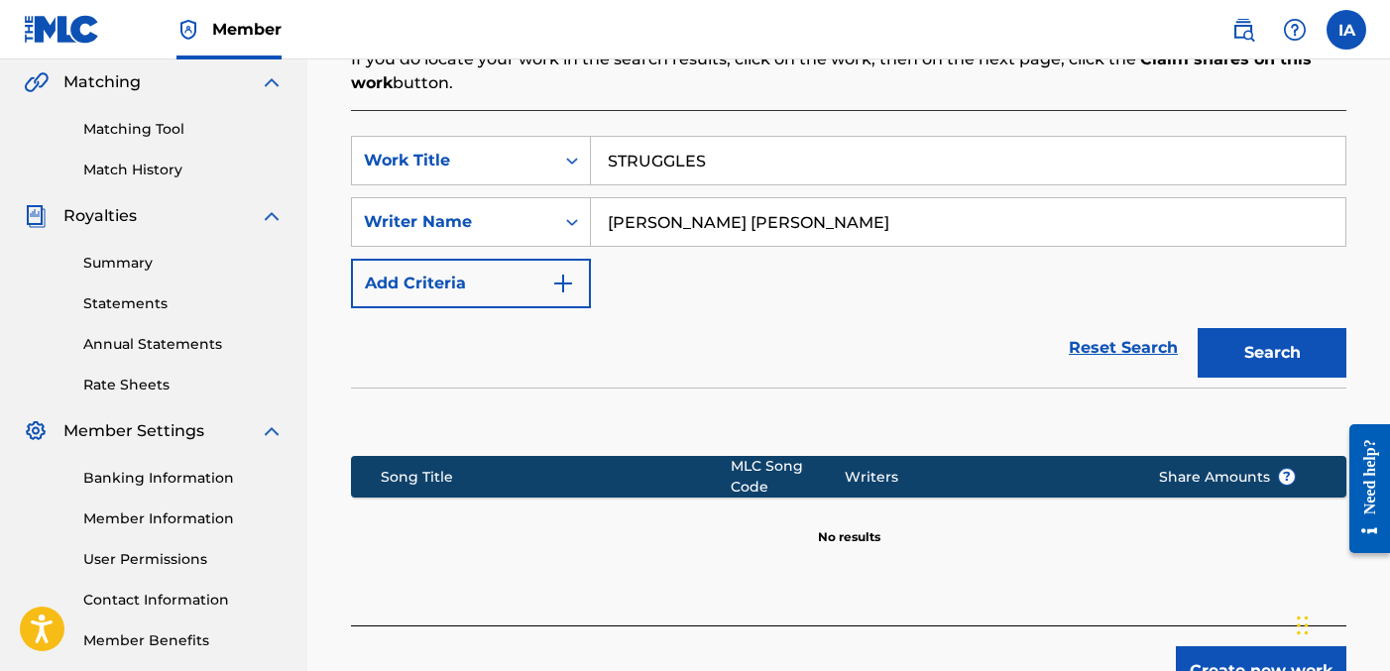
scroll to position [587, 0]
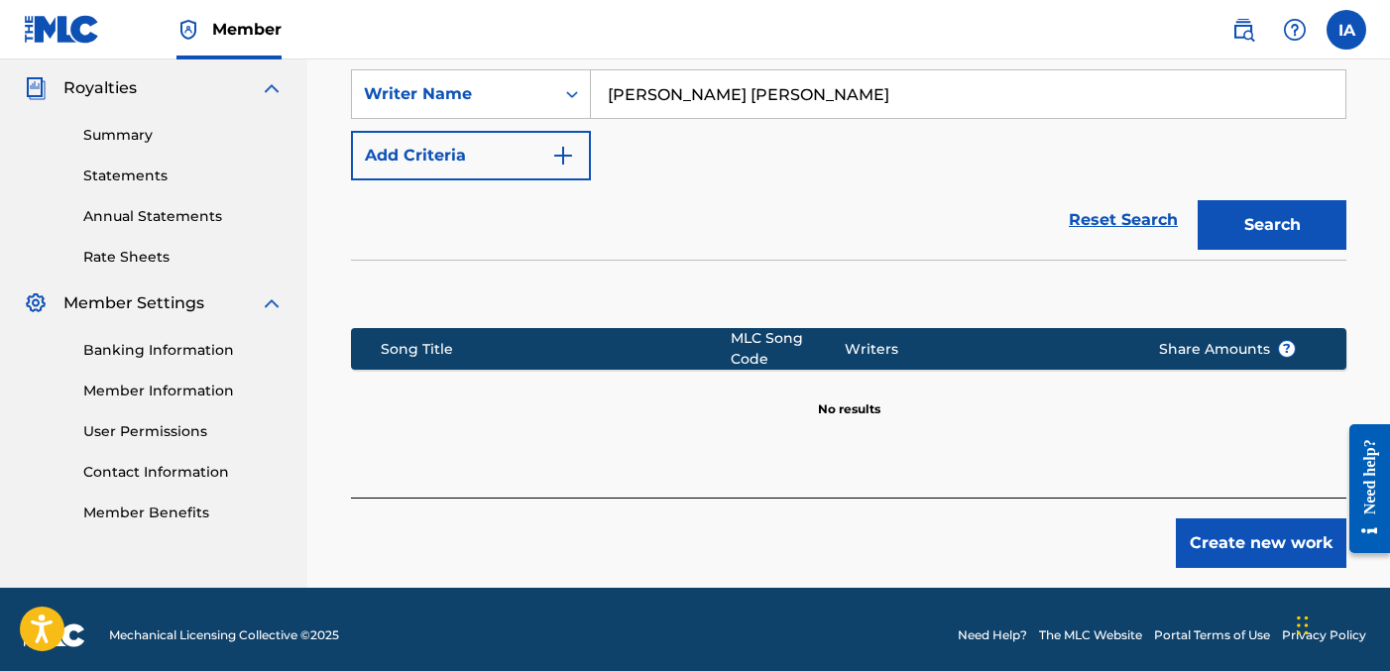
click at [1253, 519] on button "Create new work" at bounding box center [1261, 544] width 171 height 50
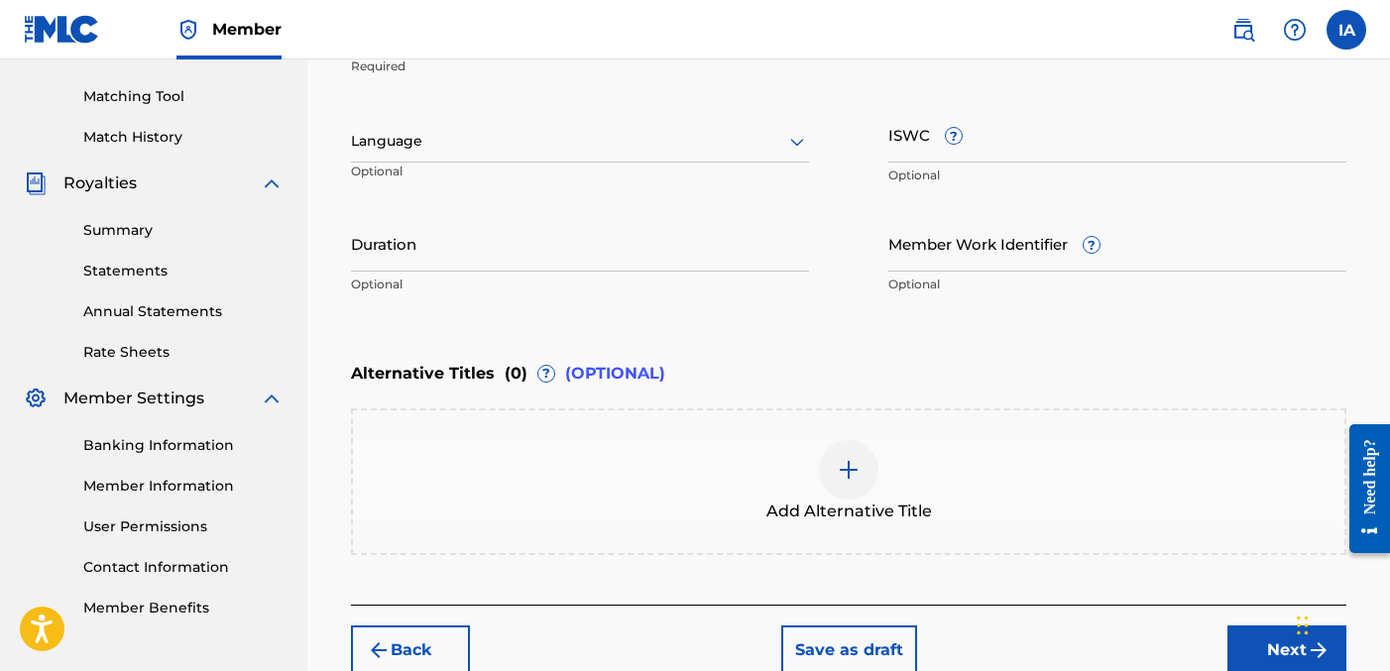
scroll to position [296, 0]
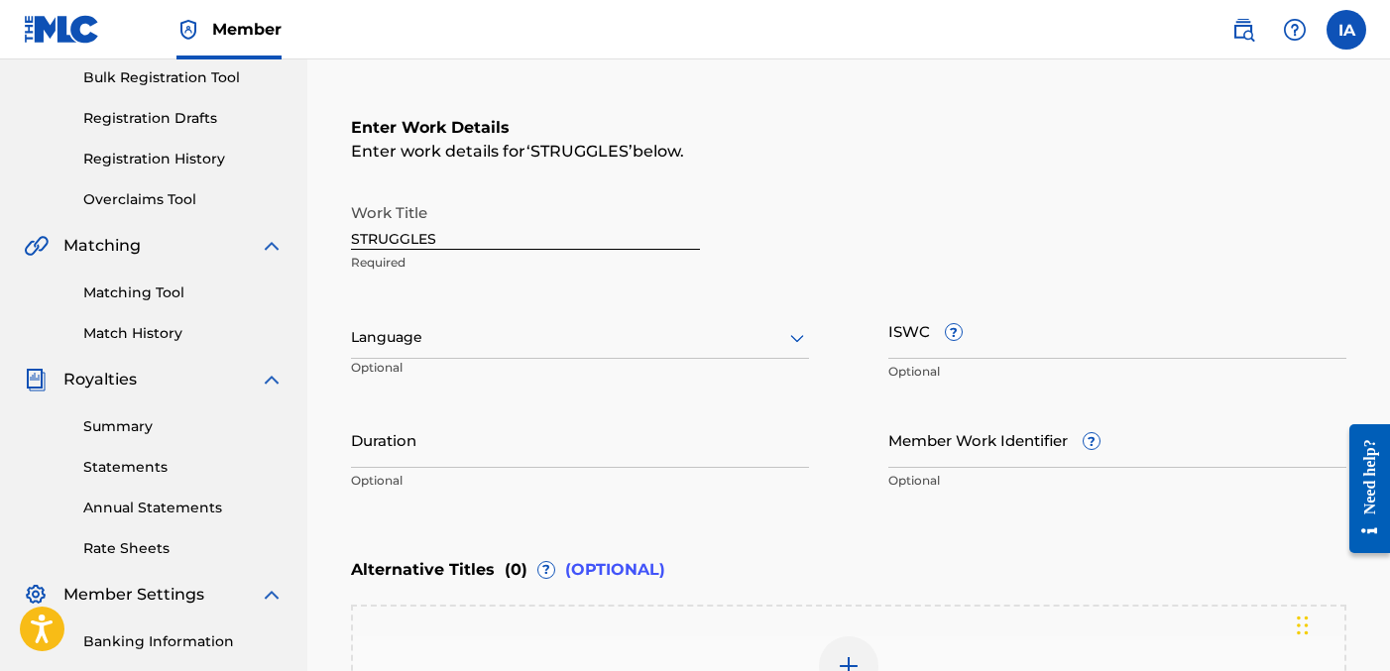
click at [552, 291] on div "Work Title STRUGGLES Required Language Optional ISWC ? Optional Duration Option…" at bounding box center [849, 346] width 996 height 307
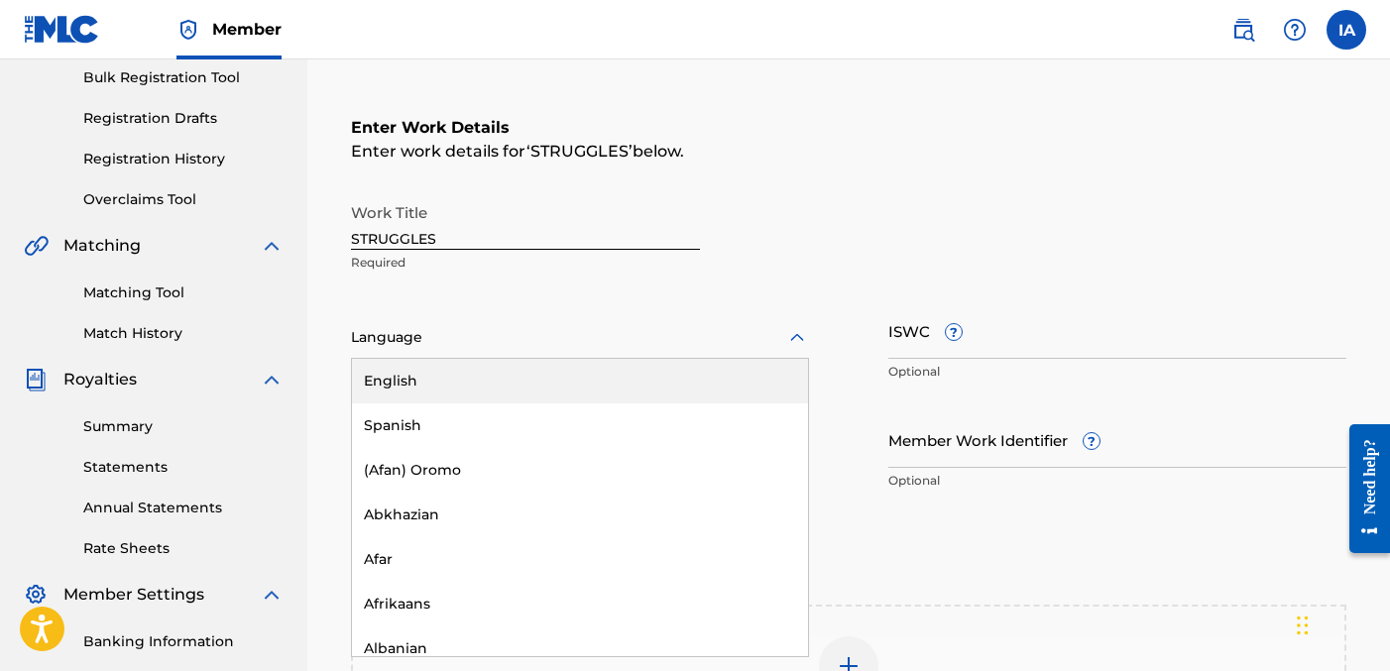
click at [625, 334] on div at bounding box center [580, 337] width 458 height 25
click at [469, 370] on div "English" at bounding box center [580, 381] width 456 height 45
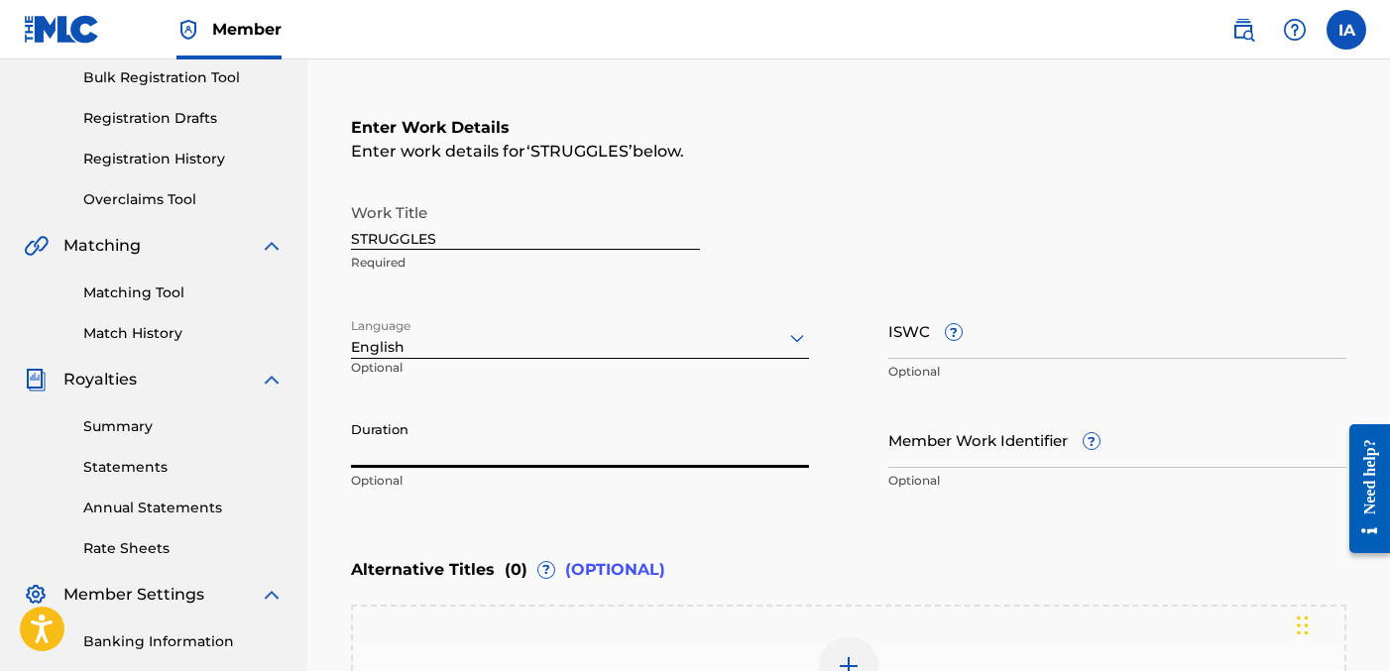
click at [414, 425] on input "Duration" at bounding box center [580, 440] width 458 height 57
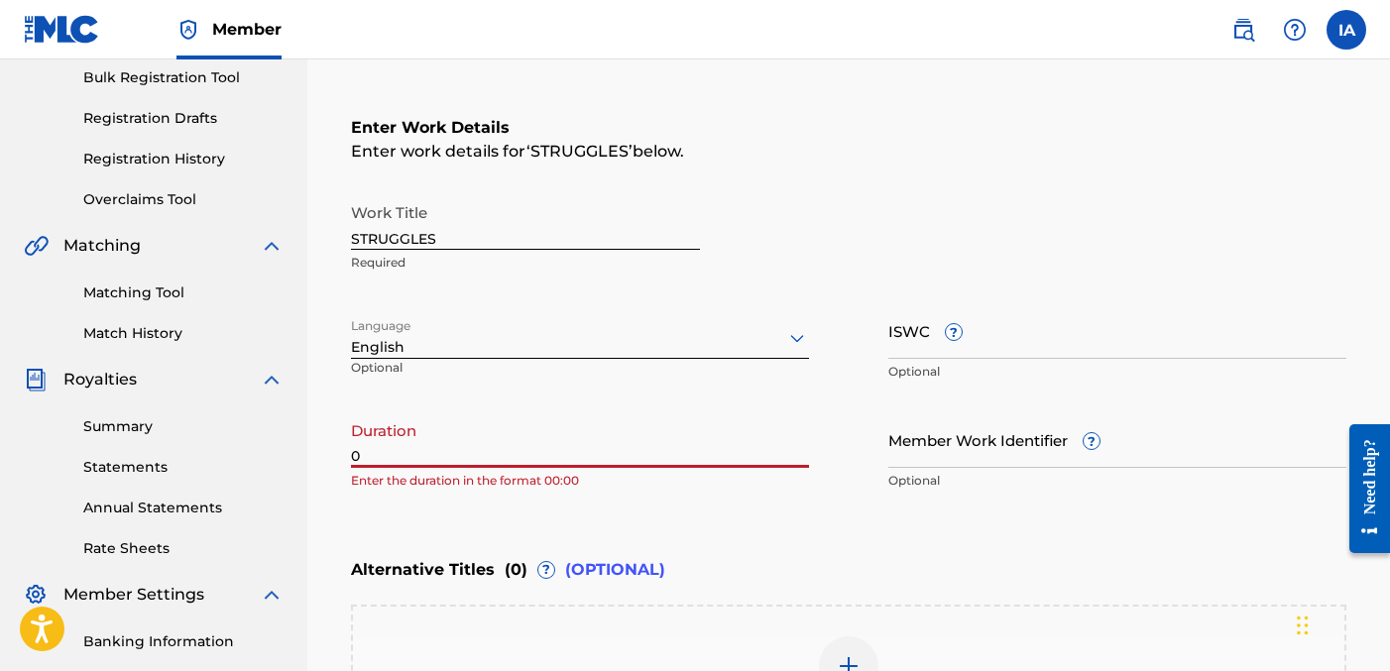
paste input "2:58"
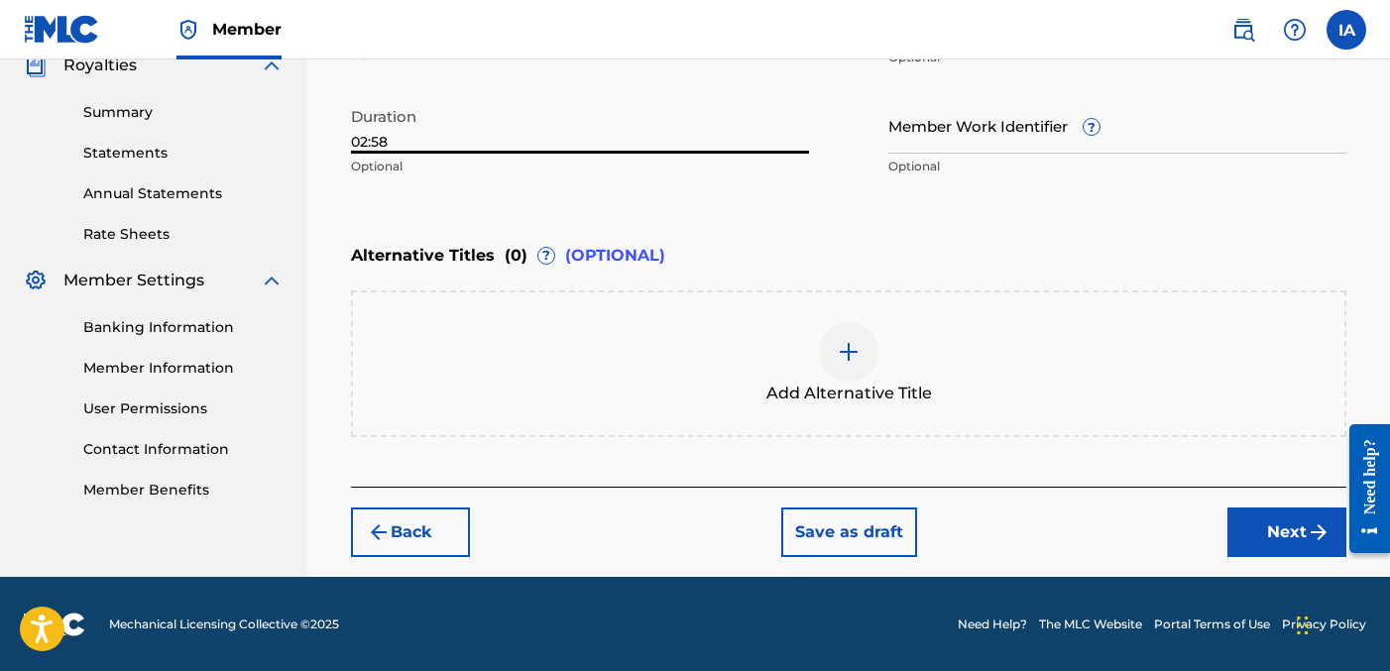
type input "02:58"
click at [1250, 530] on button "Next" at bounding box center [1287, 533] width 119 height 50
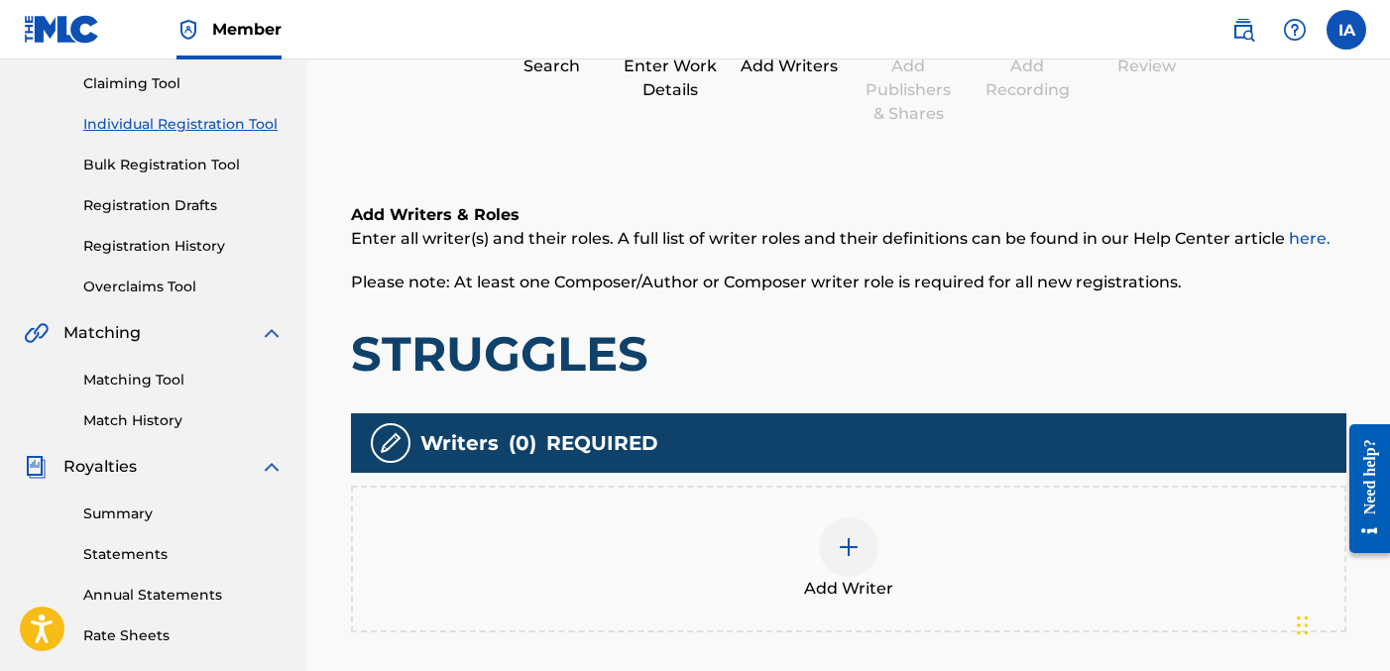
scroll to position [89, 0]
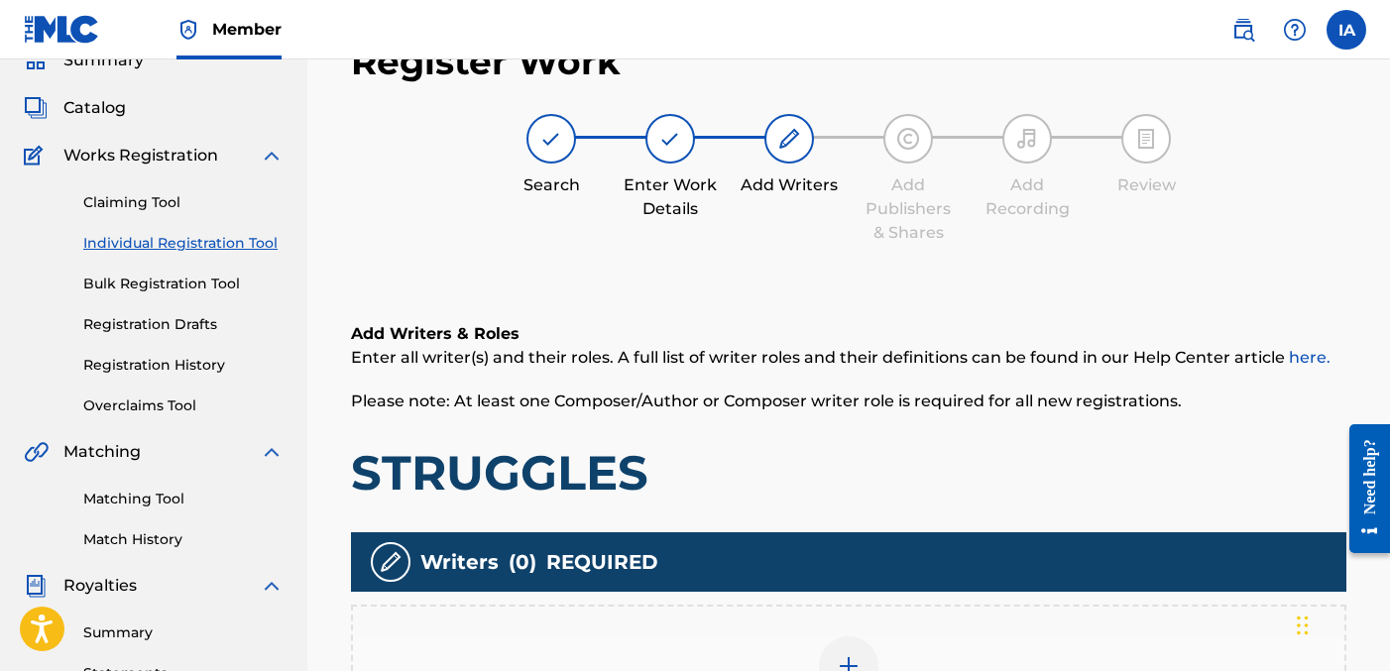
click at [992, 441] on div "Add Writers & Roles Enter all writer(s) and their roles. A full list of writer …" at bounding box center [849, 412] width 996 height 180
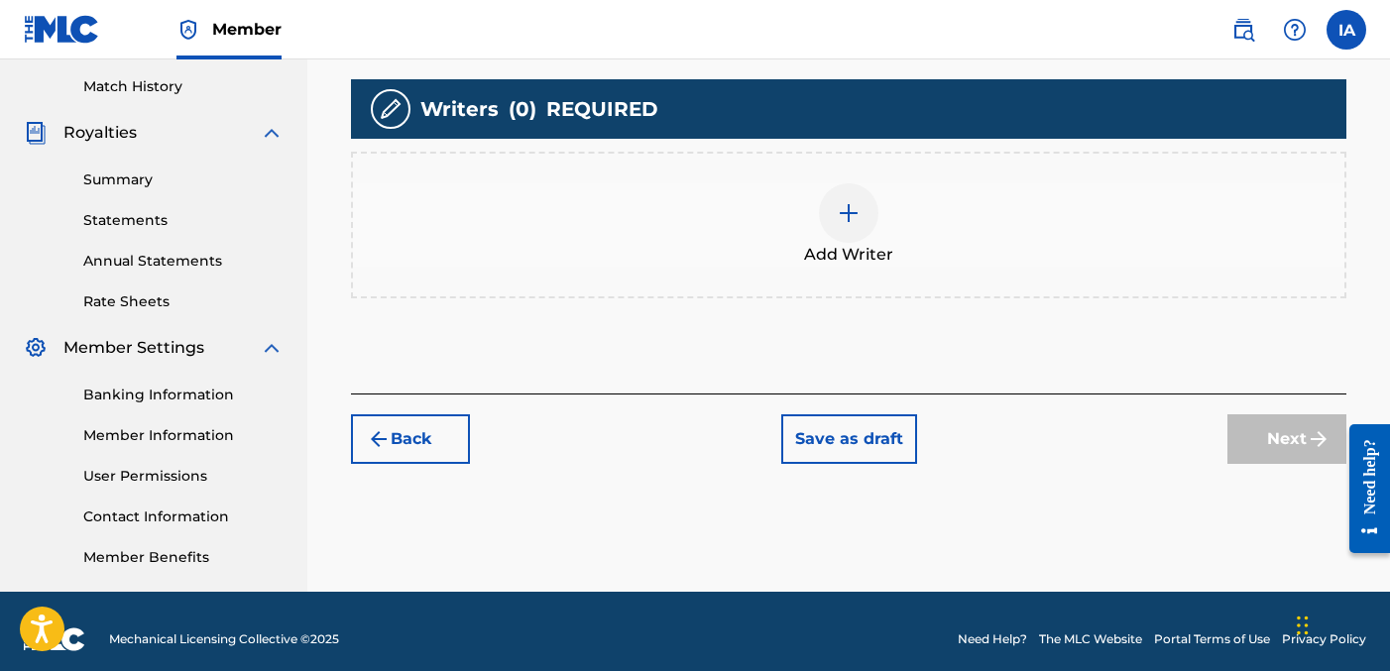
scroll to position [558, 0]
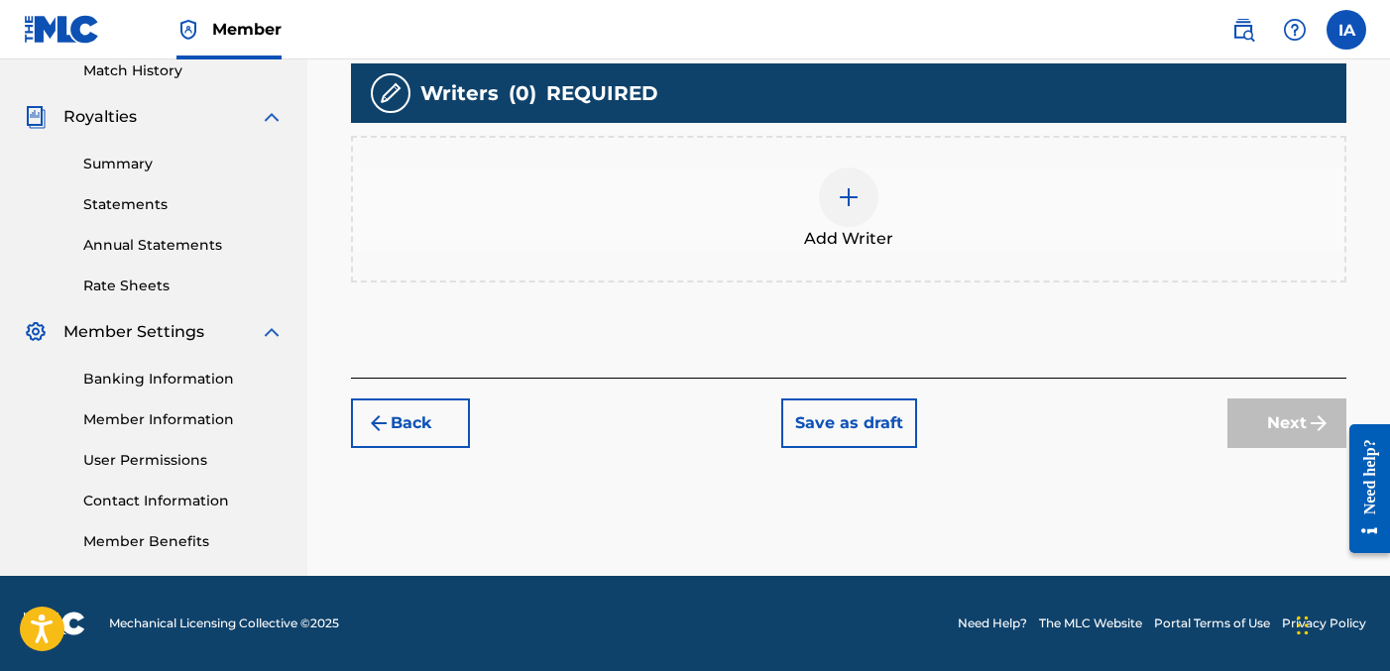
click at [918, 238] on div "Add Writer" at bounding box center [849, 209] width 992 height 83
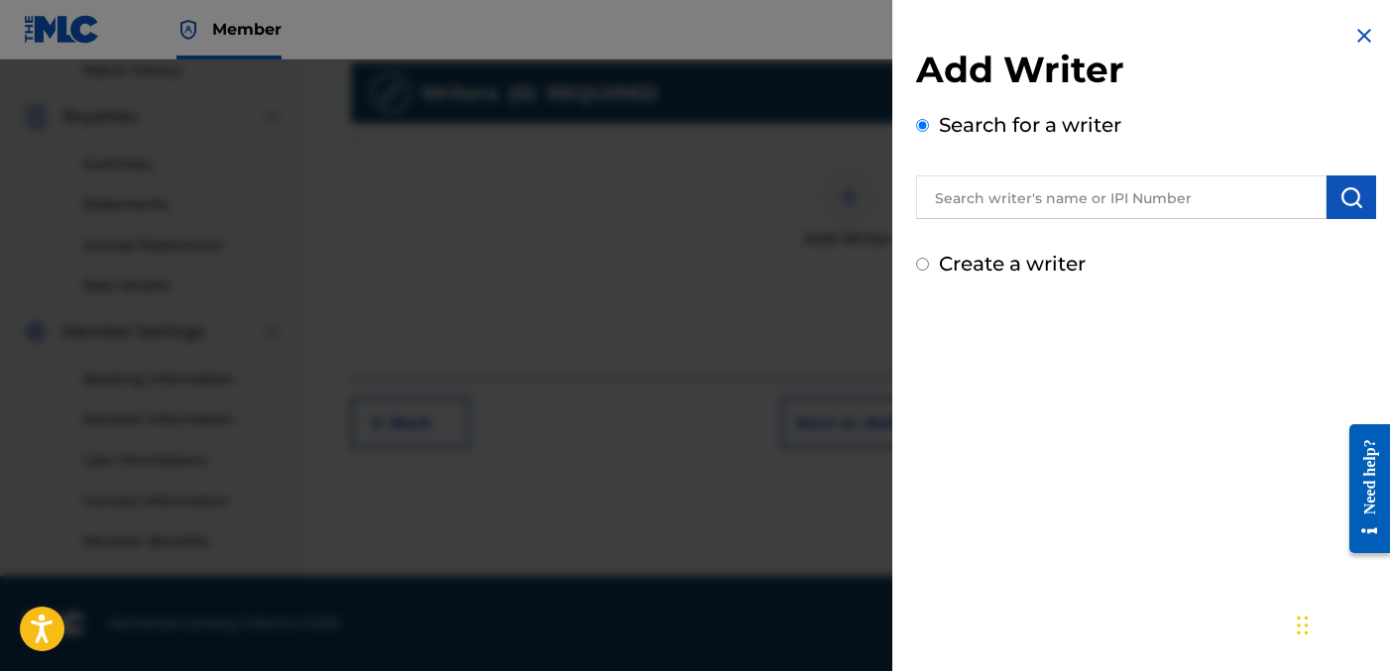
scroll to position [554, 0]
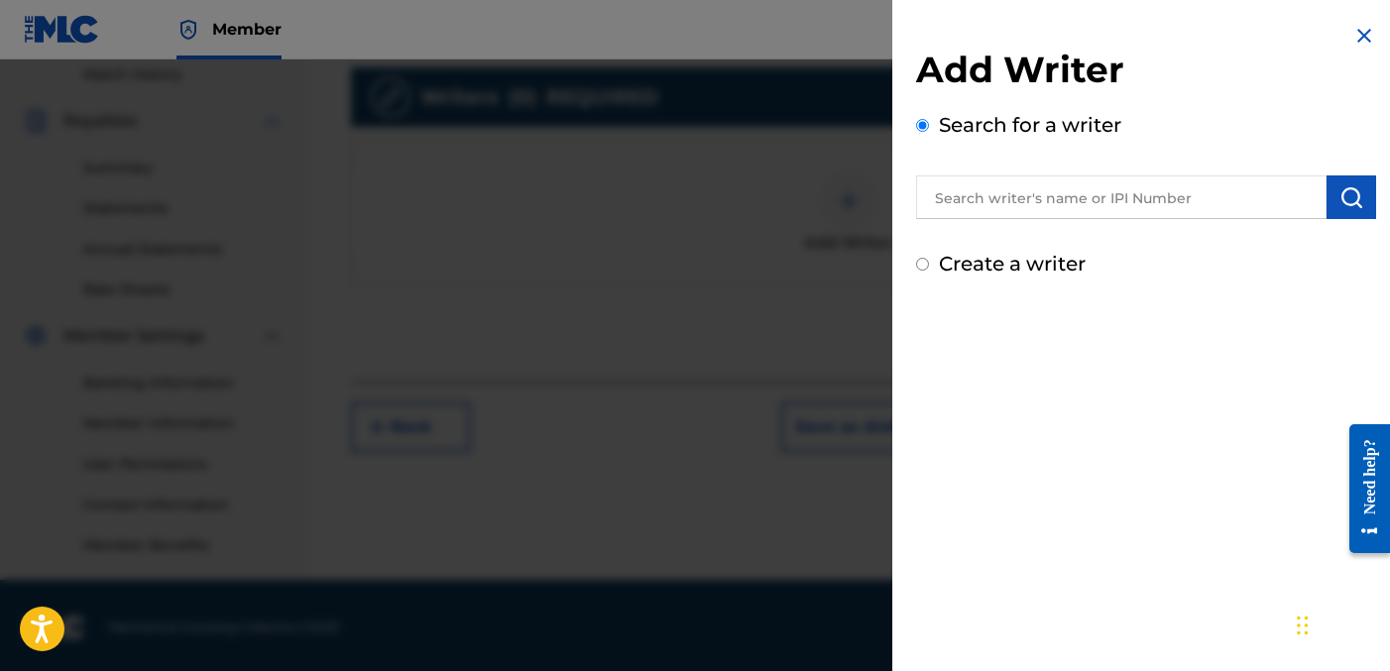
click at [946, 270] on label "Create a writer" at bounding box center [1012, 264] width 147 height 24
radio input "true"
click at [929, 270] on input "Create a writer" at bounding box center [922, 264] width 13 height 13
radio input "false"
radio input "true"
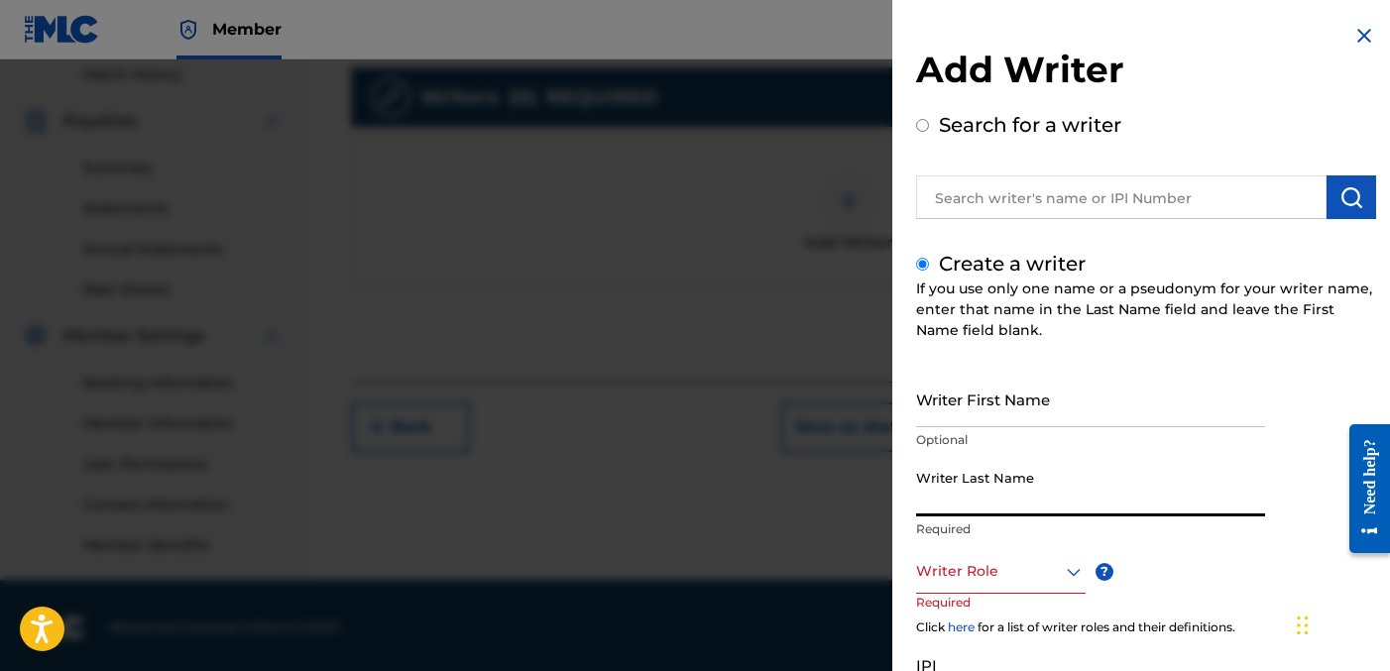
click at [1005, 509] on input "Writer Last Name" at bounding box center [1090, 488] width 349 height 57
paste input "[PERSON_NAME] [PERSON_NAME]"
drag, startPoint x: 977, startPoint y: 504, endPoint x: 1146, endPoint y: 518, distance: 170.1
click at [1146, 518] on div "Writer Last Name [PERSON_NAME] [PERSON_NAME] Required" at bounding box center [1090, 504] width 349 height 89
type input "[PERSON_NAME]"
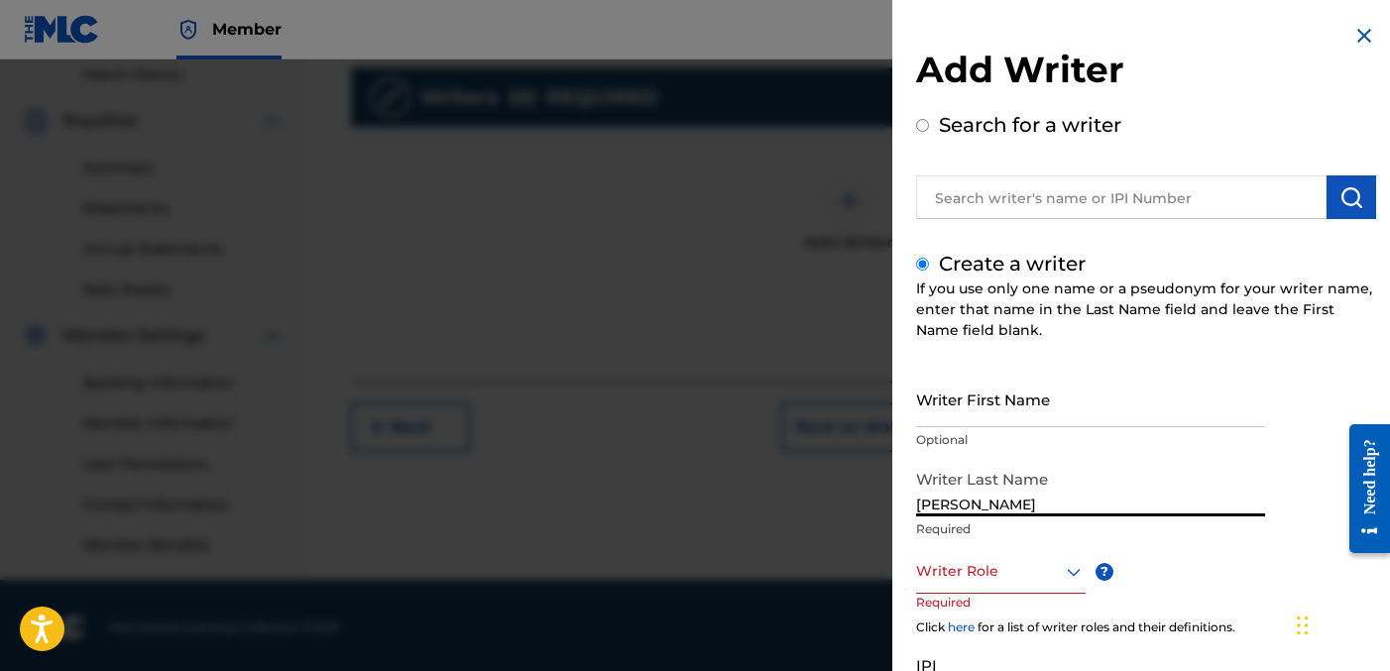
click at [1035, 422] on input "Writer First Name" at bounding box center [1090, 399] width 349 height 57
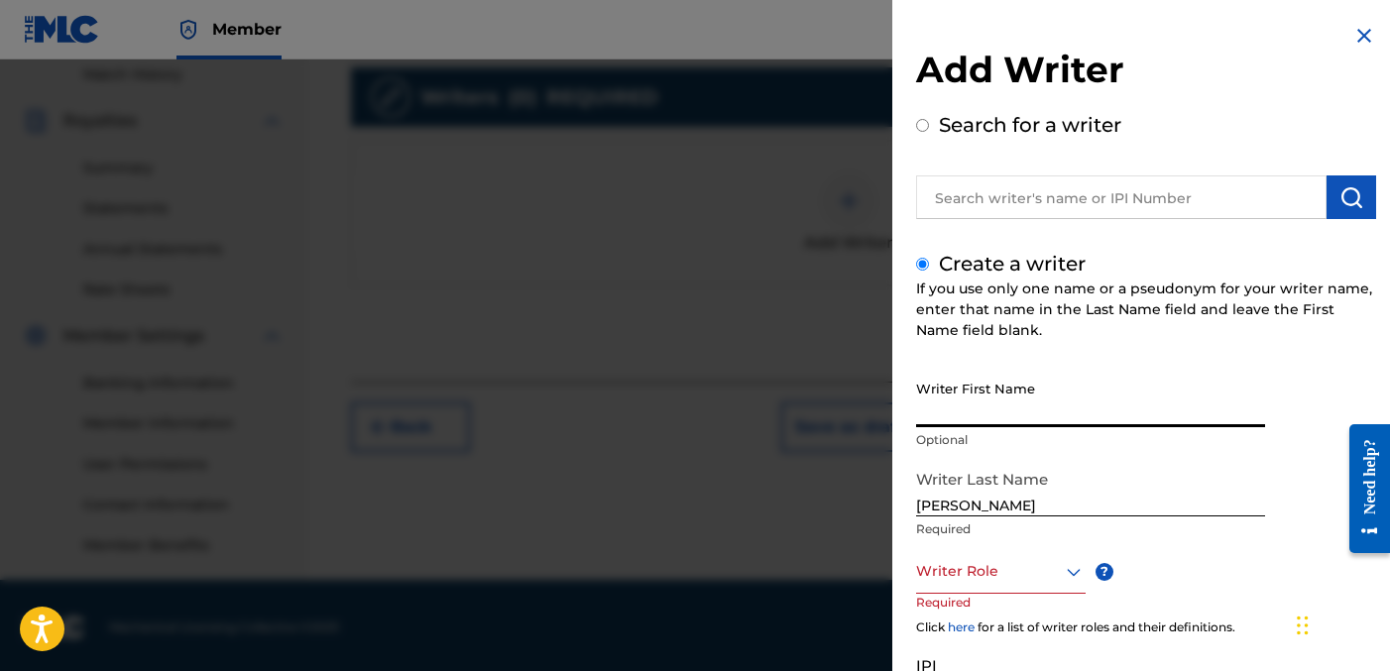
paste input "[PERSON_NAME]"
type input "[PERSON_NAME]"
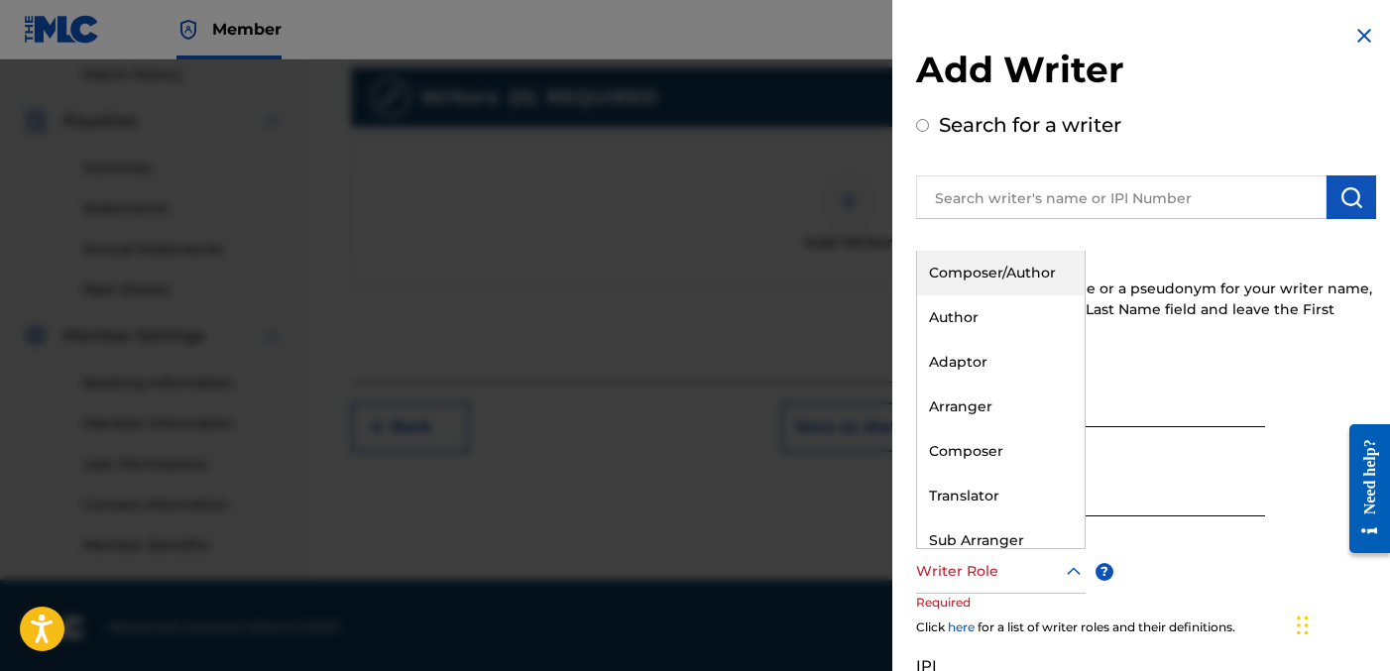
click at [988, 569] on div at bounding box center [1001, 571] width 170 height 25
click at [1003, 319] on div "Author" at bounding box center [1001, 318] width 168 height 45
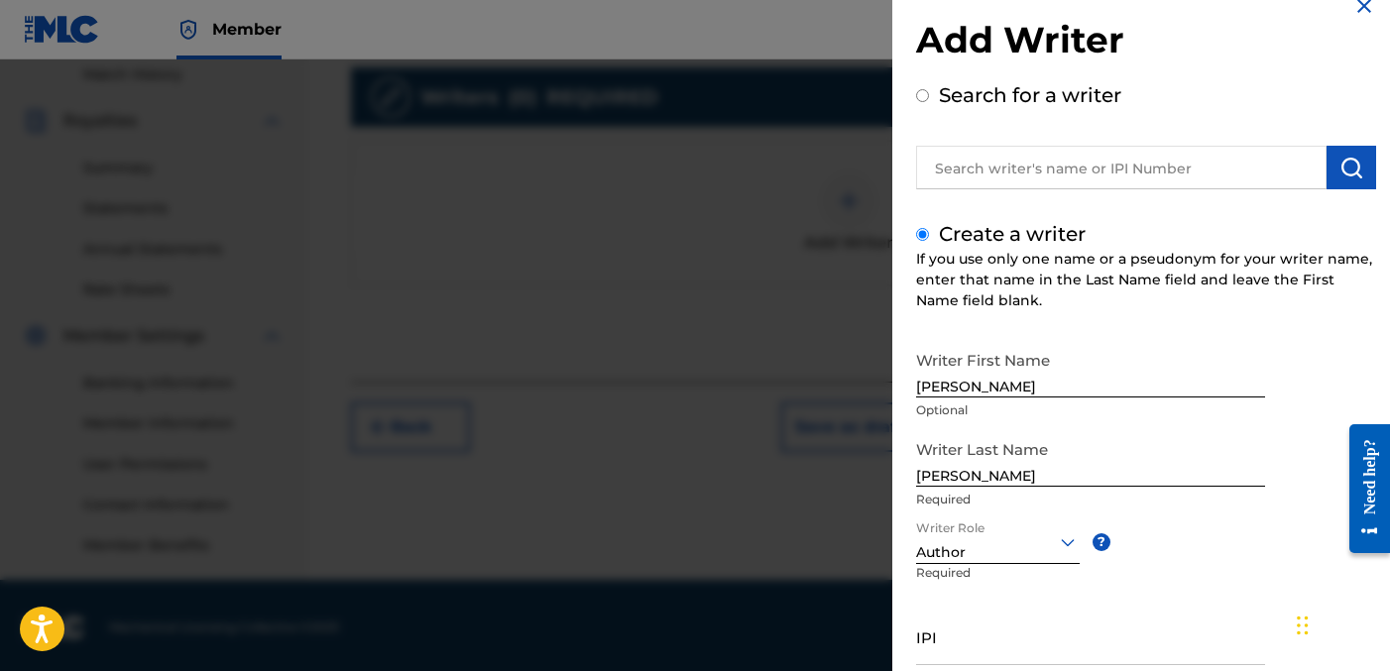
scroll to position [189, 0]
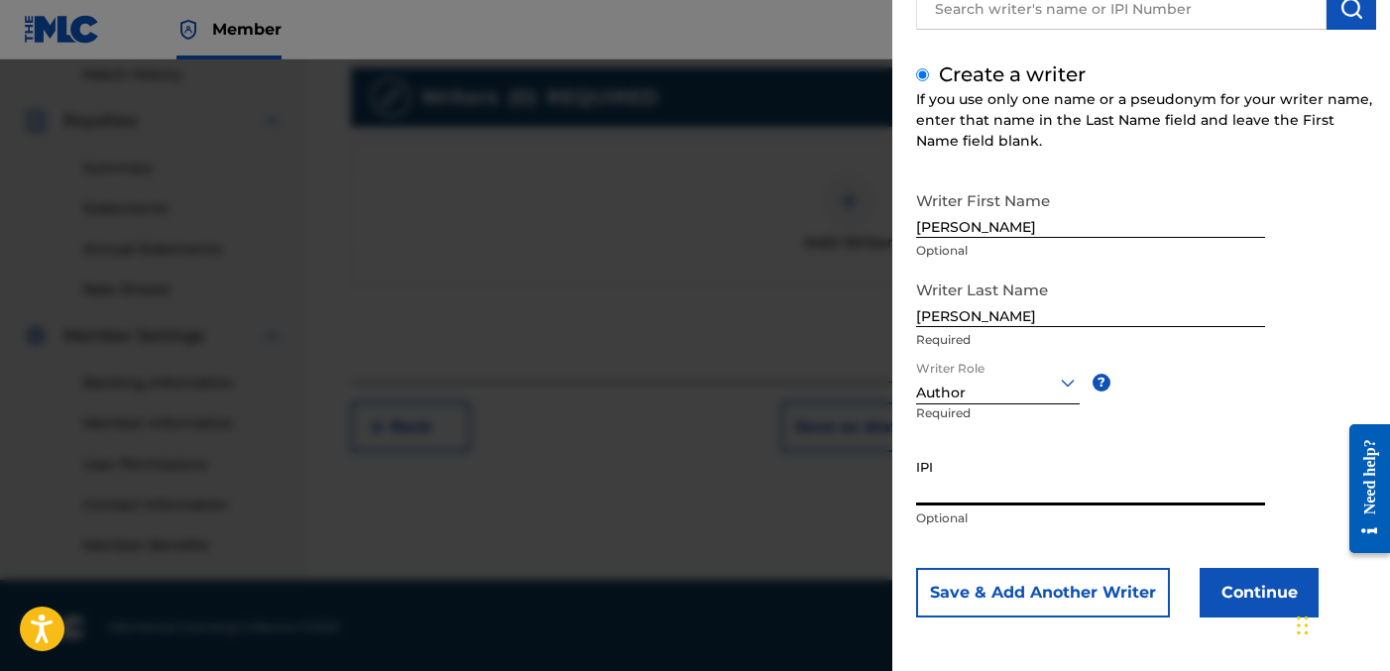
click at [1079, 497] on input "IPI" at bounding box center [1090, 477] width 349 height 57
click at [1064, 495] on input "IPI" at bounding box center [1090, 477] width 349 height 57
paste input "1278752215"
click at [917, 488] on input "1278752215" at bounding box center [1090, 477] width 349 height 57
type input "01278752215"
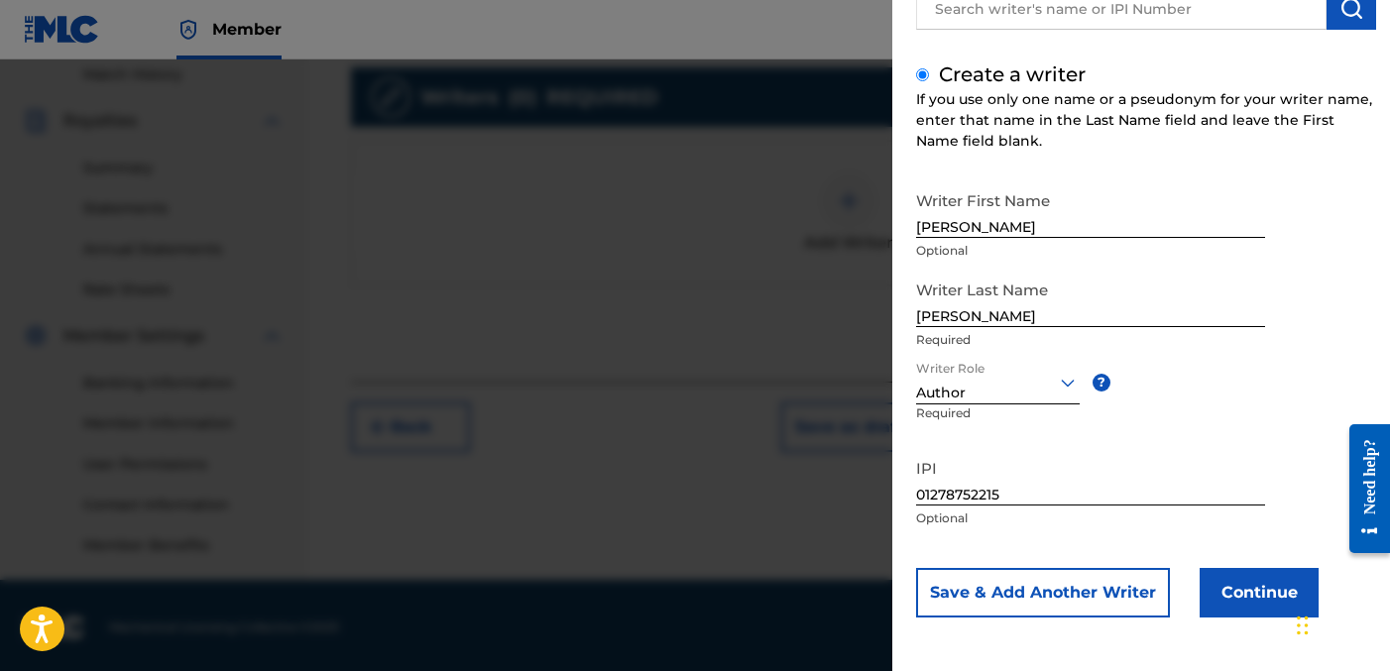
click at [1232, 601] on button "Continue" at bounding box center [1259, 593] width 119 height 50
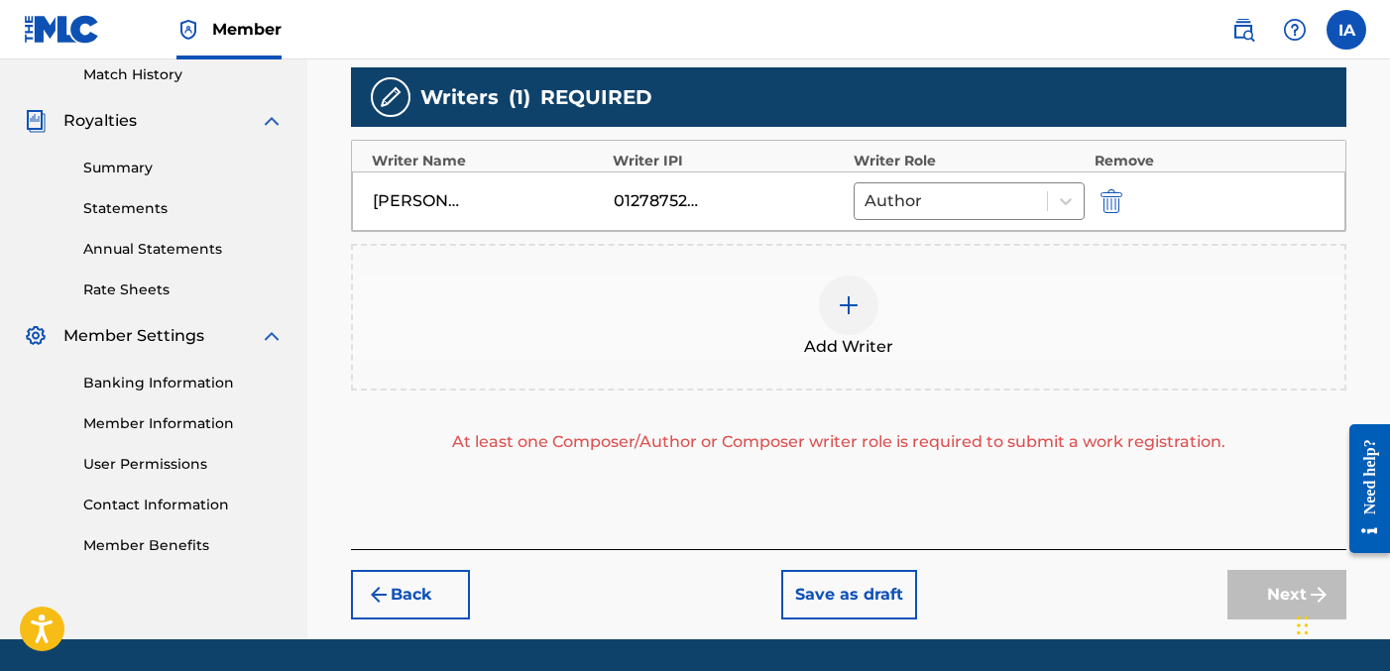
click at [1030, 282] on div "Add Writer" at bounding box center [849, 317] width 992 height 83
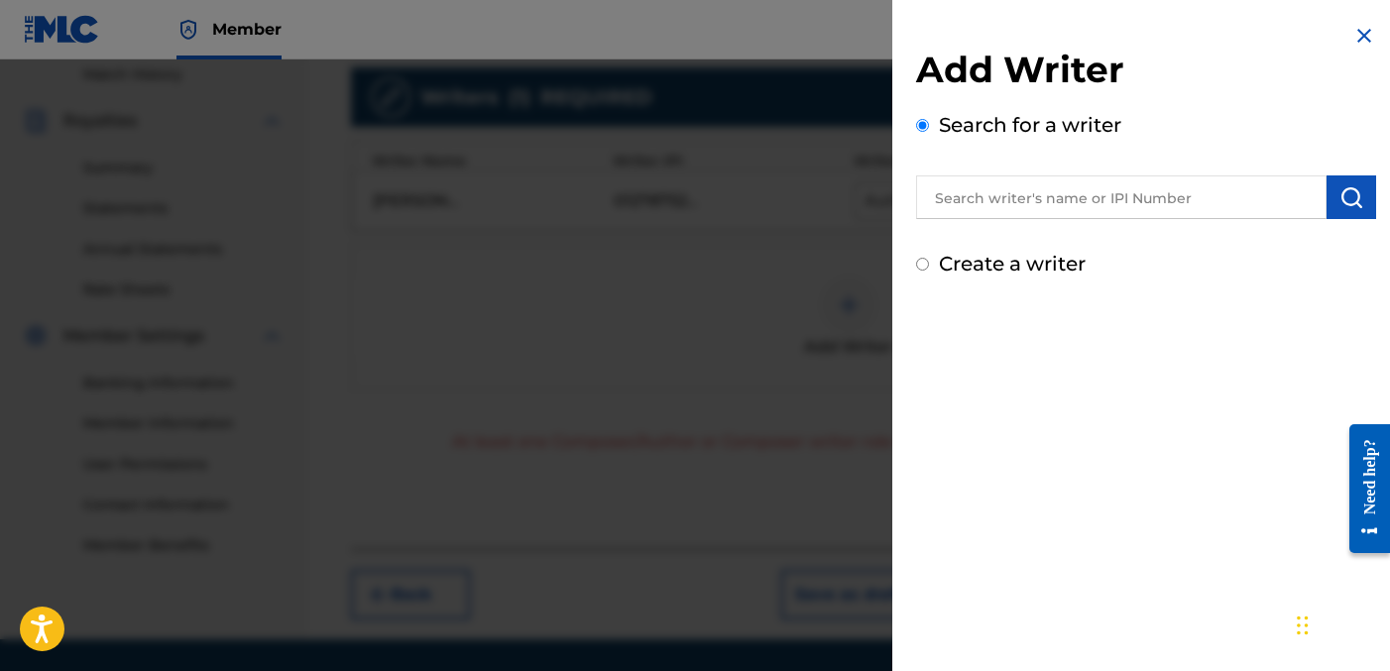
click at [1013, 264] on label "Create a writer" at bounding box center [1012, 264] width 147 height 24
radio input "true"
click at [929, 264] on input "Create a writer" at bounding box center [922, 264] width 13 height 13
radio input "false"
radio input "true"
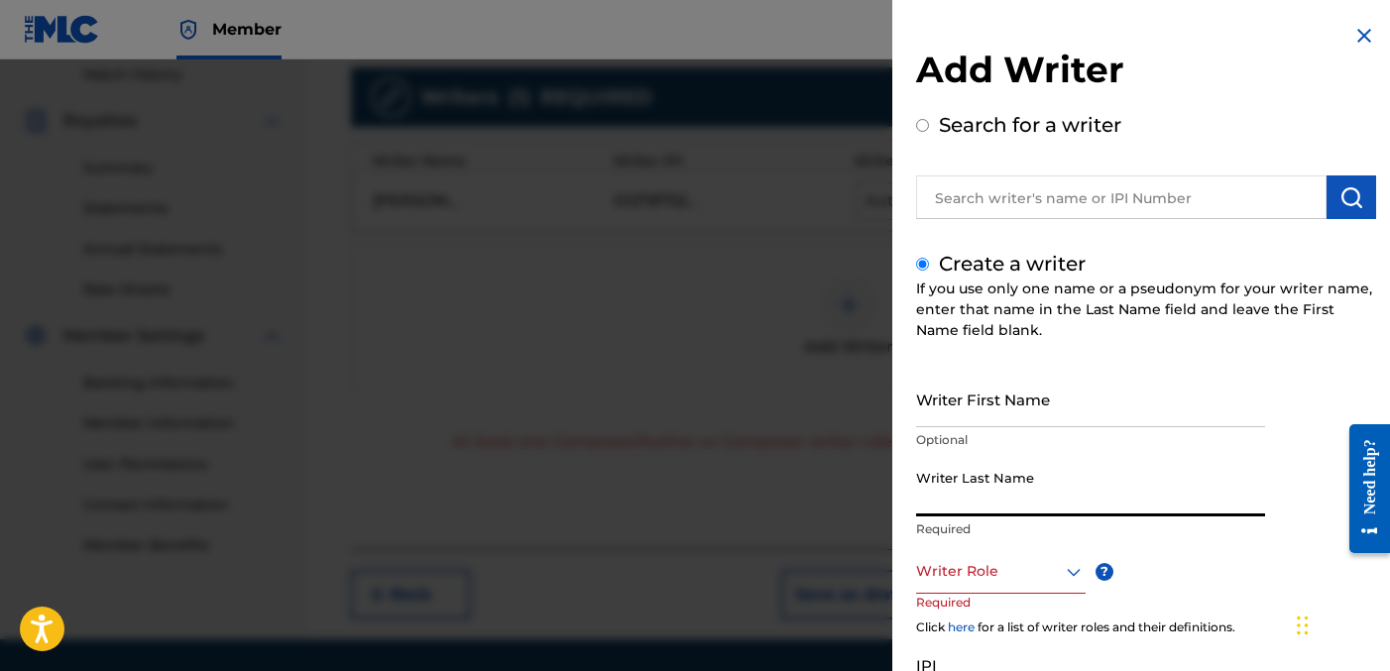
click at [976, 479] on input "Writer Last Name" at bounding box center [1090, 488] width 349 height 57
paste input "UNKNOWN WRITER"
click at [1029, 506] on input "UNKNOWN WRITER" at bounding box center [1090, 488] width 349 height 57
type input "UNKNOWN"
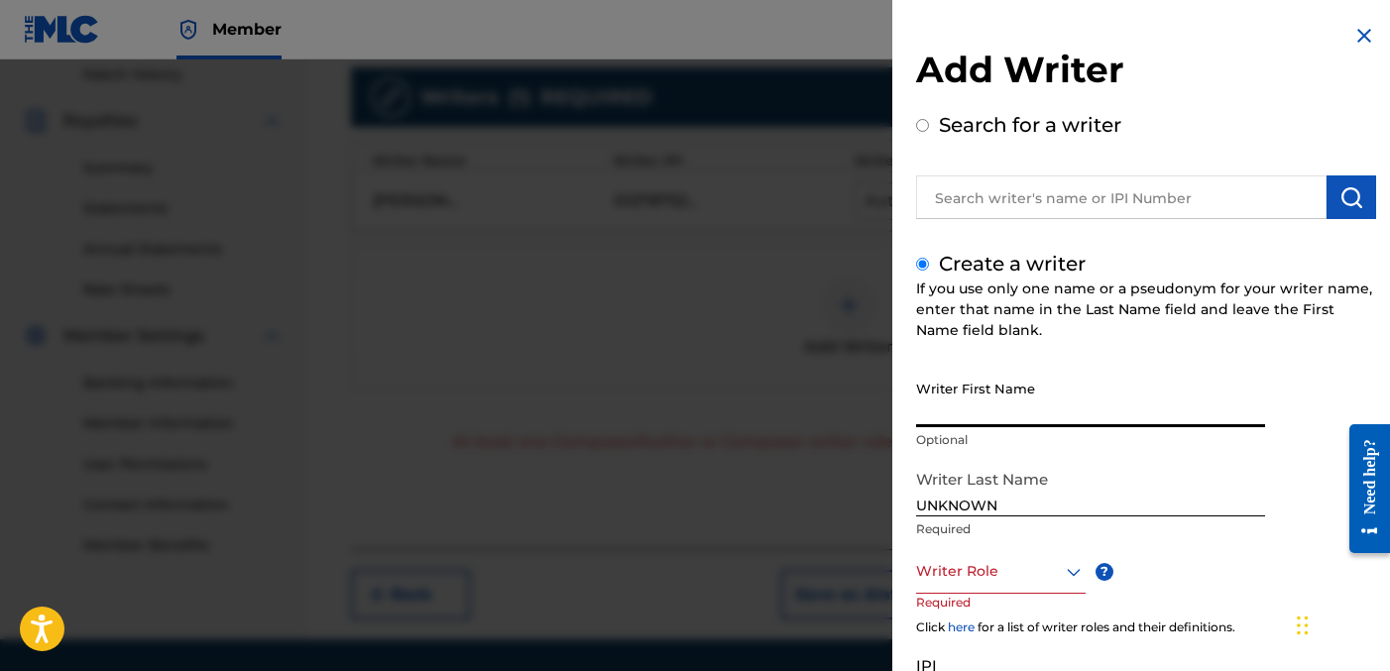
click at [1015, 406] on input "Writer First Name" at bounding box center [1090, 399] width 349 height 57
paste input "WRITER"
type input "WRITER"
click at [1018, 559] on div at bounding box center [1001, 571] width 170 height 25
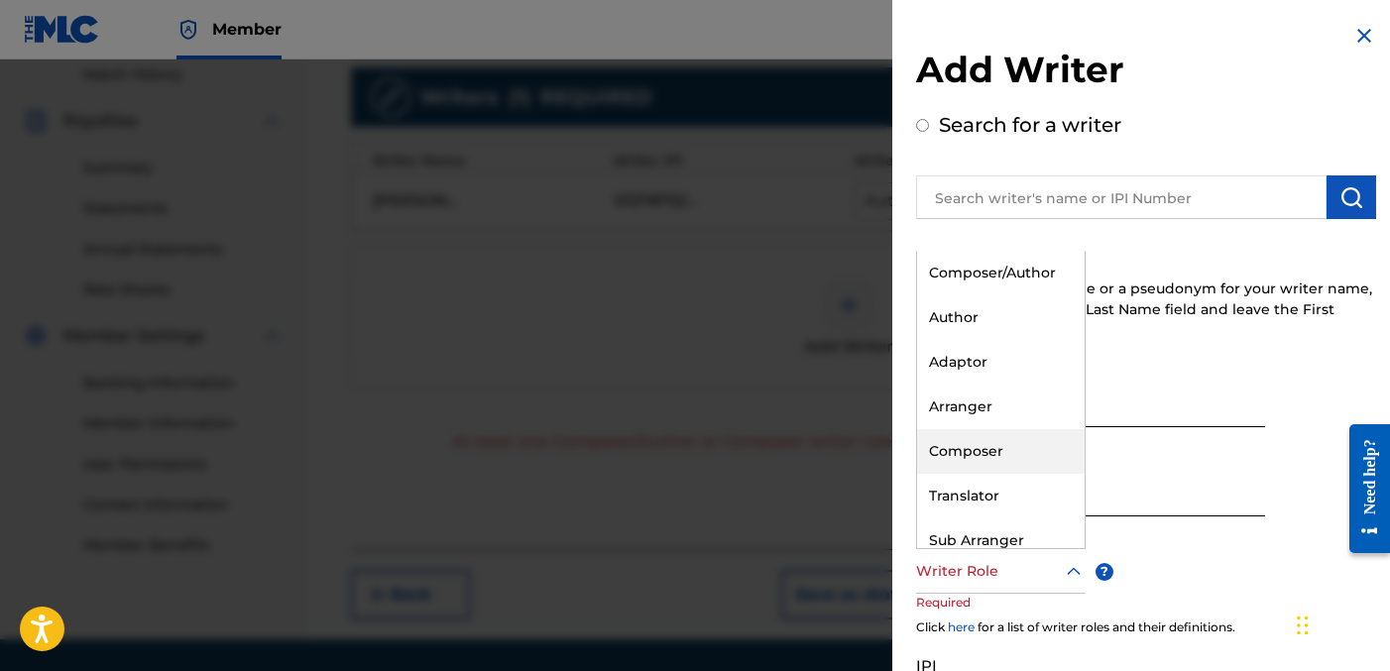
click at [1014, 445] on div "Composer" at bounding box center [1001, 451] width 168 height 45
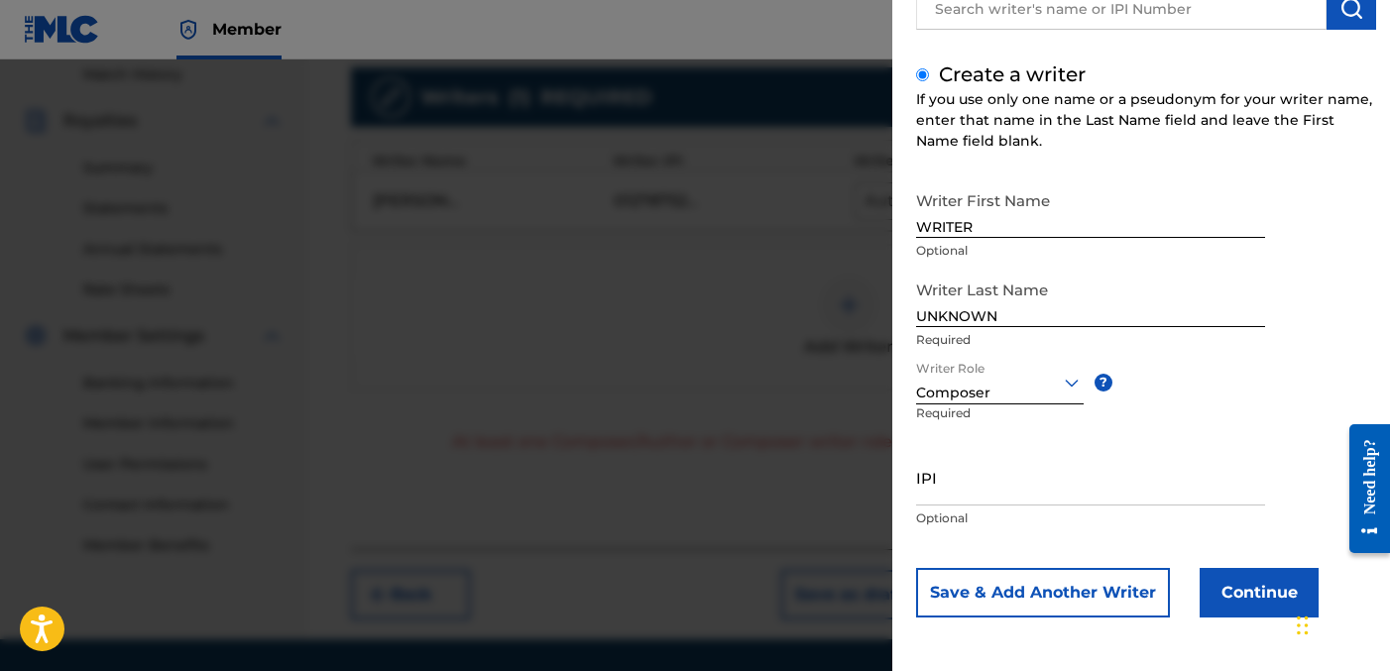
click at [1220, 587] on button "Continue" at bounding box center [1259, 593] width 119 height 50
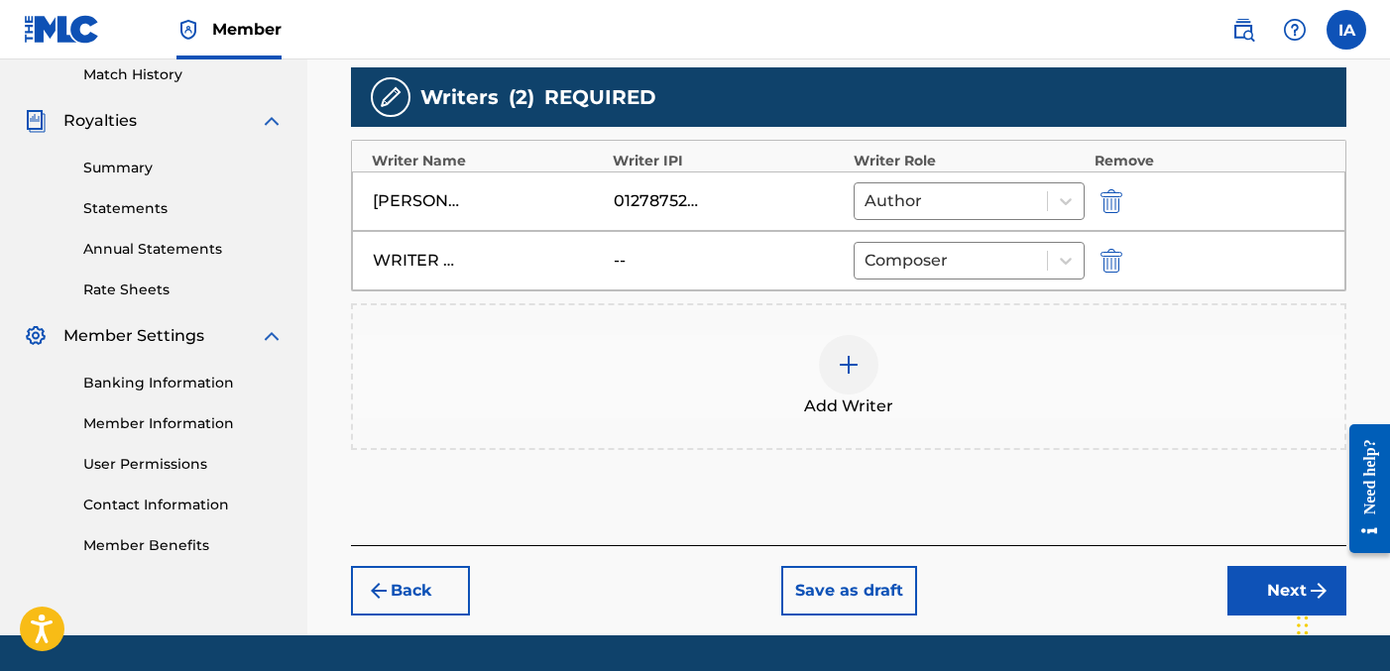
click at [1284, 590] on button "Next" at bounding box center [1287, 591] width 119 height 50
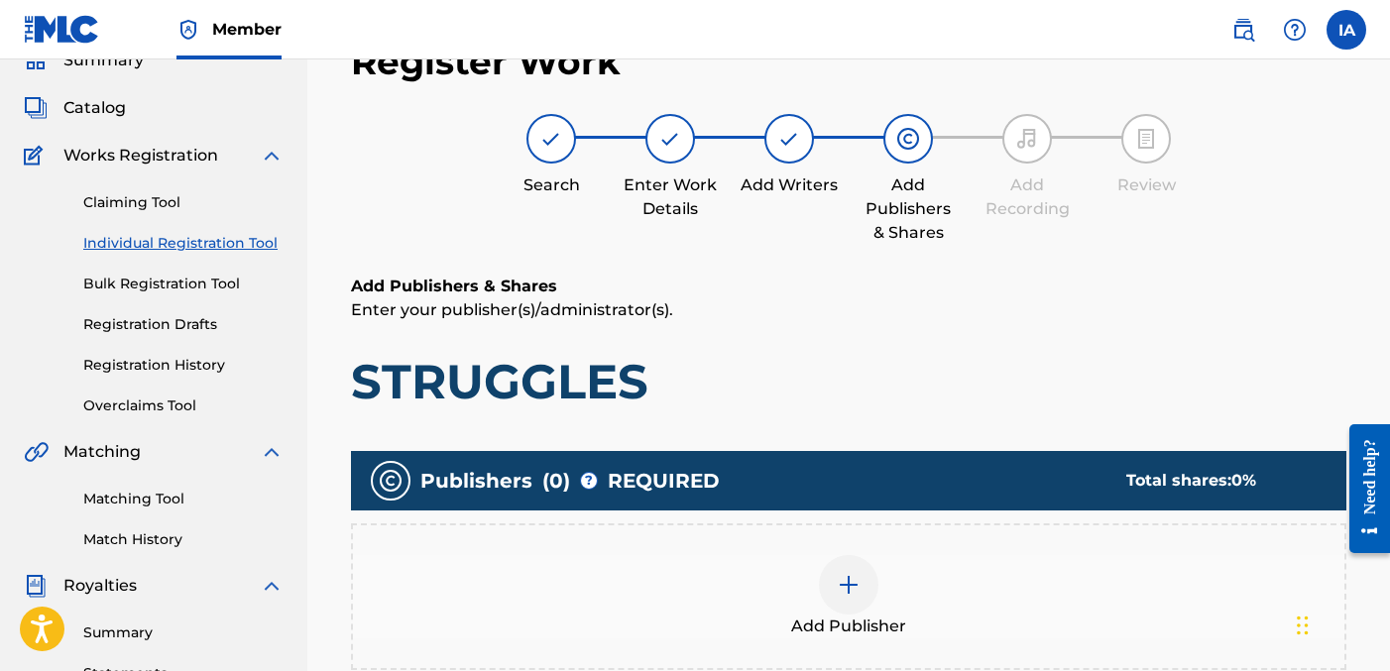
click at [840, 357] on h1 "STRUGGLES" at bounding box center [849, 381] width 996 height 59
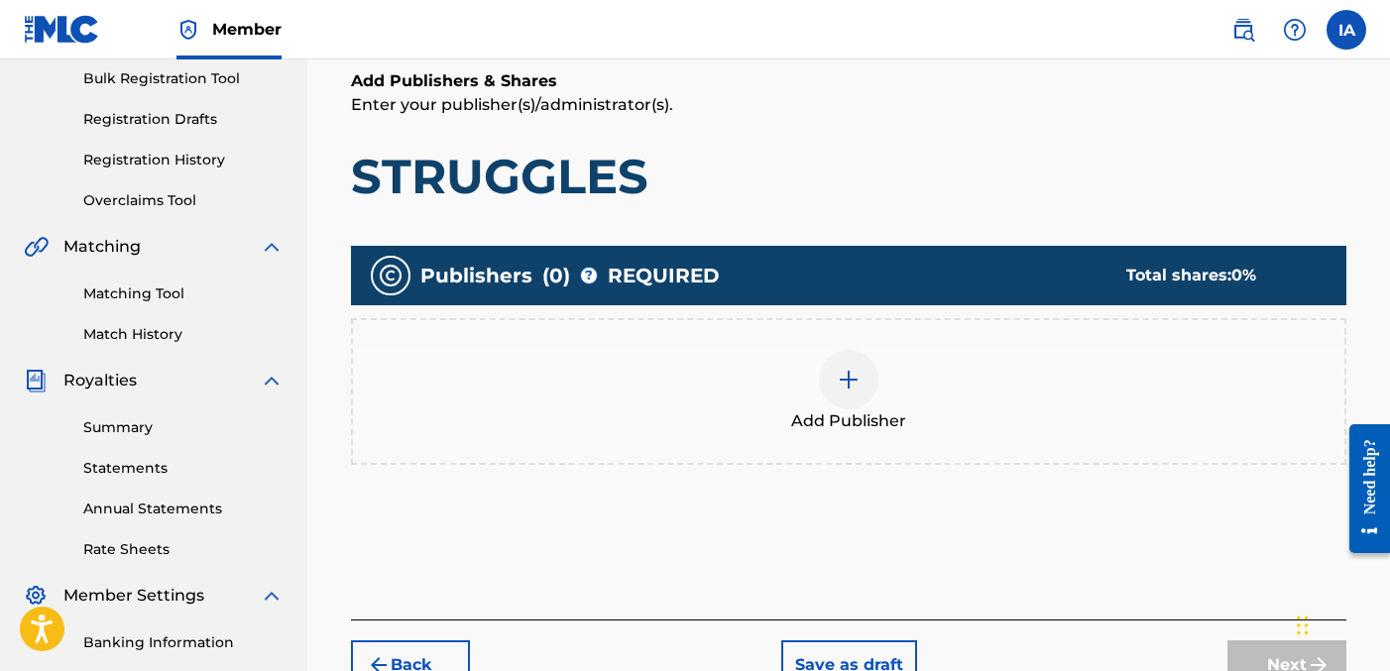
scroll to position [445, 0]
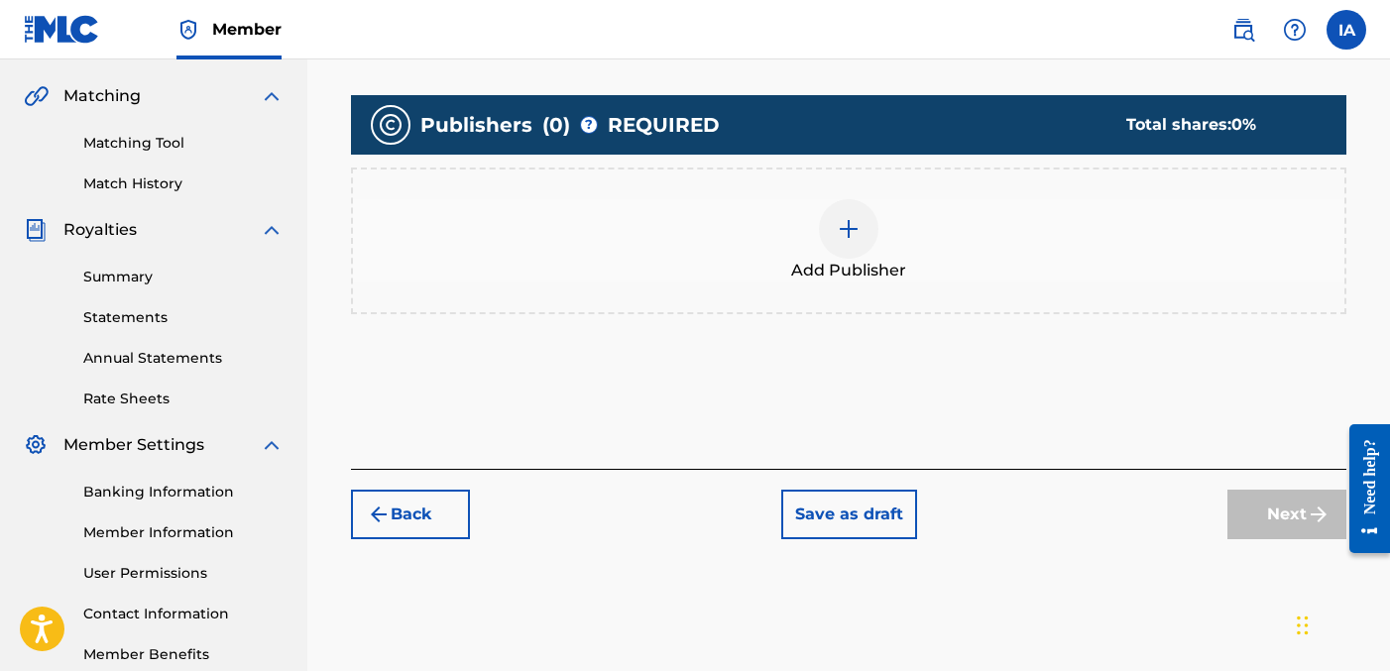
click at [891, 278] on span "Add Publisher" at bounding box center [848, 271] width 115 height 24
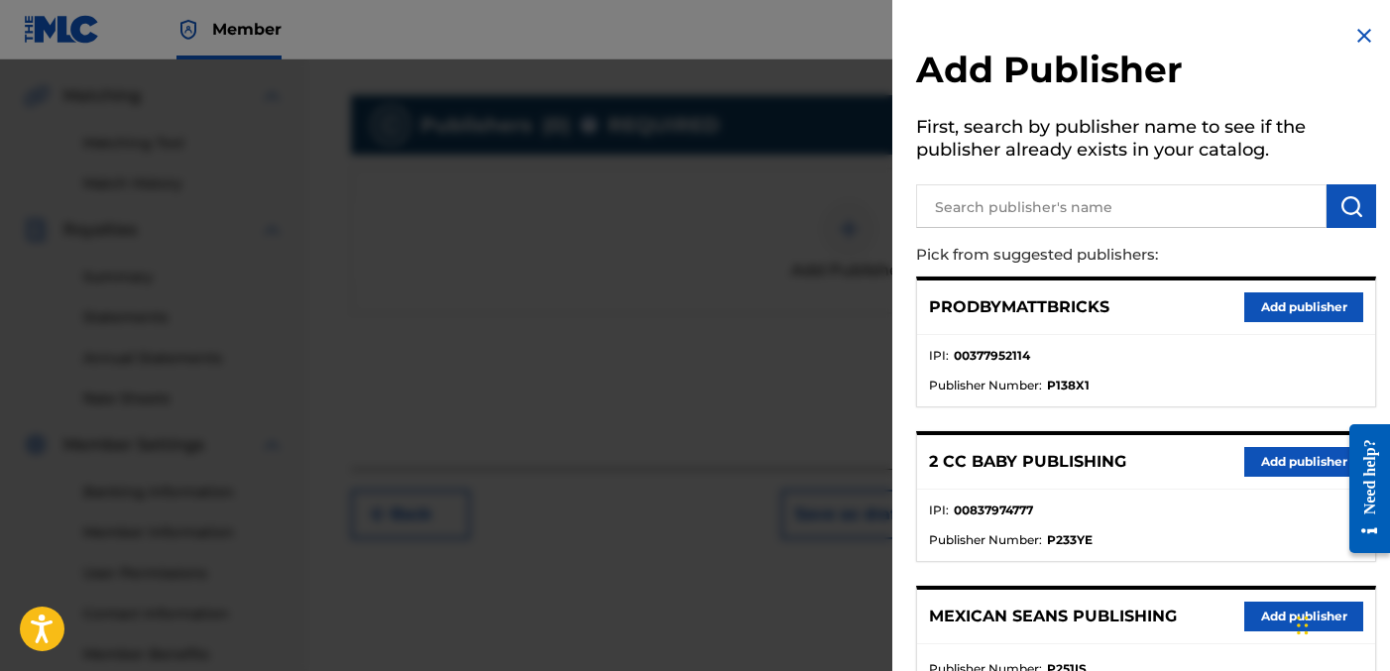
click at [1082, 342] on ul "IPI : 00377952114 Publisher Number : P138X1" at bounding box center [1146, 370] width 458 height 71
click at [984, 306] on p "PRODBYMATTBRICKS" at bounding box center [1019, 308] width 180 height 24
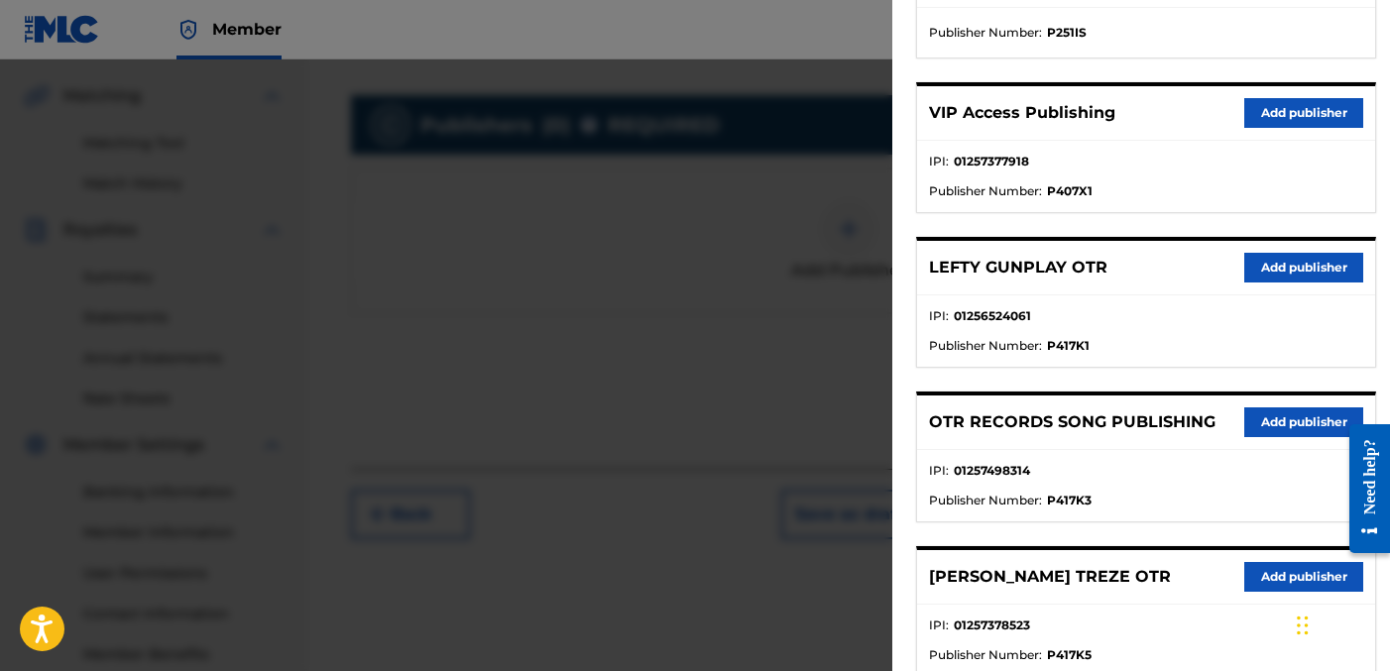
scroll to position [643, 0]
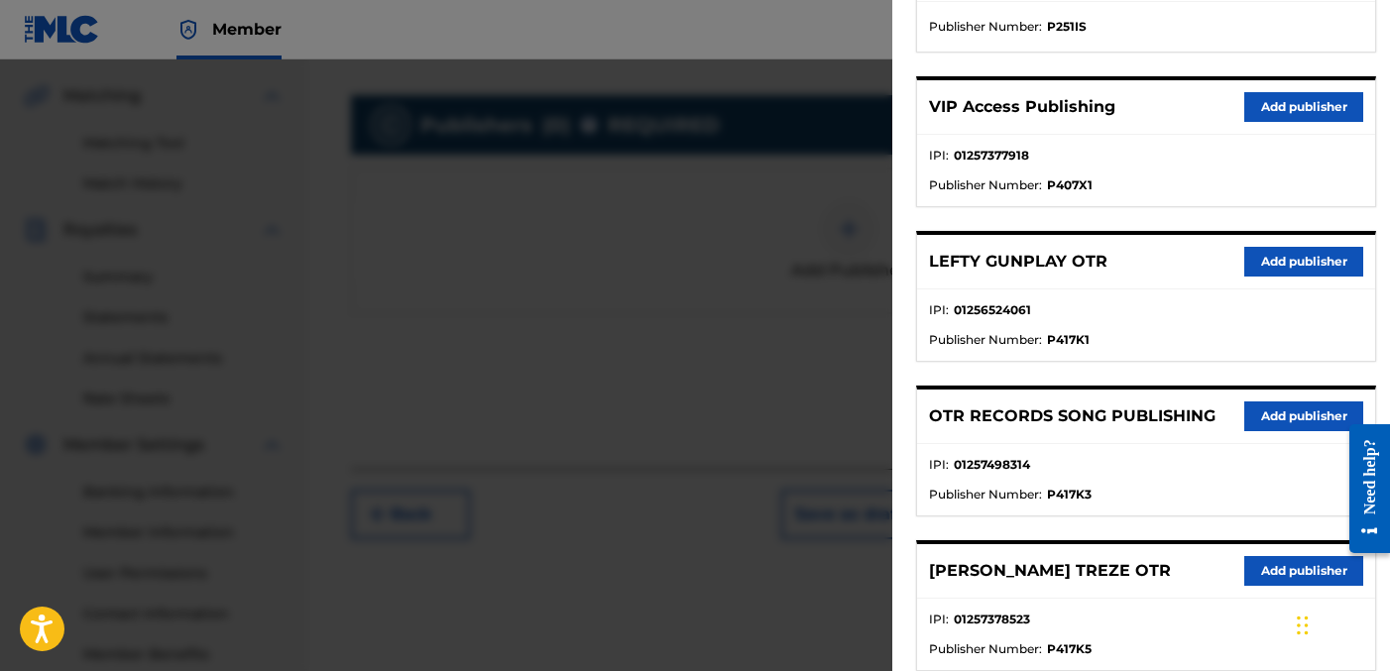
click at [1278, 422] on button "Add publisher" at bounding box center [1304, 417] width 119 height 30
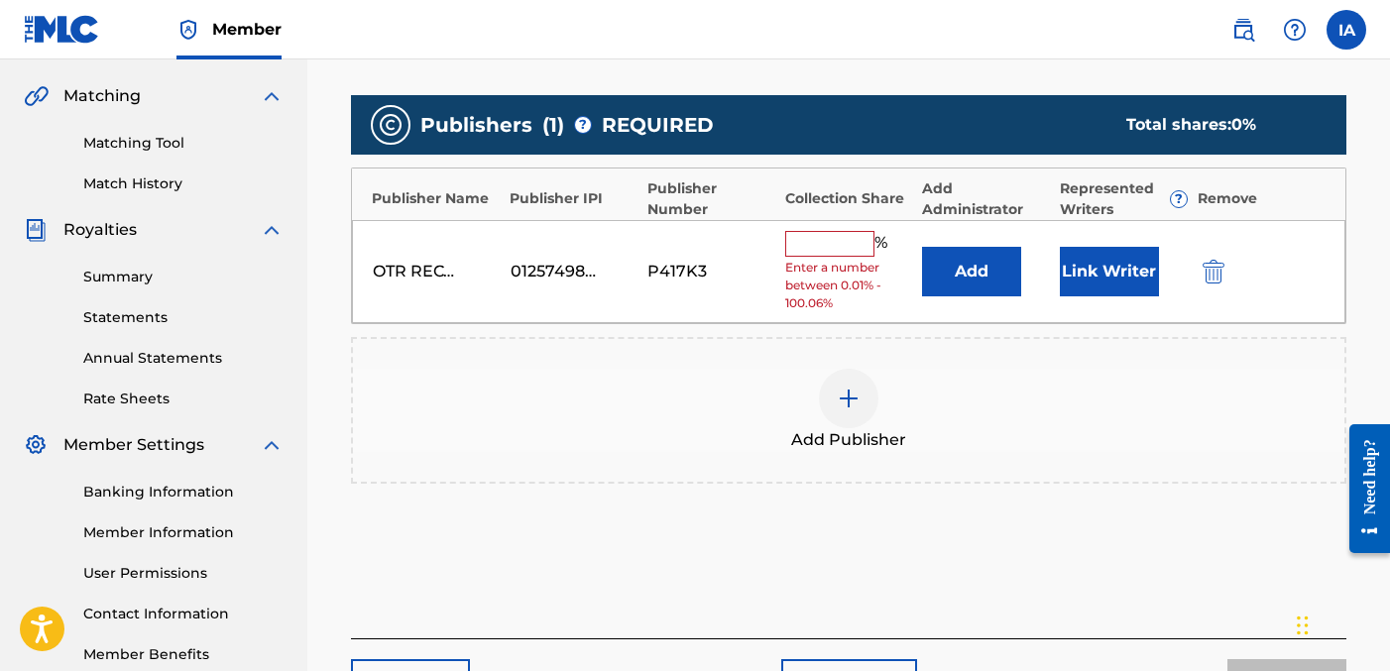
click at [837, 255] on input "text" at bounding box center [829, 244] width 89 height 26
type input "50"
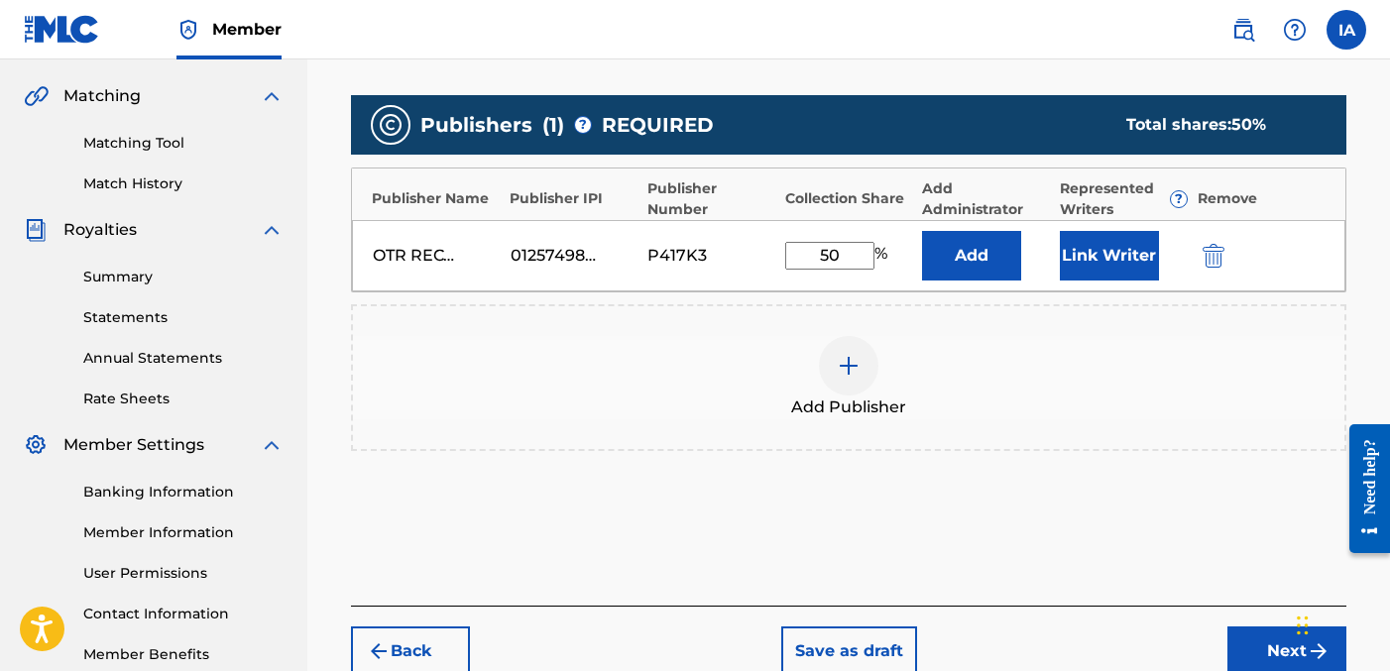
click at [944, 268] on button "Add" at bounding box center [971, 256] width 99 height 50
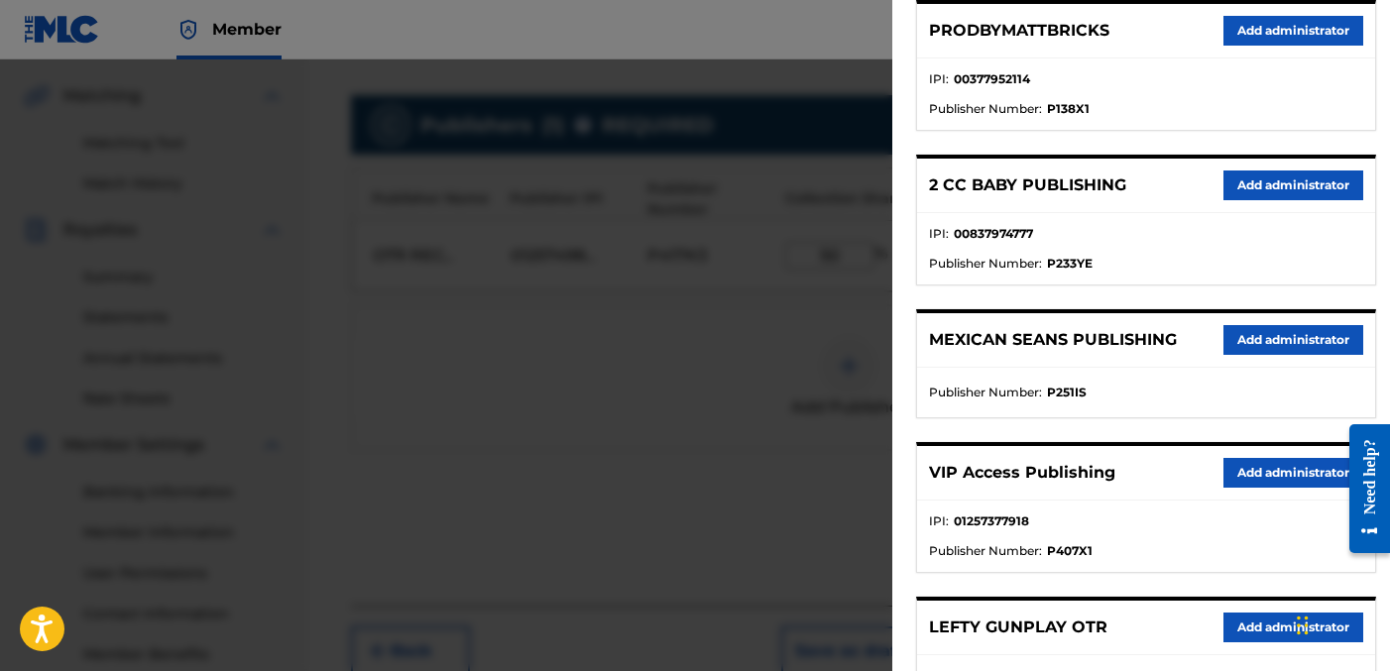
scroll to position [401, 0]
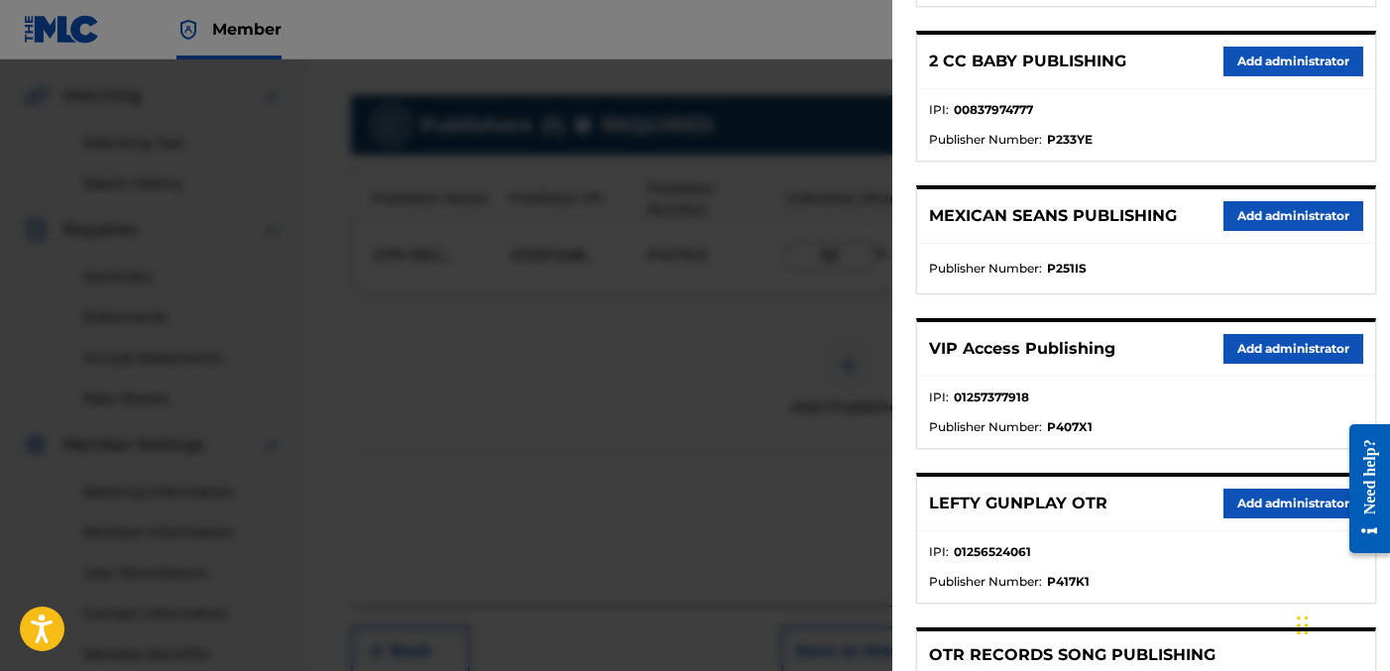
click at [1272, 348] on button "Add administrator" at bounding box center [1294, 349] width 140 height 30
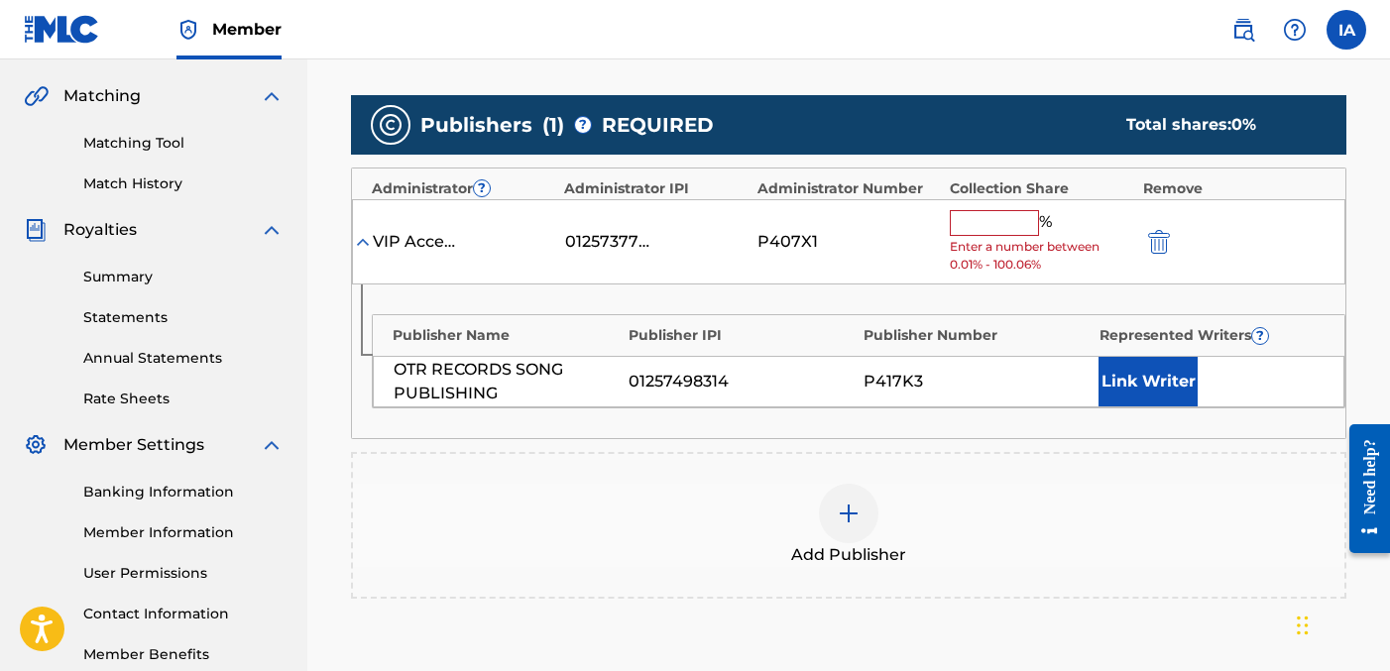
click at [1003, 232] on input "text" at bounding box center [994, 223] width 89 height 26
type input "50"
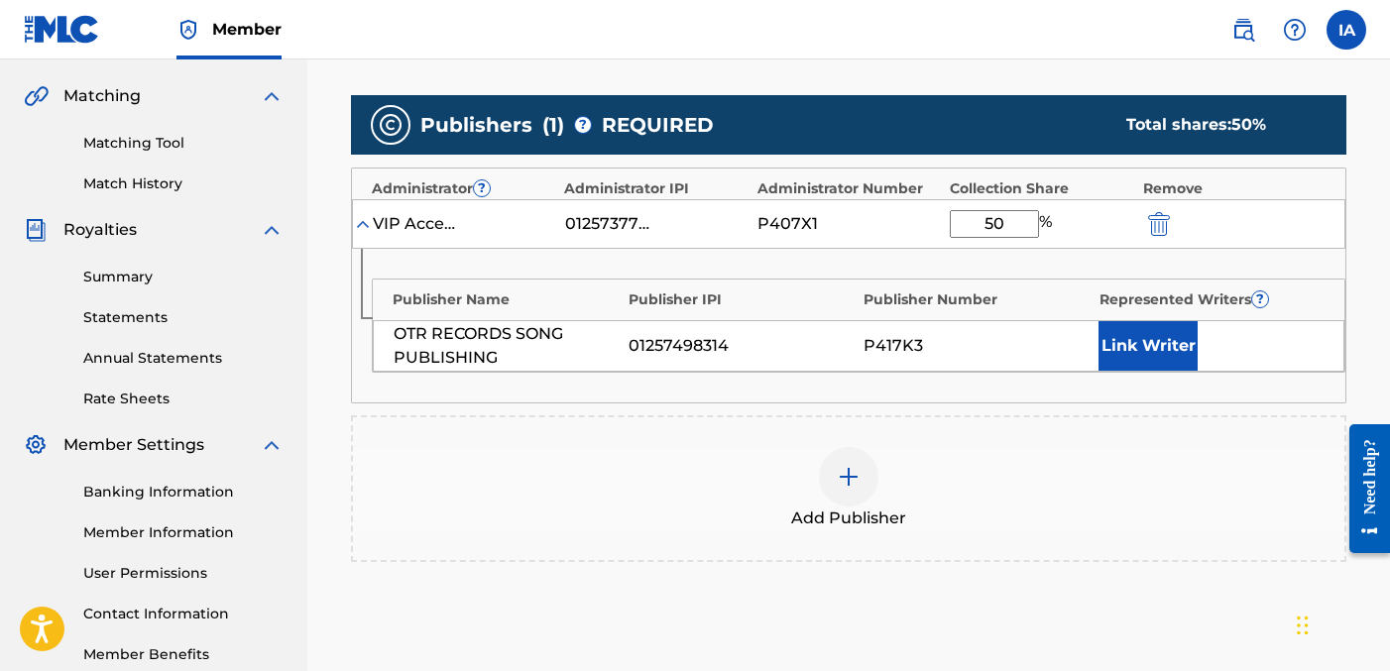
click at [1179, 356] on button "Link Writer" at bounding box center [1148, 346] width 99 height 50
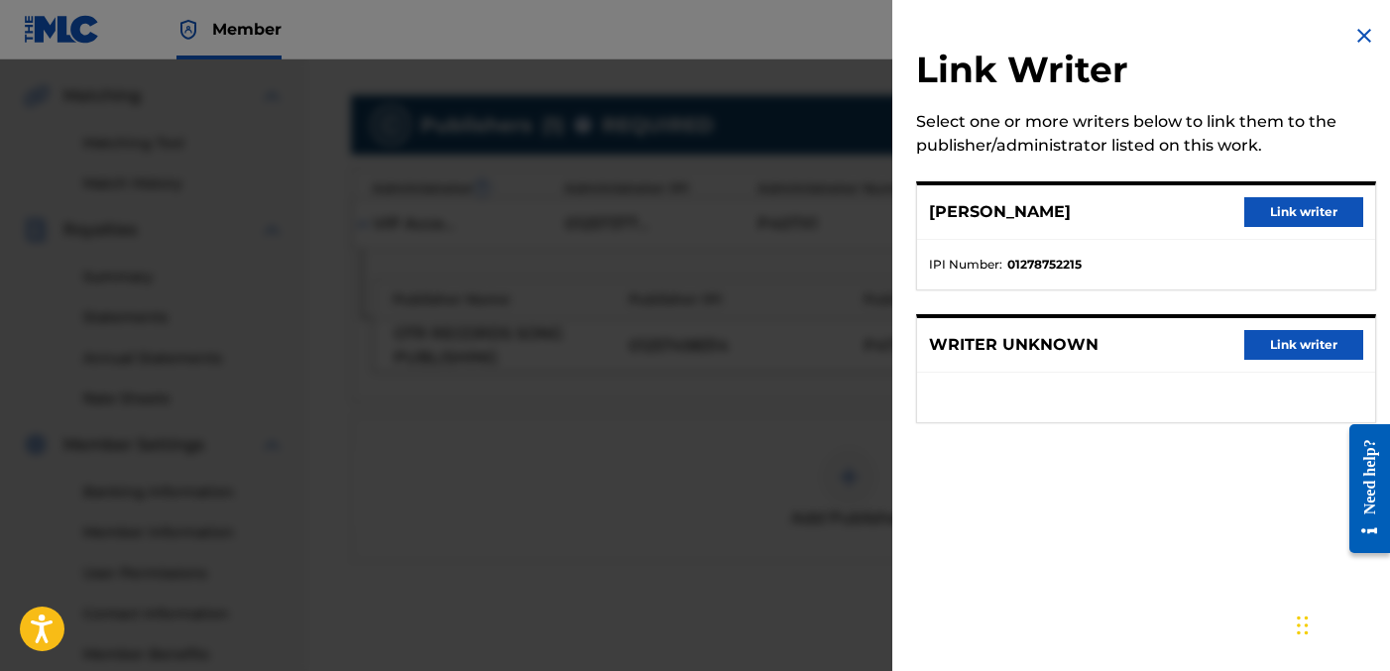
click at [1298, 205] on button "Link writer" at bounding box center [1304, 212] width 119 height 30
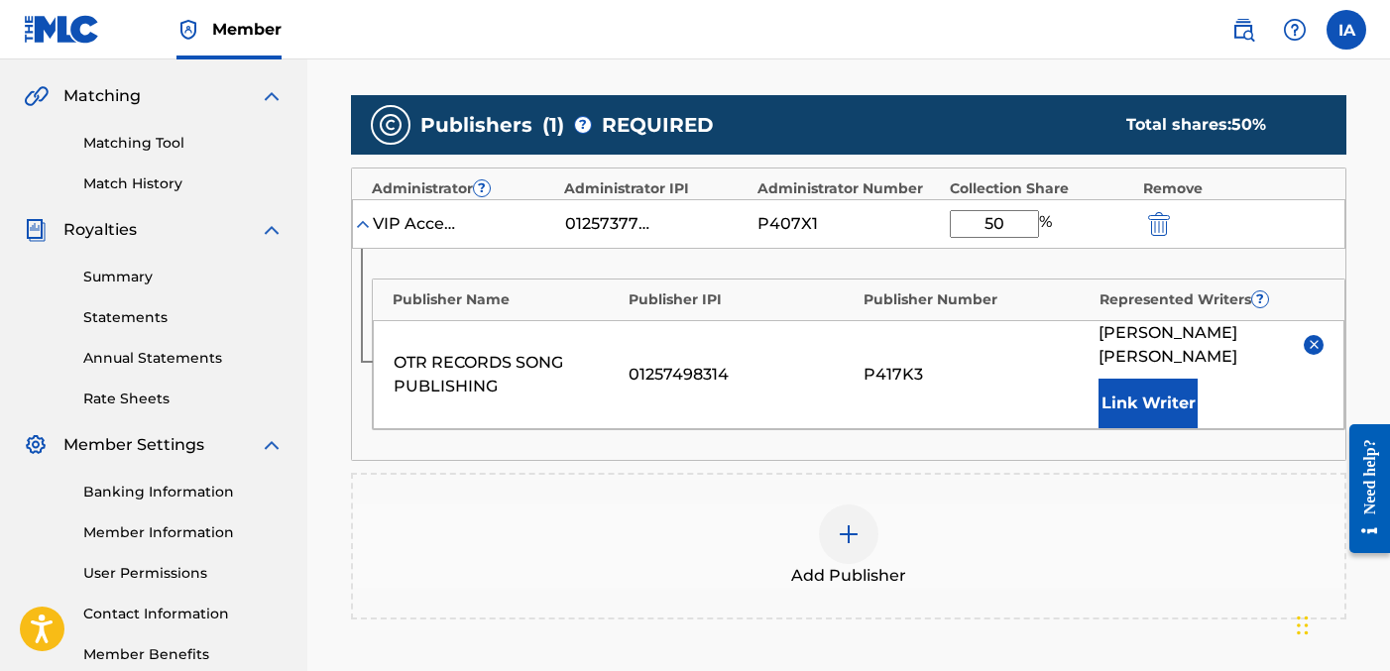
drag, startPoint x: 1078, startPoint y: 409, endPoint x: 1034, endPoint y: 399, distance: 44.7
click at [1034, 399] on div "OTR RECORDS SONG PUBLISHING 01257498314 P417K3 [PERSON_NAME] Writer" at bounding box center [859, 374] width 972 height 109
click at [981, 370] on div "P417K3" at bounding box center [976, 375] width 225 height 24
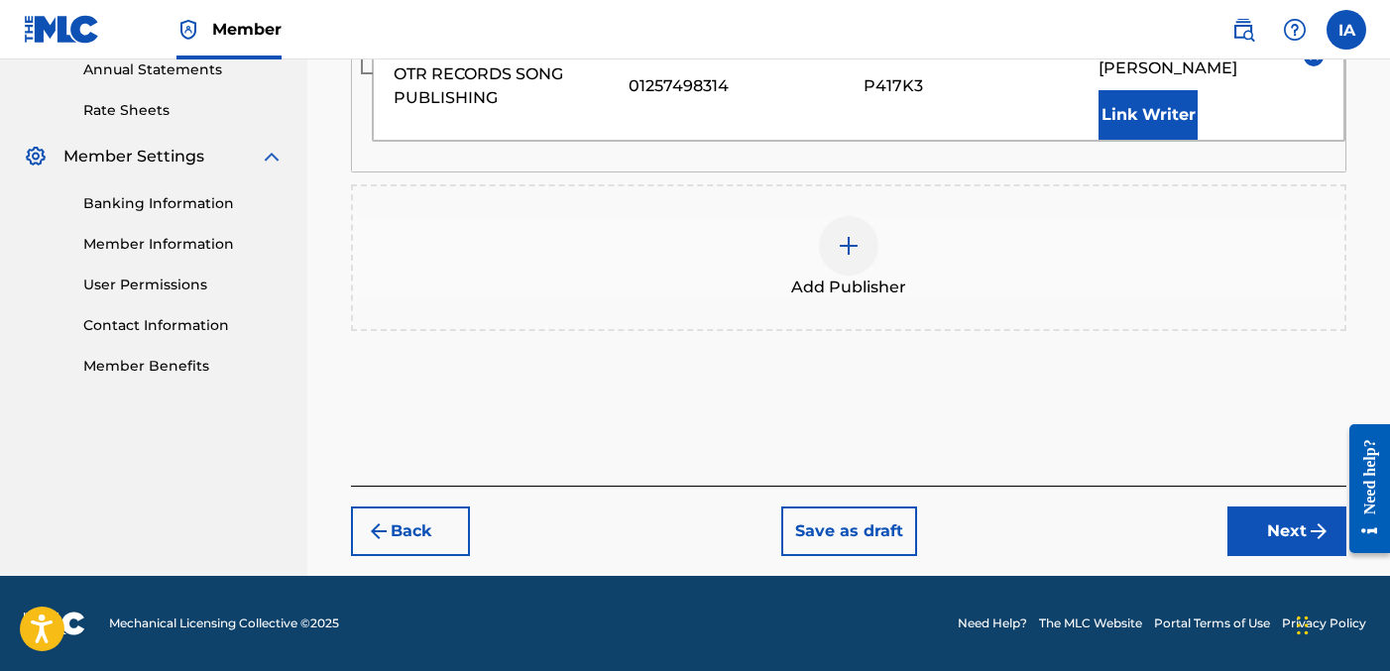
click at [1329, 542] on img "submit" at bounding box center [1319, 532] width 24 height 24
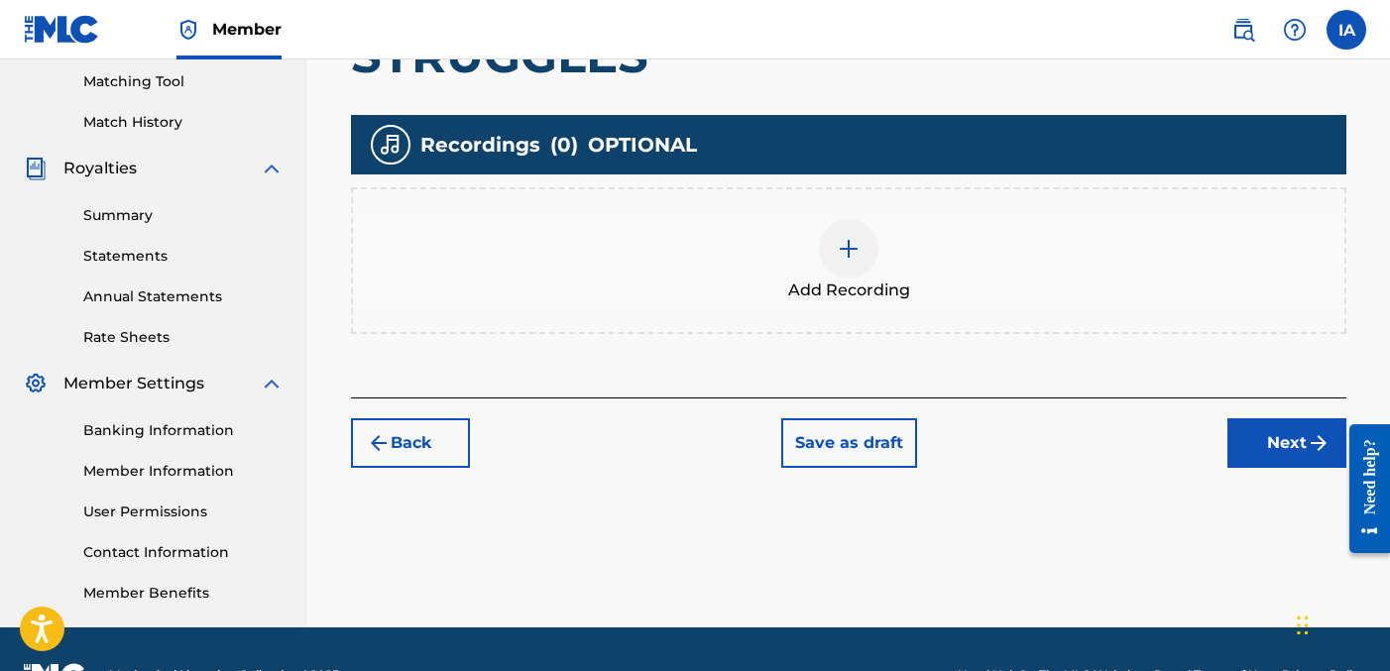
scroll to position [514, 0]
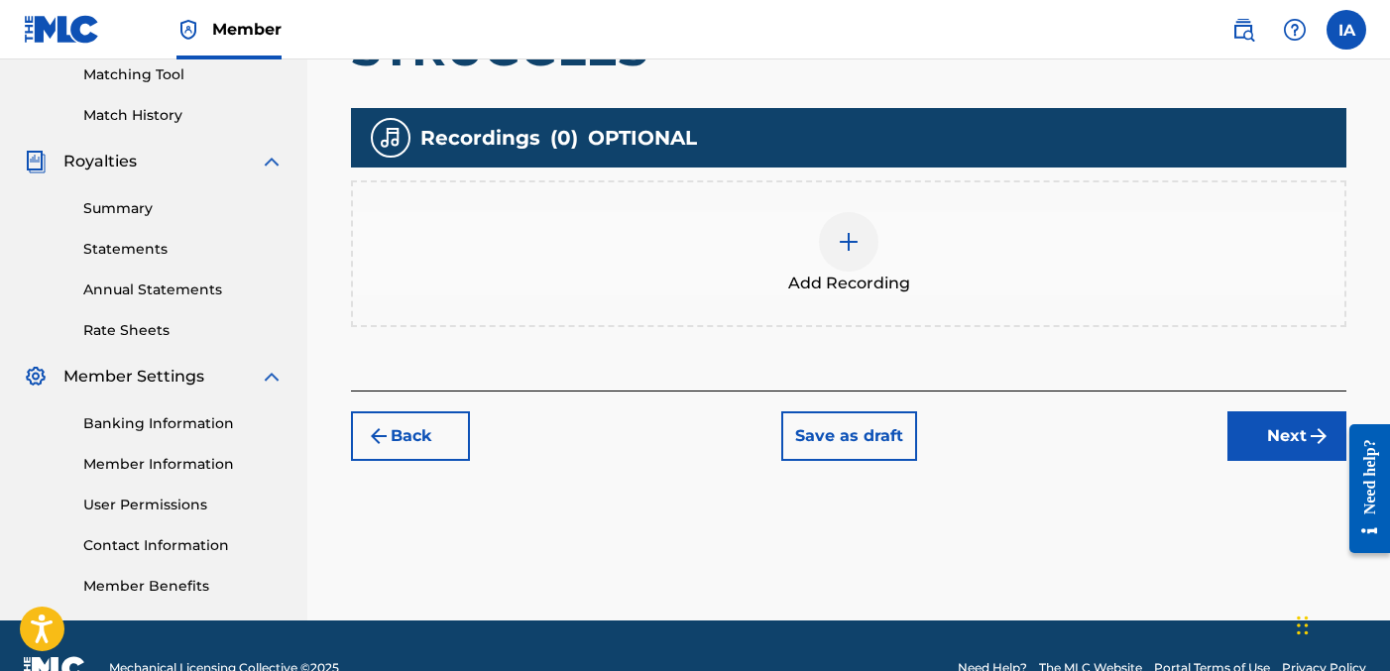
click at [891, 250] on div "Add Recording" at bounding box center [849, 253] width 992 height 83
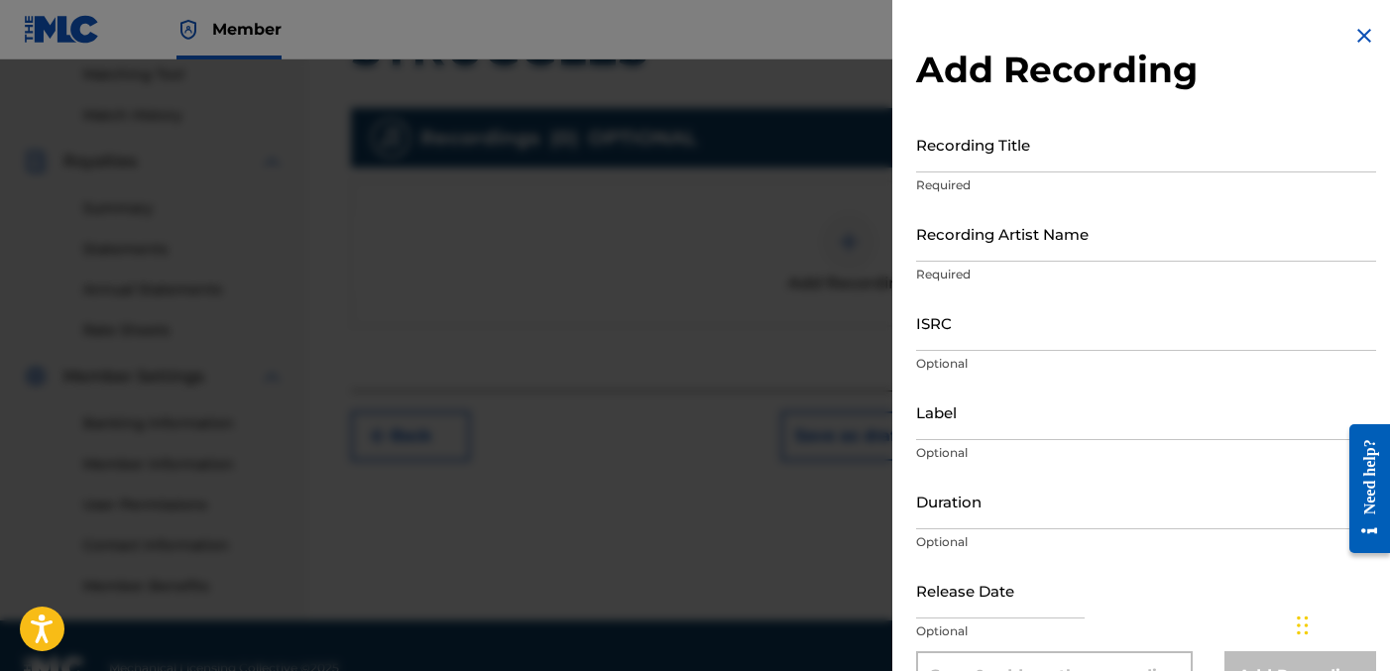
click at [1073, 160] on input "Recording Title" at bounding box center [1146, 144] width 460 height 57
click at [1027, 155] on input "Recording Title" at bounding box center [1146, 144] width 460 height 57
paste input "STRUGGLES"
type input "STRUGGLES"
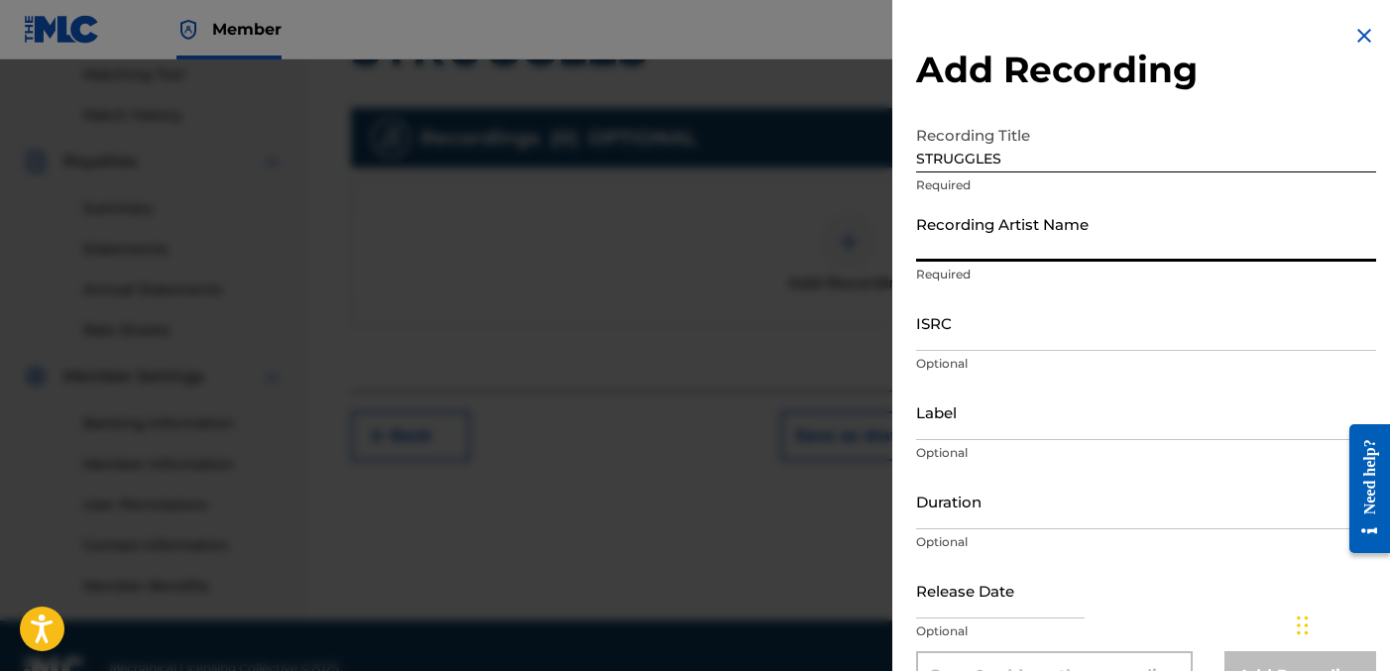
click at [1023, 233] on input "Recording Artist Name" at bounding box center [1146, 233] width 460 height 57
type input "FAYZDATRAPR"
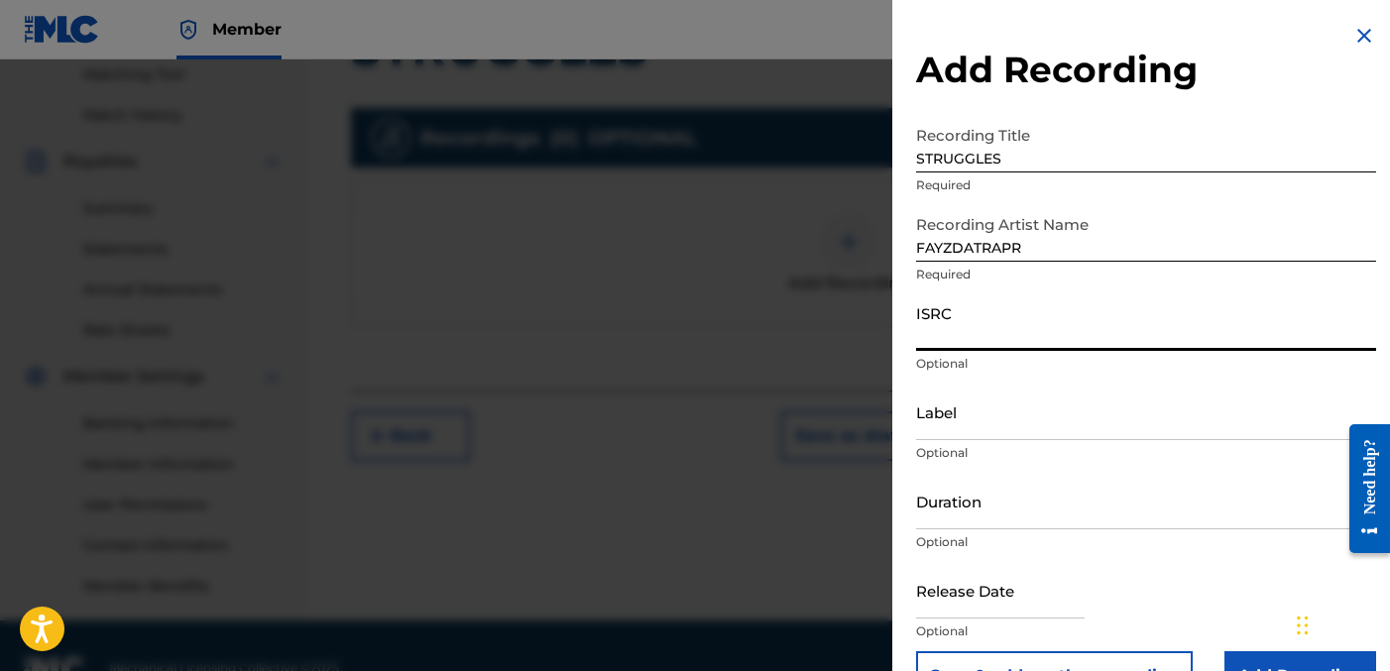
click at [1000, 339] on input "ISRC" at bounding box center [1146, 323] width 460 height 57
click at [978, 326] on input "ISRC" at bounding box center [1146, 323] width 460 height 57
paste input "QZNWX2328865"
type input "QZNWX2328865"
click at [1054, 430] on input "Label" at bounding box center [1146, 412] width 460 height 57
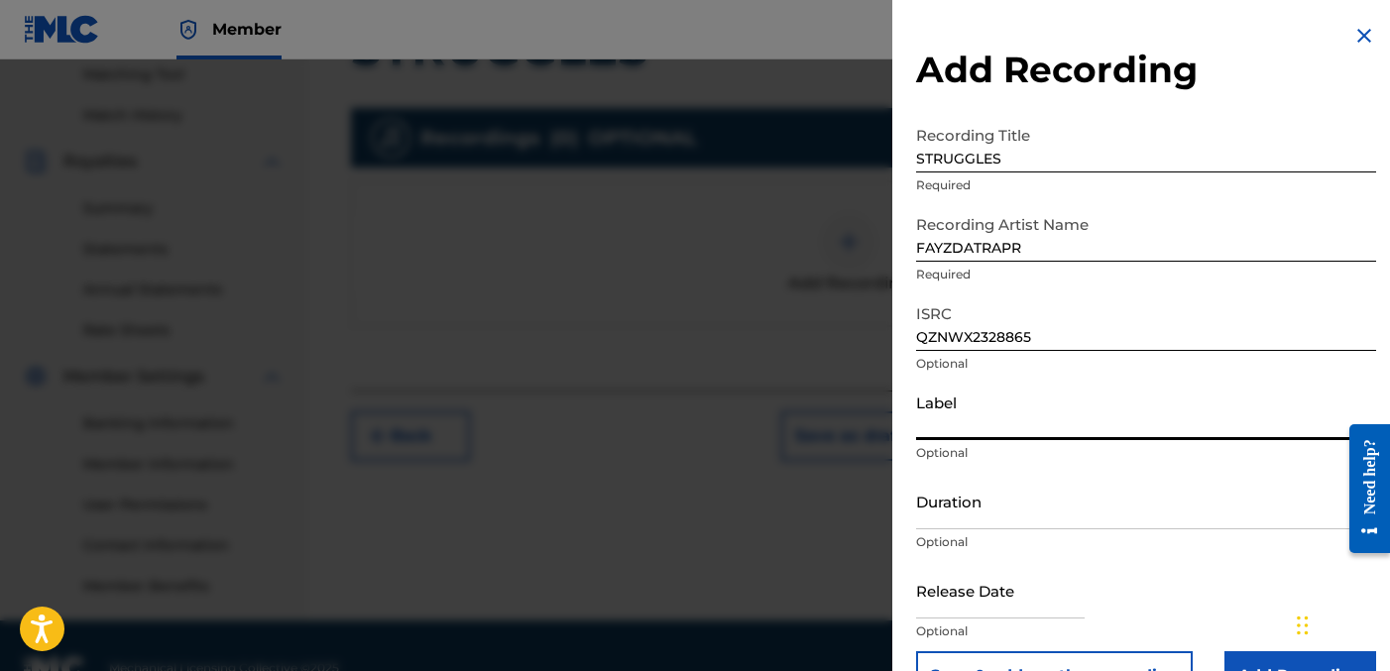
type input "OTR RECORDS"
click at [964, 501] on input "Duration" at bounding box center [1146, 501] width 460 height 57
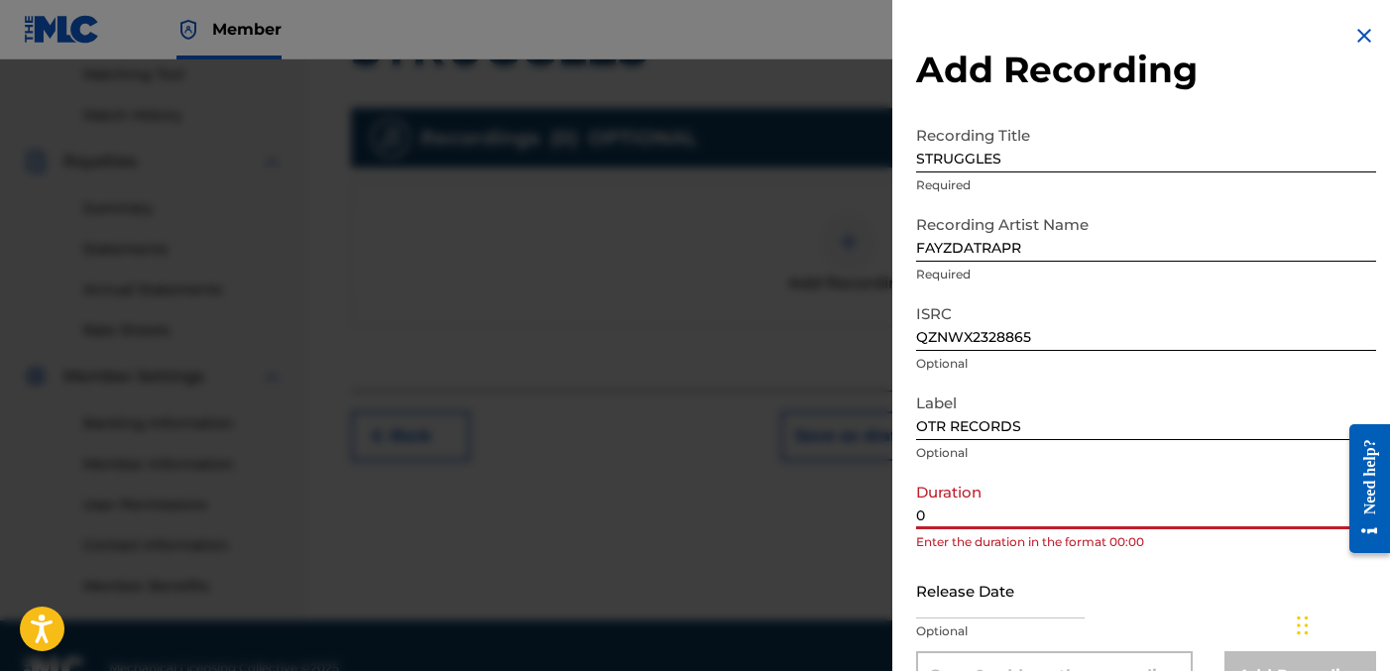
paste input "2:58"
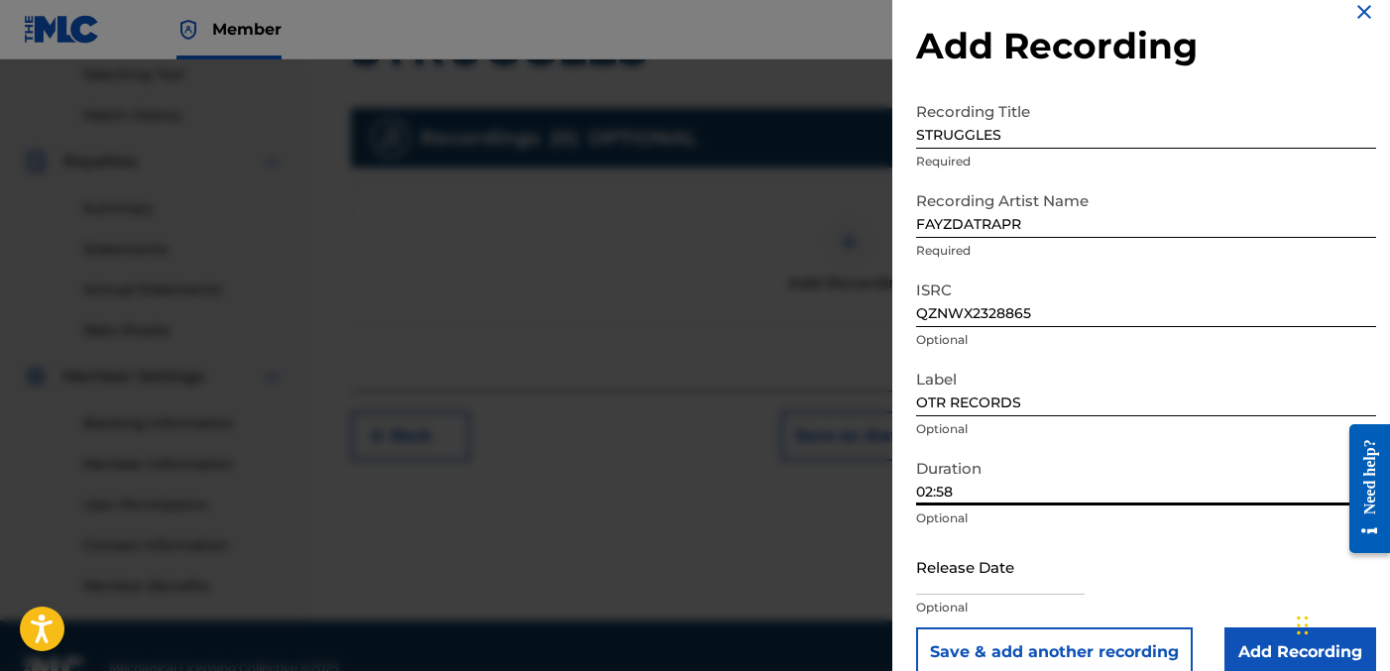
scroll to position [54, 0]
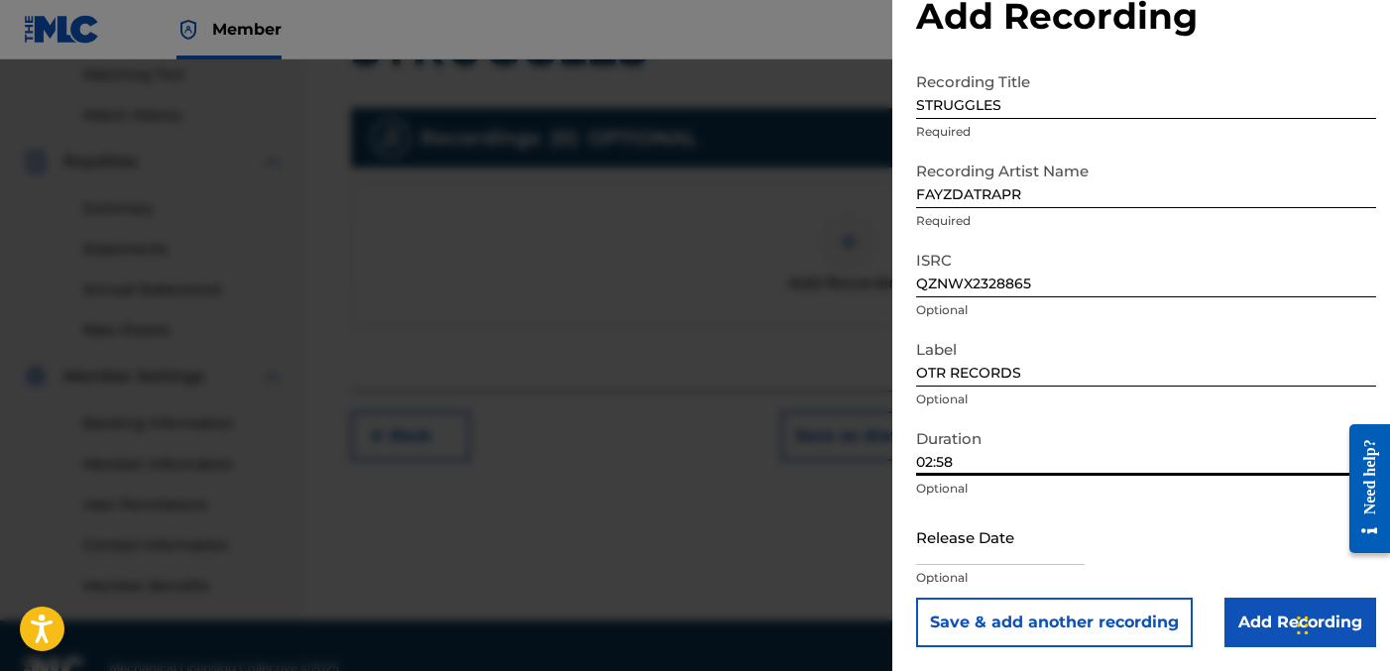
type input "02:58"
click at [1270, 606] on input "Add Recording" at bounding box center [1301, 623] width 152 height 50
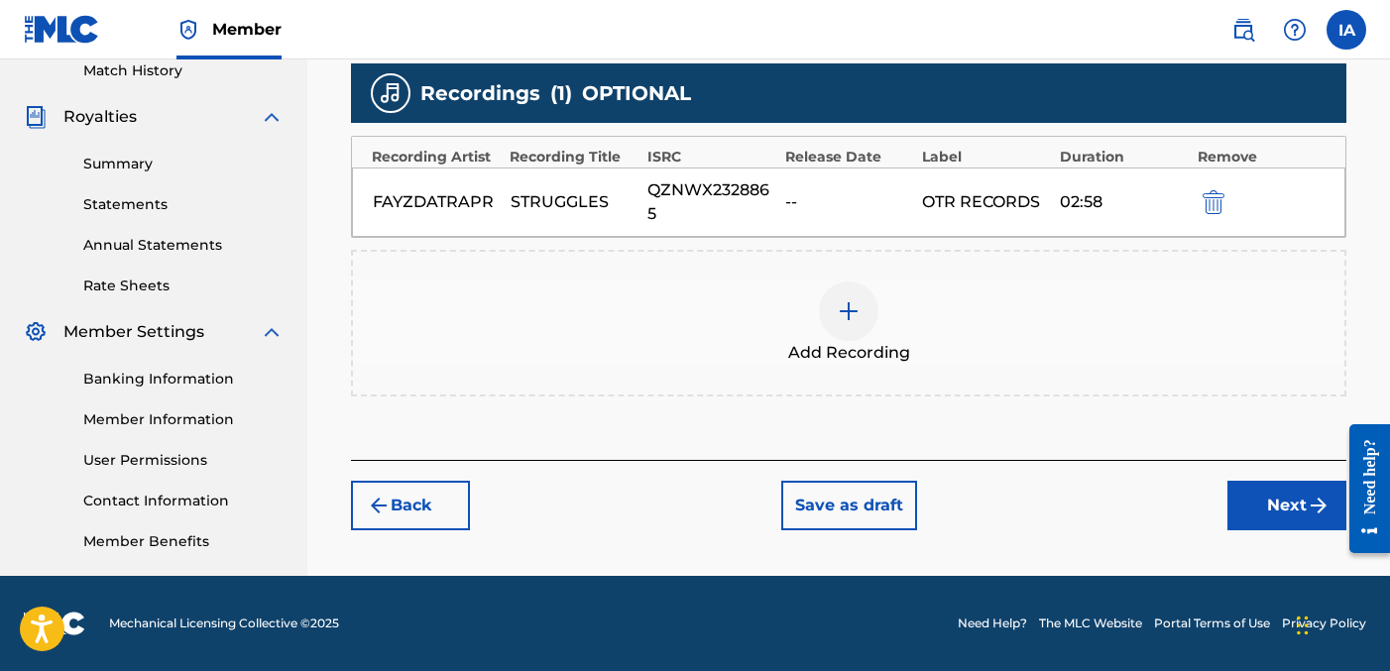
click at [1240, 512] on button "Next" at bounding box center [1287, 506] width 119 height 50
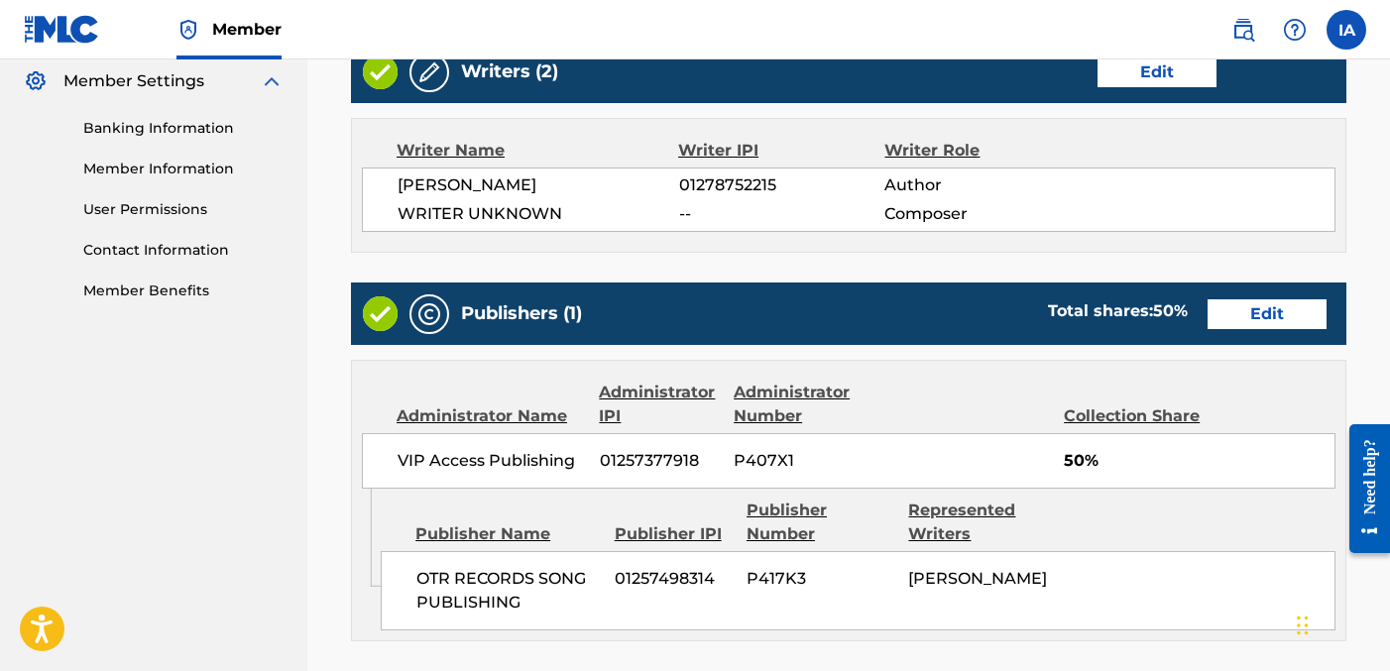
scroll to position [1212, 0]
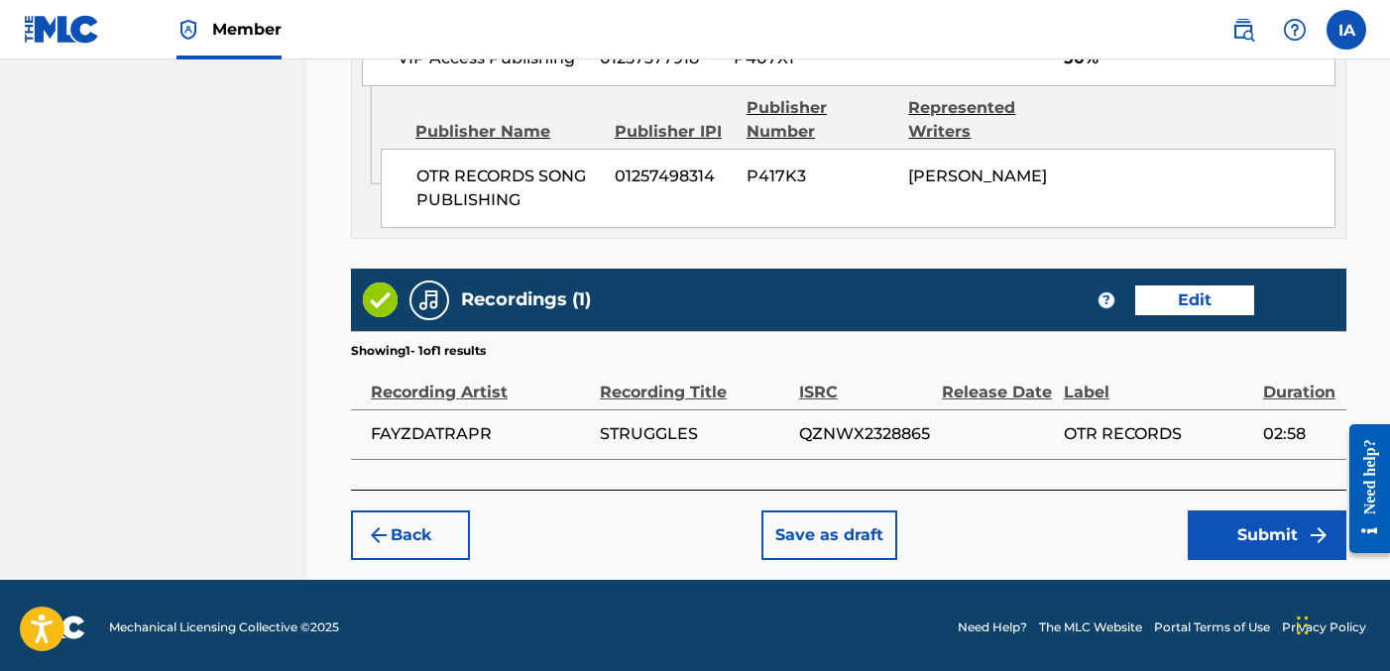
click at [1223, 532] on button "Submit" at bounding box center [1267, 536] width 159 height 50
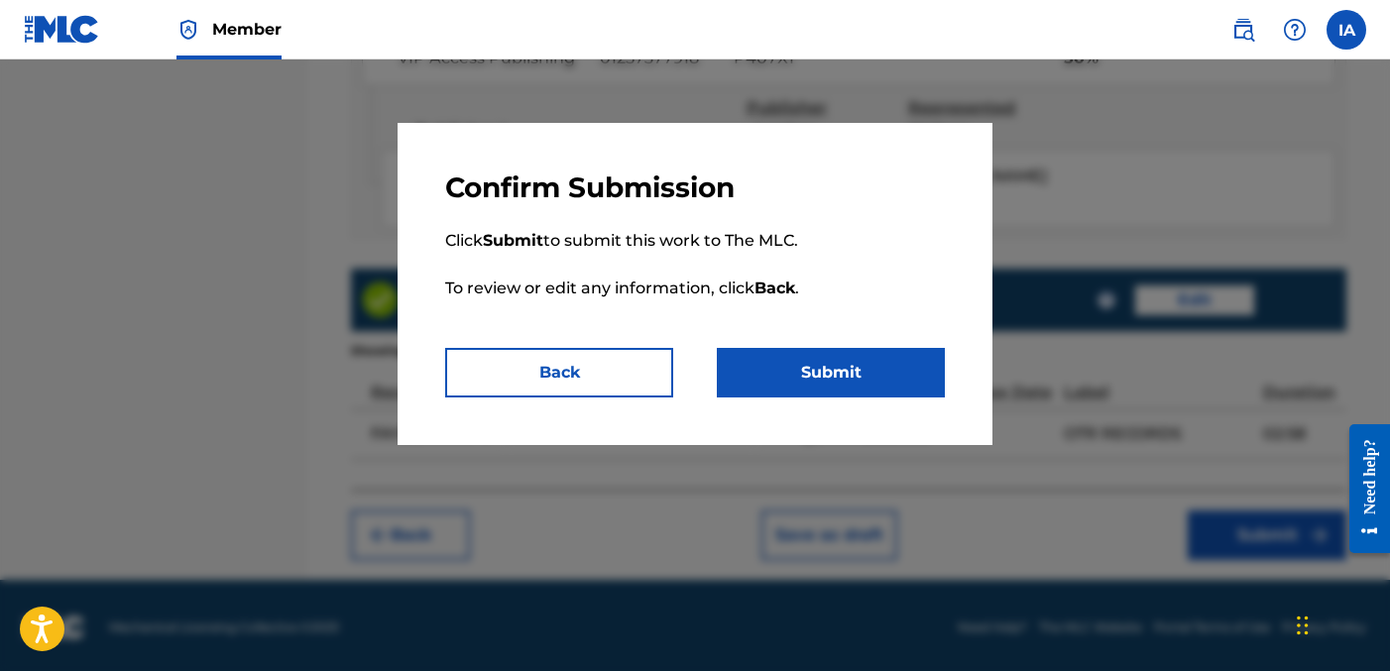
click at [894, 380] on button "Submit" at bounding box center [831, 373] width 228 height 50
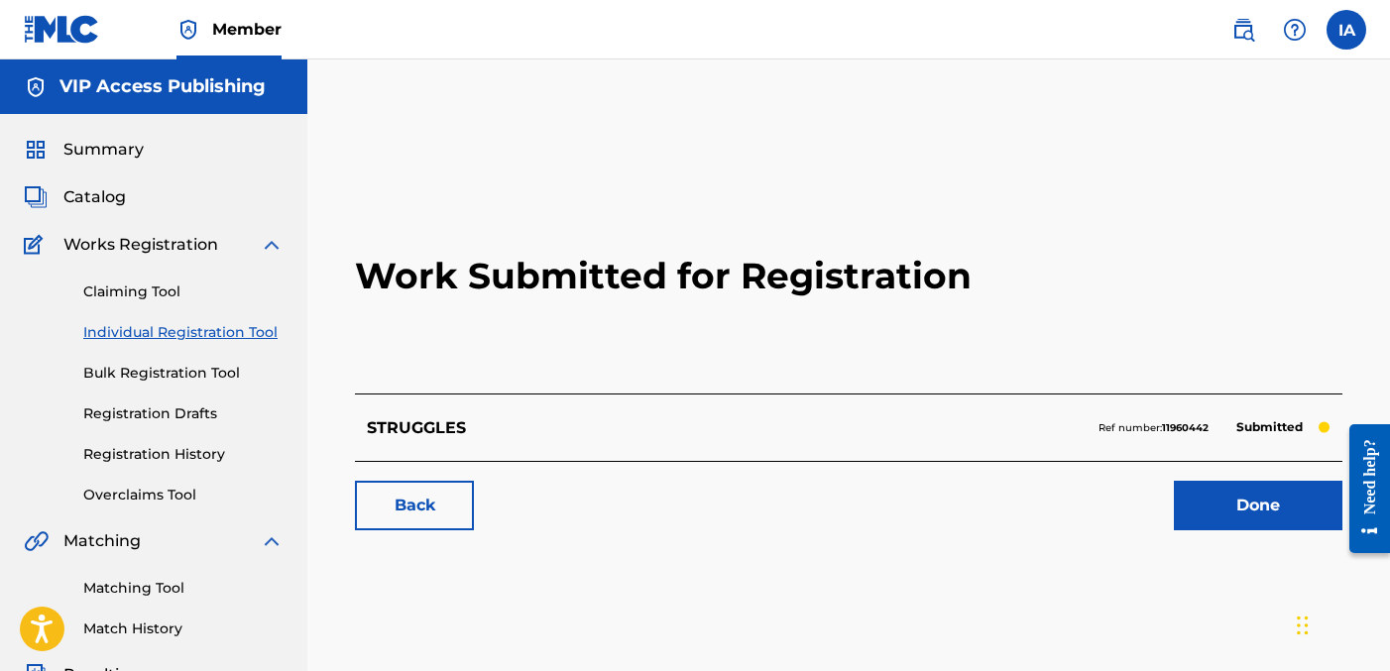
click at [248, 334] on link "Individual Registration Tool" at bounding box center [183, 332] width 200 height 21
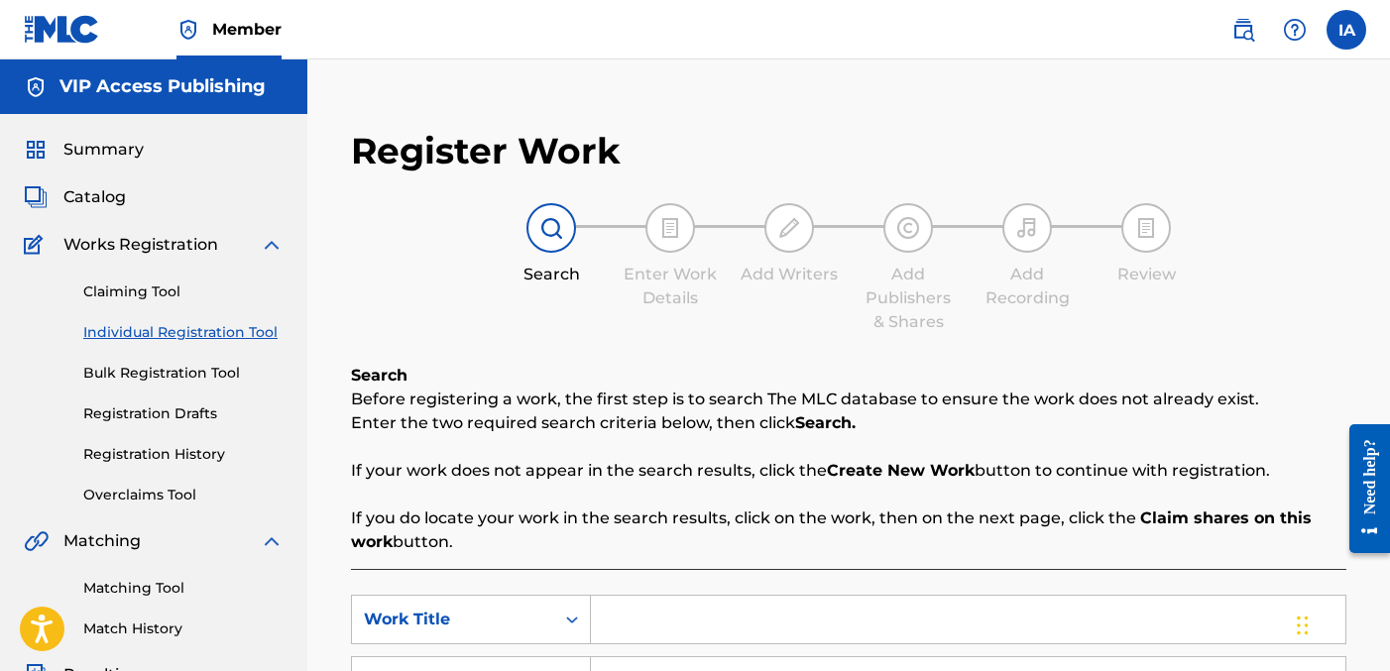
click at [736, 342] on div "Register Work Search Enter Work Details Add Writers Add Publishers & Shares Add…" at bounding box center [848, 522] width 1035 height 826
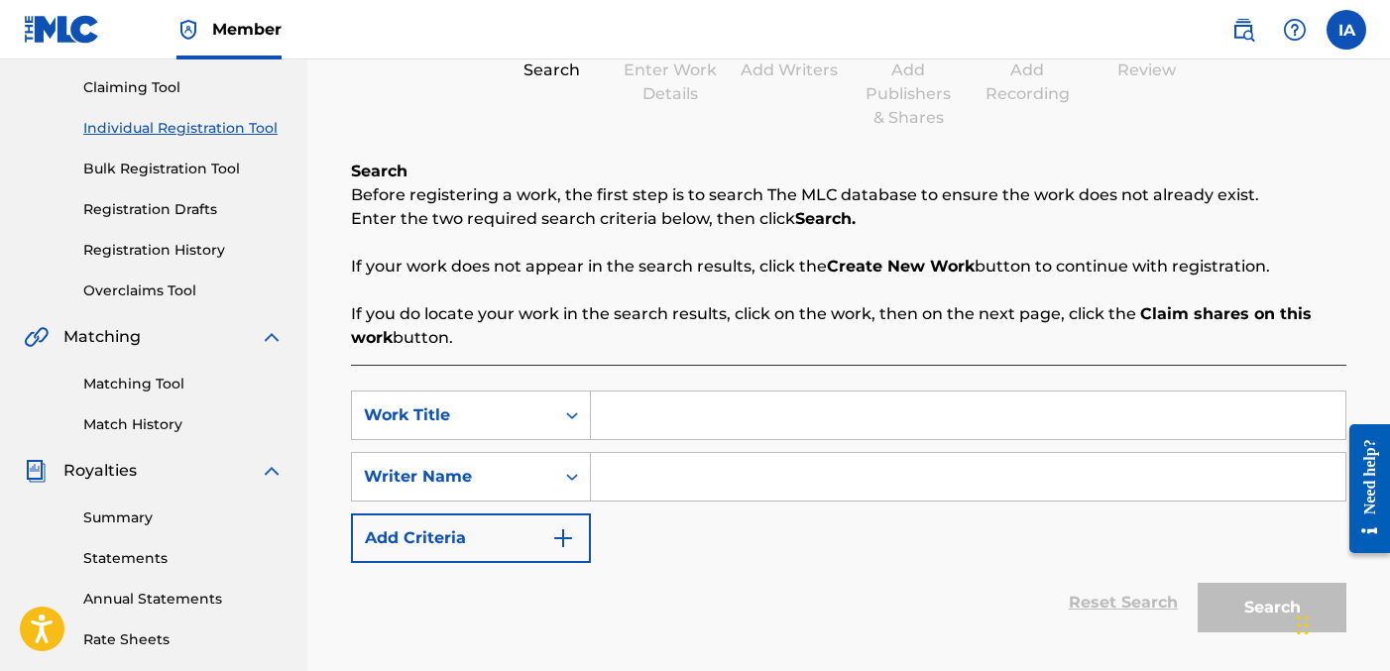
scroll to position [205, 0]
click at [791, 418] on input "Search Form" at bounding box center [968, 415] width 755 height 48
paste input "BOUNCE BACK"
type input "BOUNCE BACK"
click at [800, 487] on input "Search Form" at bounding box center [968, 476] width 755 height 48
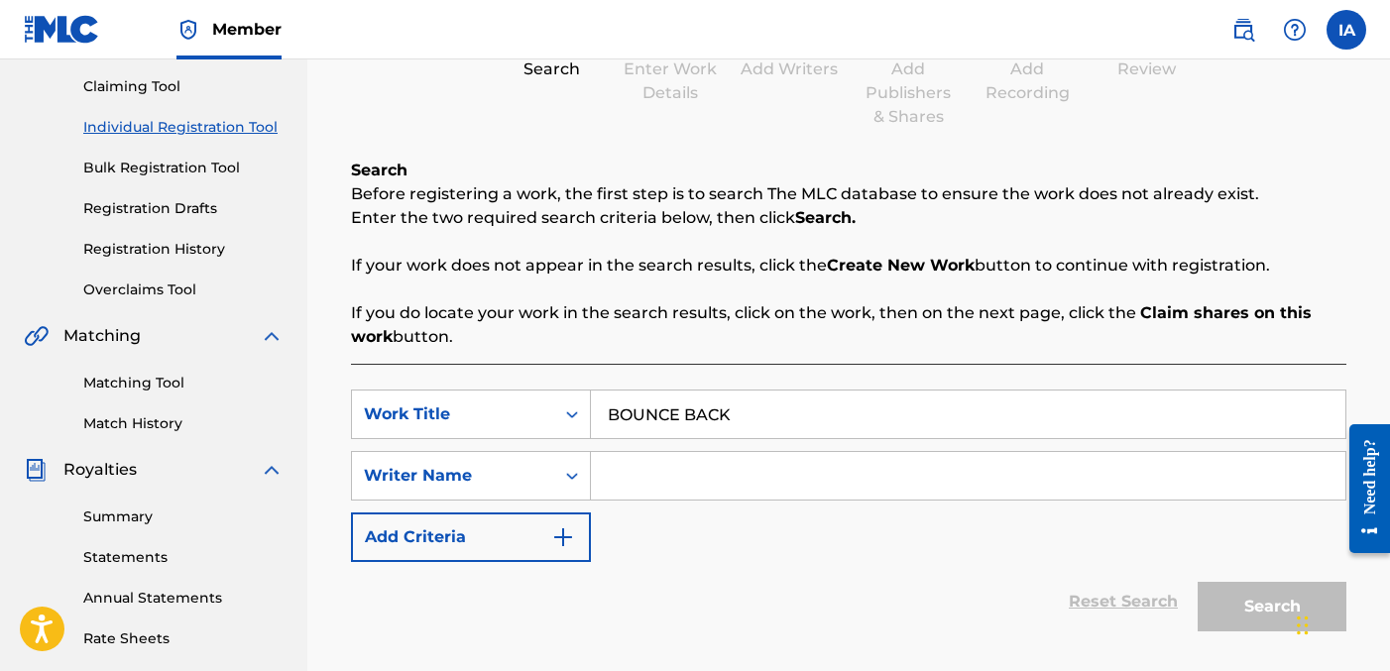
type input "[PERSON_NAME] [PERSON_NAME]"
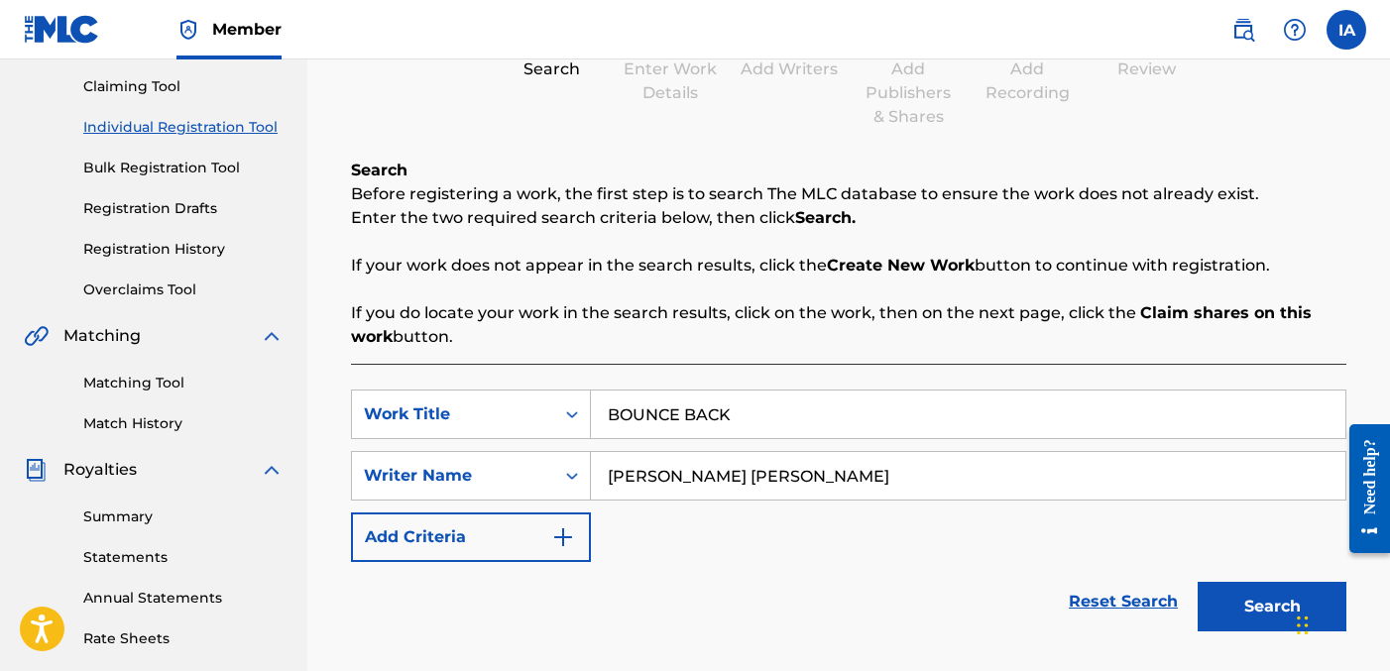
click at [1244, 604] on button "Search" at bounding box center [1272, 607] width 149 height 50
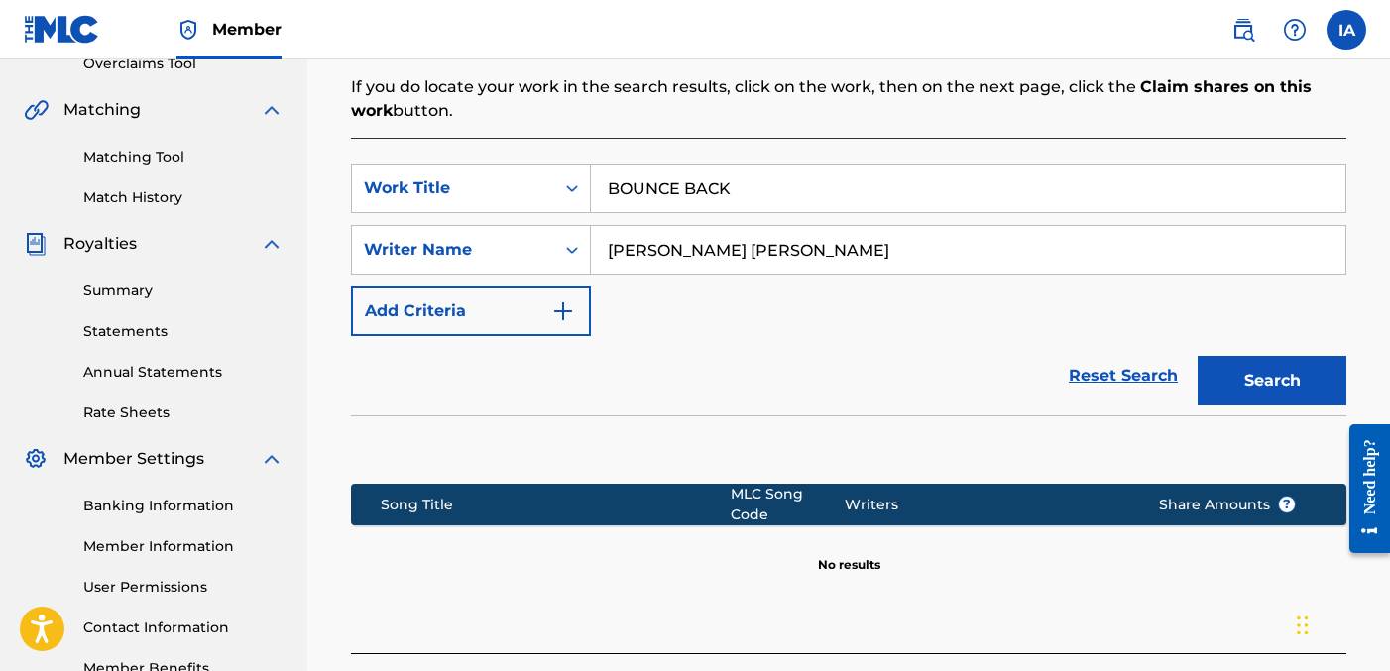
scroll to position [567, 0]
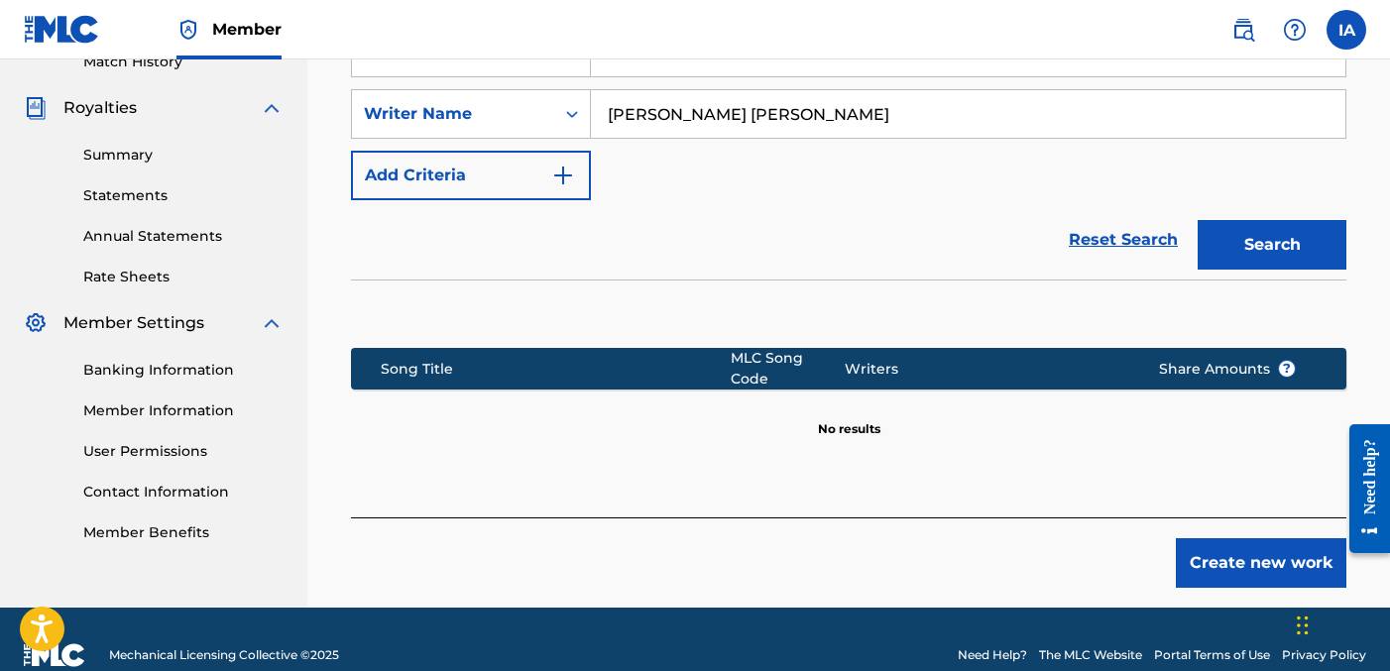
click at [1256, 546] on button "Create new work" at bounding box center [1261, 563] width 171 height 50
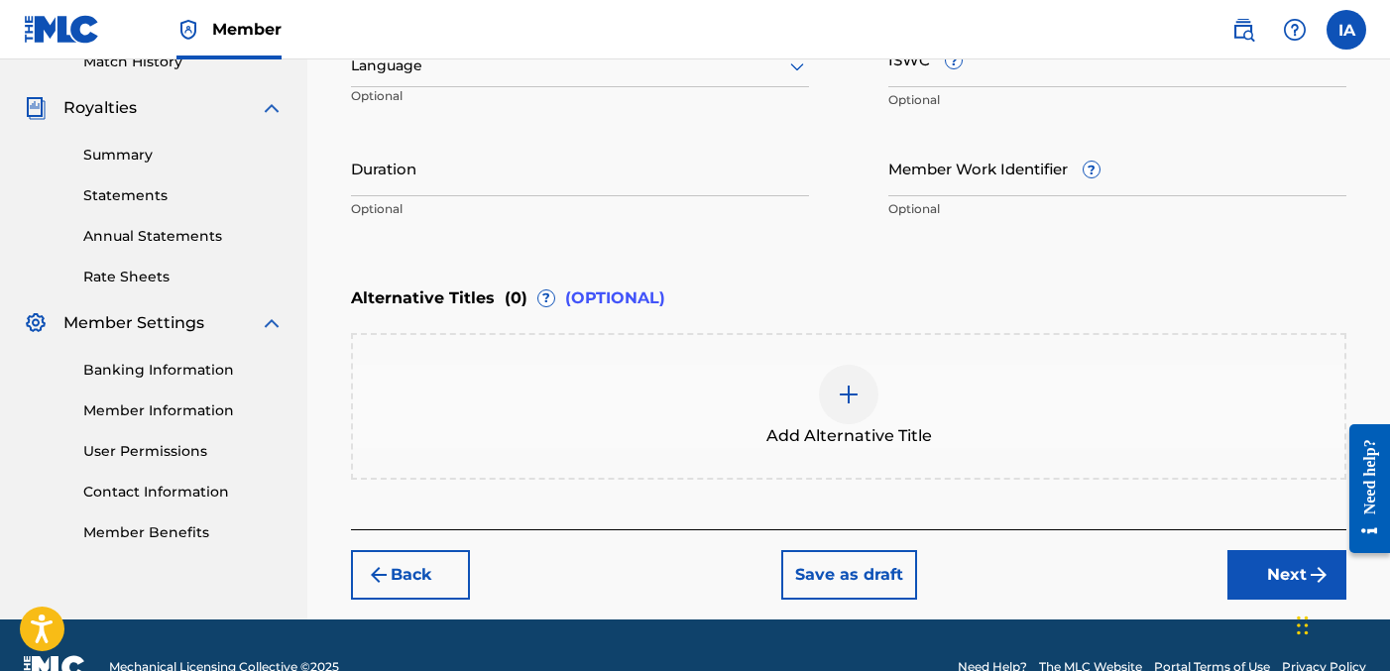
click at [766, 263] on div "Enter Work Details Enter work details for ‘ BOUNCE BACK ’ below. Work Title BOU…" at bounding box center [849, 37] width 996 height 480
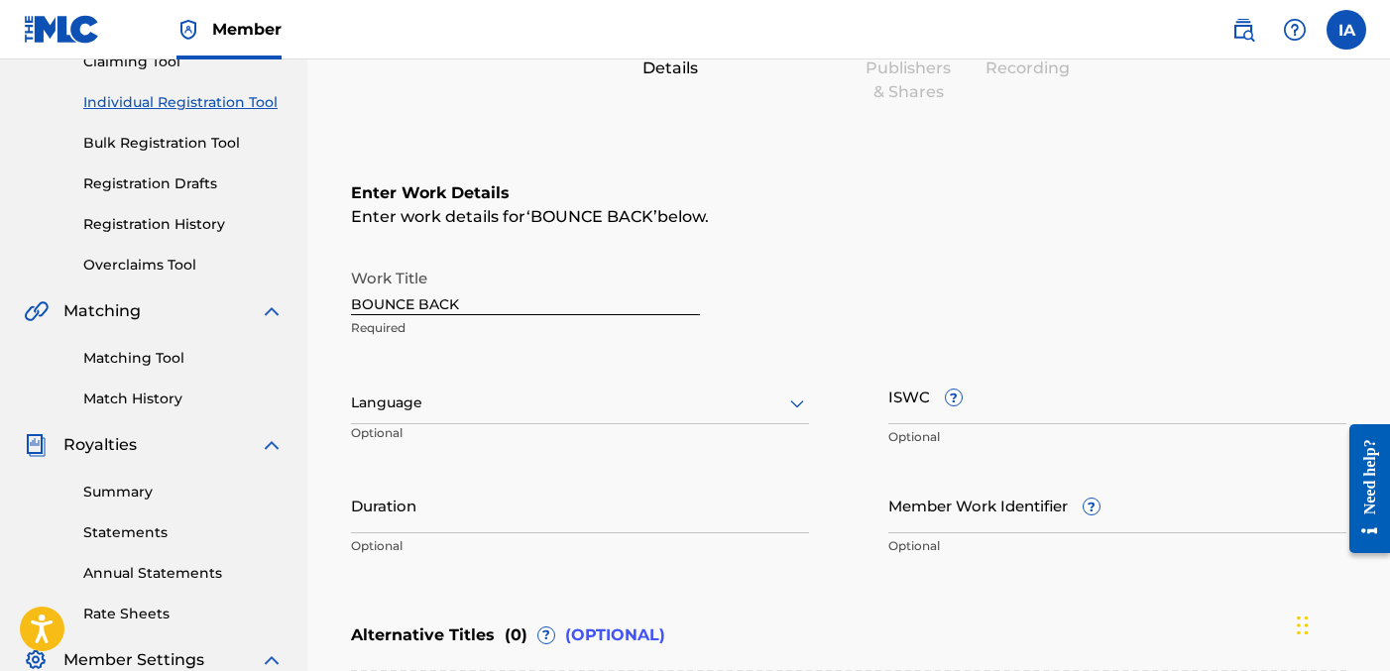
scroll to position [167, 0]
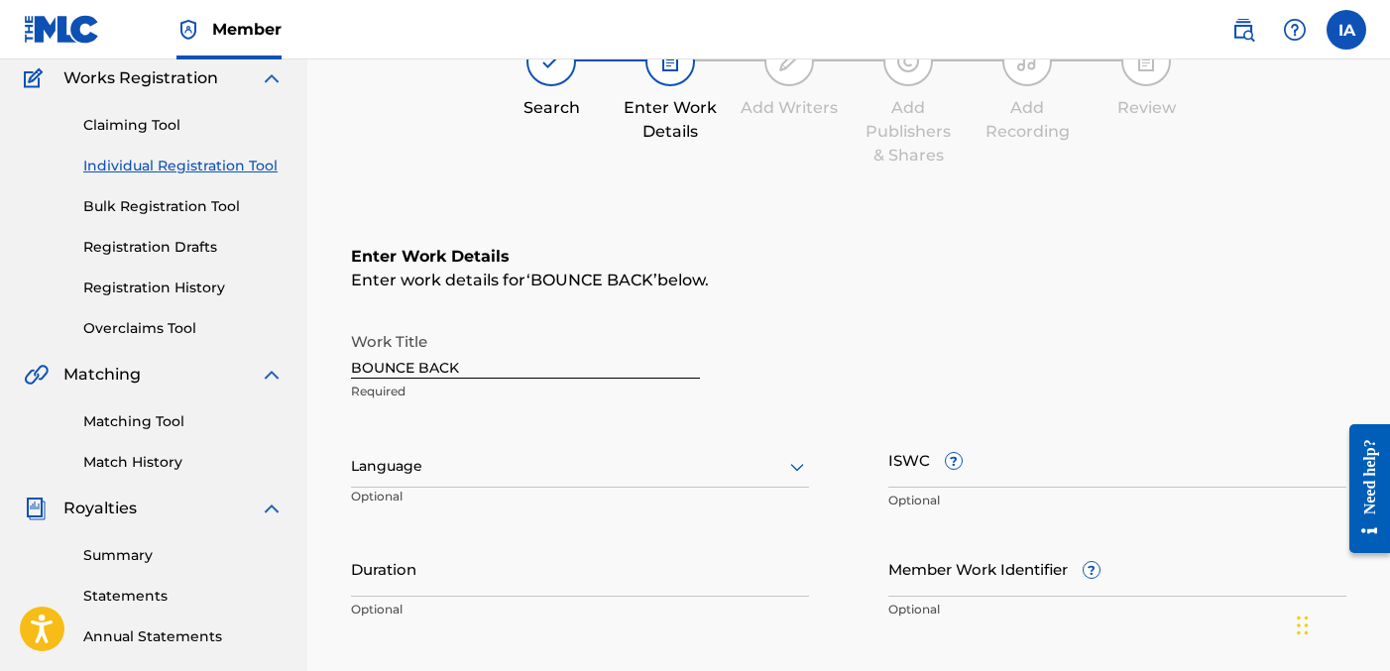
click at [707, 245] on h6 "Enter Work Details" at bounding box center [849, 257] width 996 height 24
click at [479, 567] on input "Duration" at bounding box center [580, 568] width 458 height 57
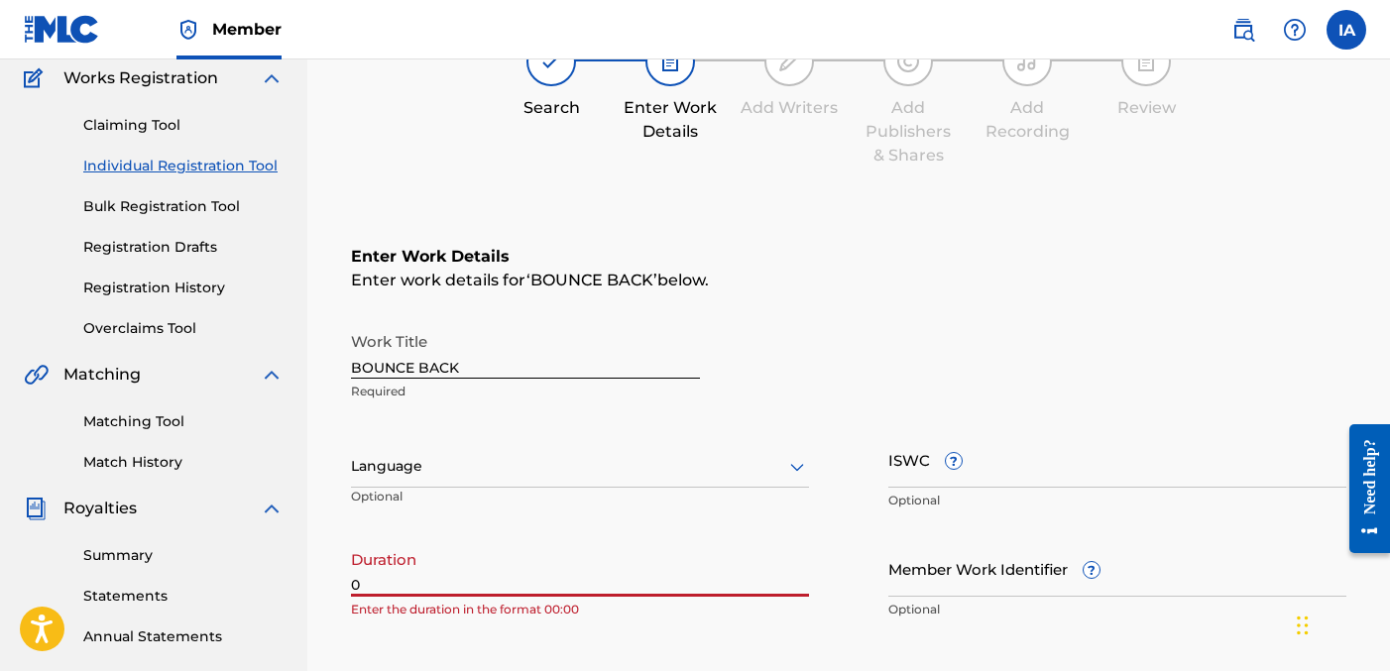
paste input "1:35"
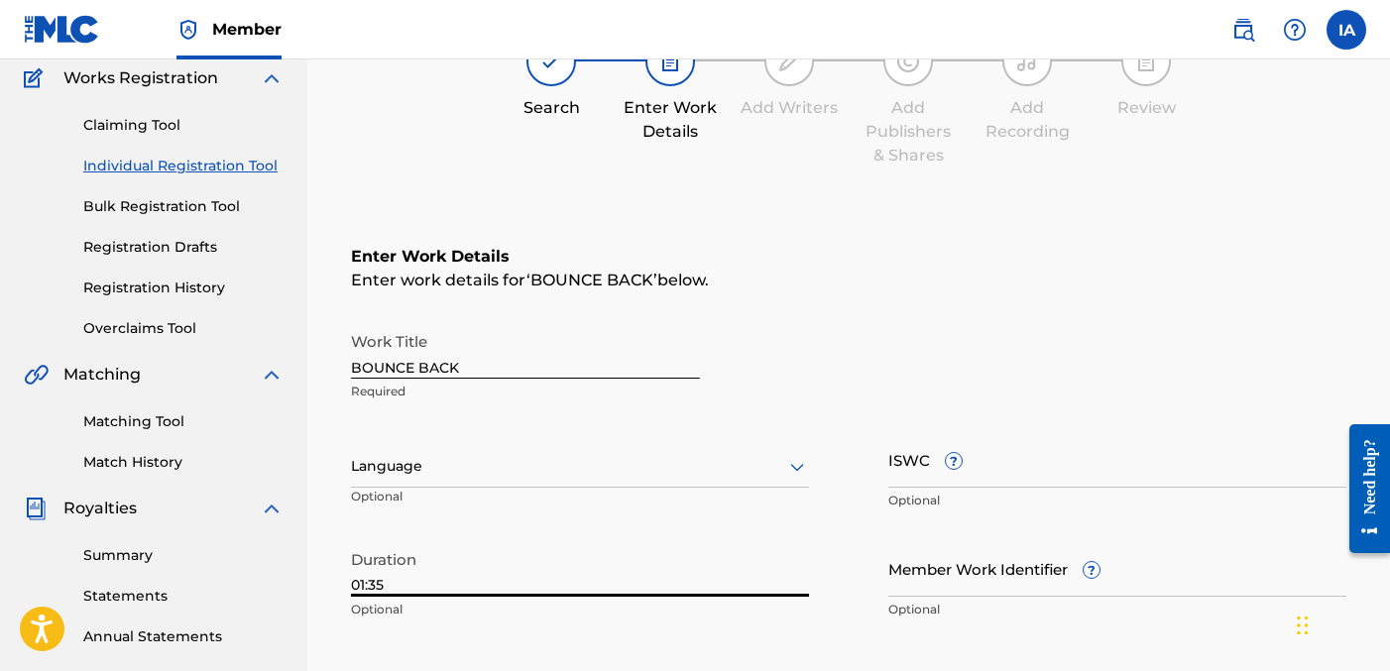
type input "01:35"
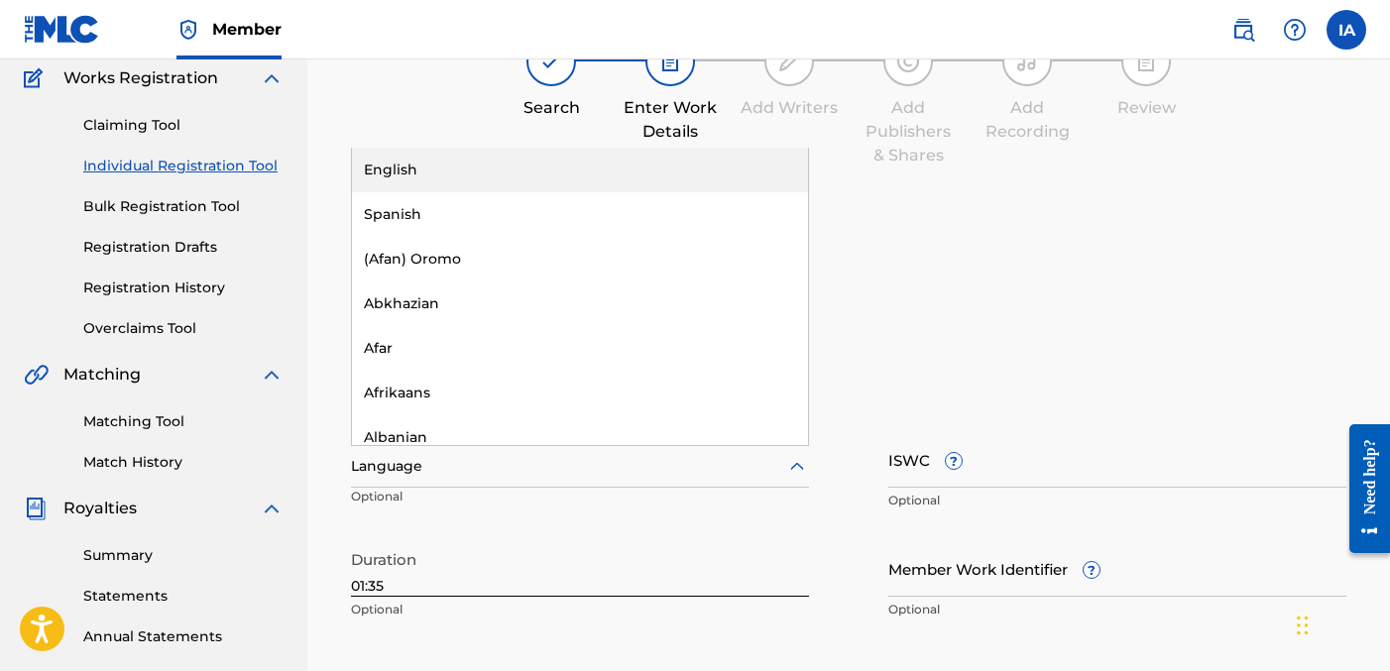
click at [530, 467] on div at bounding box center [580, 466] width 458 height 25
click at [569, 178] on div "English" at bounding box center [580, 170] width 456 height 45
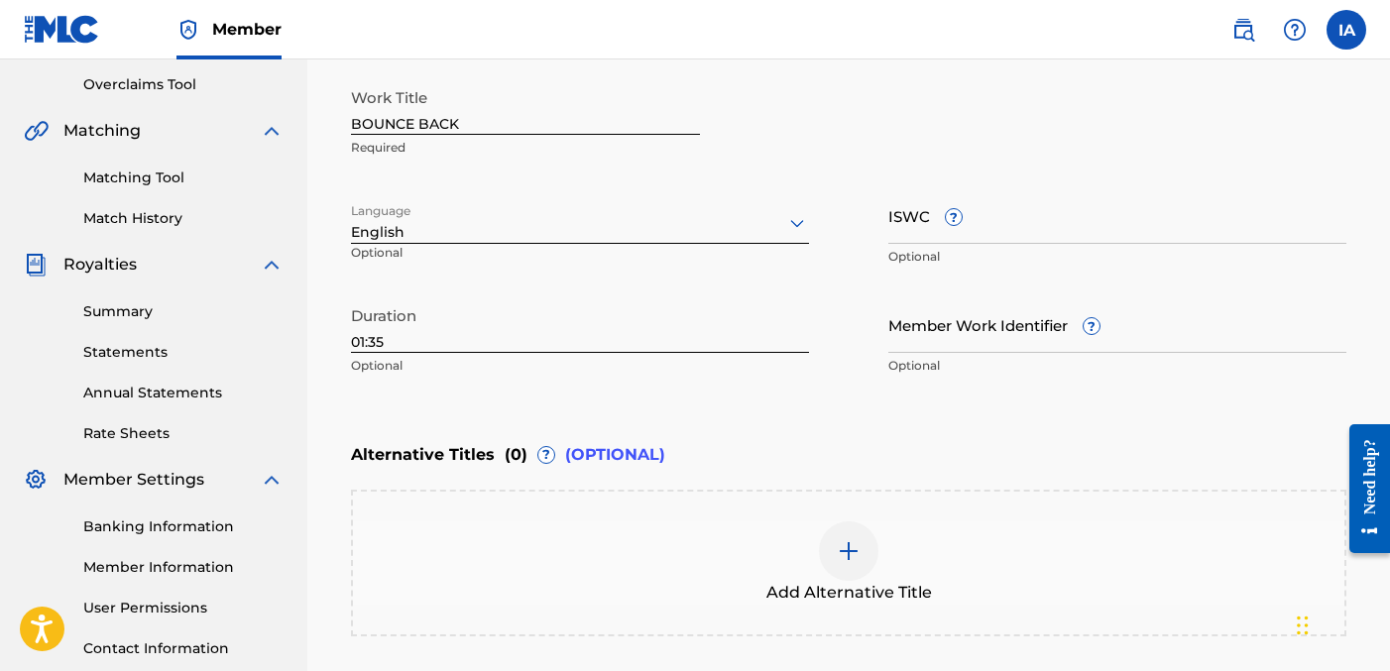
scroll to position [536, 0]
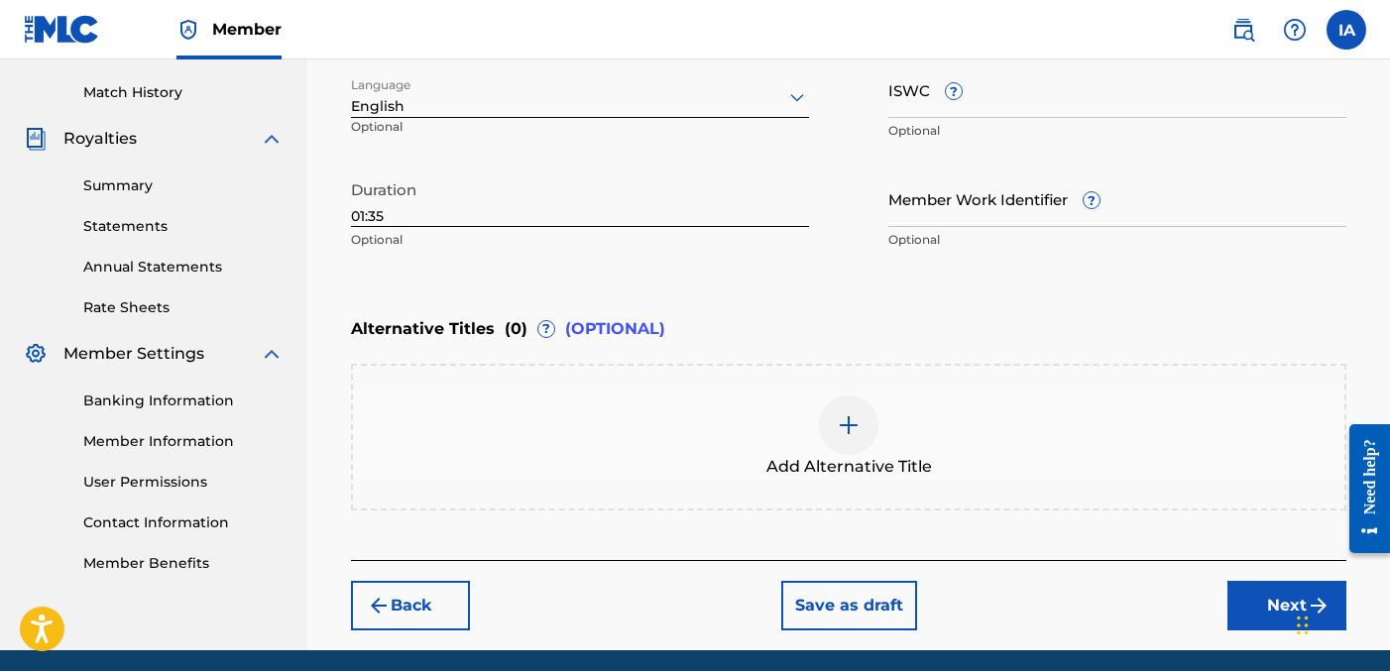
click at [1248, 602] on button "Next" at bounding box center [1287, 606] width 119 height 50
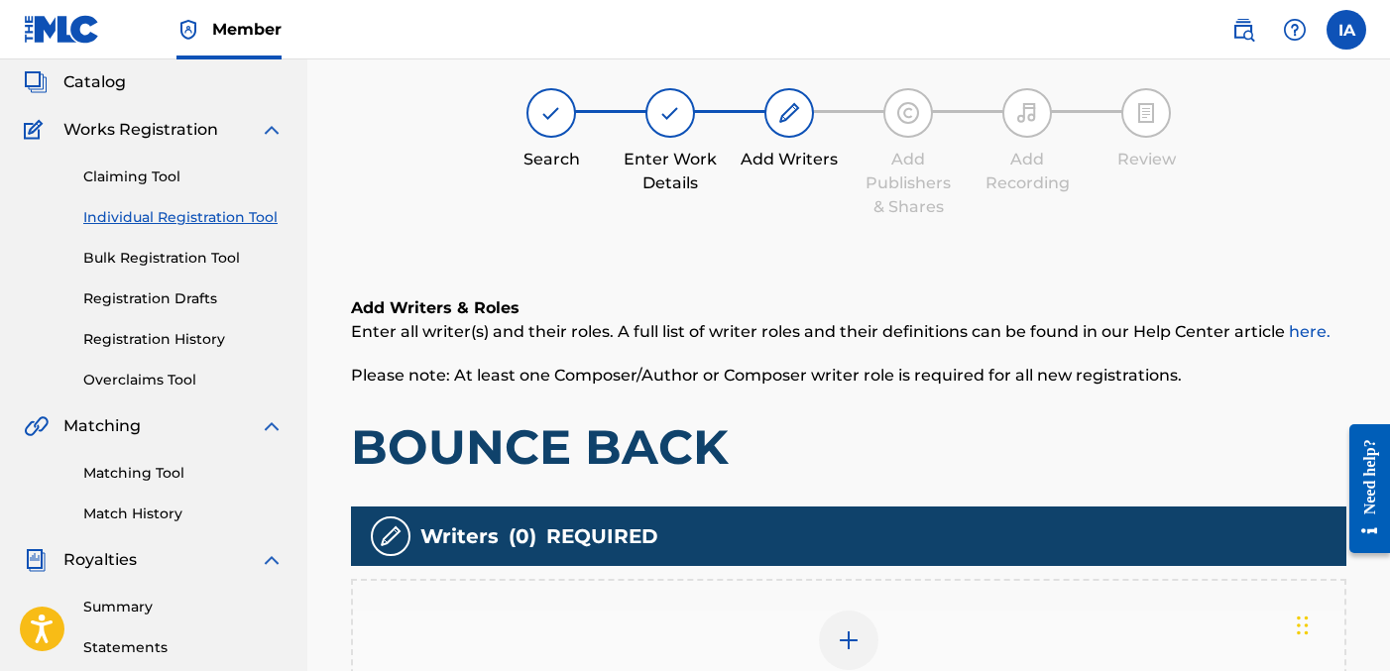
scroll to position [89, 0]
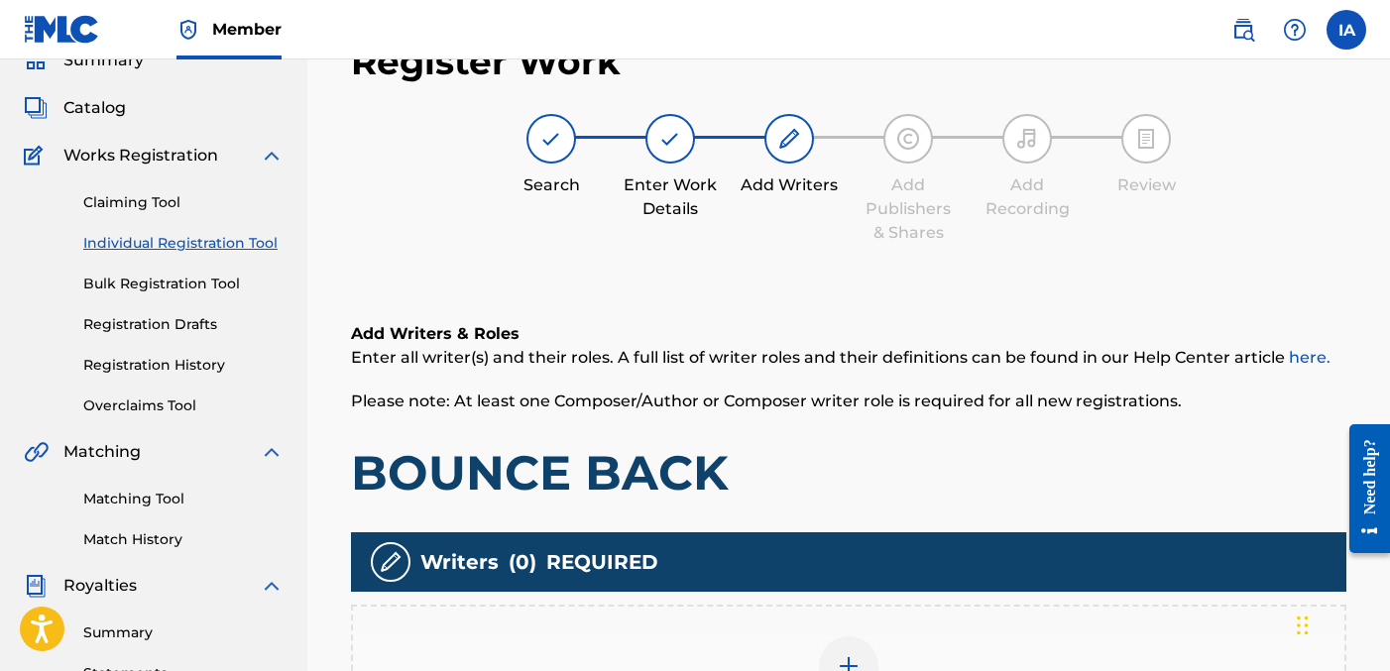
click at [948, 444] on h1 "BOUNCE BACK" at bounding box center [849, 472] width 996 height 59
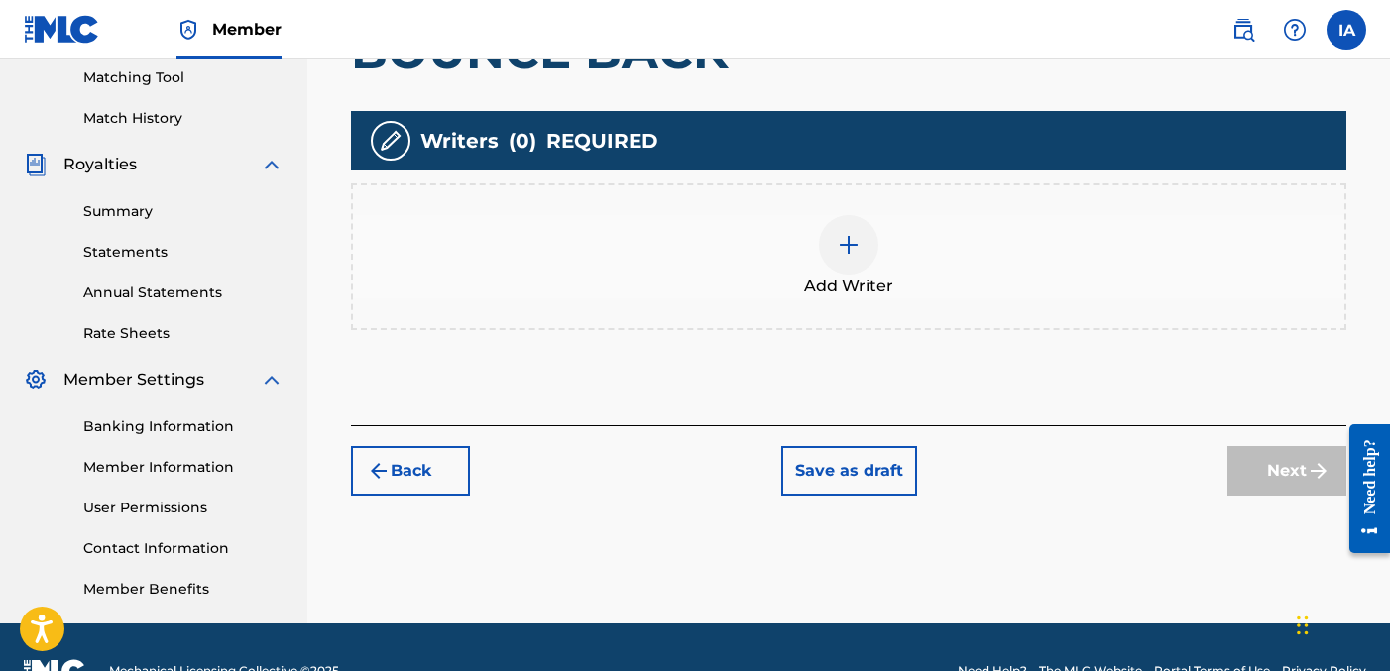
scroll to position [514, 0]
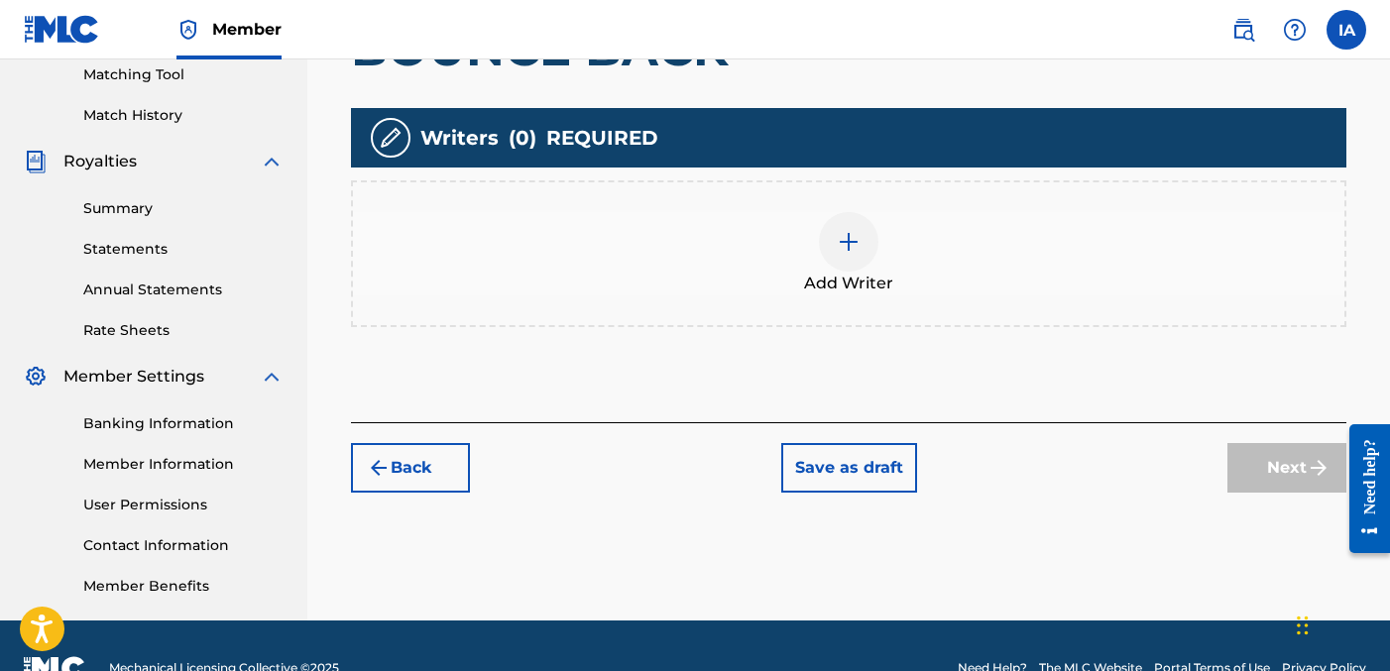
click at [893, 225] on div "Add Writer" at bounding box center [849, 253] width 992 height 83
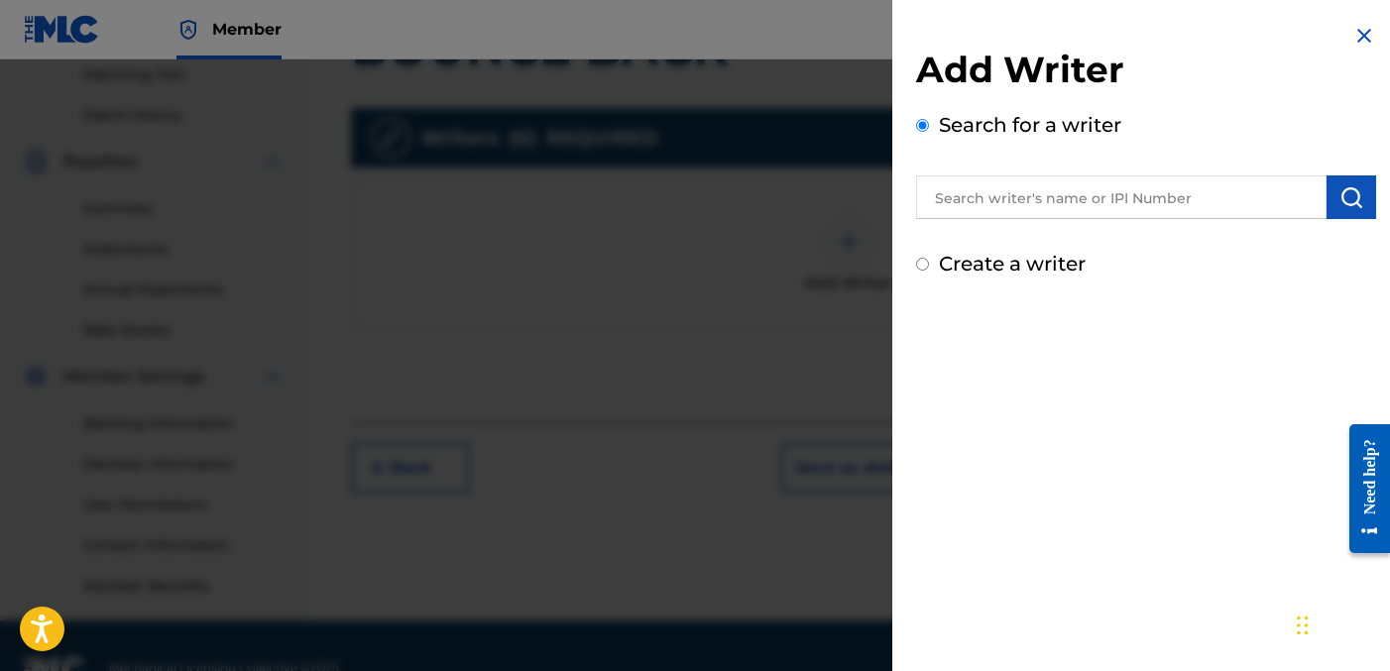
click at [1030, 265] on label "Create a writer" at bounding box center [1012, 264] width 147 height 24
radio input "true"
click at [929, 265] on input "Create a writer" at bounding box center [922, 264] width 13 height 13
radio input "false"
radio input "true"
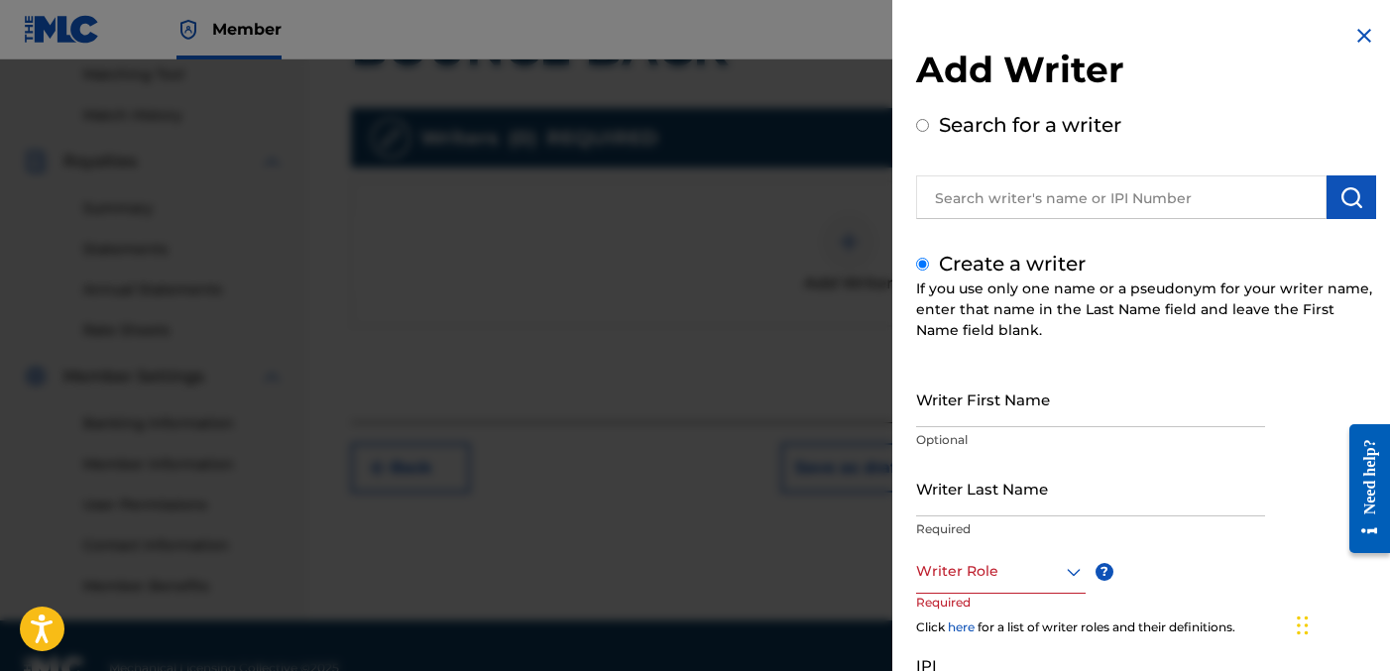
click at [1002, 497] on input "Writer Last Name" at bounding box center [1090, 488] width 349 height 57
paste input "[PERSON_NAME] [PERSON_NAME]"
drag, startPoint x: 976, startPoint y: 501, endPoint x: 1161, endPoint y: 528, distance: 187.4
click at [1161, 528] on div "Writer Last Name [PERSON_NAME] [PERSON_NAME] Required" at bounding box center [1090, 504] width 349 height 89
type input "[PERSON_NAME]"
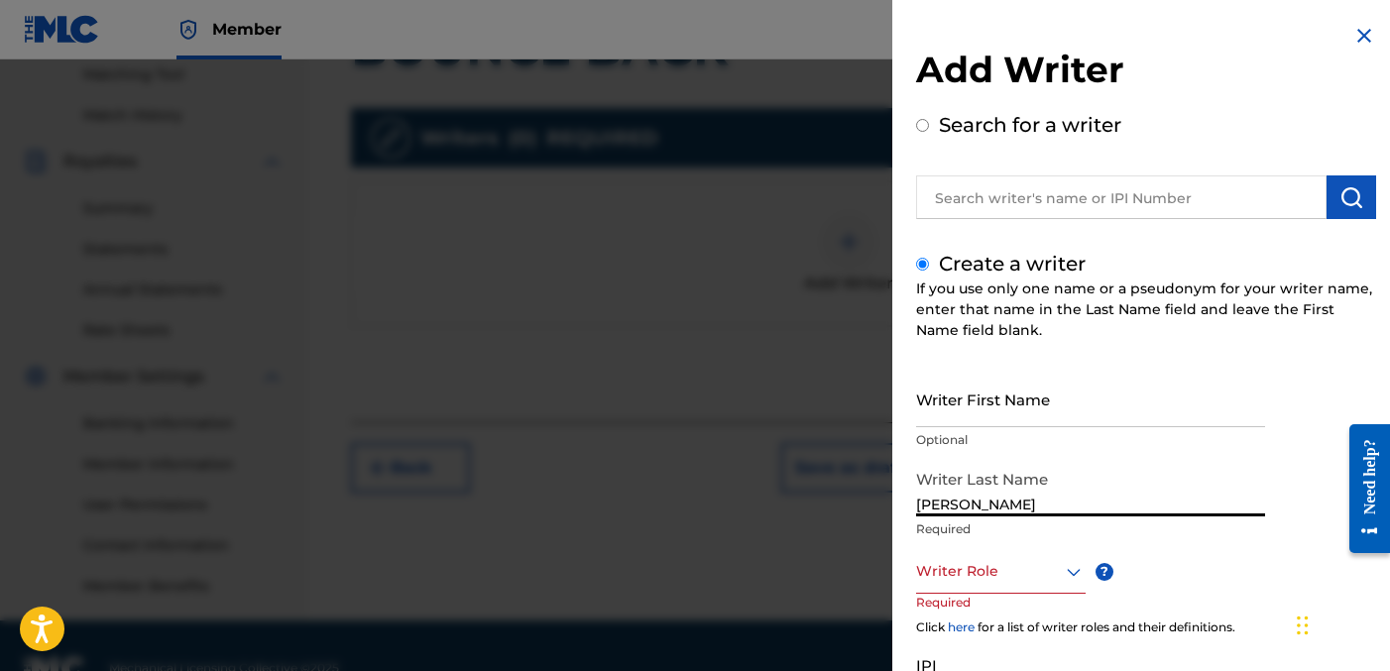
click at [1057, 402] on input "Writer First Name" at bounding box center [1090, 399] width 349 height 57
paste input "[PERSON_NAME]"
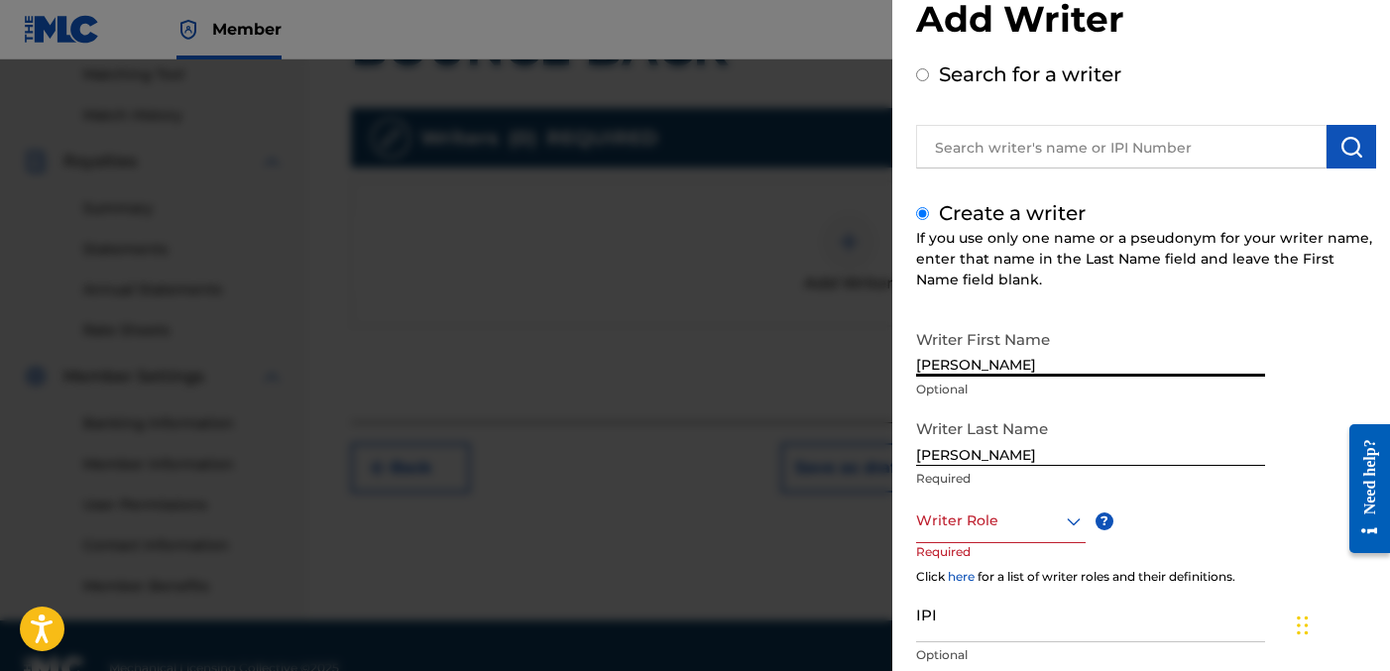
scroll to position [53, 0]
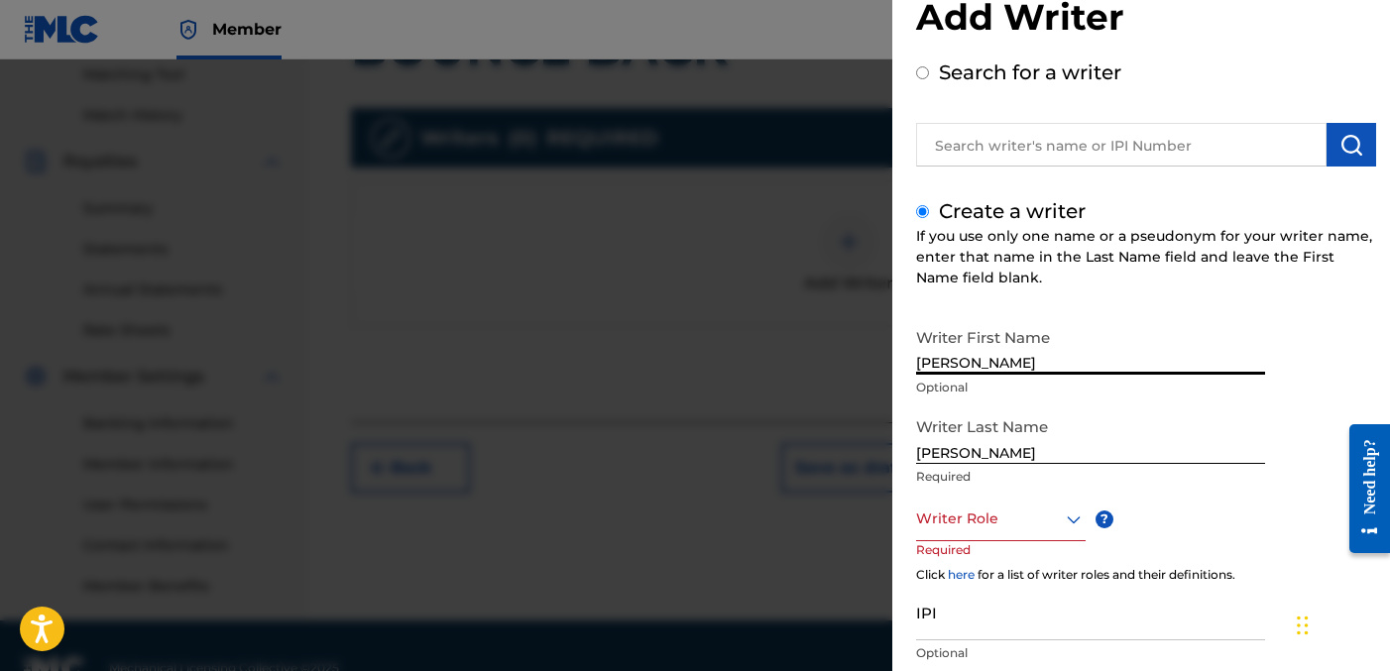
type input "[PERSON_NAME]"
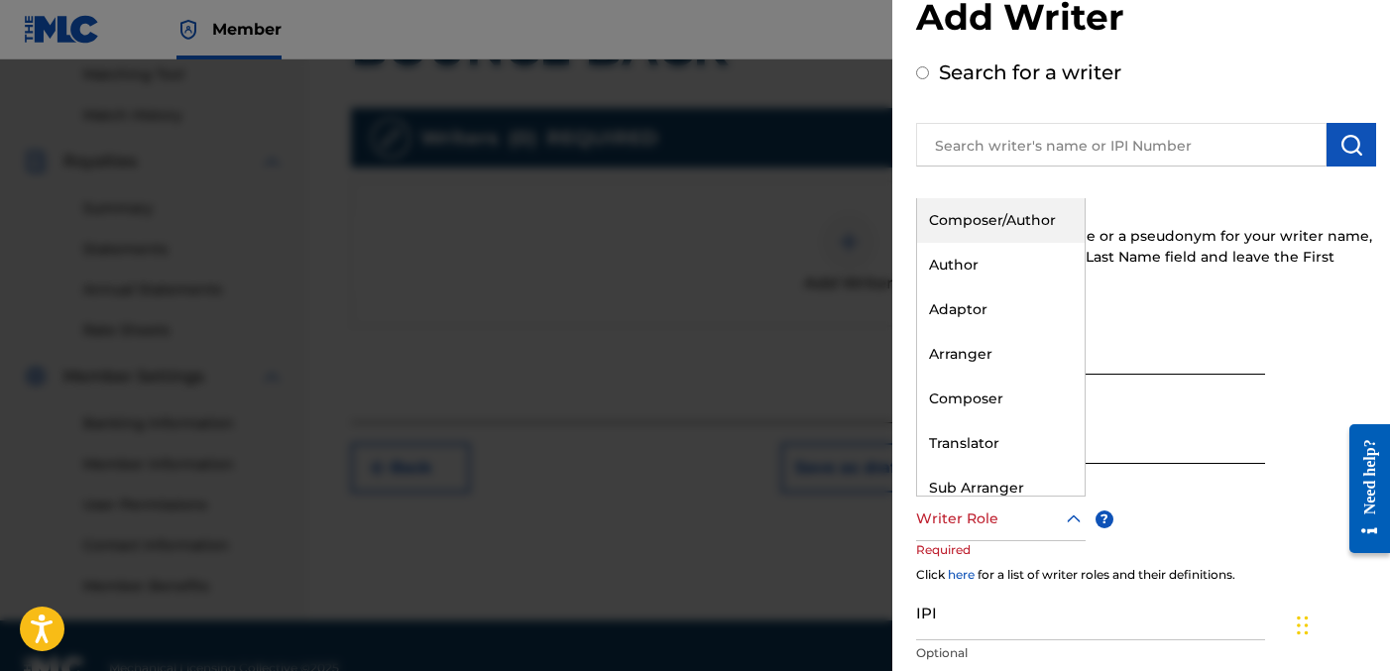
click at [1015, 507] on div at bounding box center [1001, 519] width 170 height 25
click at [949, 279] on div "Author" at bounding box center [1001, 265] width 168 height 45
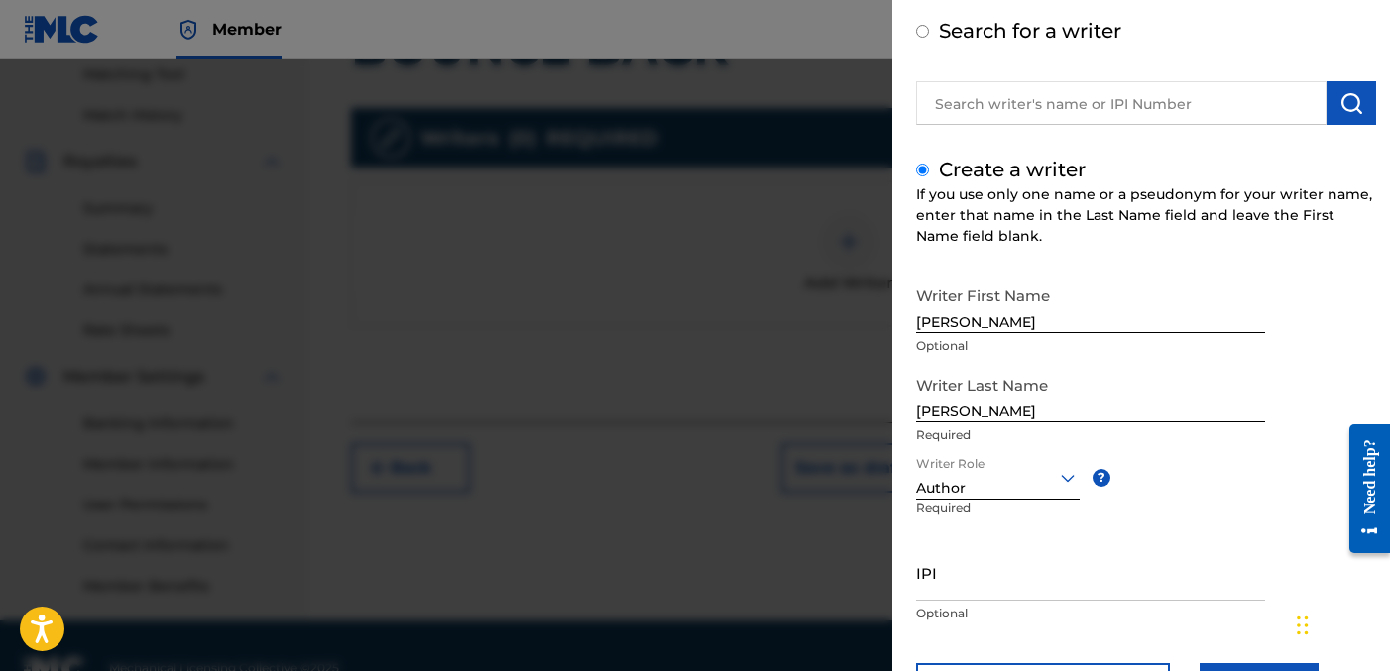
scroll to position [189, 0]
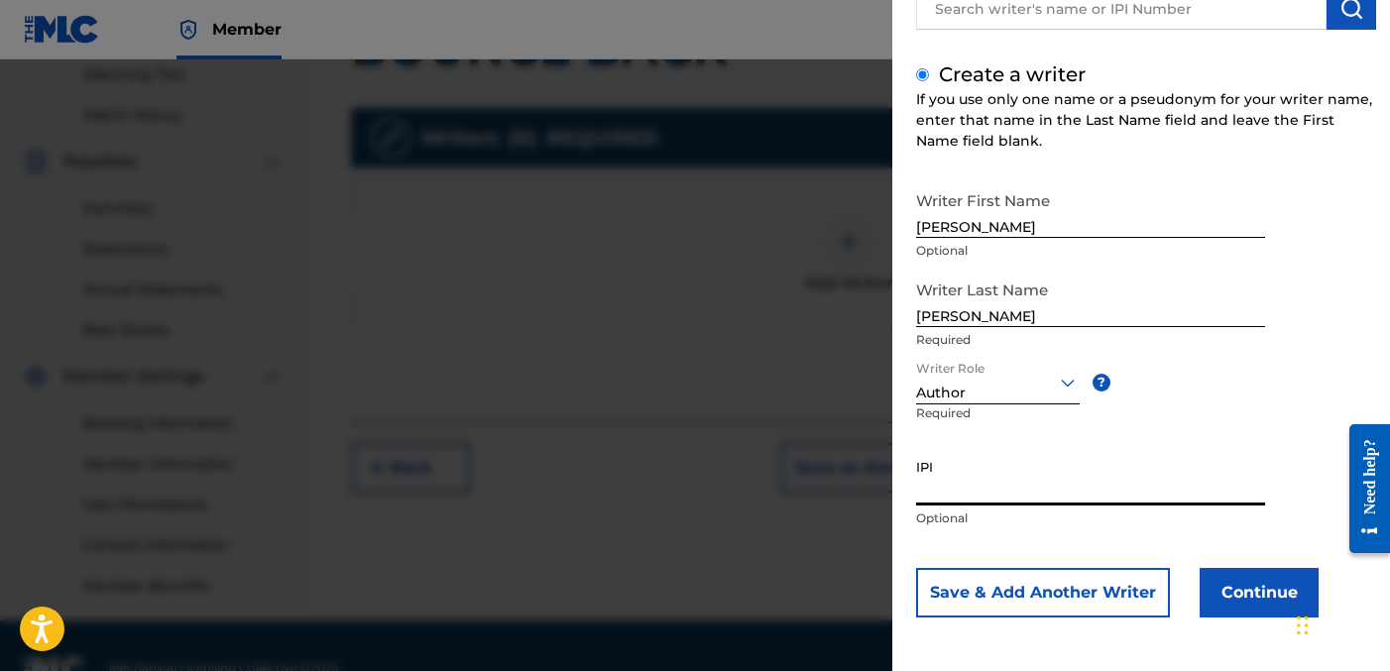
click at [996, 487] on input "IPI" at bounding box center [1090, 477] width 349 height 57
paste input "1278752215"
click at [916, 487] on input "1278752215" at bounding box center [1090, 477] width 349 height 57
type input "01278752215"
click at [1233, 582] on button "Continue" at bounding box center [1259, 593] width 119 height 50
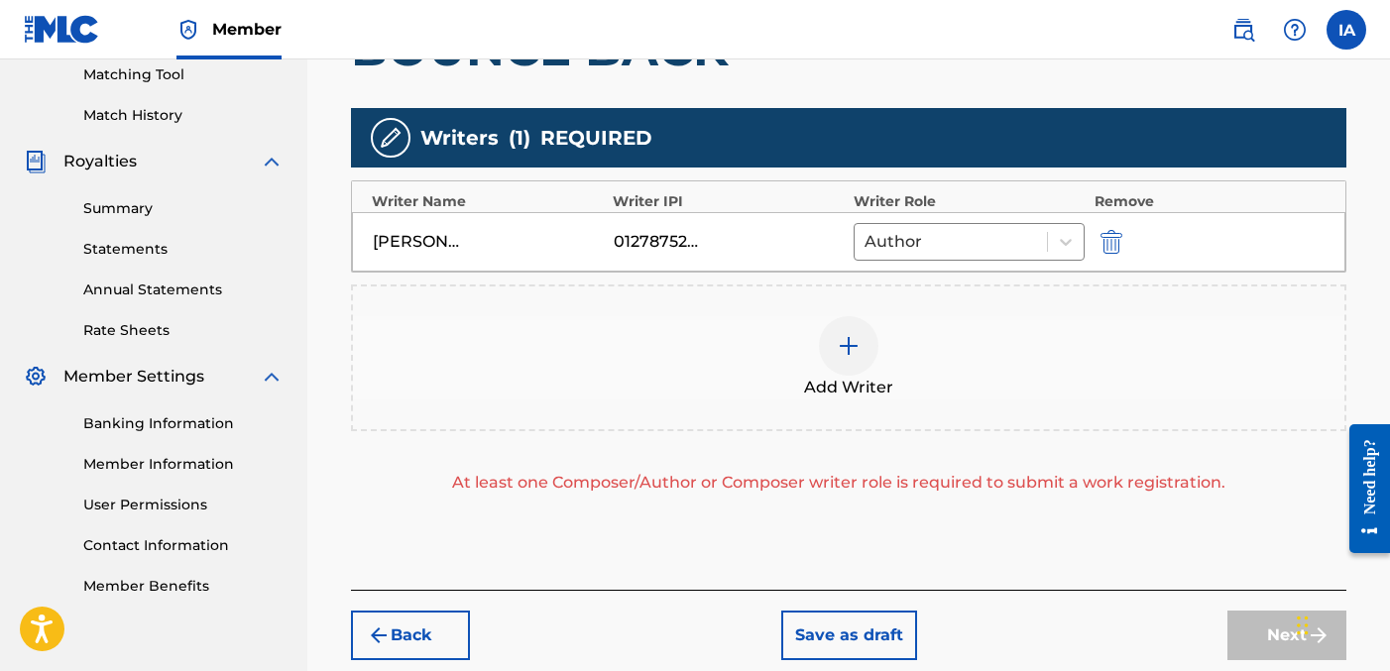
click at [965, 350] on div "Add Writer" at bounding box center [849, 357] width 992 height 83
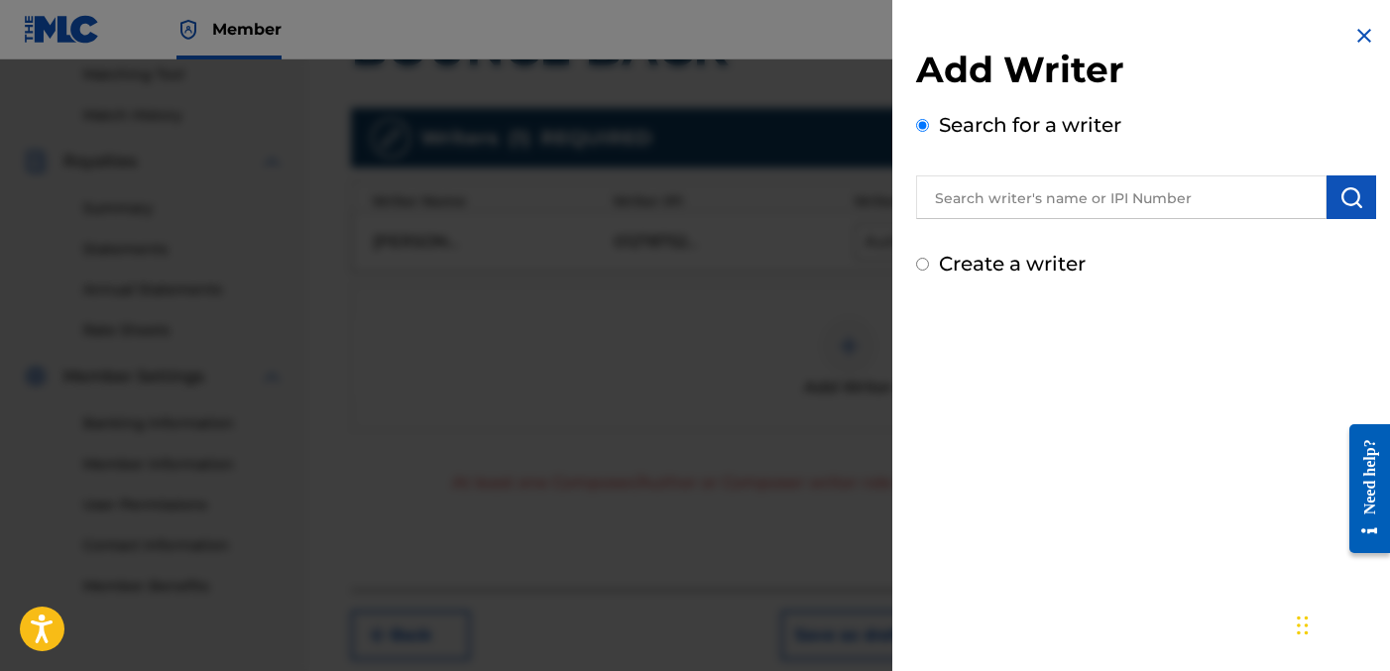
click at [966, 266] on label "Create a writer" at bounding box center [1012, 264] width 147 height 24
radio input "true"
click at [929, 266] on input "Create a writer" at bounding box center [922, 264] width 13 height 13
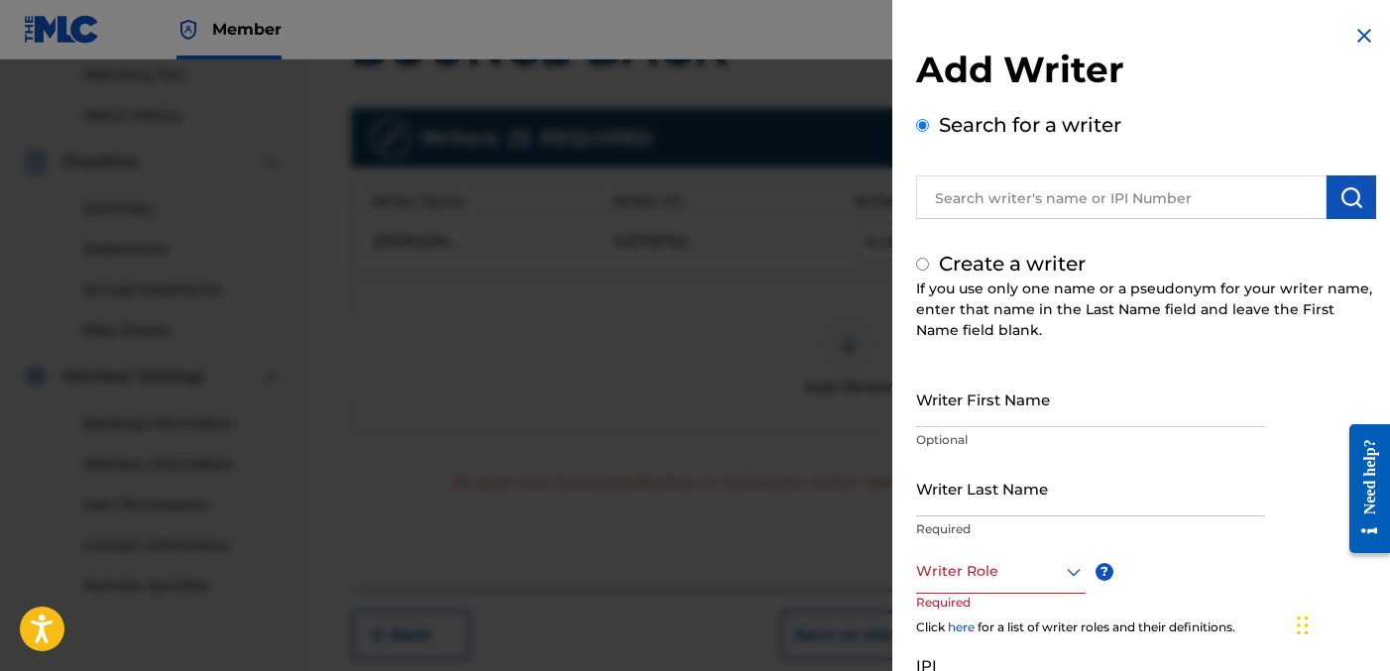
radio input "false"
radio input "true"
click at [1053, 504] on input "Writer Last Name" at bounding box center [1090, 488] width 349 height 57
paste input "UNKNOWN WRITER"
click at [1042, 509] on input "UNKNOWN WRITER" at bounding box center [1090, 488] width 349 height 57
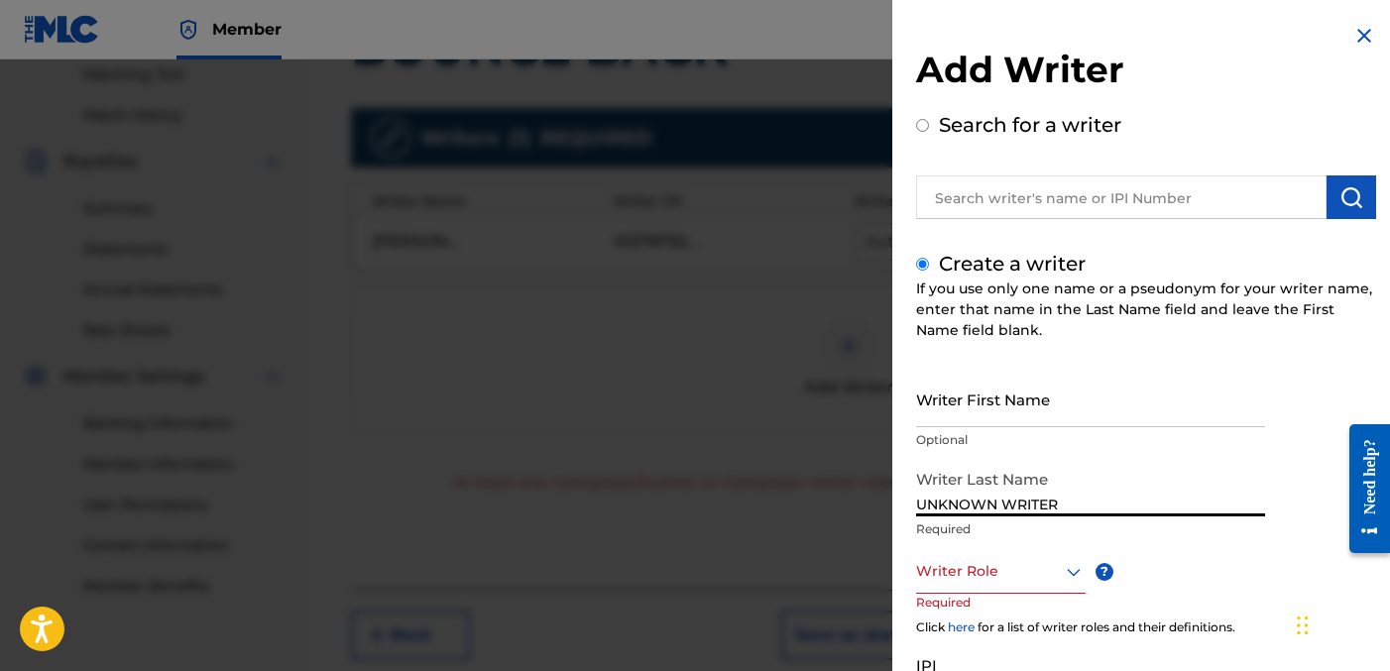
click at [1042, 509] on input "UNKNOWN WRITER" at bounding box center [1090, 488] width 349 height 57
type input "UNKNOWN"
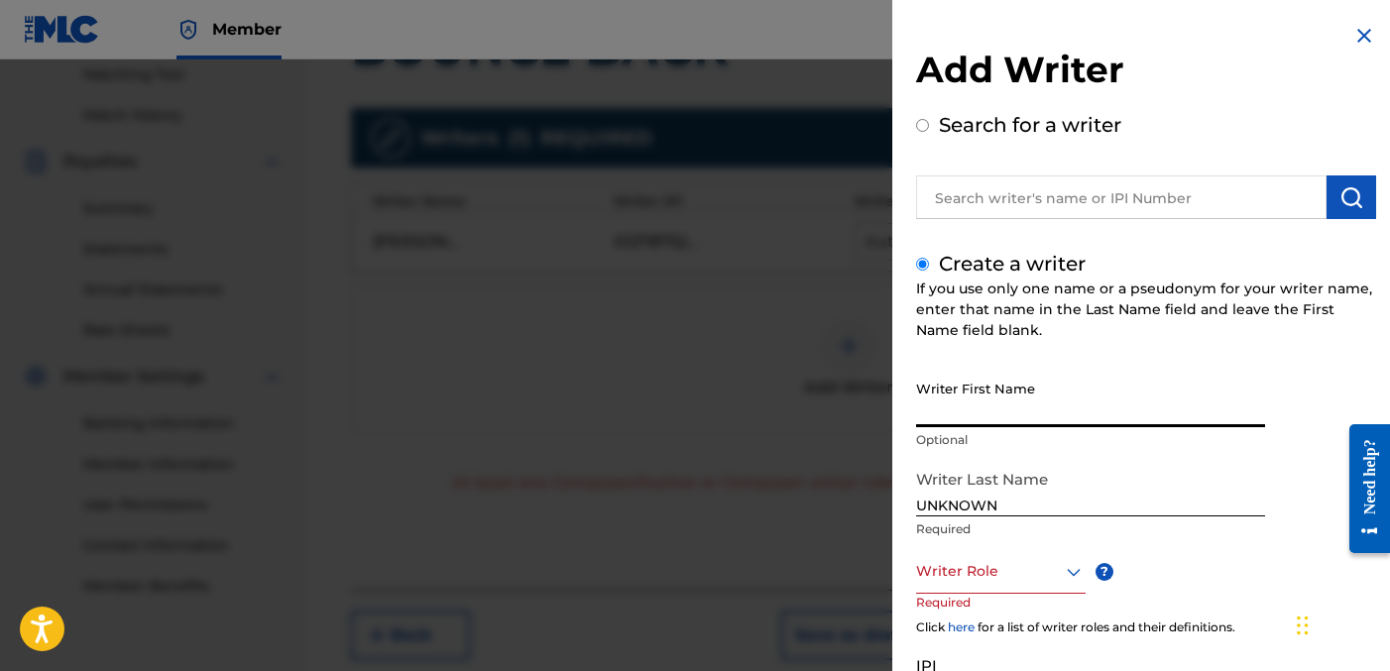
click at [1020, 417] on input "Writer First Name" at bounding box center [1090, 399] width 349 height 57
paste input "WRITER"
type input "WRITER"
click at [977, 561] on div at bounding box center [1001, 571] width 170 height 25
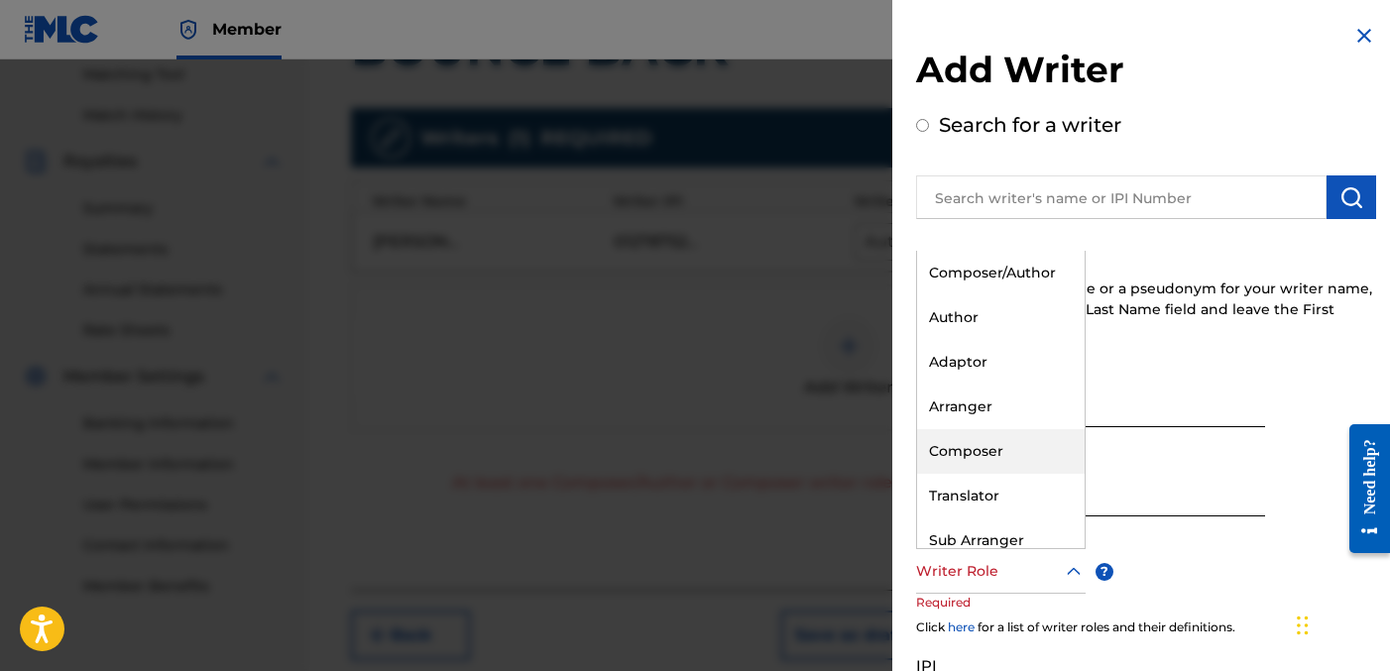
click at [968, 458] on div "Composer" at bounding box center [1001, 451] width 168 height 45
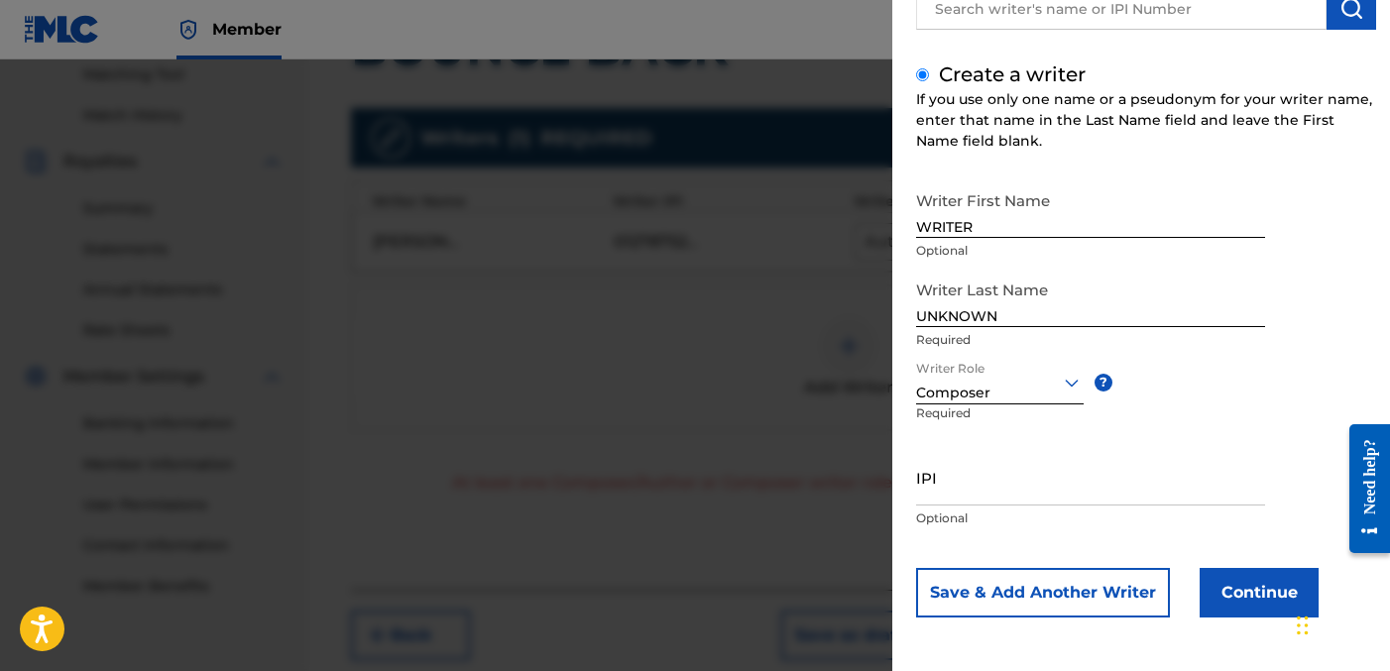
click at [1214, 577] on button "Continue" at bounding box center [1259, 593] width 119 height 50
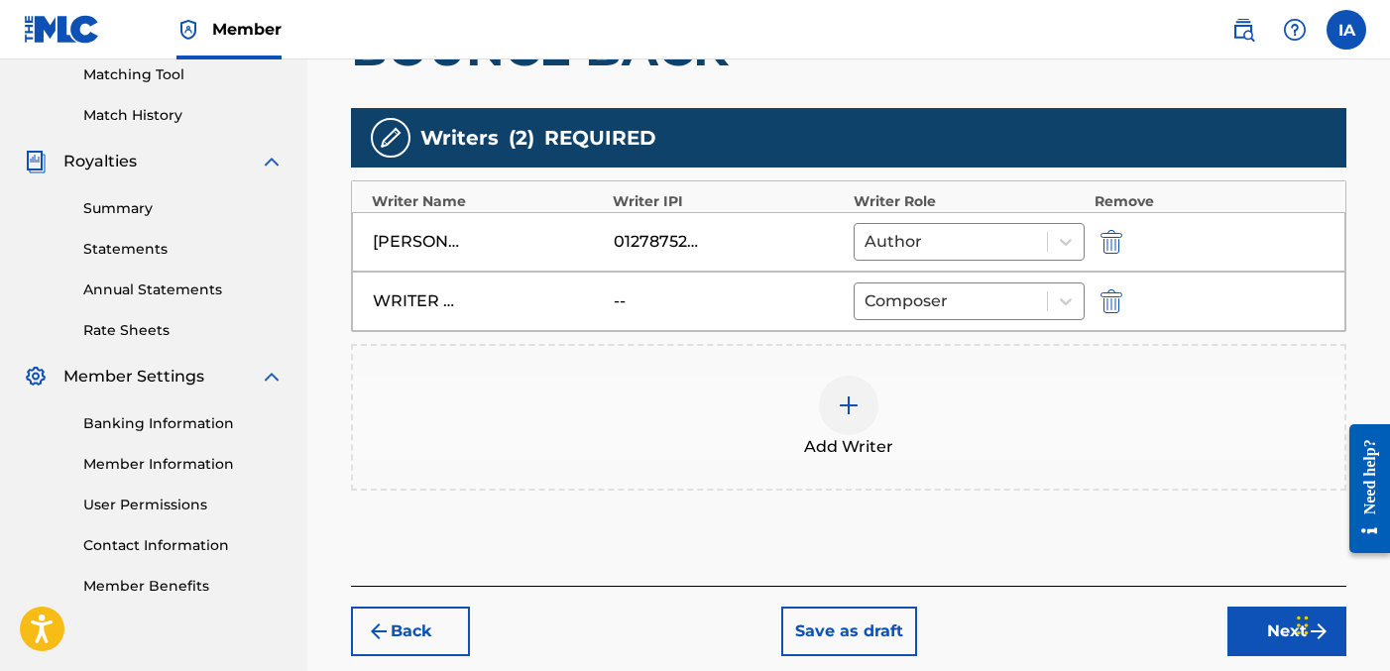
scroll to position [519, 0]
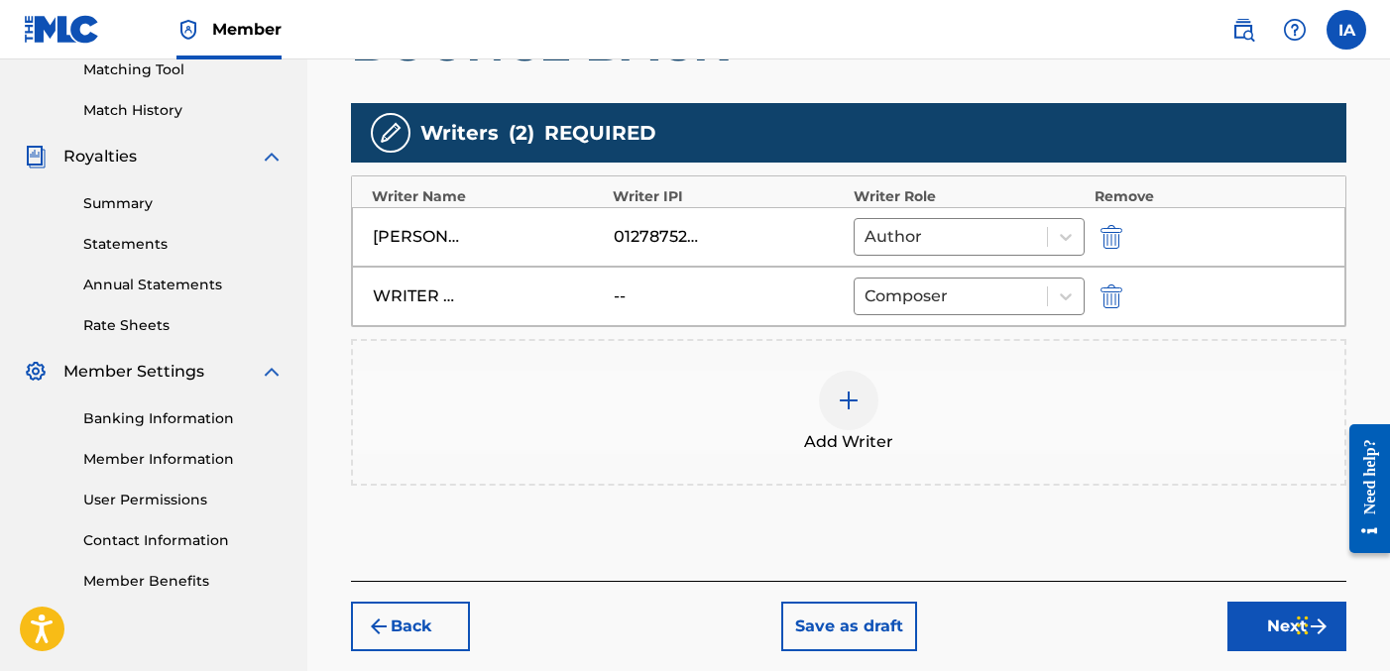
click at [1238, 616] on button "Next" at bounding box center [1287, 627] width 119 height 50
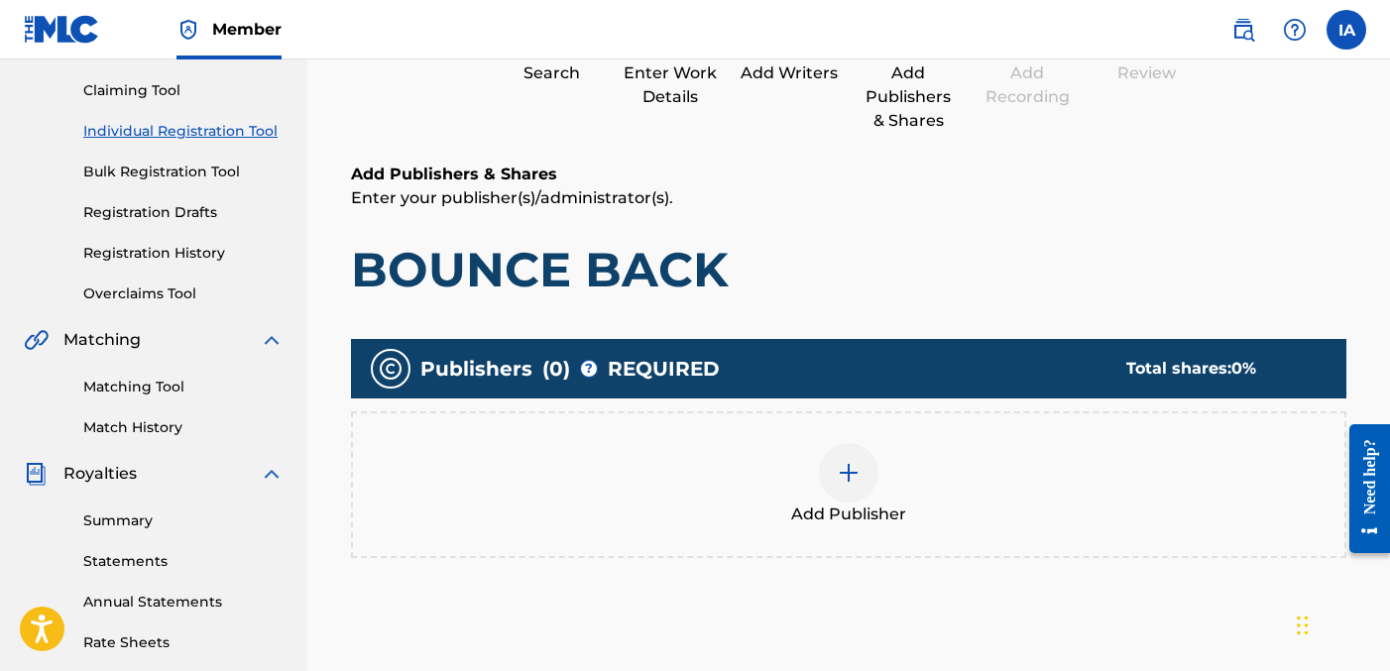
scroll to position [275, 0]
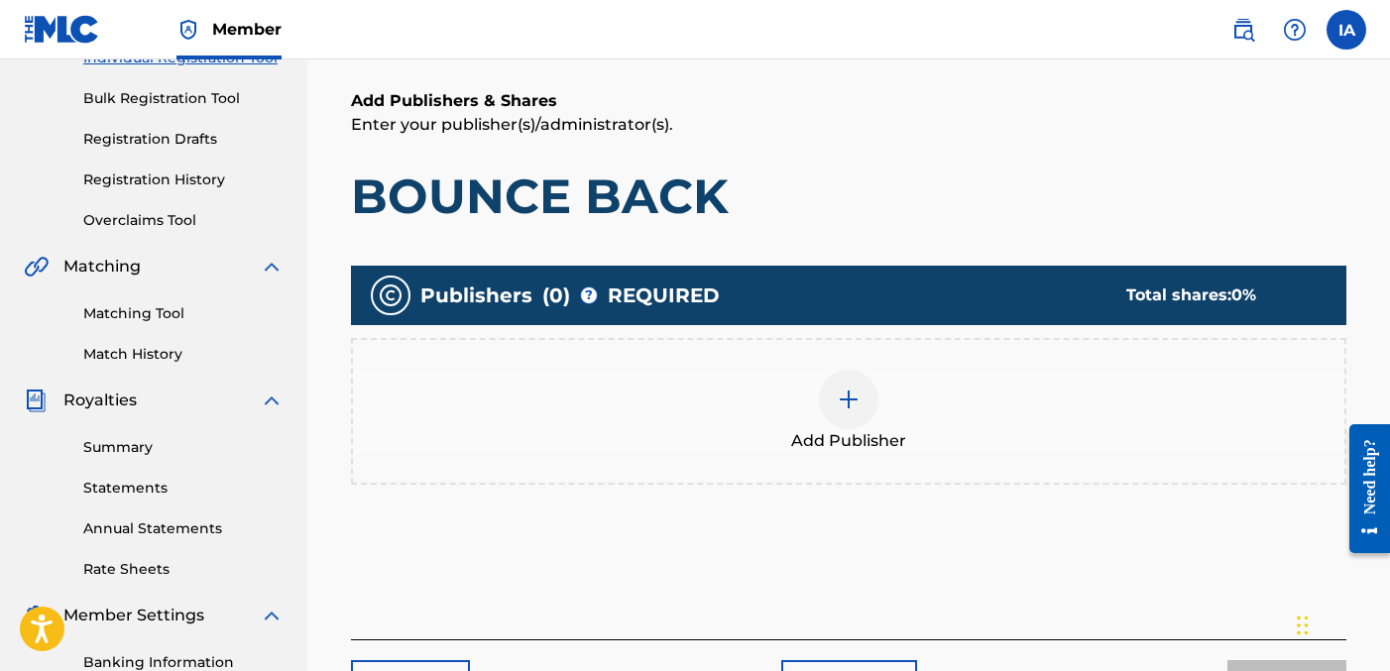
click at [936, 397] on div "Add Publisher" at bounding box center [849, 411] width 992 height 83
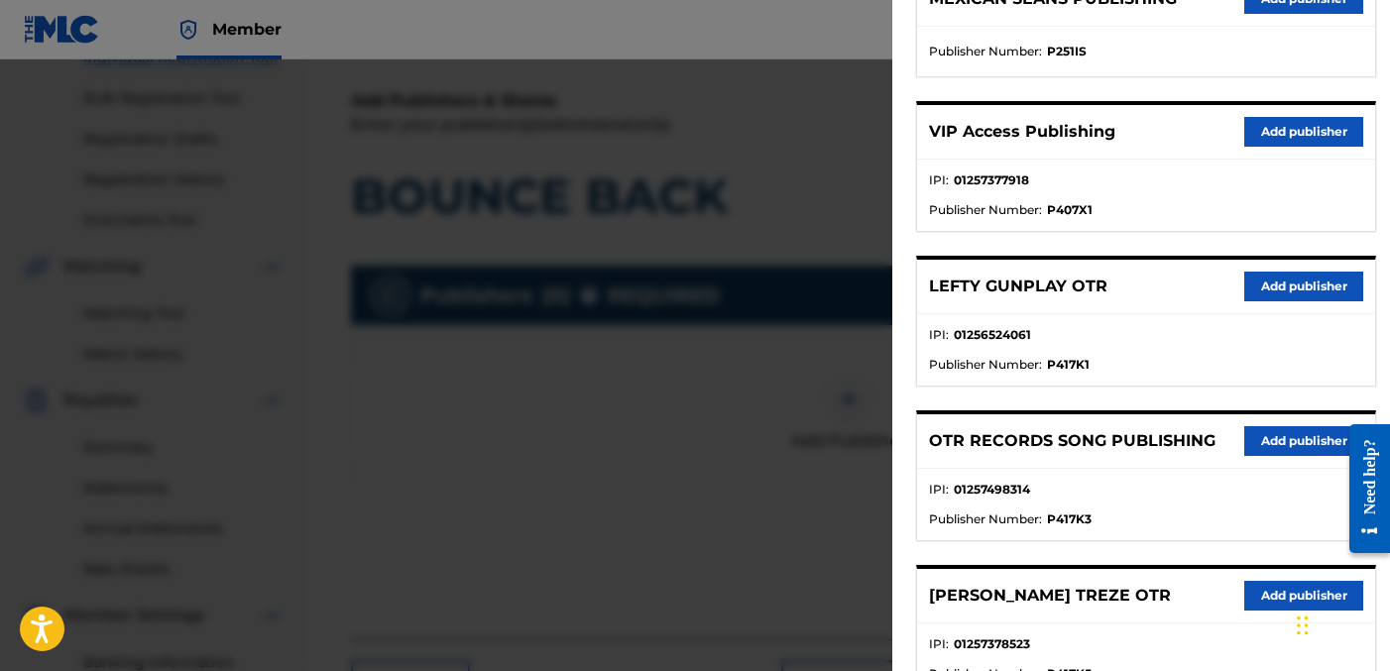
scroll to position [622, 0]
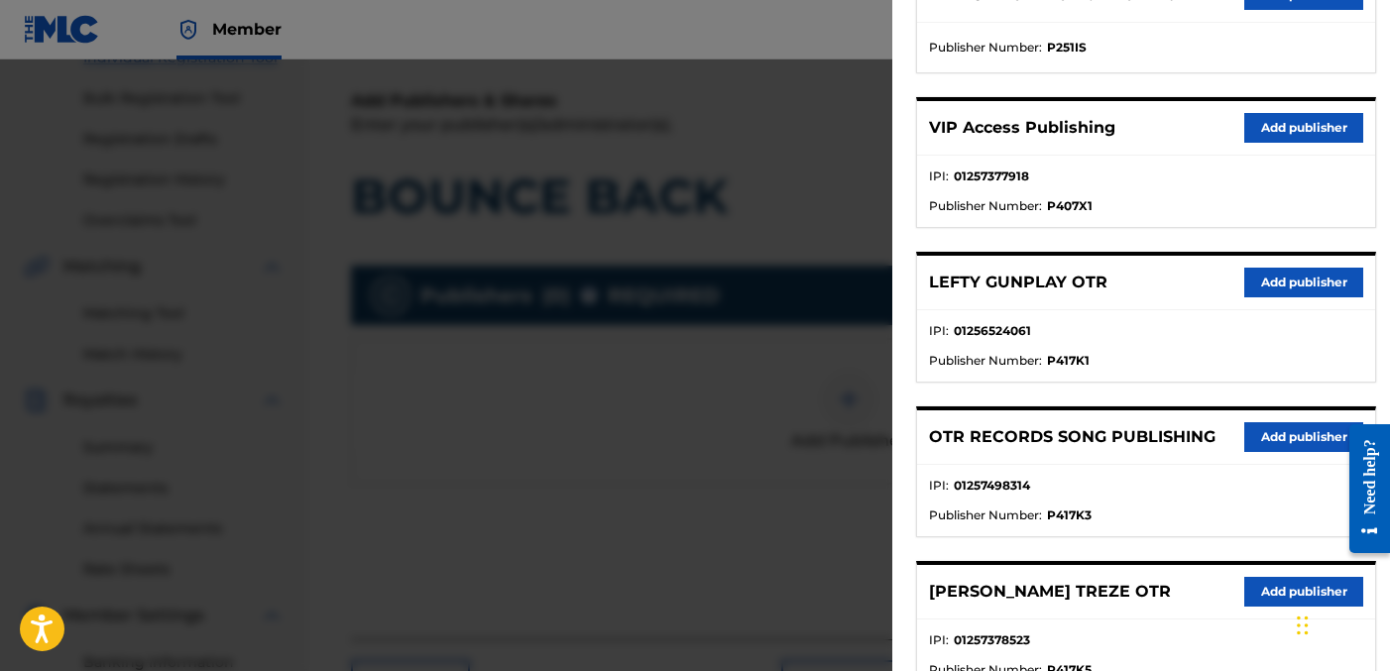
click at [1264, 436] on button "Add publisher" at bounding box center [1304, 437] width 119 height 30
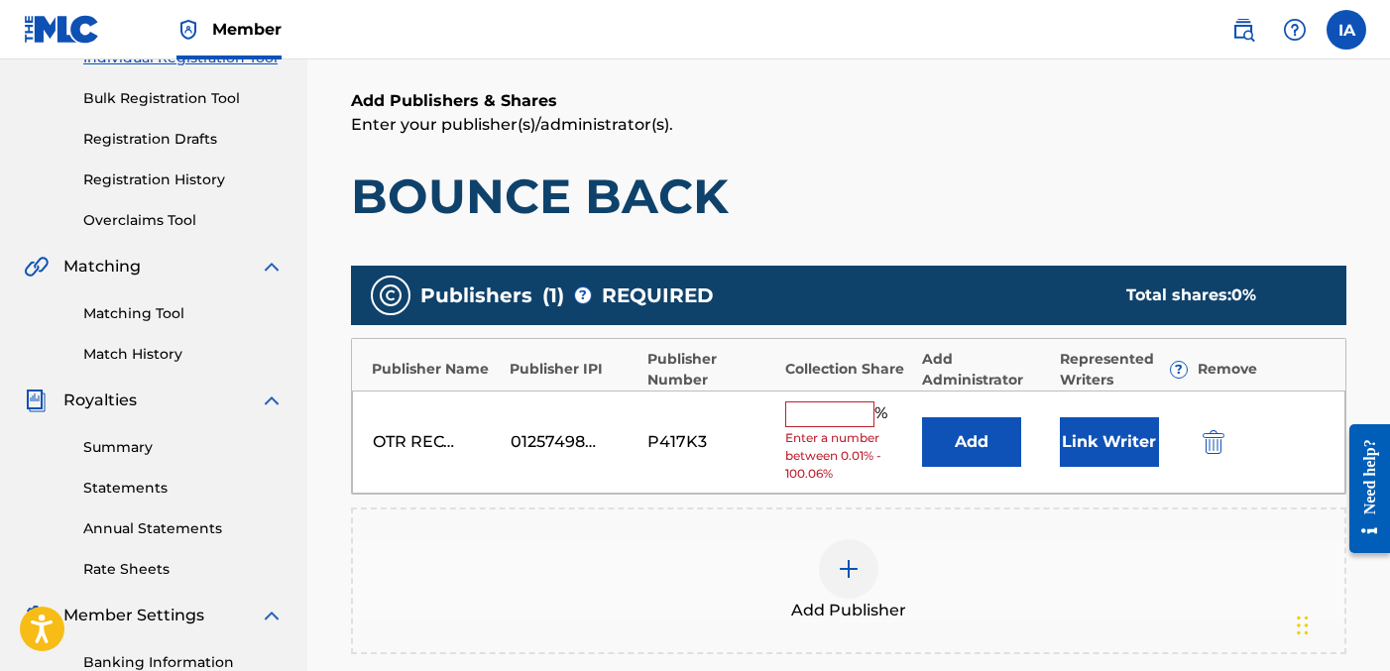
click at [850, 416] on input "text" at bounding box center [829, 415] width 89 height 26
type input "50"
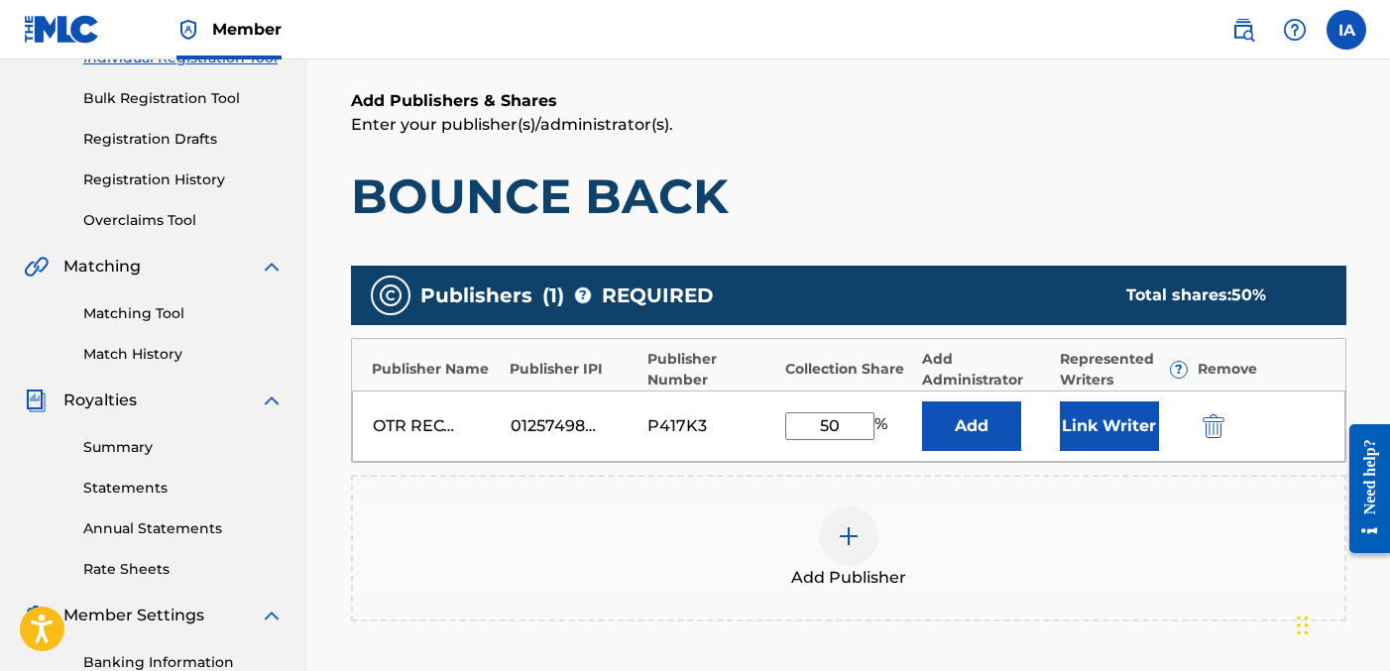
click at [945, 423] on button "Add" at bounding box center [971, 427] width 99 height 50
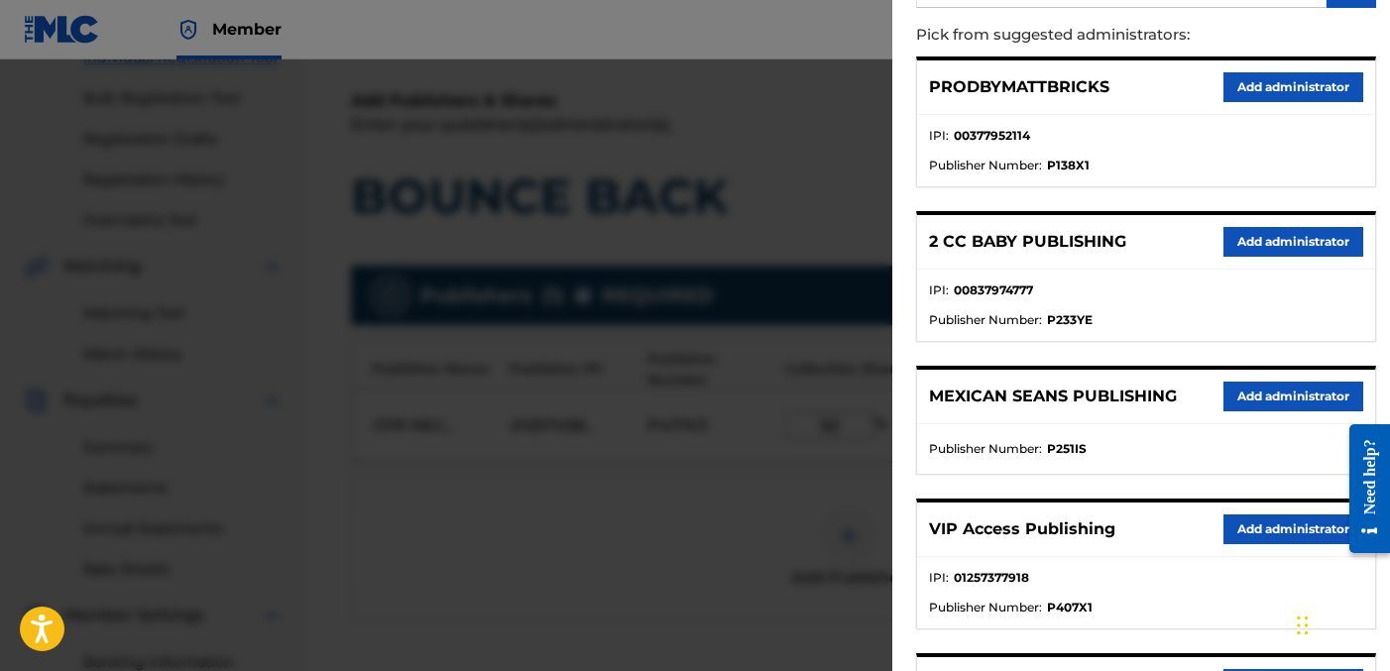
scroll to position [230, 0]
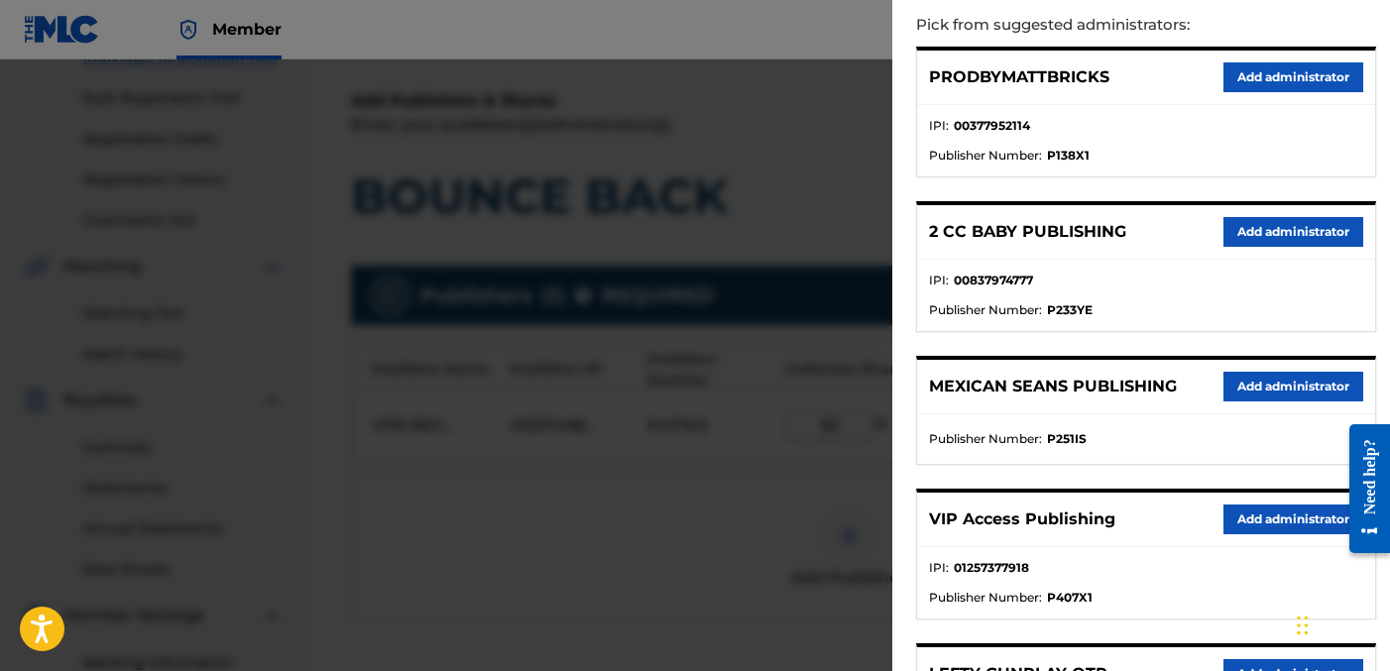
click at [1260, 512] on button "Add administrator" at bounding box center [1294, 520] width 140 height 30
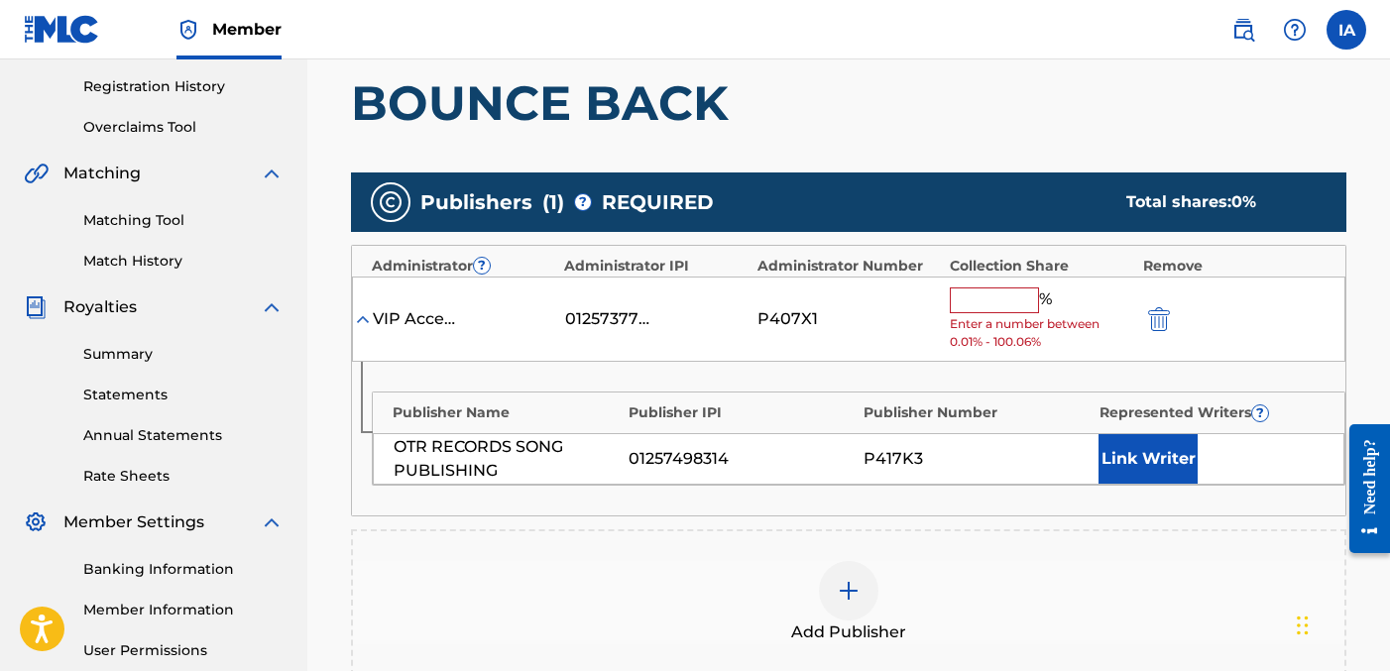
scroll to position [397, 0]
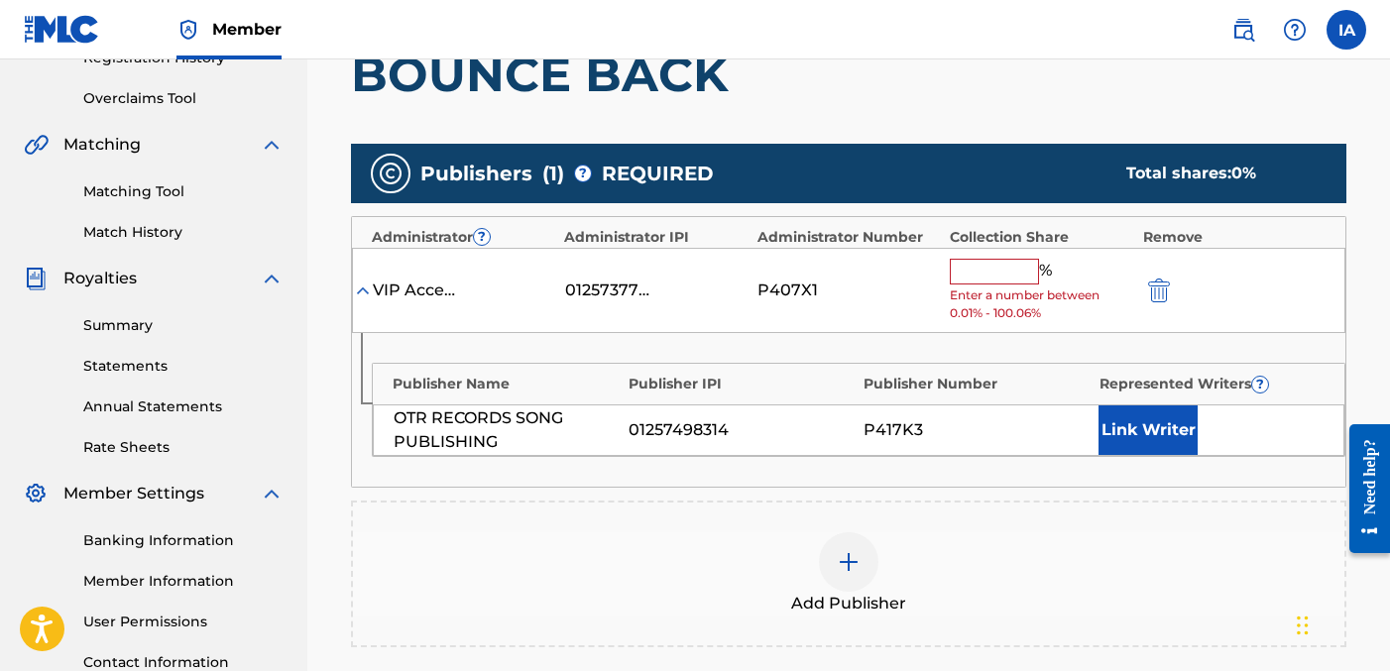
click at [1013, 280] on input "text" at bounding box center [994, 272] width 89 height 26
type input "50"
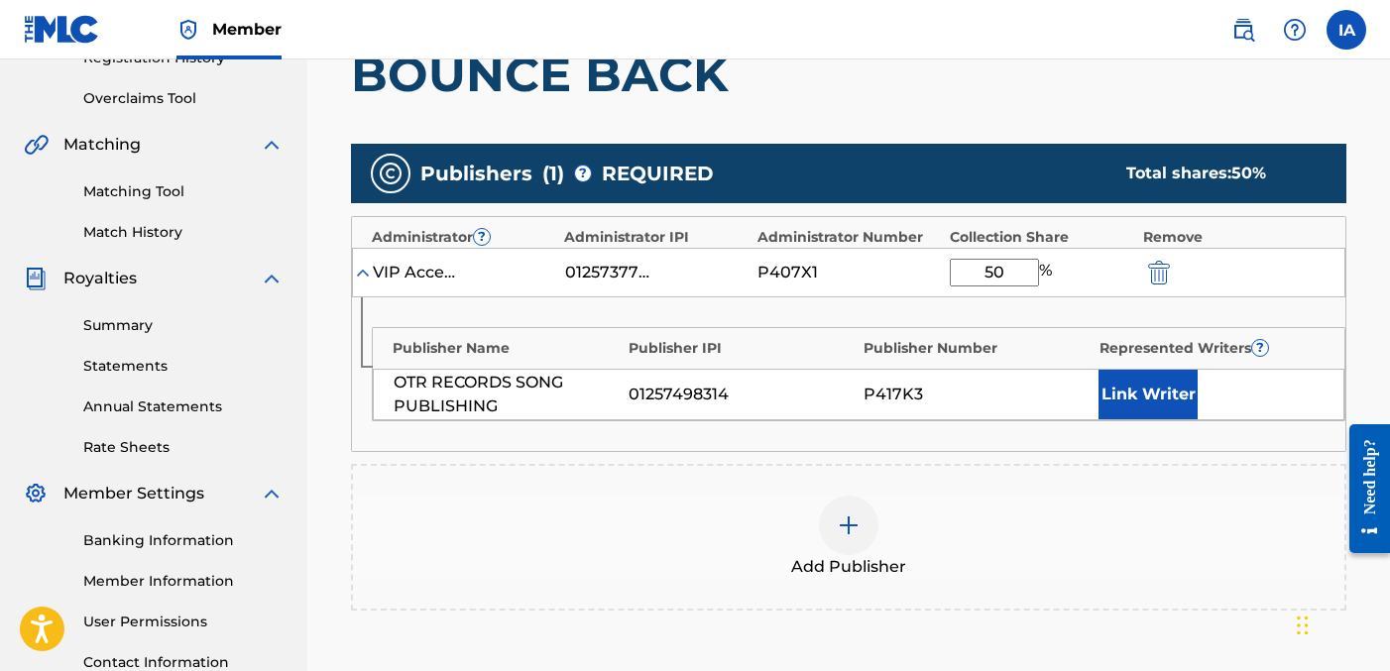
click at [1144, 395] on button "Link Writer" at bounding box center [1148, 395] width 99 height 50
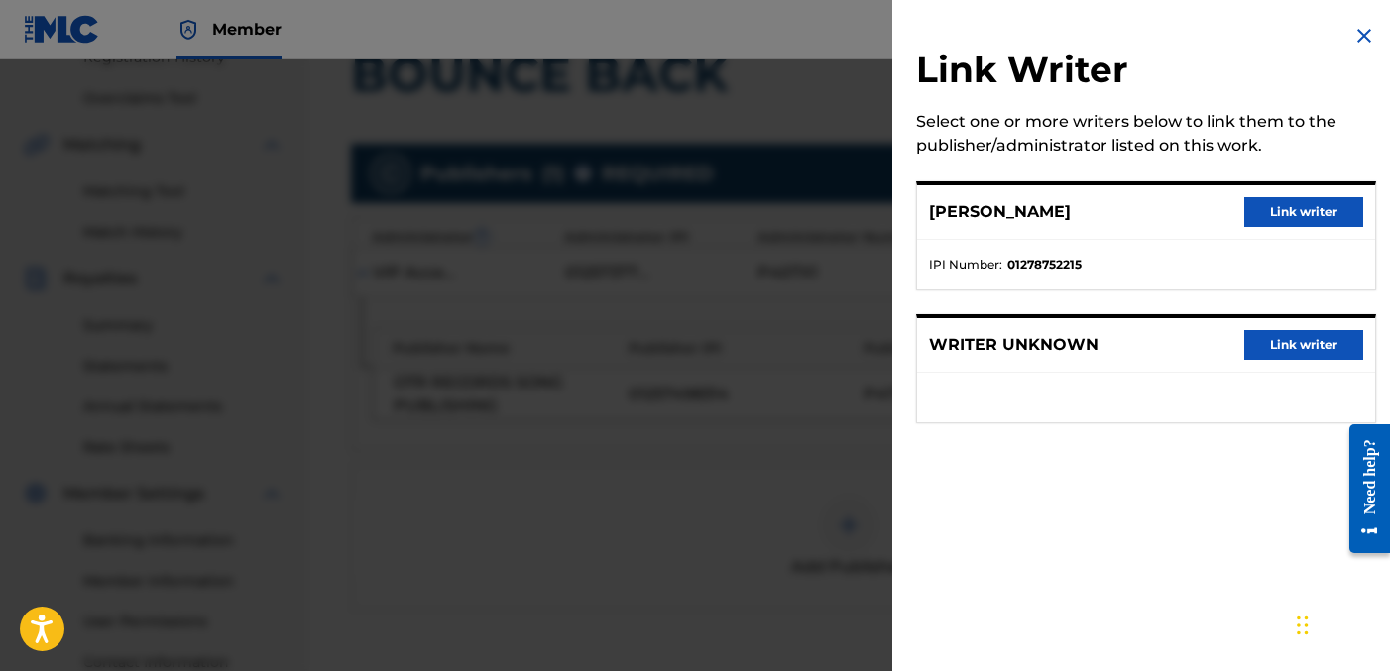
click at [1298, 225] on button "Link writer" at bounding box center [1304, 212] width 119 height 30
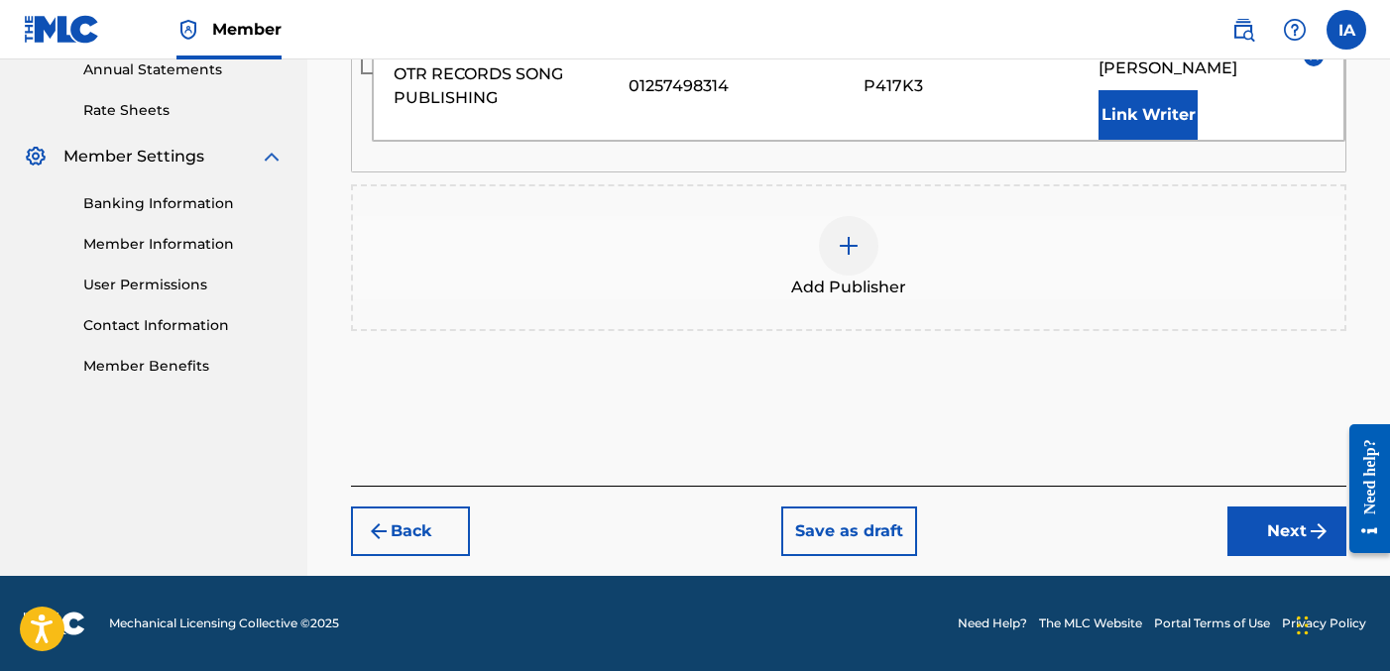
click at [1273, 525] on button "Next" at bounding box center [1287, 532] width 119 height 50
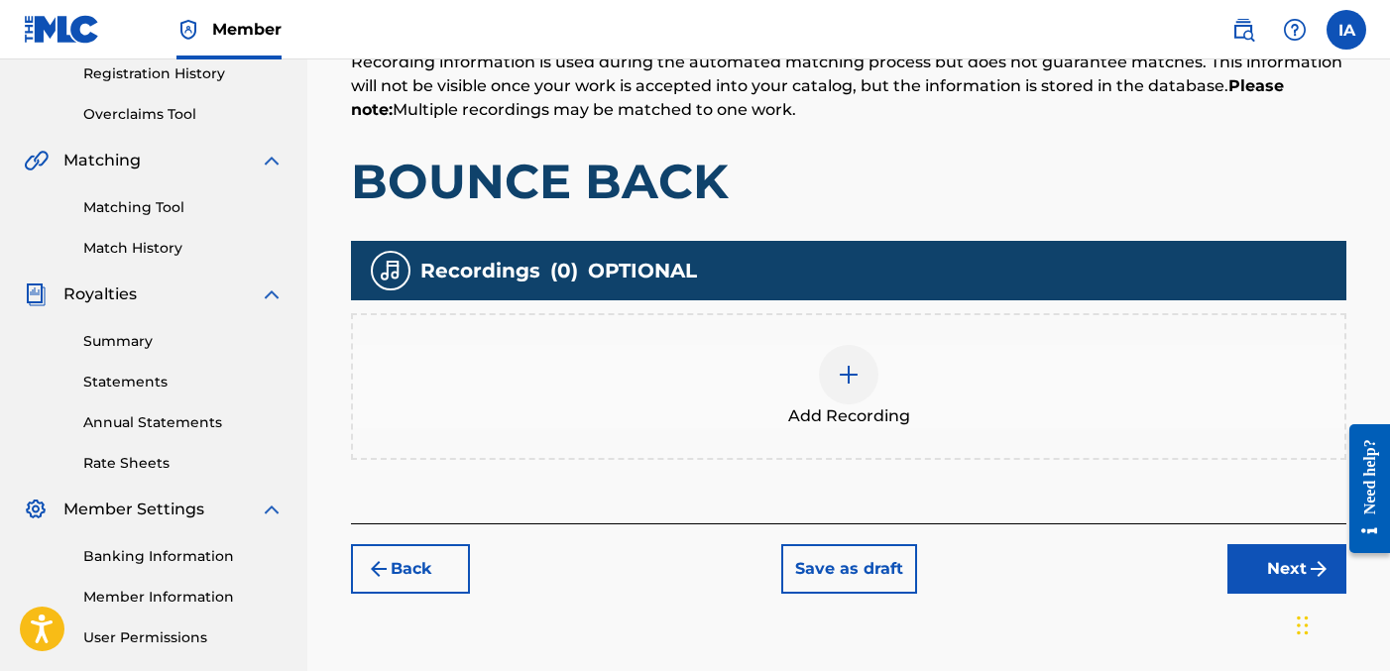
scroll to position [399, 0]
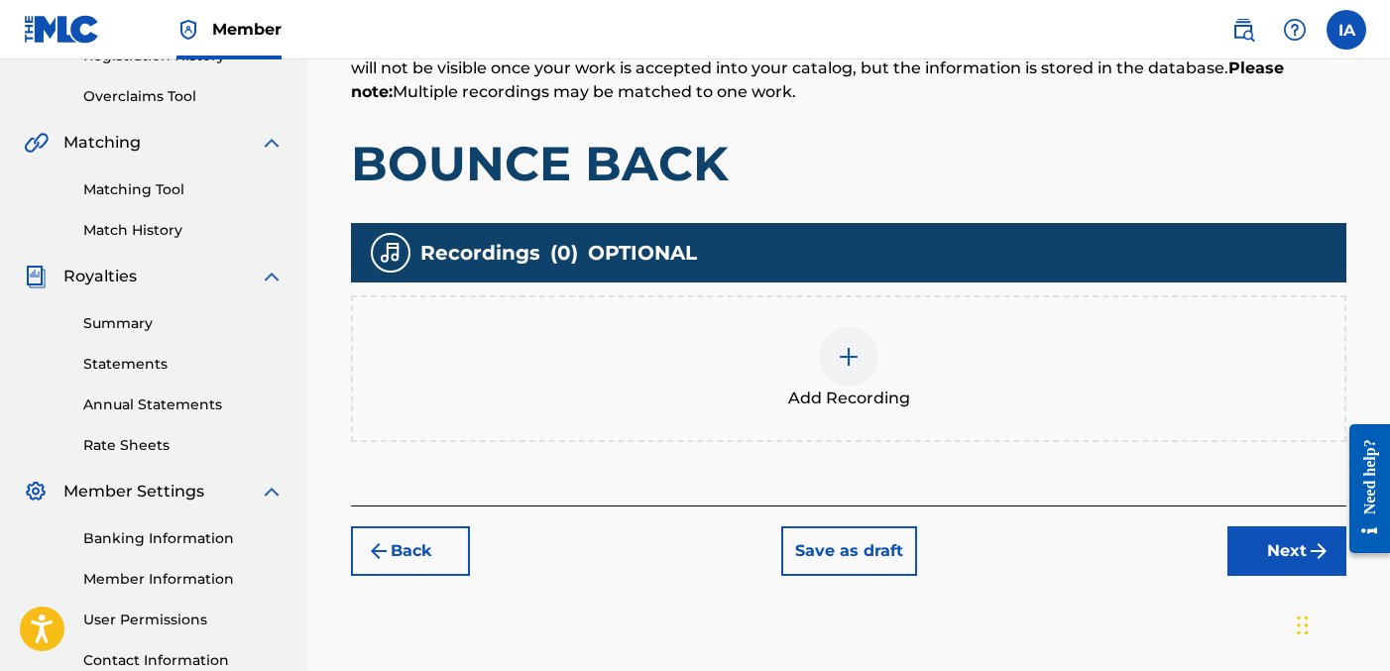
click at [872, 332] on div "Add Recording" at bounding box center [849, 368] width 992 height 83
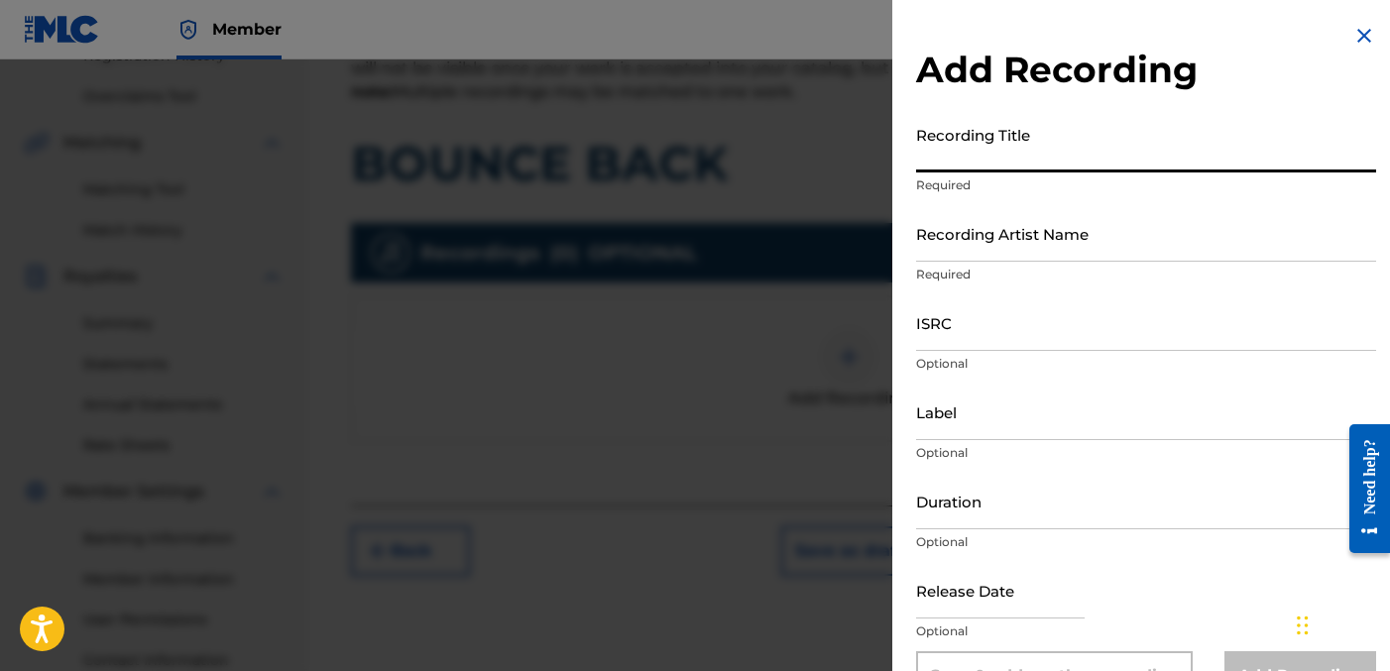
click at [984, 147] on input "Recording Title" at bounding box center [1146, 144] width 460 height 57
paste input "BOUNCE BACK"
type input "BOUNCE BACK"
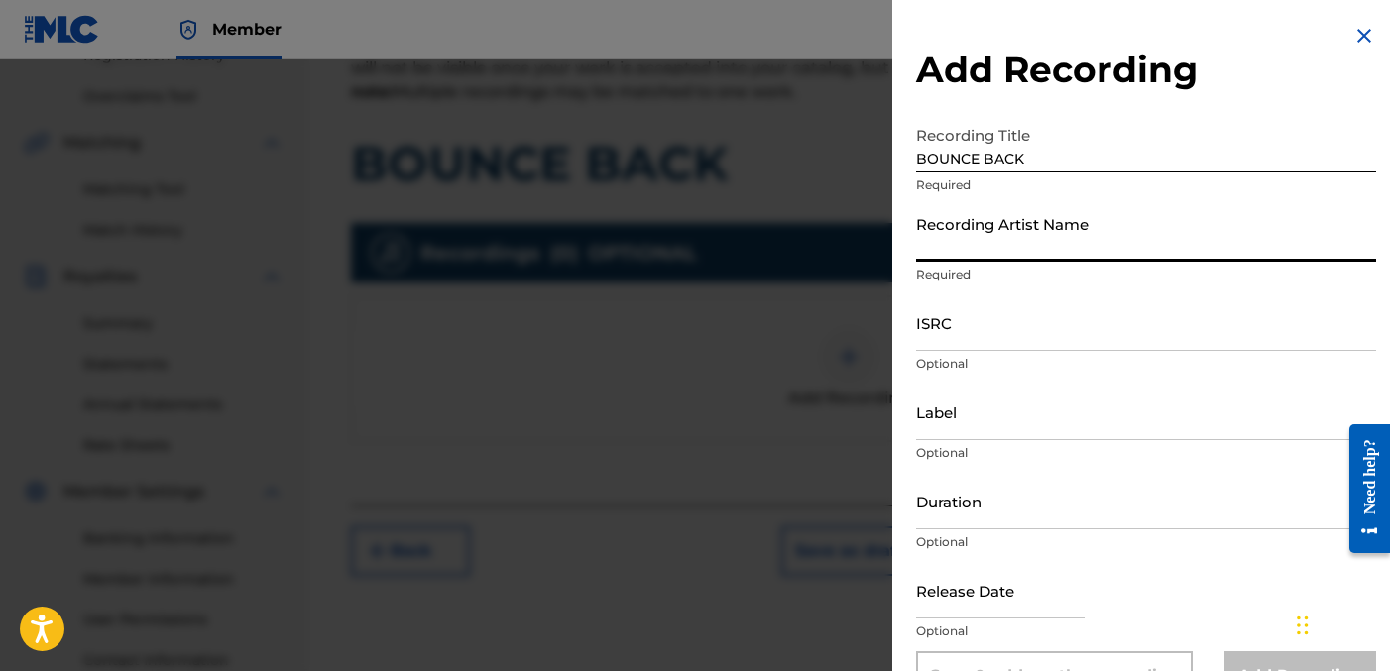
click at [1001, 233] on input "Recording Artist Name" at bounding box center [1146, 233] width 460 height 57
type input "FAYZDATRAPR"
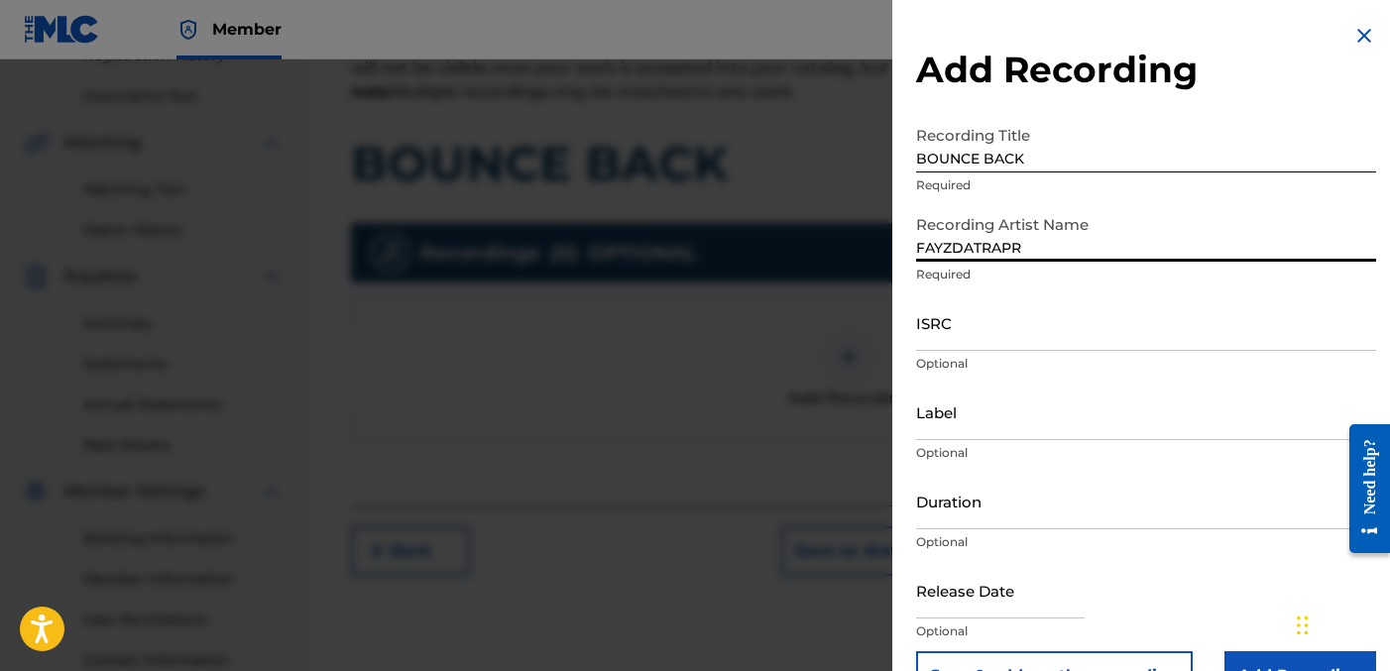
click at [1012, 330] on input "ISRC" at bounding box center [1146, 323] width 460 height 57
paste input "QZDA62477695"
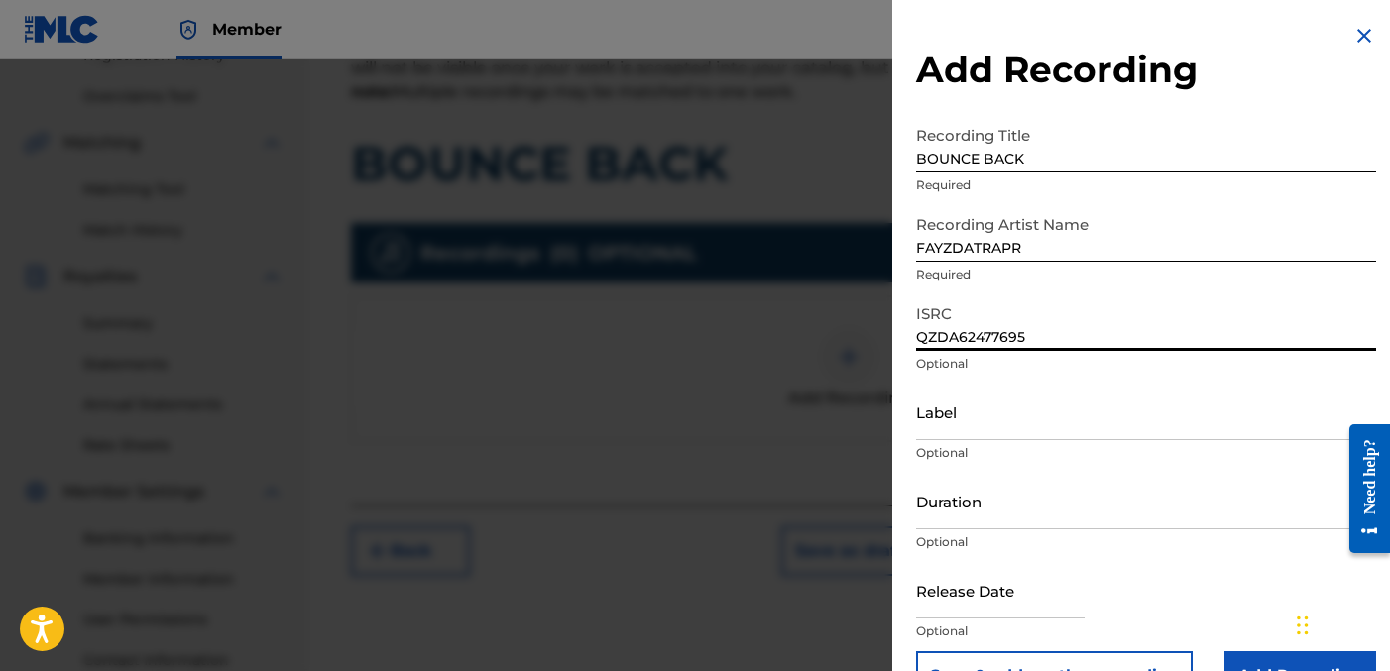
type input "QZDA62477695"
click at [974, 399] on input "Label" at bounding box center [1146, 412] width 460 height 57
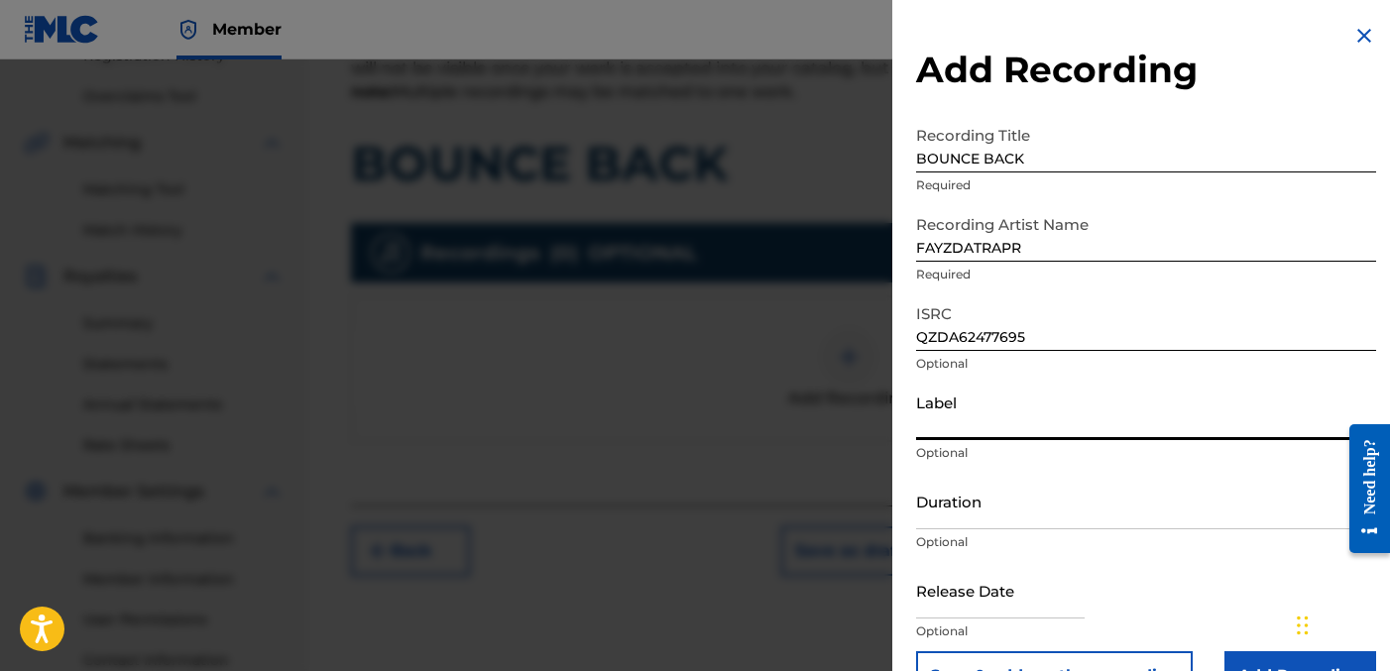
type input "OTR RECORDS"
click at [996, 518] on input "Duration" at bounding box center [1146, 501] width 460 height 57
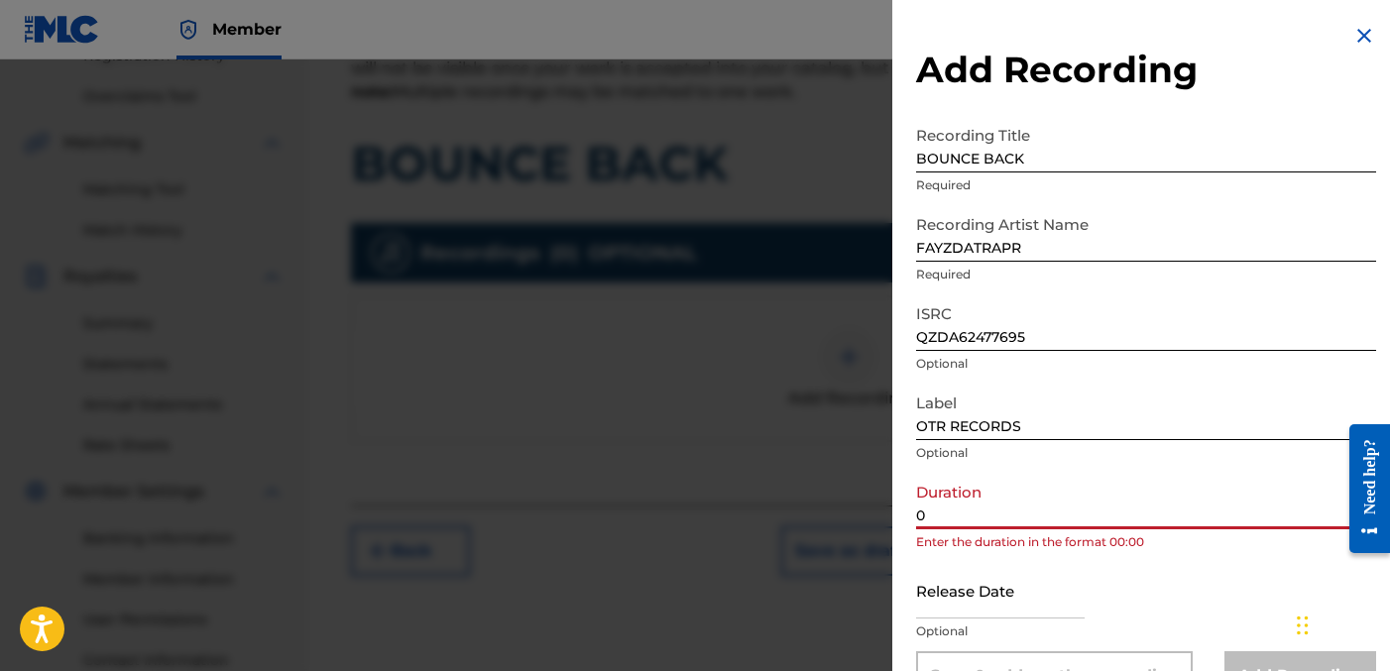
paste input "1:35"
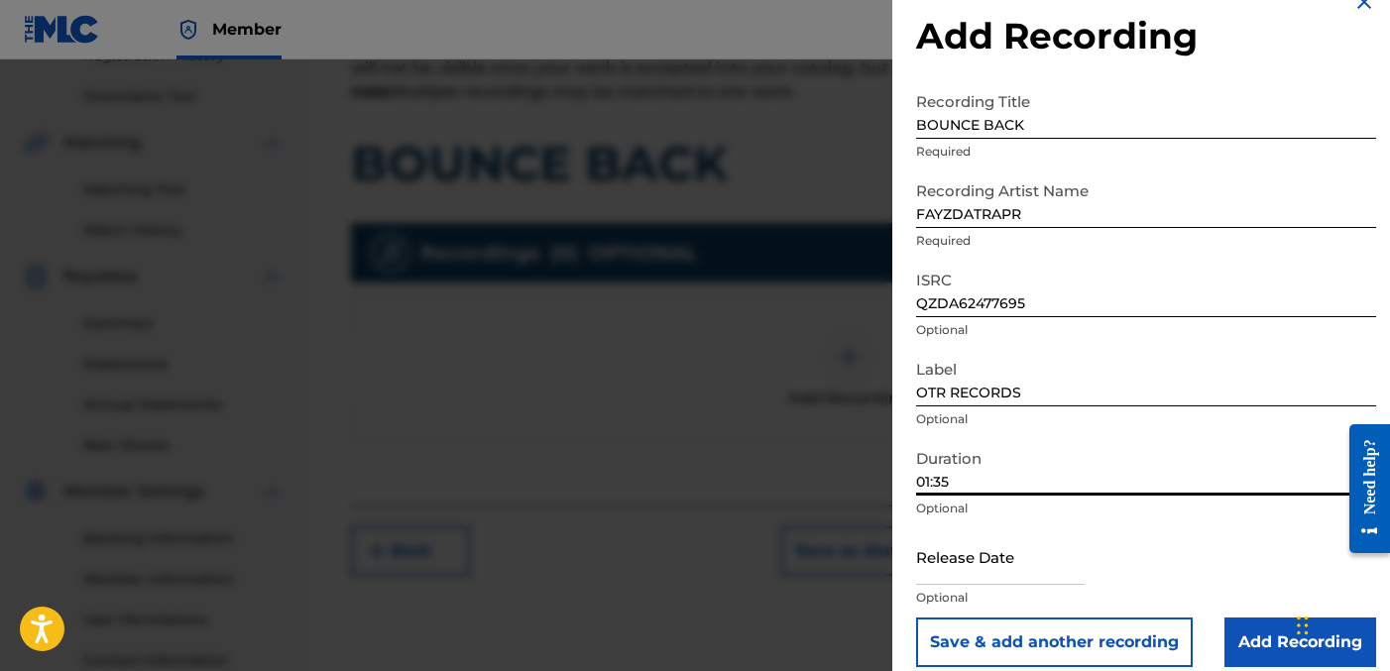
scroll to position [54, 0]
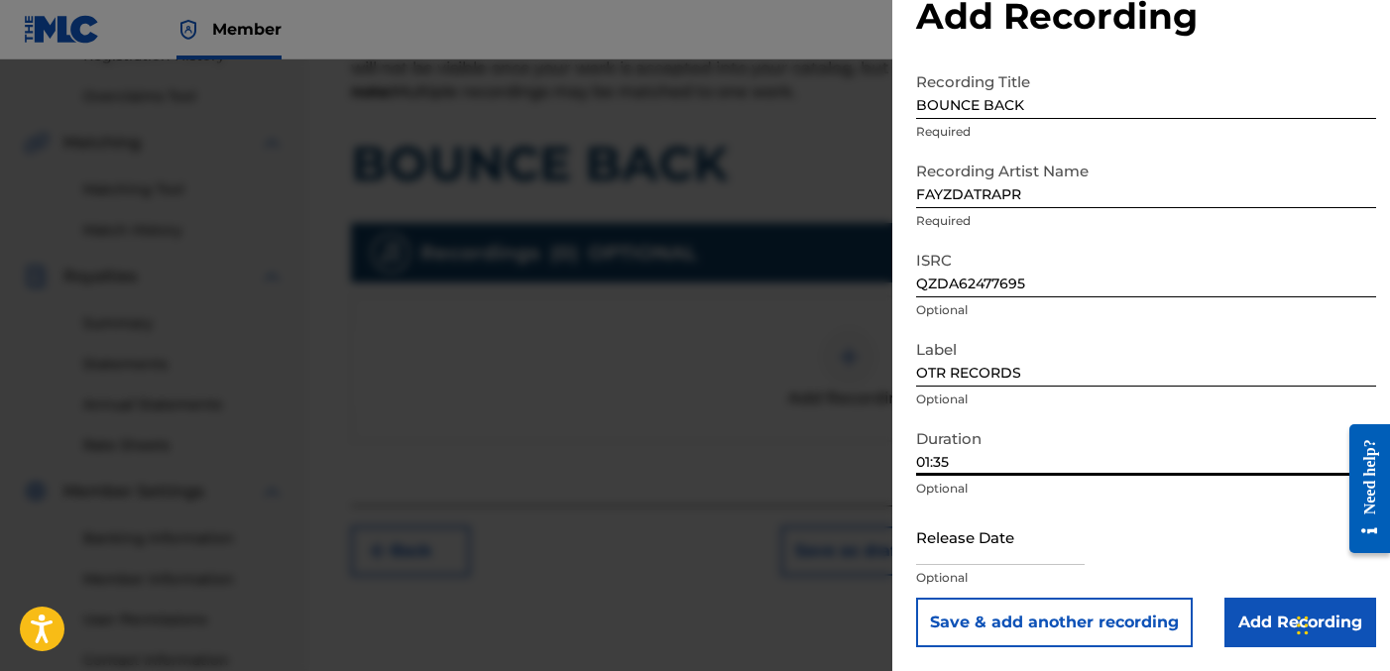
type input "01:35"
click at [1241, 604] on input "Add Recording" at bounding box center [1301, 623] width 152 height 50
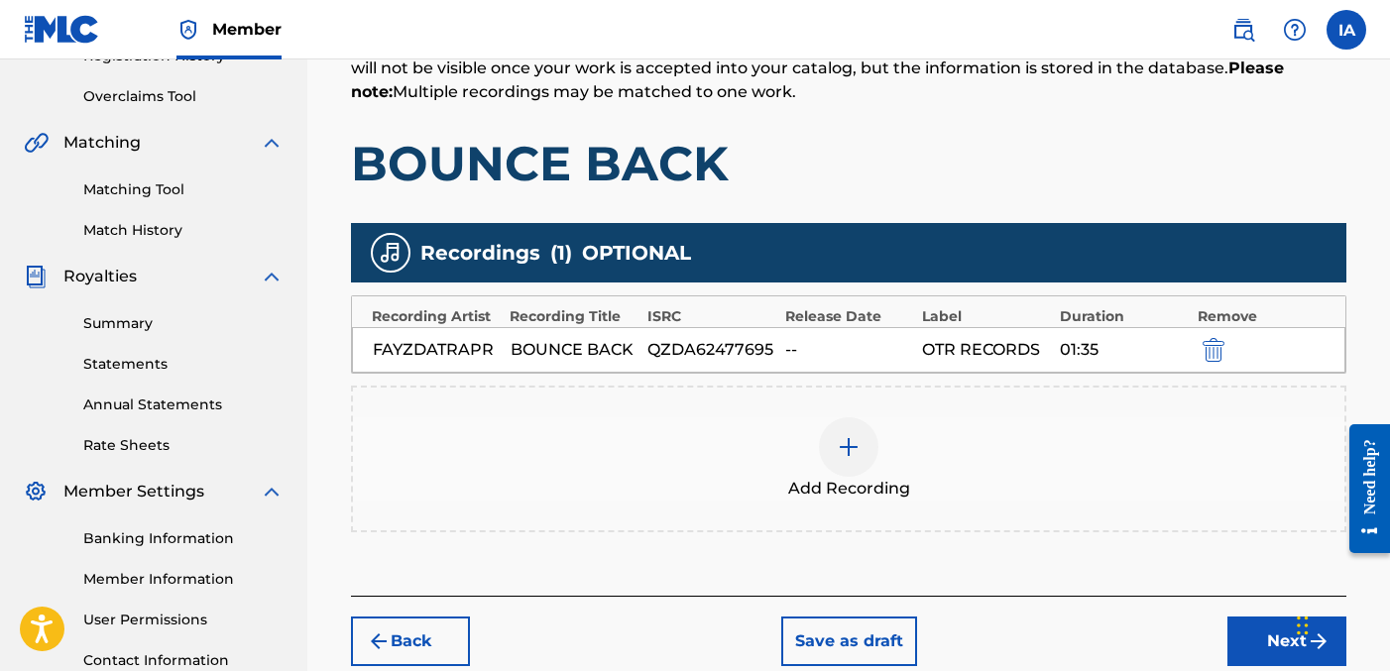
scroll to position [468, 0]
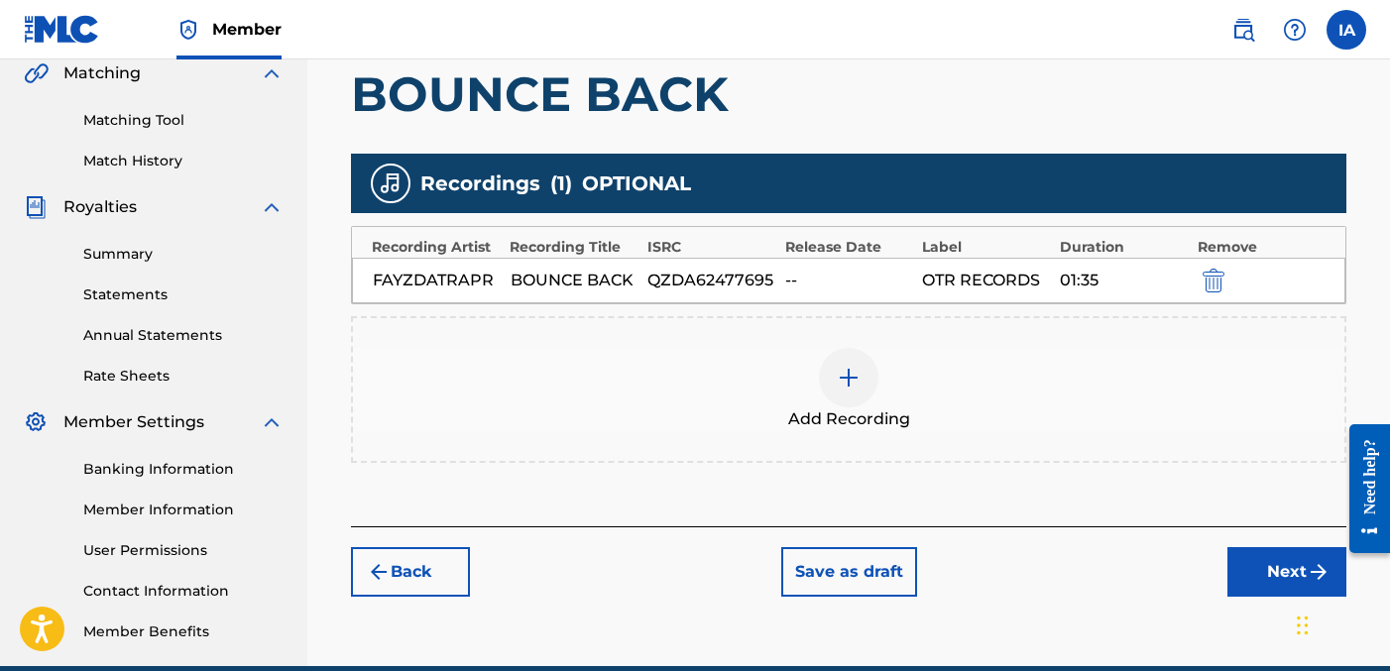
click at [1255, 568] on button "Next" at bounding box center [1287, 572] width 119 height 50
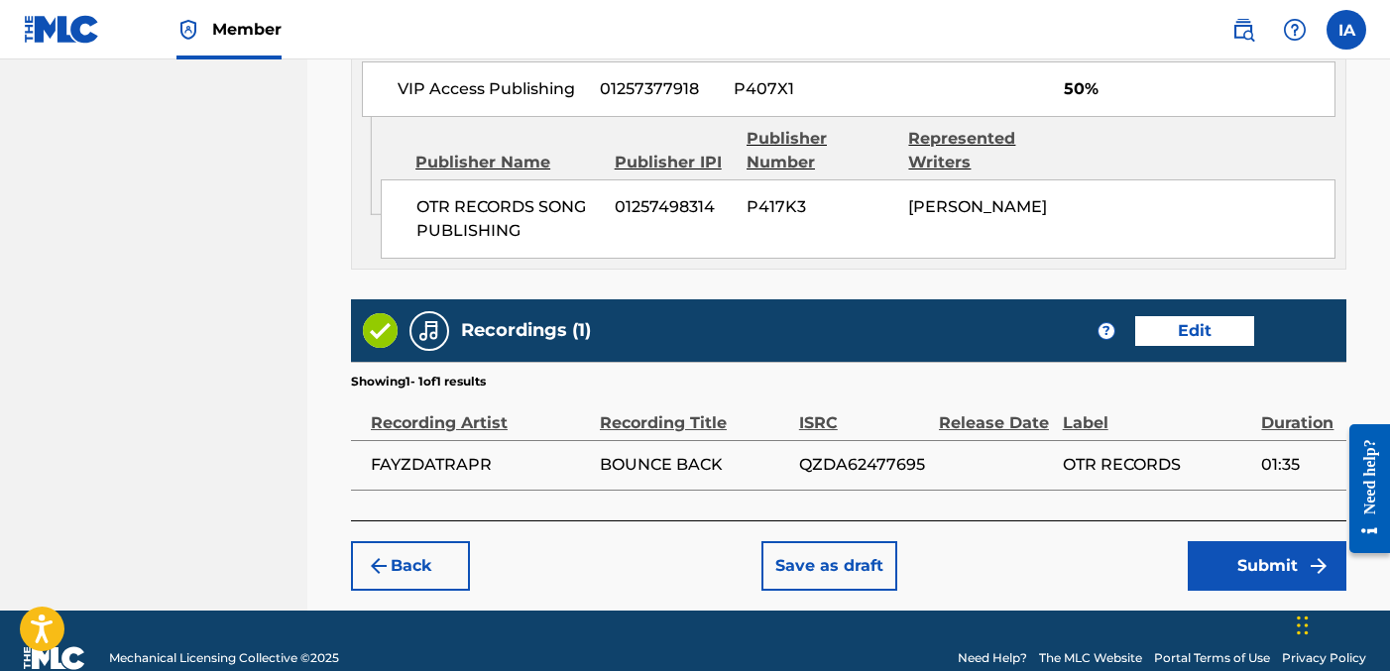
scroll to position [1190, 0]
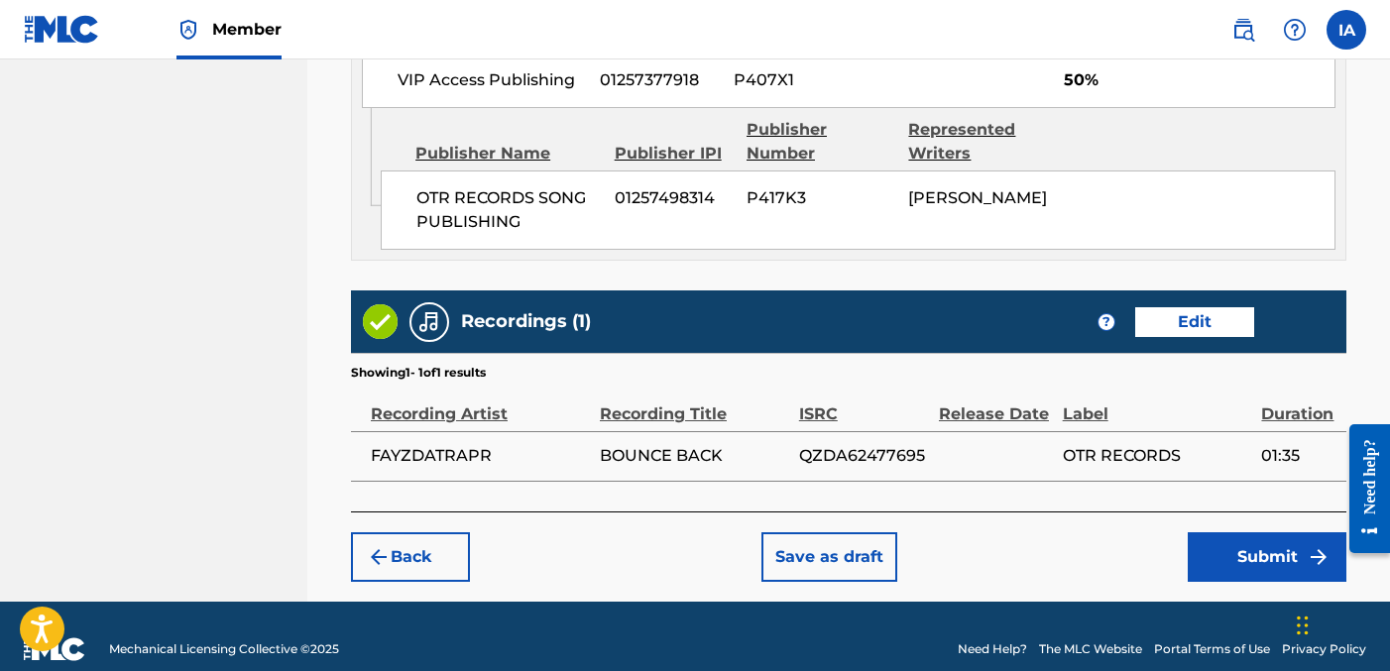
click at [1259, 568] on button "Submit" at bounding box center [1267, 558] width 159 height 50
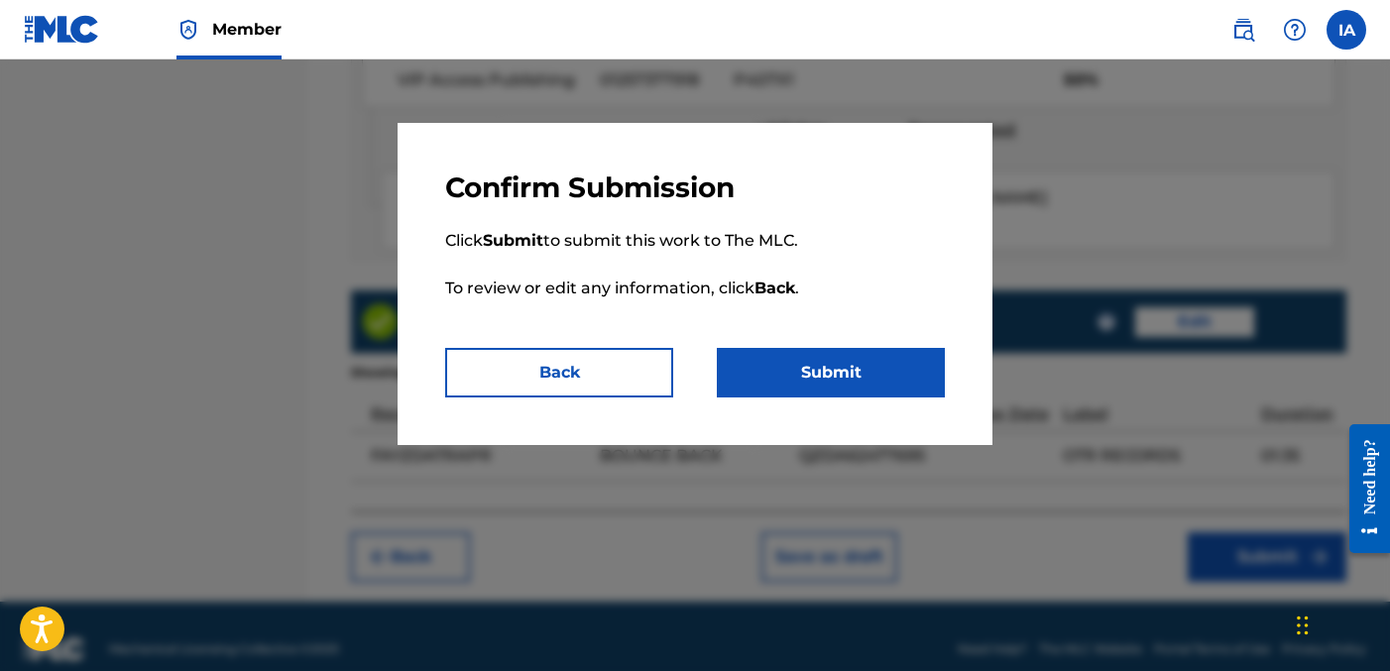
click at [834, 386] on button "Submit" at bounding box center [831, 373] width 228 height 50
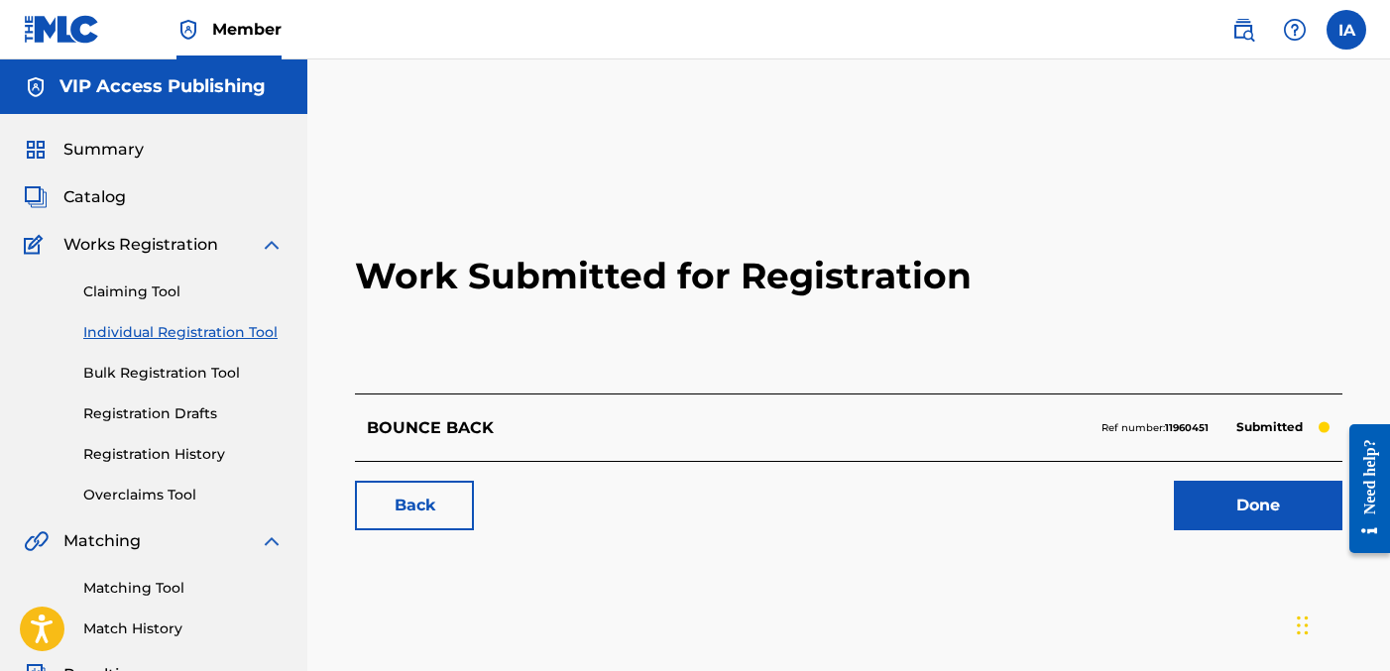
click at [238, 336] on link "Individual Registration Tool" at bounding box center [183, 332] width 200 height 21
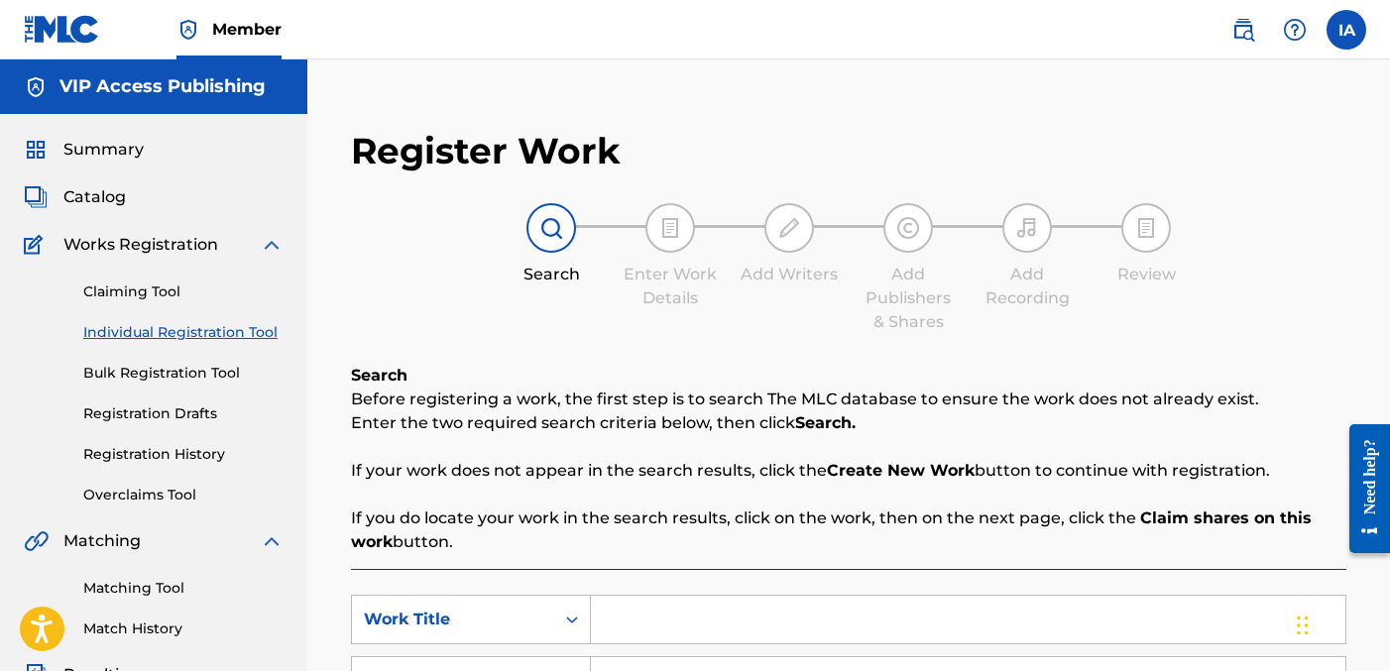
scroll to position [316, 0]
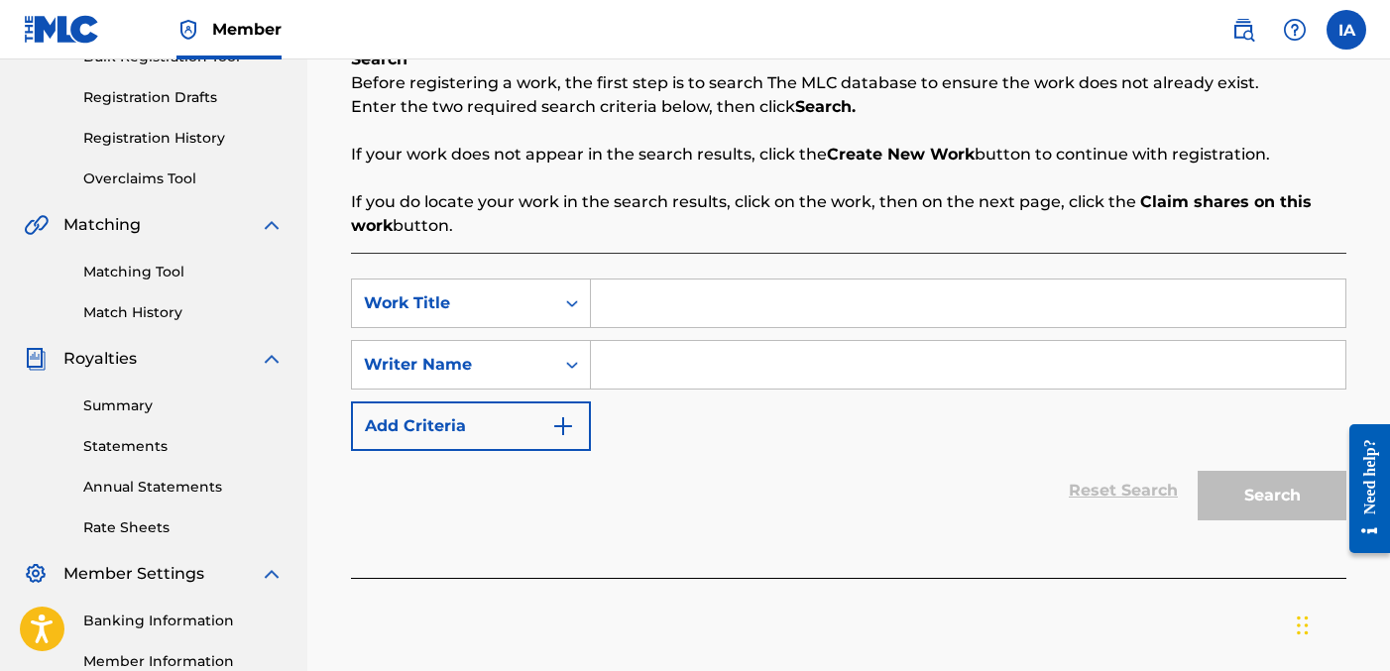
click at [928, 280] on input "Search Form" at bounding box center [968, 304] width 755 height 48
paste input "SAME ENERGY"
type input "SAME ENERGY"
click at [1097, 374] on input "Search Form" at bounding box center [968, 365] width 755 height 48
paste input "[PERSON_NAME] [PERSON_NAME]"
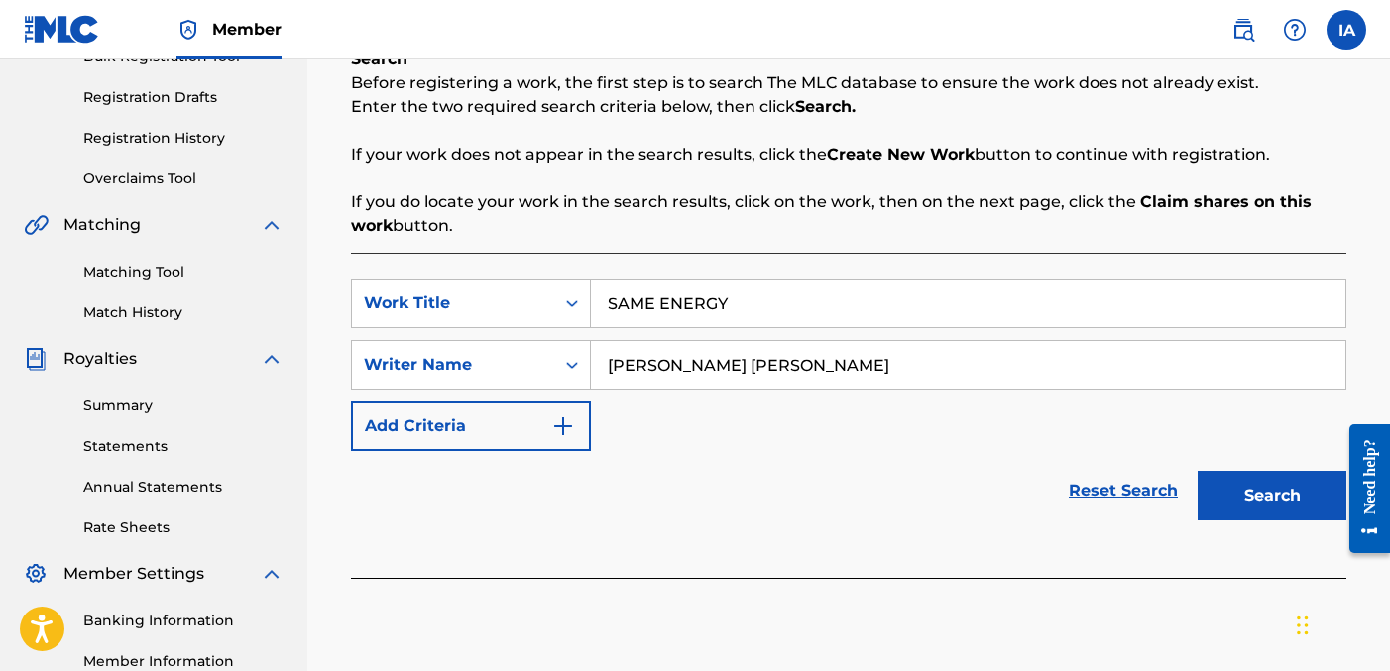
type input "[PERSON_NAME] [PERSON_NAME]"
click at [1249, 479] on button "Search" at bounding box center [1272, 496] width 149 height 50
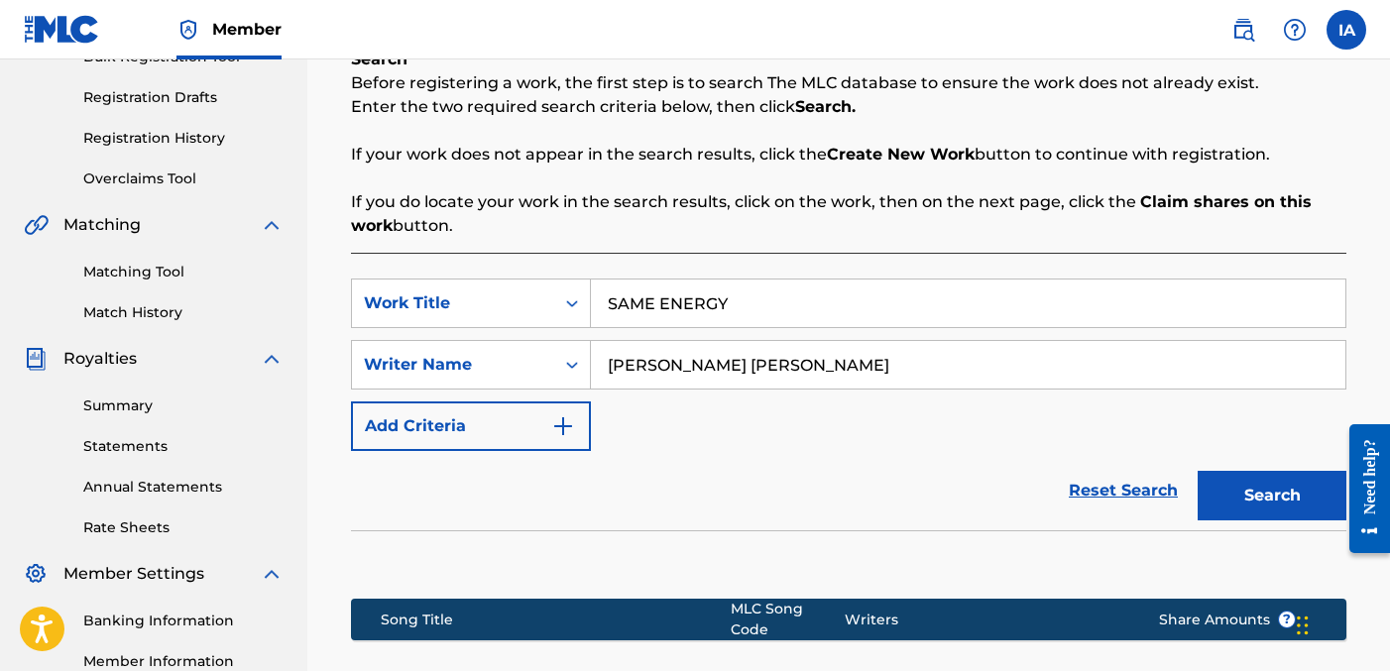
click at [1058, 412] on div "SearchWithCriteria5a9eb3de-7899-4428-9ffe-8861bbb6033d Work Title SAME ENERGY S…" at bounding box center [849, 365] width 996 height 173
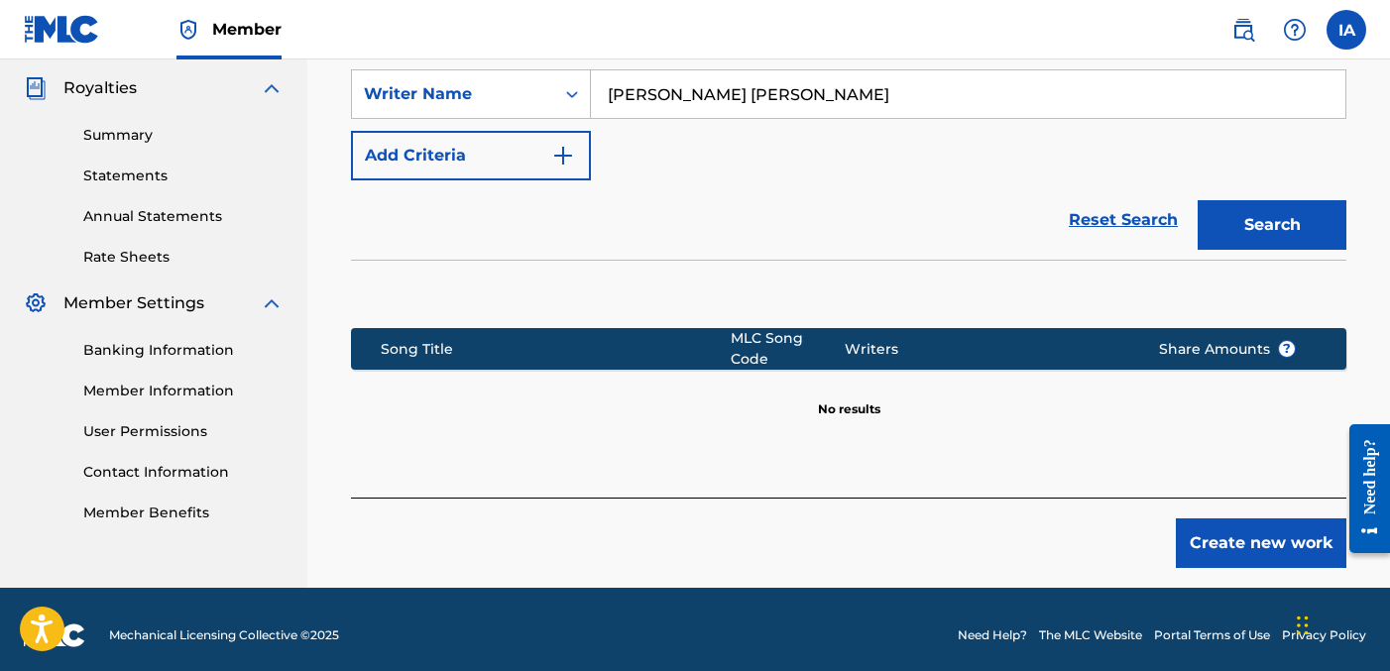
click at [1257, 541] on button "Create new work" at bounding box center [1261, 544] width 171 height 50
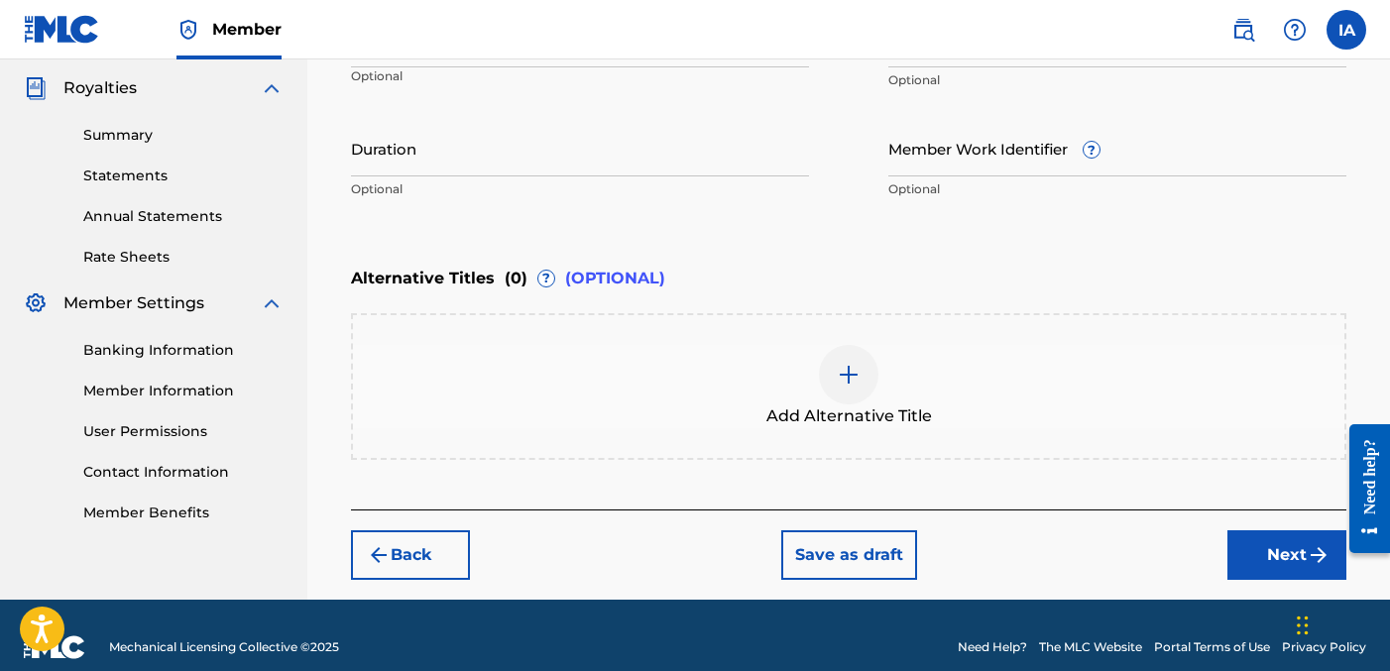
click at [471, 150] on input "Duration" at bounding box center [580, 148] width 458 height 57
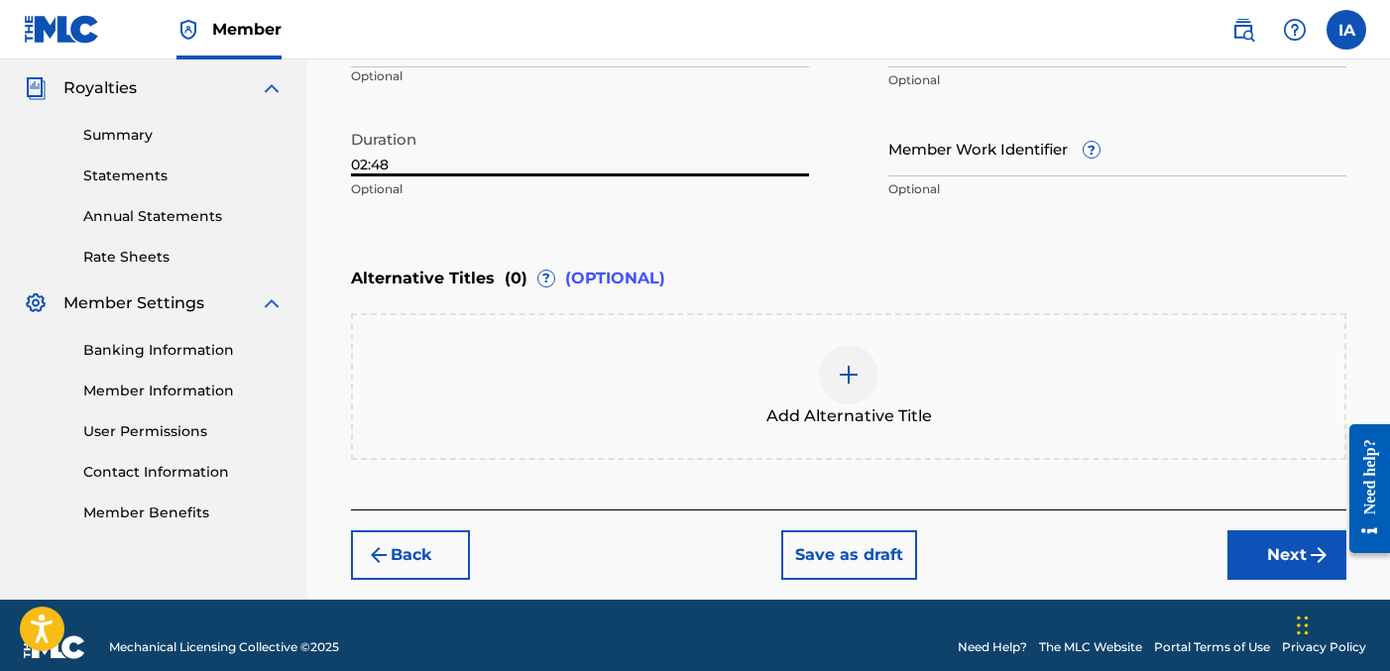
drag, startPoint x: 365, startPoint y: 167, endPoint x: 494, endPoint y: 173, distance: 129.1
click at [494, 173] on input "02:48" at bounding box center [580, 148] width 458 height 57
click at [378, 164] on input "02:48" at bounding box center [580, 148] width 458 height 57
drag, startPoint x: 362, startPoint y: 164, endPoint x: 412, endPoint y: 166, distance: 49.6
click at [412, 166] on input "02:48" at bounding box center [580, 148] width 458 height 57
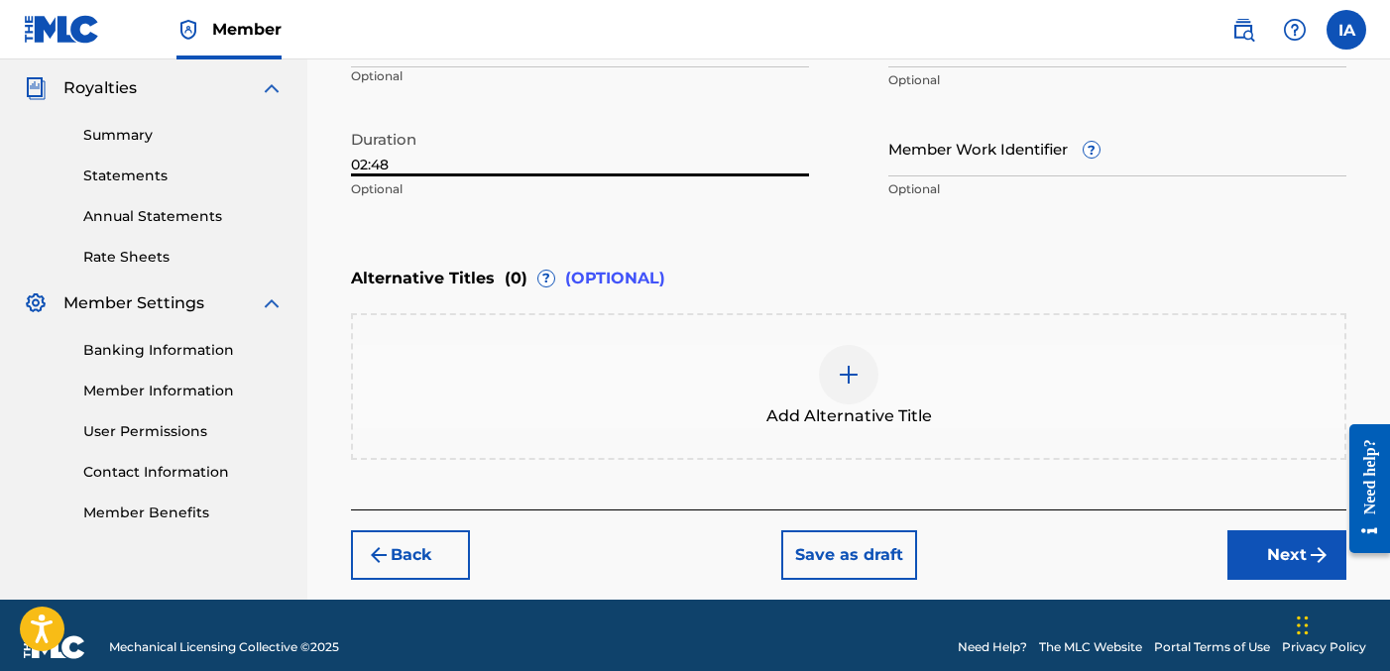
type input "02:48"
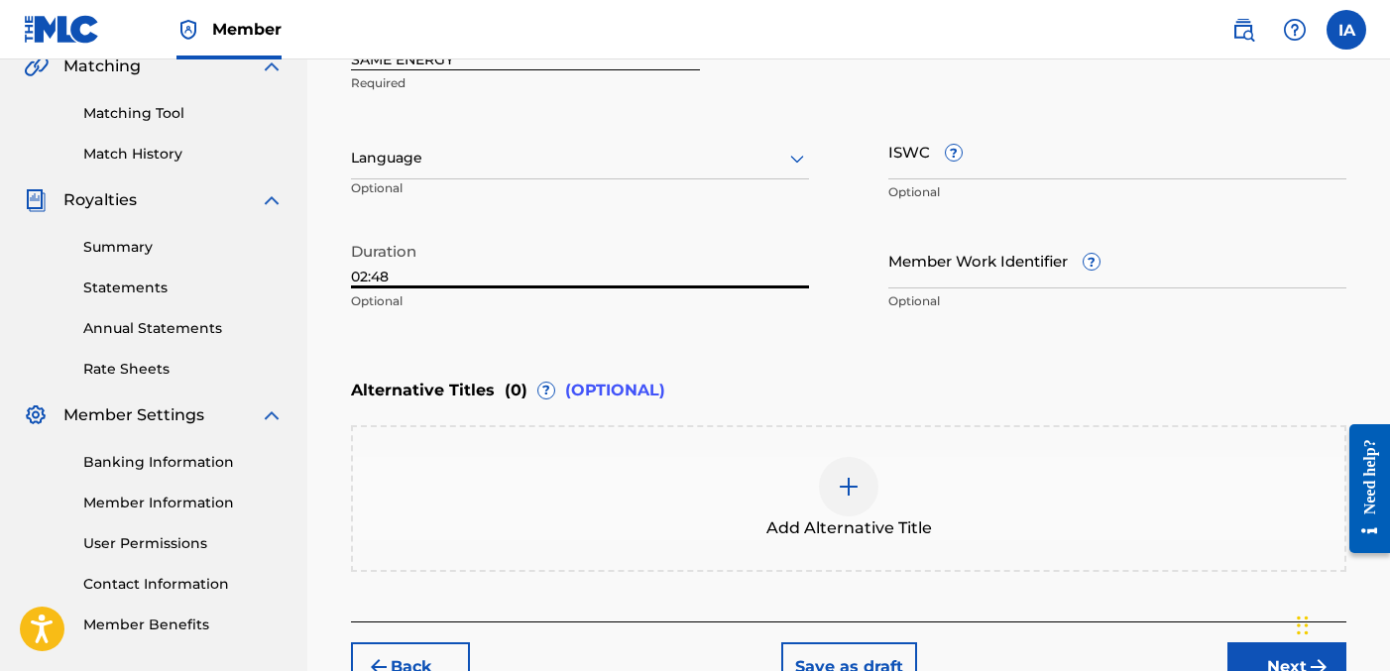
scroll to position [439, 0]
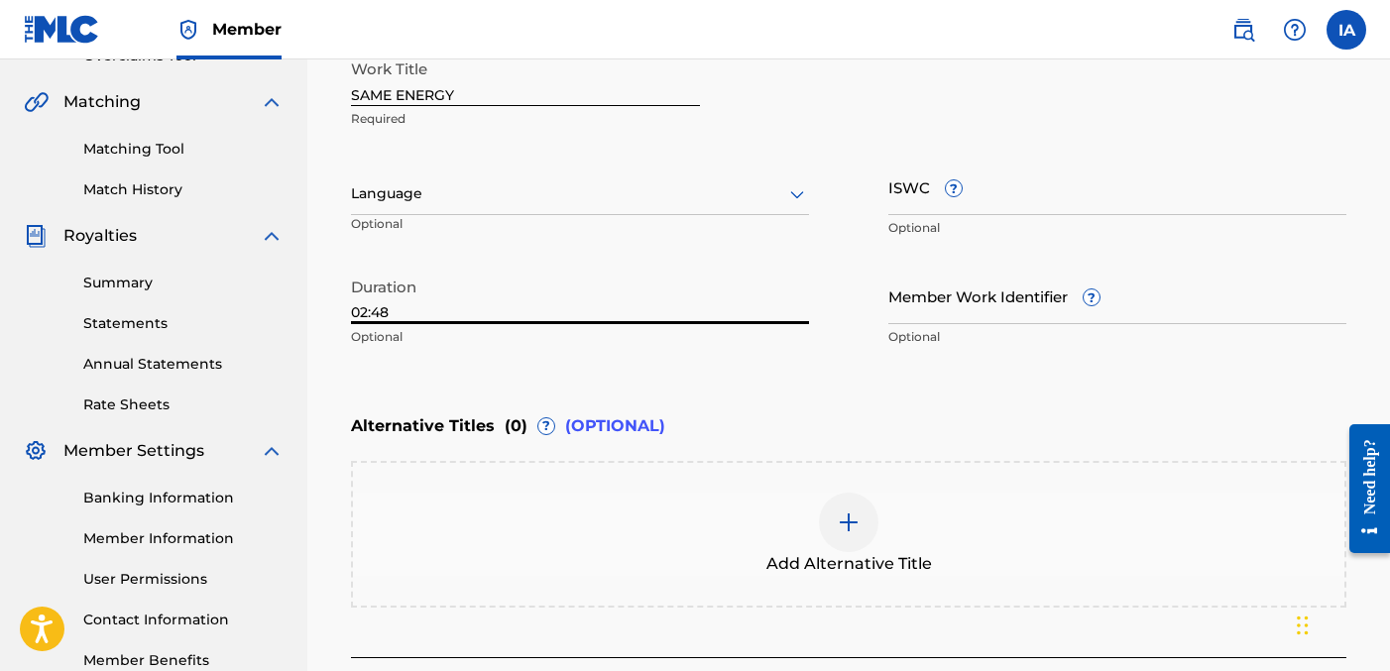
click at [737, 202] on div at bounding box center [580, 193] width 458 height 25
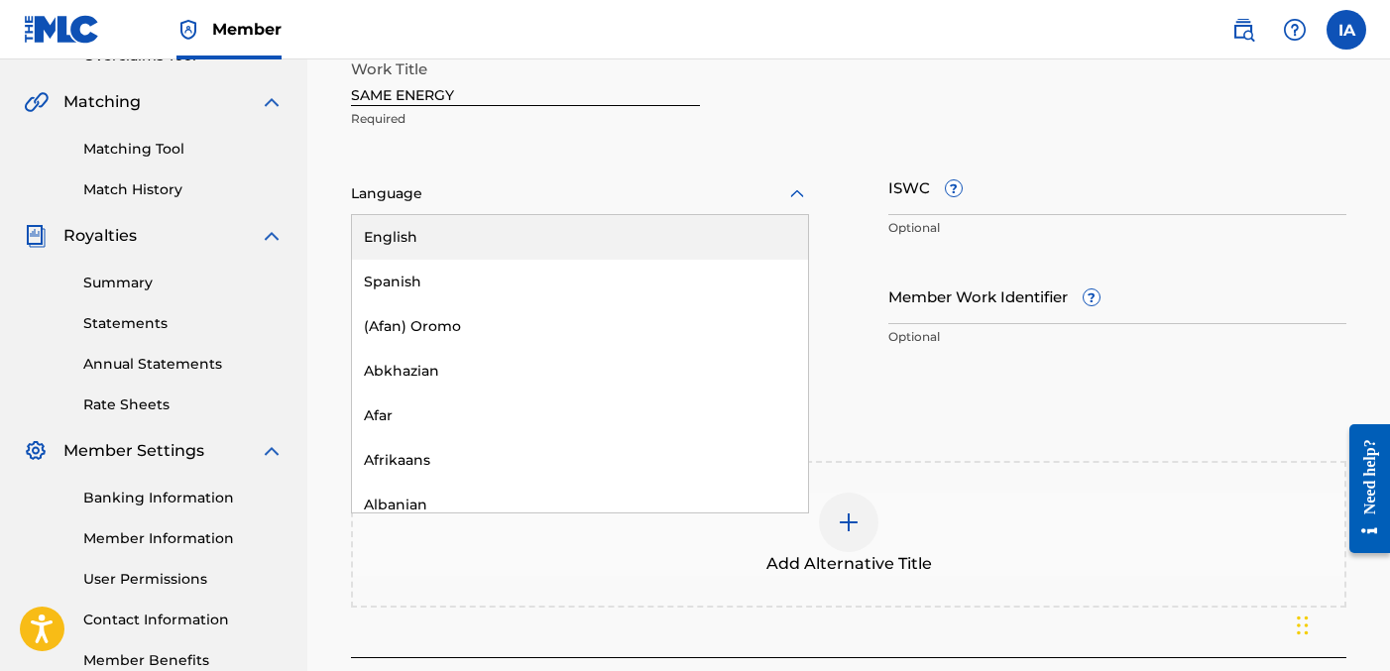
click at [725, 222] on div "English" at bounding box center [580, 237] width 456 height 45
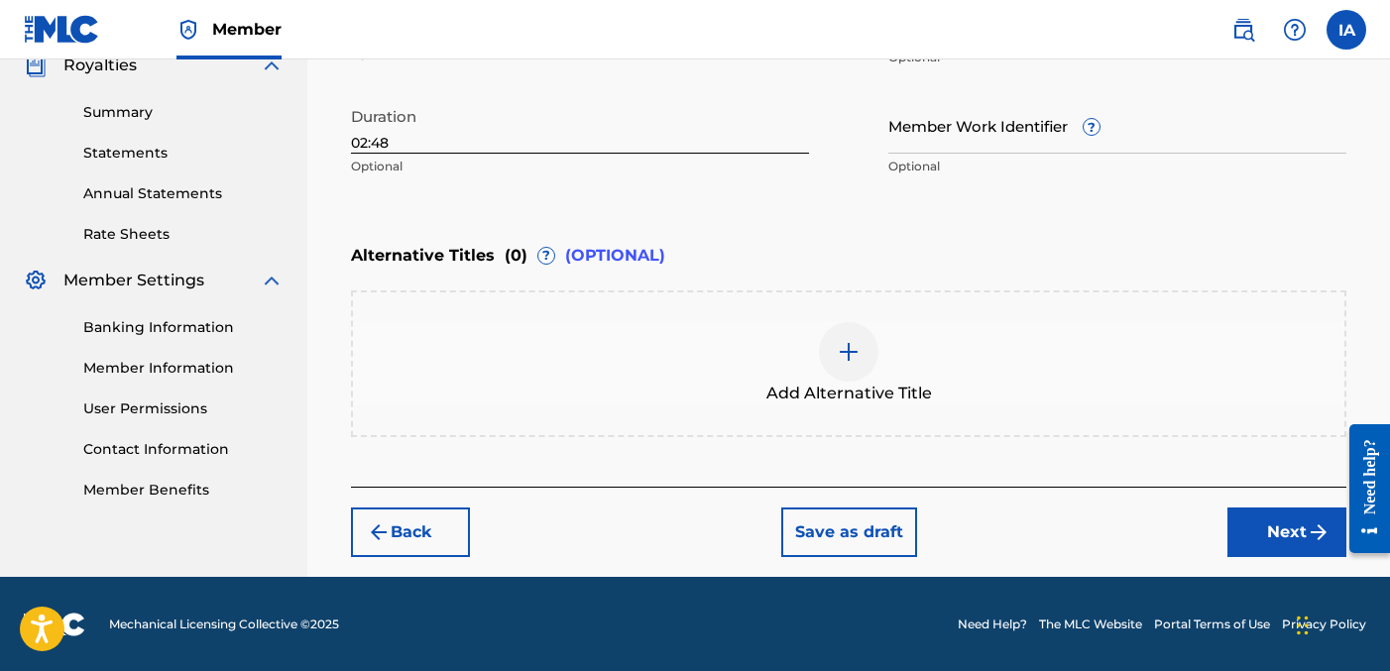
click at [1243, 525] on button "Next" at bounding box center [1287, 533] width 119 height 50
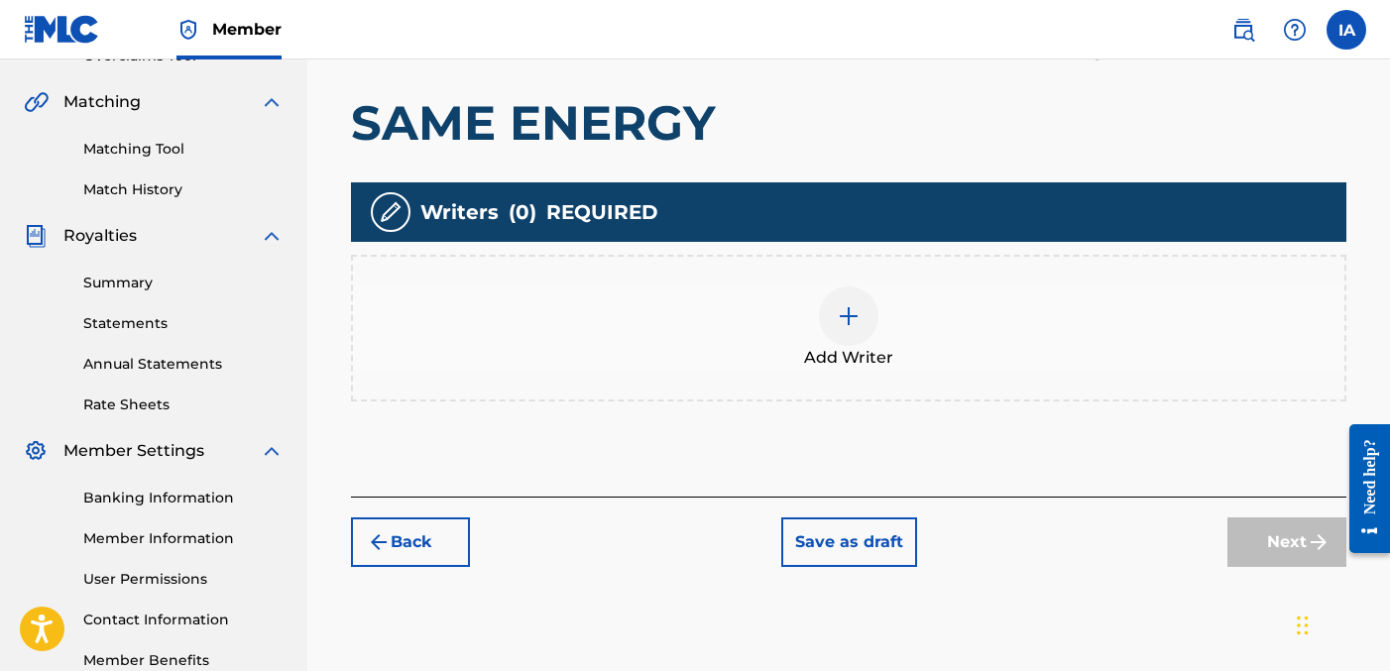
click at [848, 420] on div "Add Writers & Roles Enter all writer(s) and their roles. A full list of writer …" at bounding box center [849, 211] width 996 height 572
click at [822, 412] on div "Add Writers & Roles Enter all writer(s) and their roles. A full list of writer …" at bounding box center [849, 211] width 996 height 572
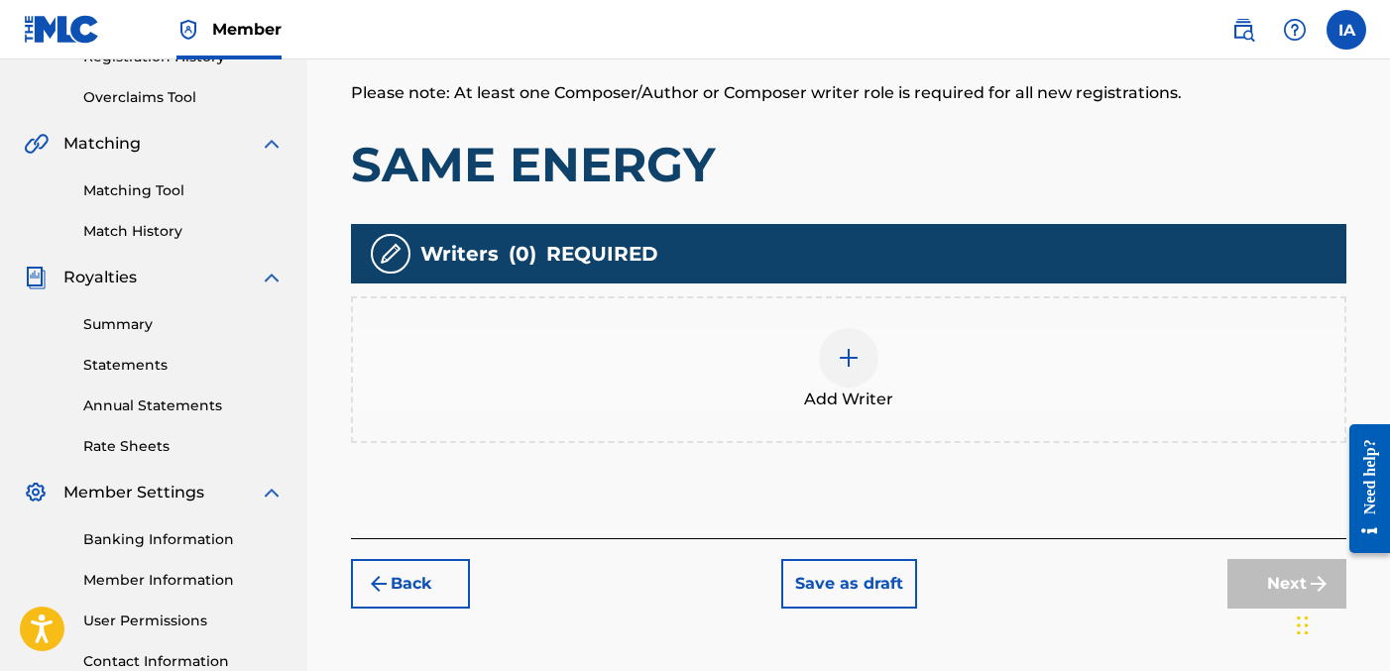
scroll to position [398, 0]
click at [823, 408] on span "Add Writer" at bounding box center [848, 400] width 89 height 24
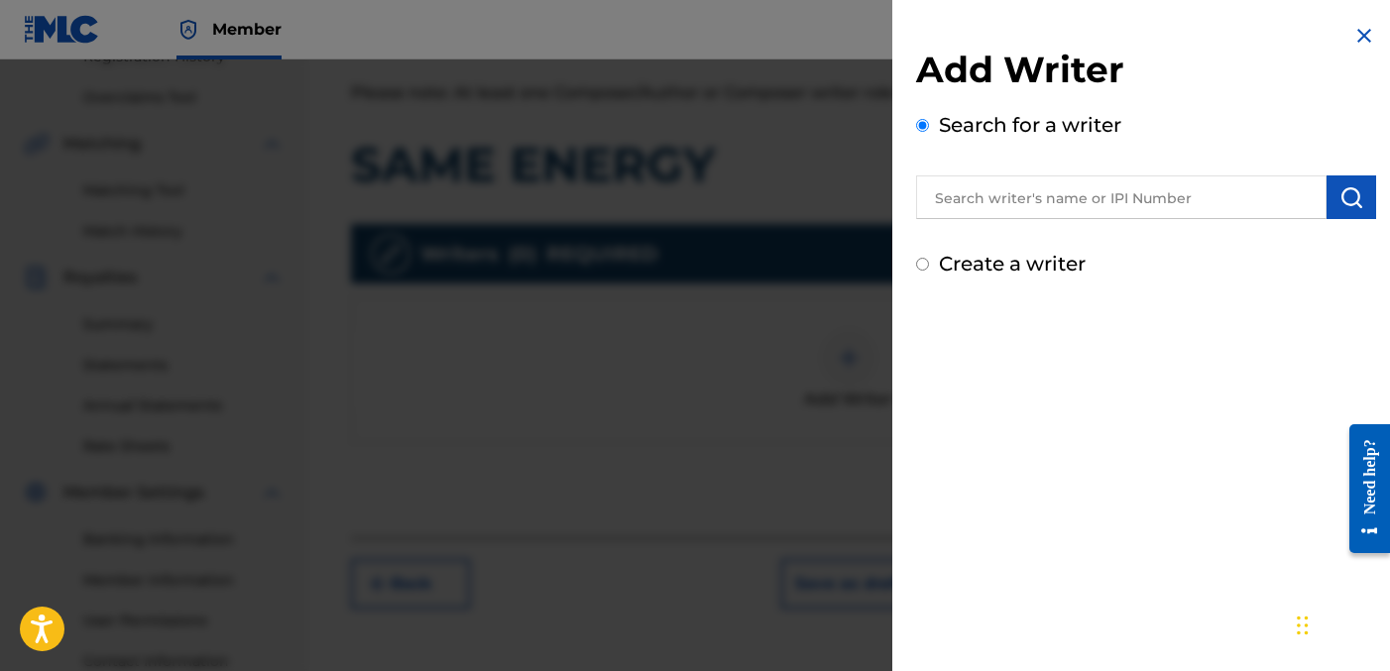
click at [1085, 362] on div "Add Writer Search for a writer Create a writer" at bounding box center [1146, 335] width 508 height 671
